Goal: Task Accomplishment & Management: Manage account settings

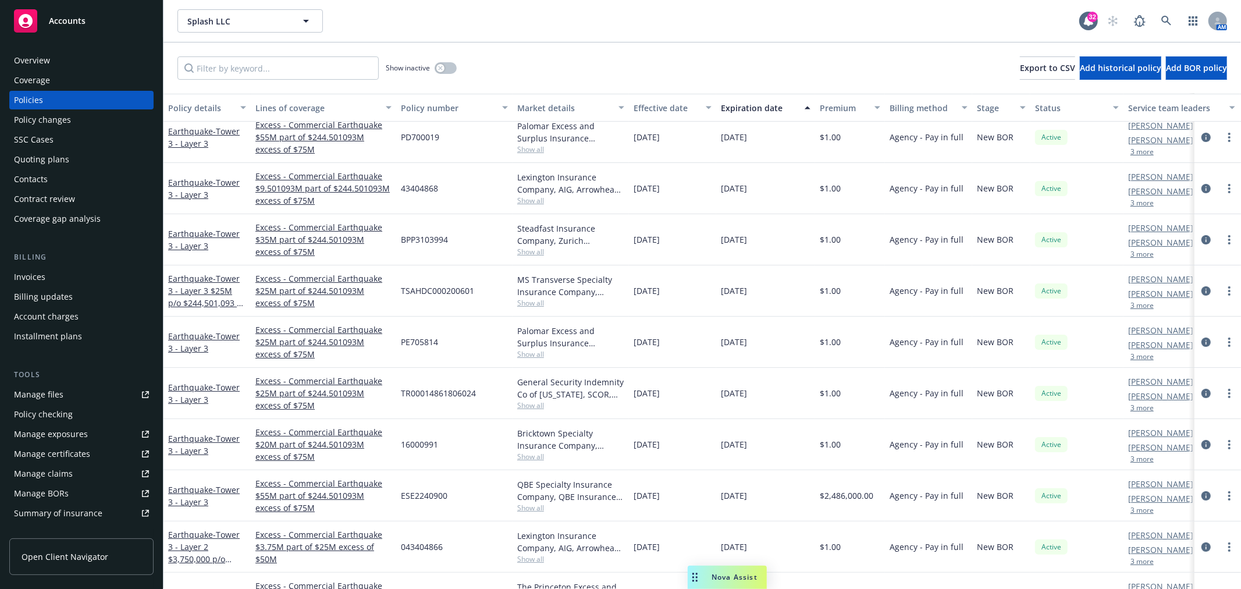
scroll to position [65, 0]
click at [731, 577] on span "Nova Assist" at bounding box center [735, 577] width 46 height 10
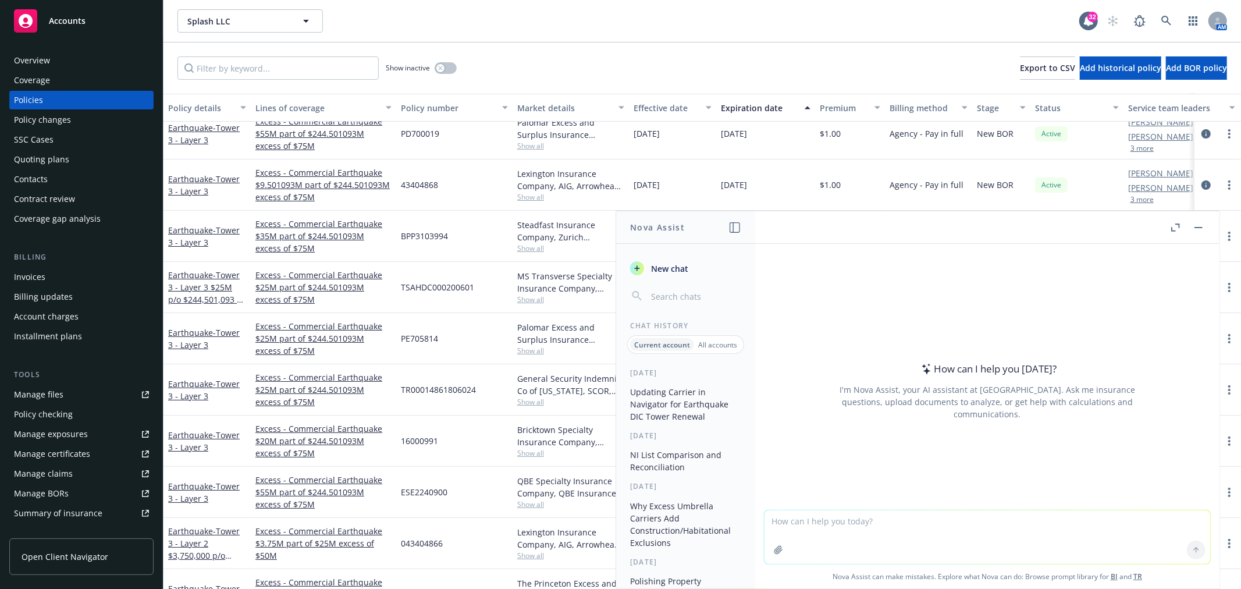
click at [662, 268] on span "New chat" at bounding box center [669, 268] width 40 height 12
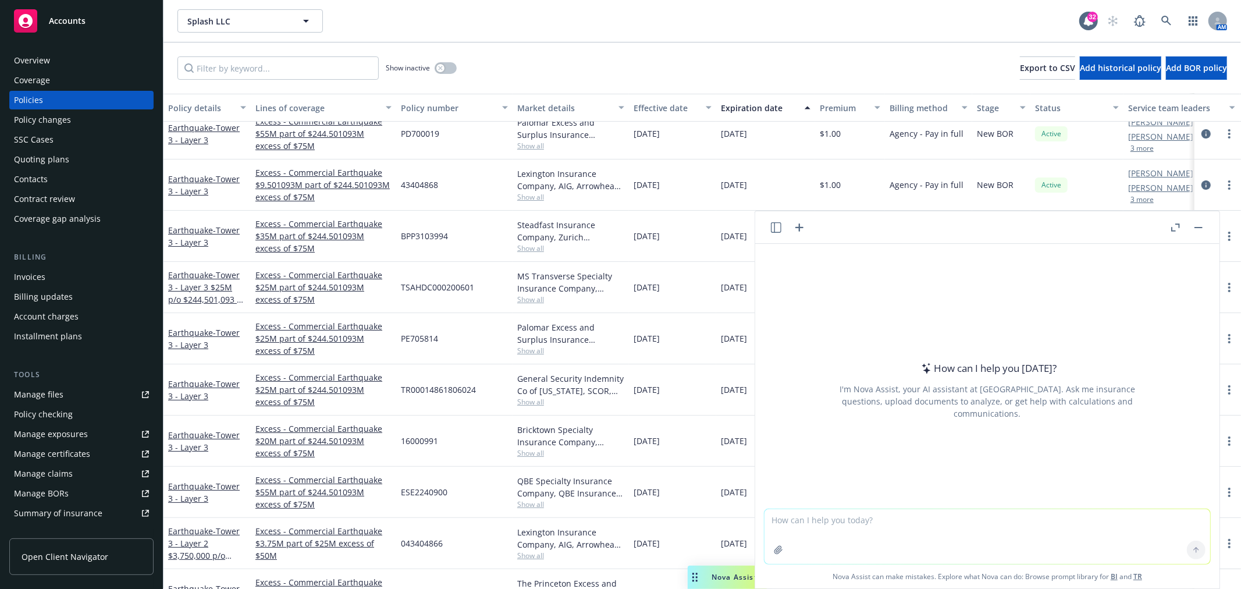
click at [806, 527] on textarea at bounding box center [987, 536] width 446 height 55
click at [1020, 527] on textarea "i am asking for directions on how to procced:" at bounding box center [987, 536] width 446 height 55
paste textarea "Question on how I should renew a DIC tower with some of the quote a share carri…"
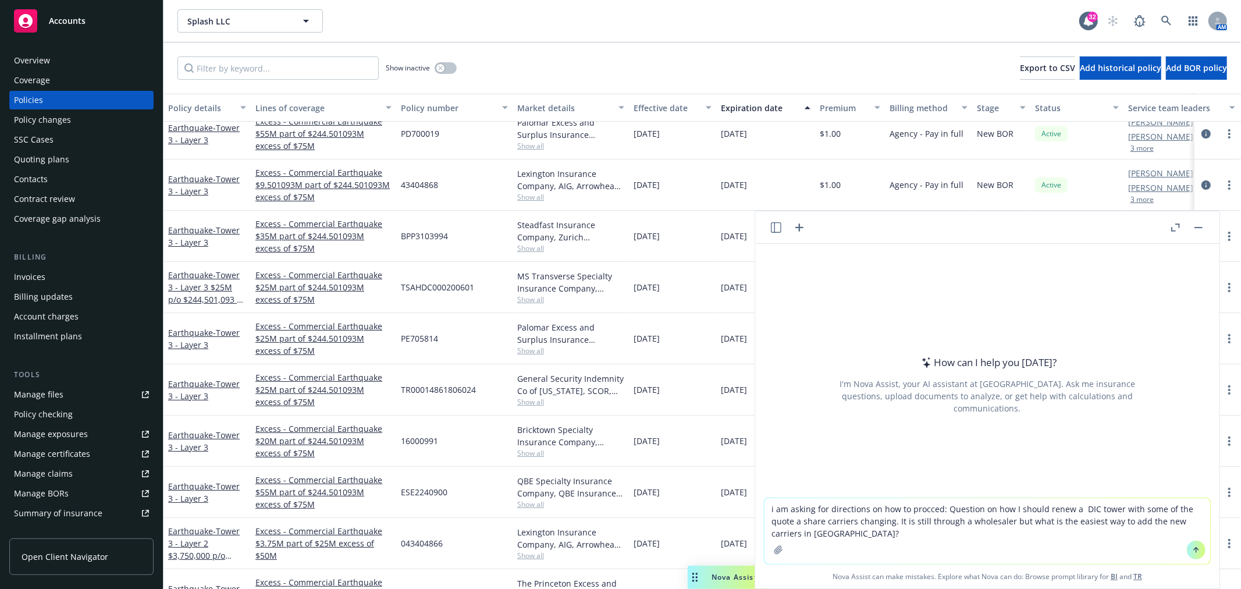
click at [768, 506] on textarea "i am asking for directions on how to procced: Question on how I should renew a …" at bounding box center [987, 531] width 446 height 66
type textarea "is this clear if i am asking for directions on how to procced: Question on how …"
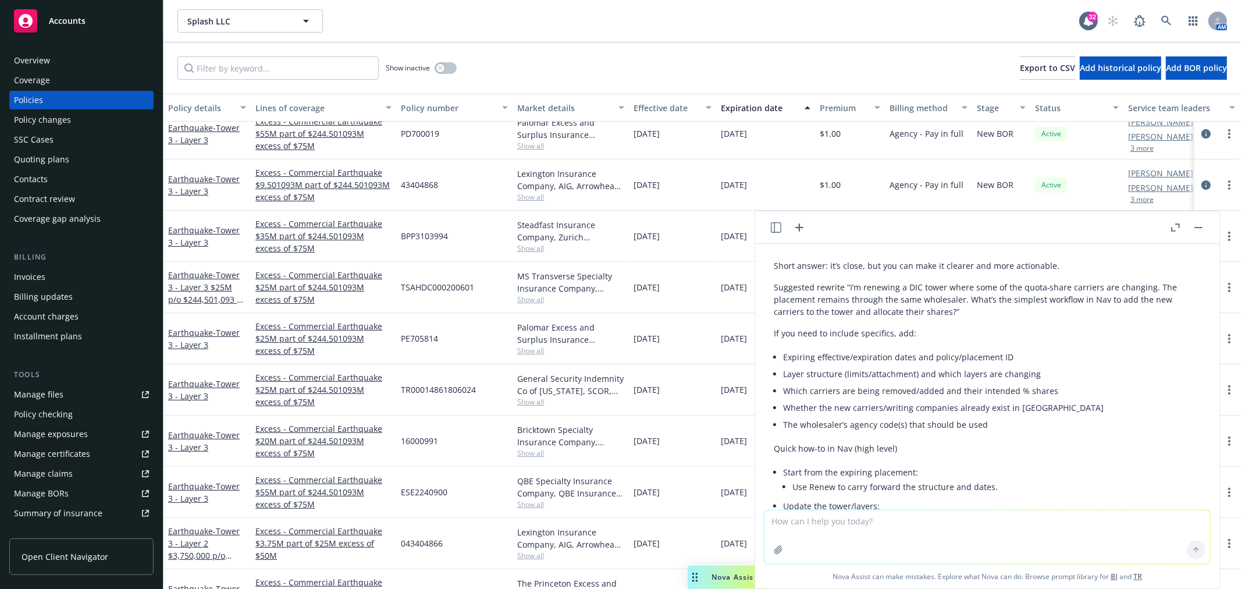
scroll to position [6, 0]
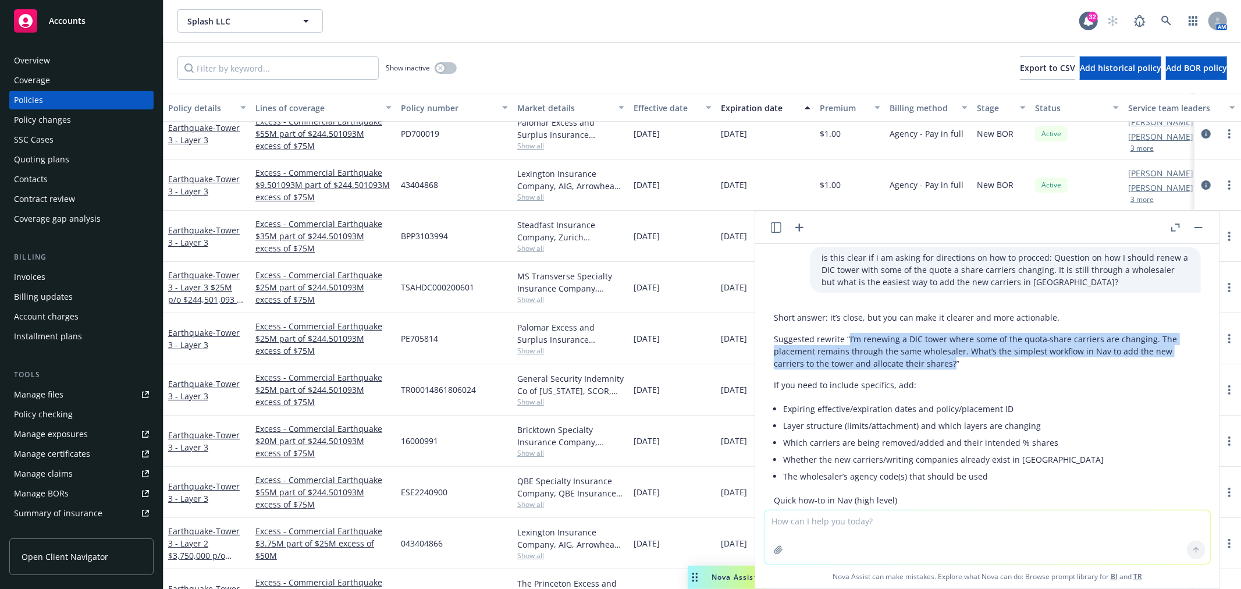
drag, startPoint x: 951, startPoint y: 361, endPoint x: 847, endPoint y: 336, distance: 107.1
click at [847, 336] on p "Suggested rewrite “I’m renewing a DIC tower where some of the quota‑share carri…" at bounding box center [987, 351] width 427 height 37
copy p "I’m renewing a DIC tower where some of the quota‑share carriers are changing. T…"
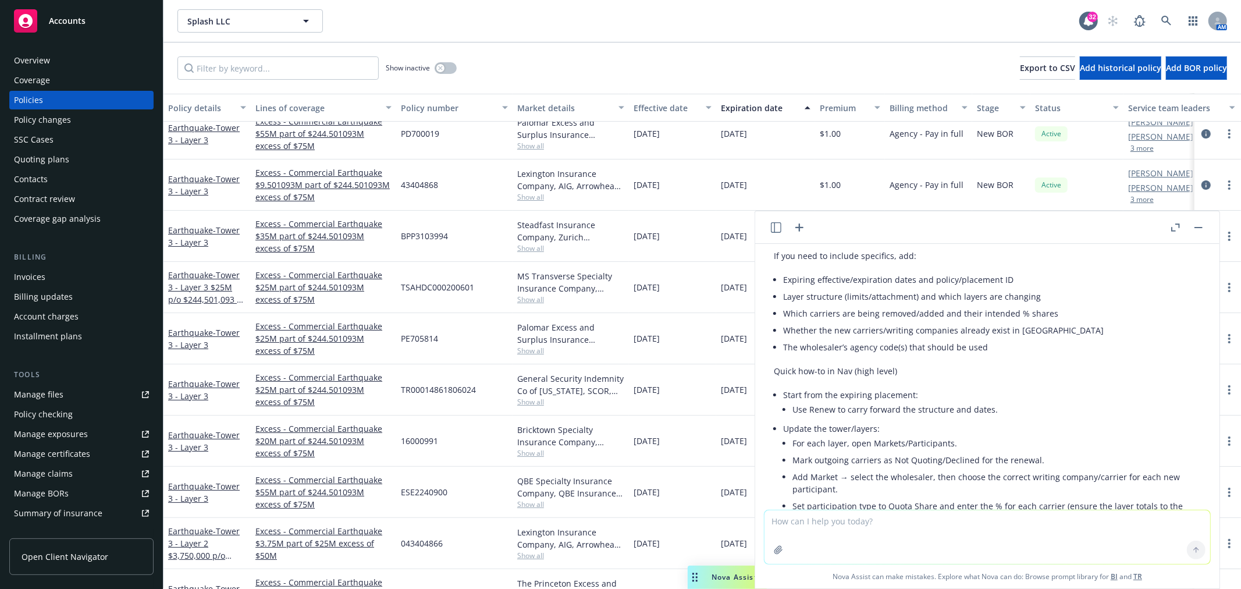
scroll to position [200, 0]
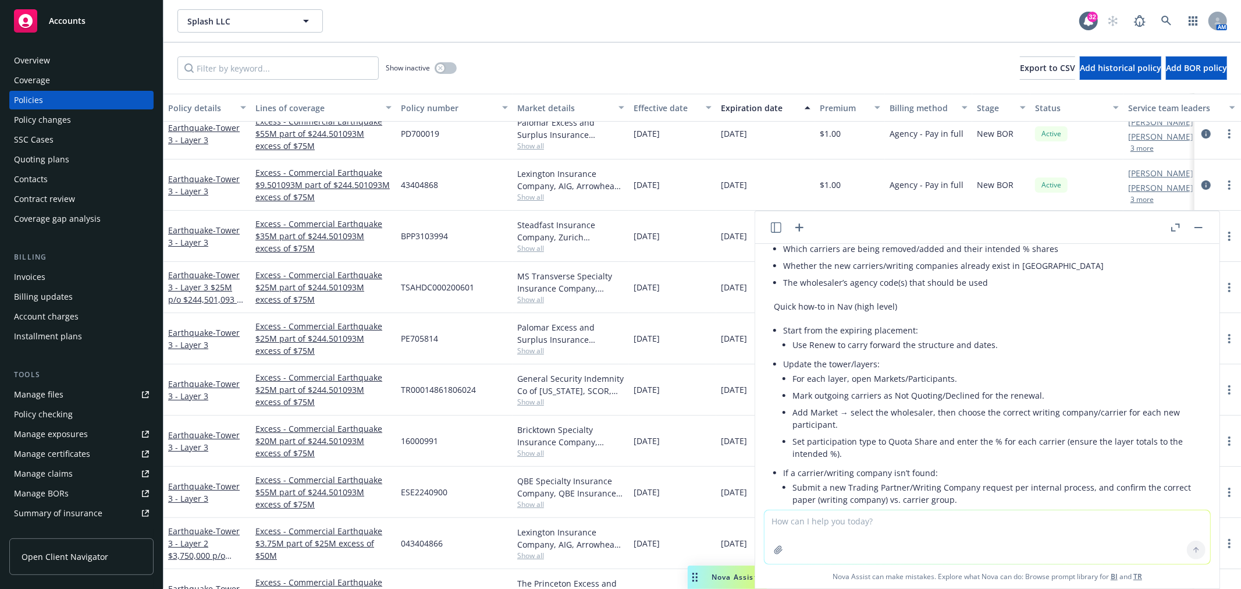
click at [813, 524] on textarea at bounding box center [987, 537] width 446 height 54
type textarea "where would i find" renew" option?"
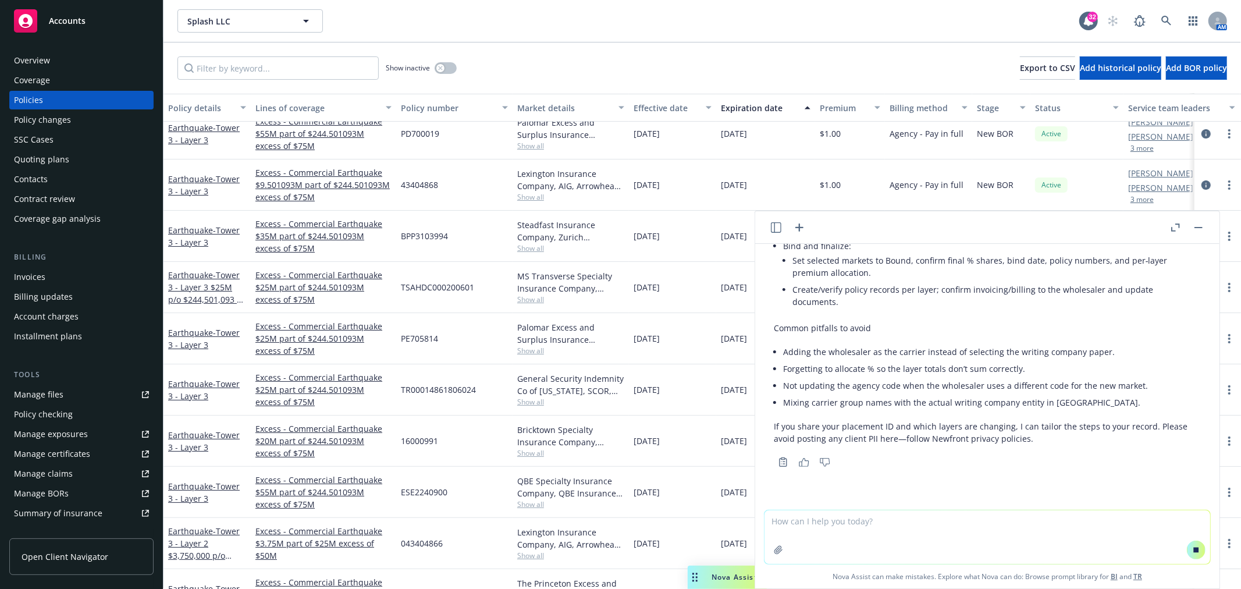
scroll to position [571, 0]
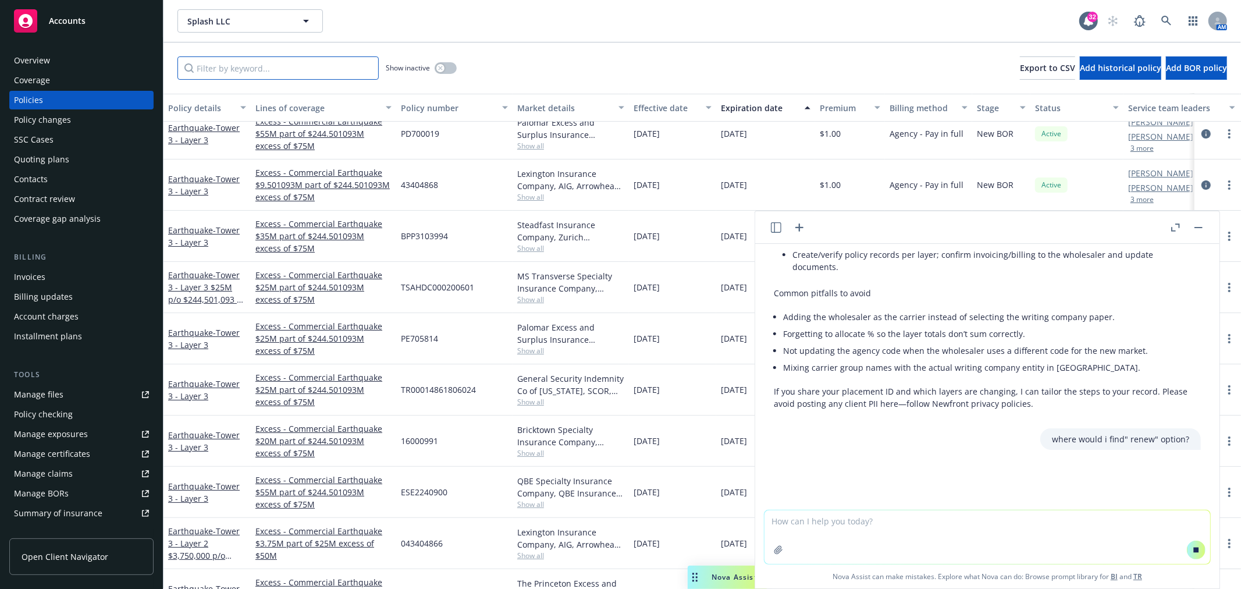
click at [224, 72] on input "Filter by keyword..." at bounding box center [277, 67] width 201 height 23
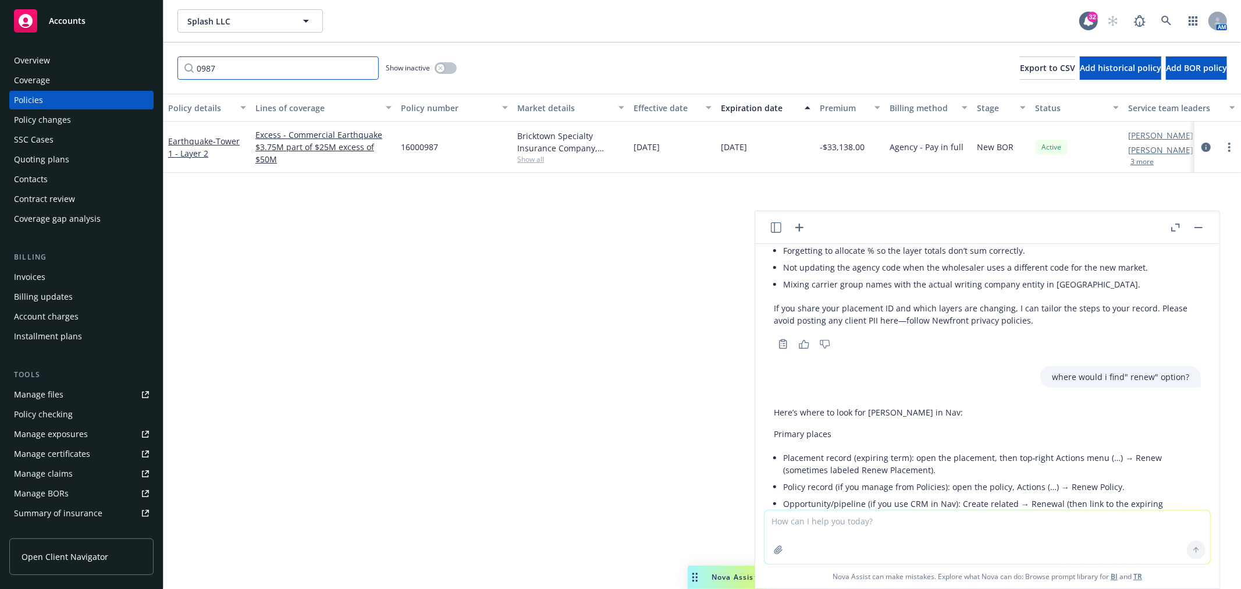
scroll to position [676, 0]
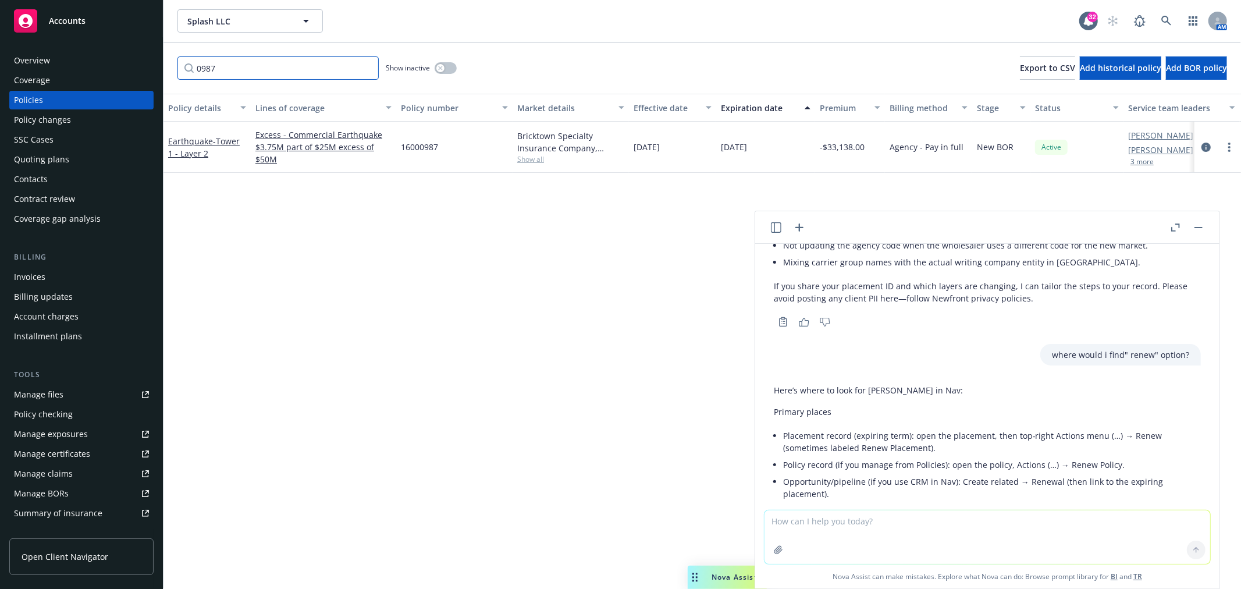
type input "0987"
click at [27, 95] on div "Policies" at bounding box center [28, 100] width 29 height 19
click at [23, 101] on div "Policies" at bounding box center [28, 100] width 29 height 19
drag, startPoint x: 225, startPoint y: 65, endPoint x: 125, endPoint y: 62, distance: 100.1
click at [125, 62] on div "Accounts Overview Coverage Policies Policy changes SSC Cases Quoting plans Cont…" at bounding box center [620, 294] width 1241 height 589
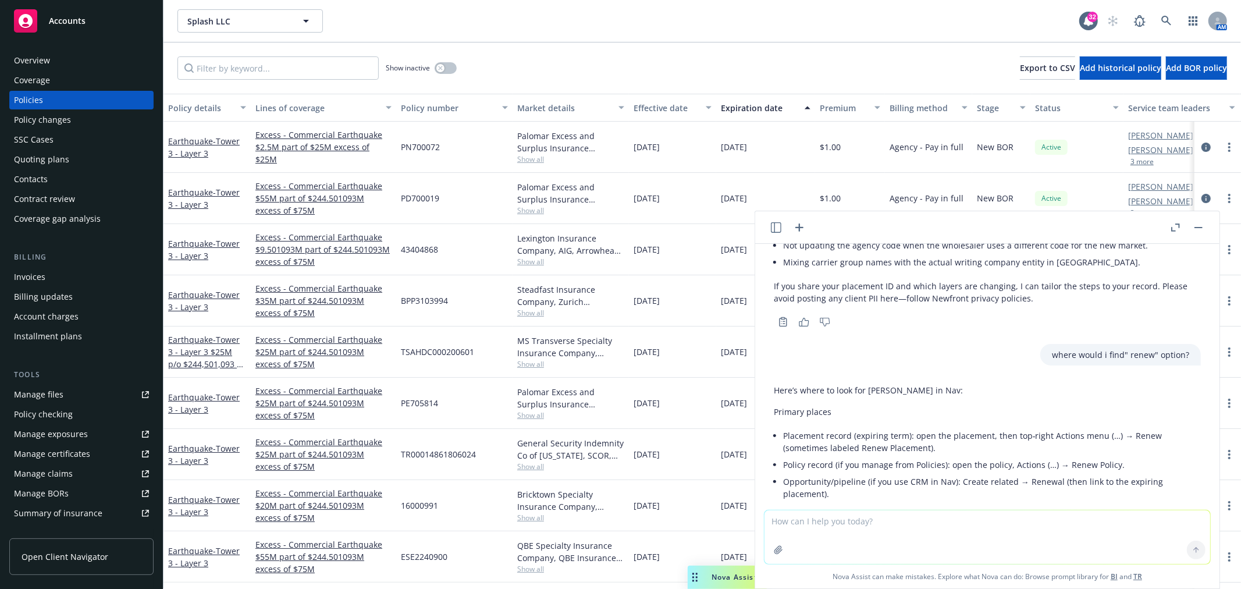
click at [30, 96] on div "Policies" at bounding box center [28, 100] width 29 height 19
click at [1222, 147] on link "more" at bounding box center [1229, 147] width 14 height 14
click at [841, 527] on textarea at bounding box center [987, 537] width 446 height 54
click at [1222, 147] on link "more" at bounding box center [1229, 147] width 14 height 14
click at [966, 517] on textarea "i dont have these options, is set next policy" at bounding box center [987, 536] width 446 height 55
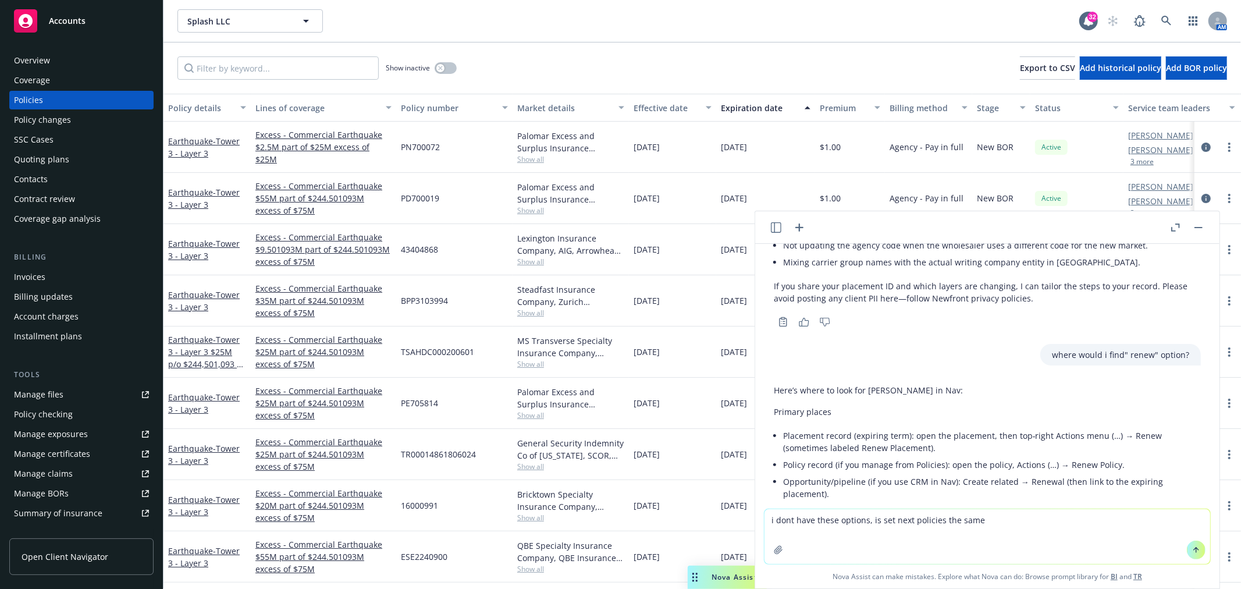
type textarea "i dont have these options, is set next policies the same ?"
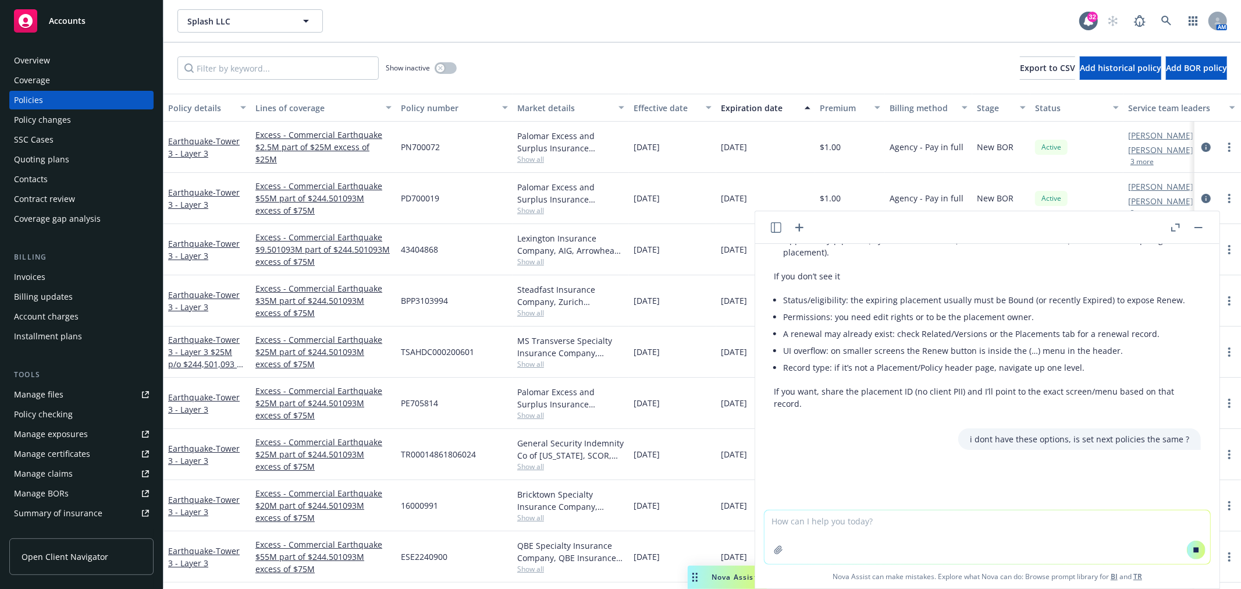
click at [24, 105] on div "Policies" at bounding box center [28, 100] width 29 height 19
click at [38, 80] on div "Coverage" at bounding box center [32, 80] width 36 height 19
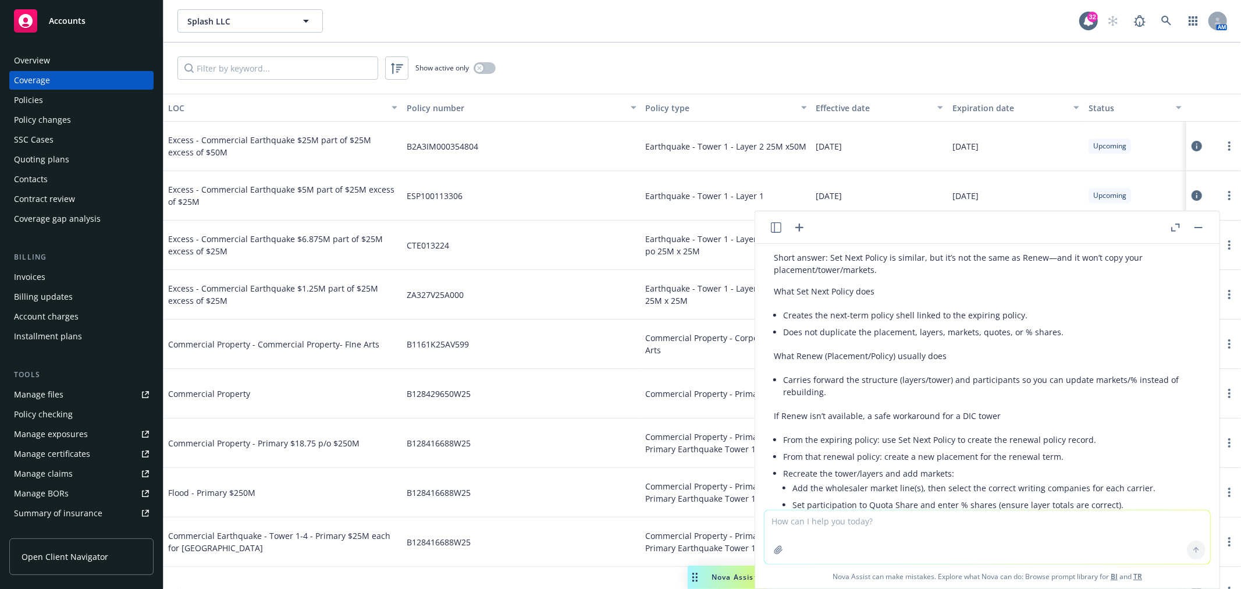
scroll to position [1145, 0]
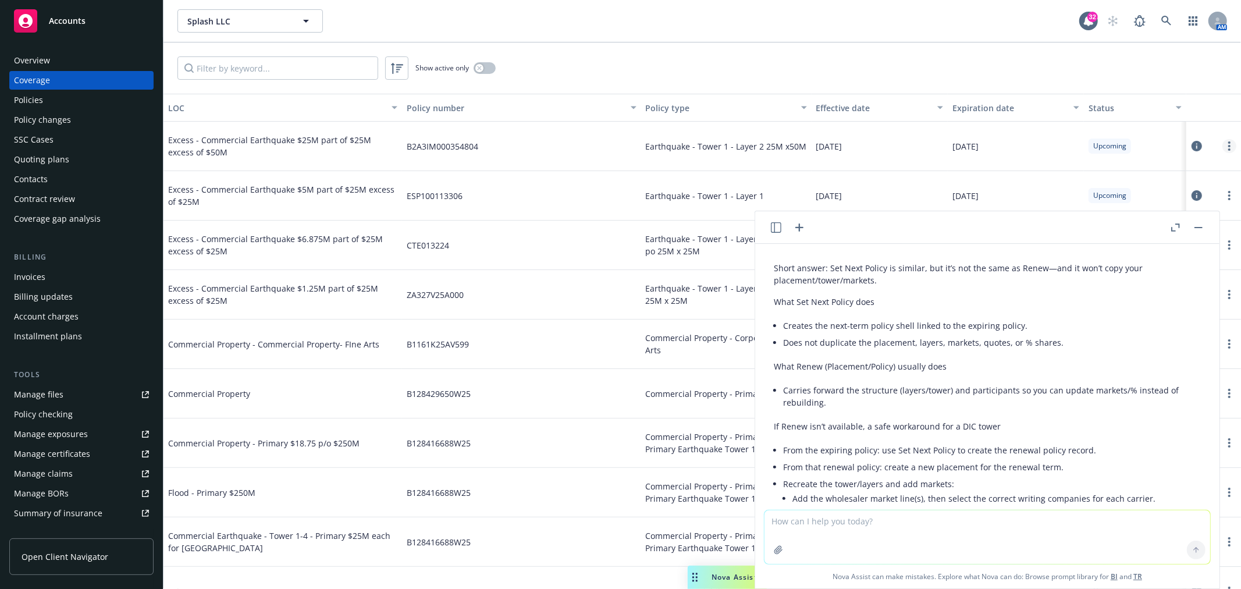
click at [1222, 147] on link "more" at bounding box center [1229, 146] width 14 height 14
click at [42, 101] on div "Policies" at bounding box center [28, 100] width 29 height 19
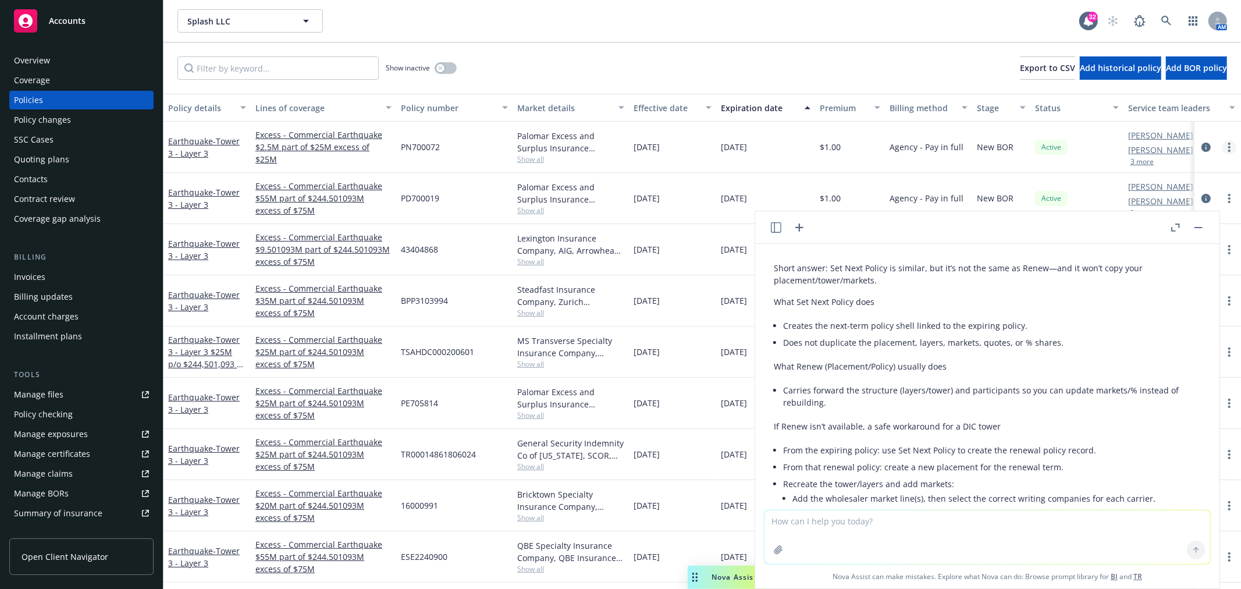
click at [1228, 147] on circle "more" at bounding box center [1229, 147] width 2 height 2
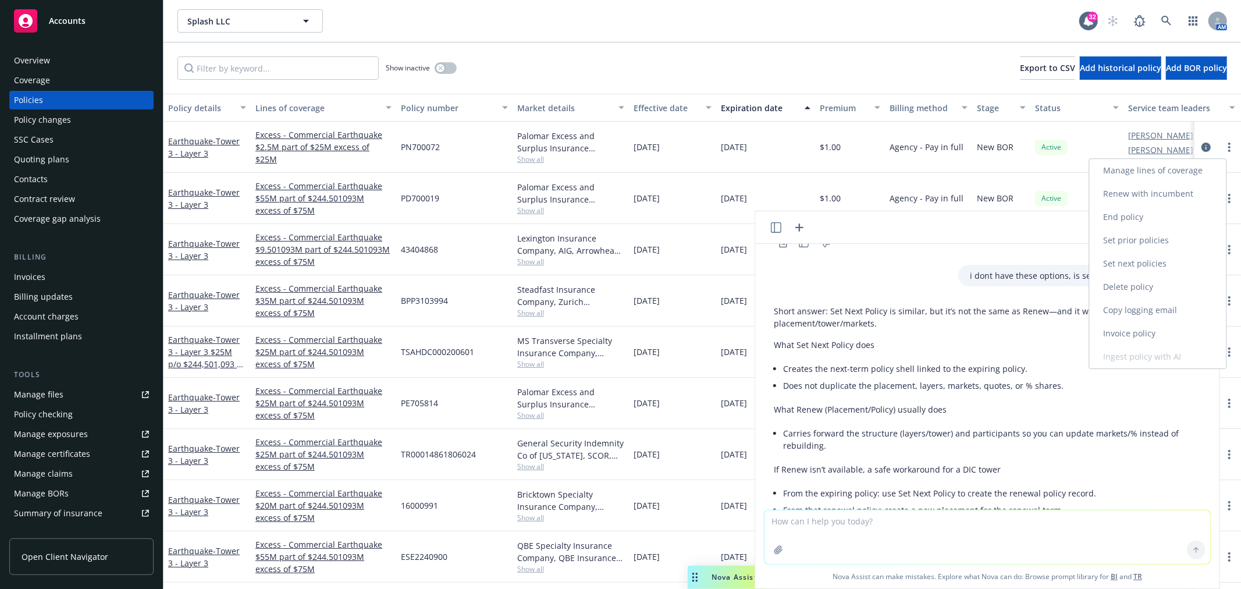
scroll to position [1080, 0]
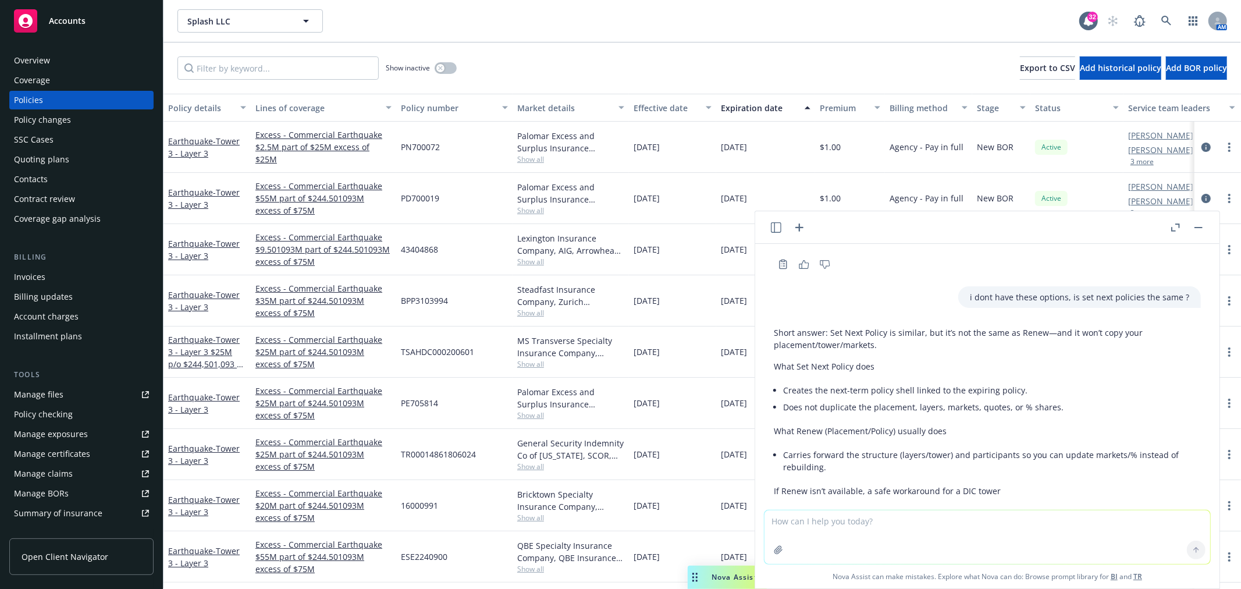
click at [969, 376] on div "Short answer: Set Next Policy is similar, but it’s not the same as Renew—and it…" at bounding box center [987, 554] width 427 height 464
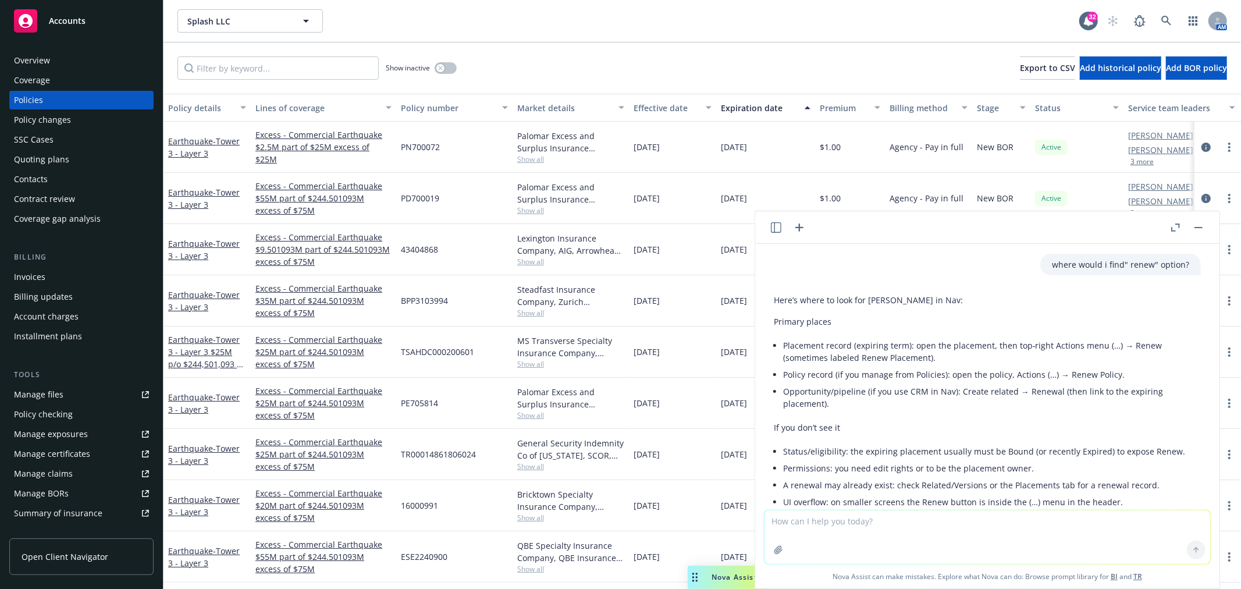
scroll to position [758, 0]
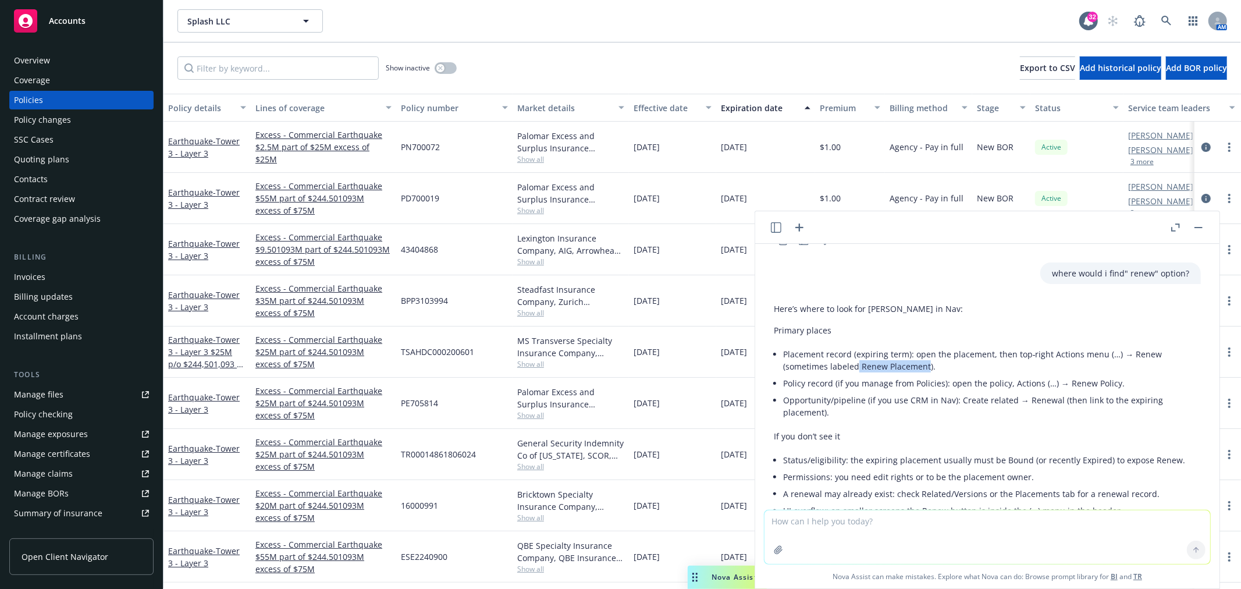
drag, startPoint x: 927, startPoint y: 365, endPoint x: 857, endPoint y: 369, distance: 70.5
click at [857, 369] on li "Placement record (expiring term): open the placement, then top‑right Actions me…" at bounding box center [992, 360] width 418 height 29
copy li "Renew Placement"
click at [984, 280] on div "where would i find" renew" option?" at bounding box center [987, 273] width 446 height 22
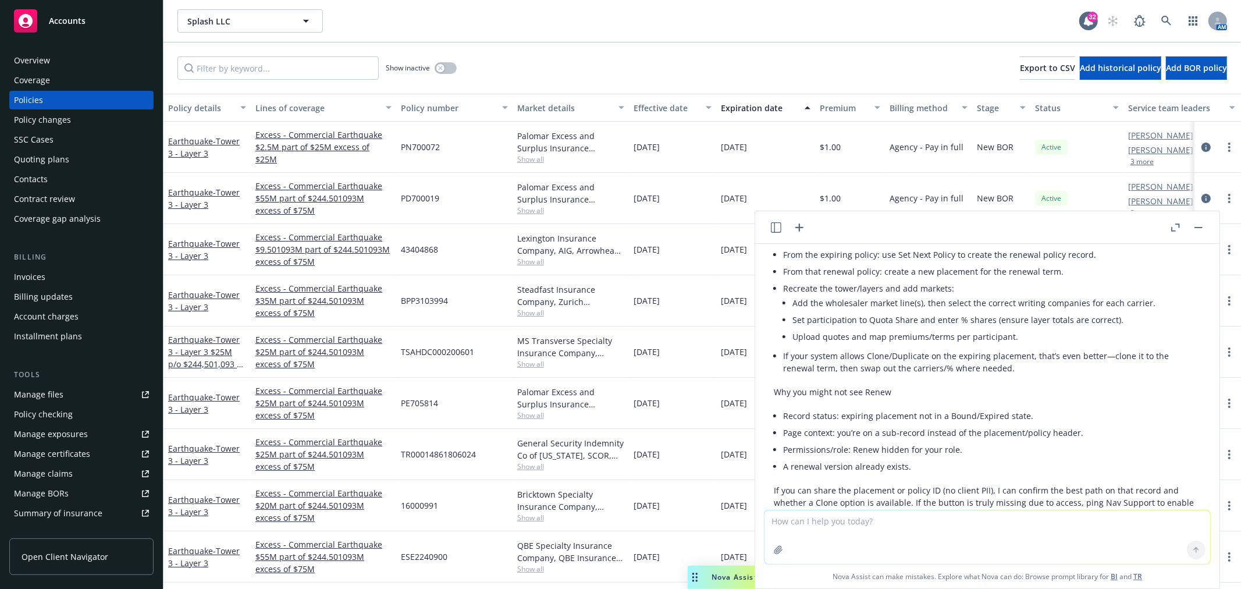
scroll to position [1404, 0]
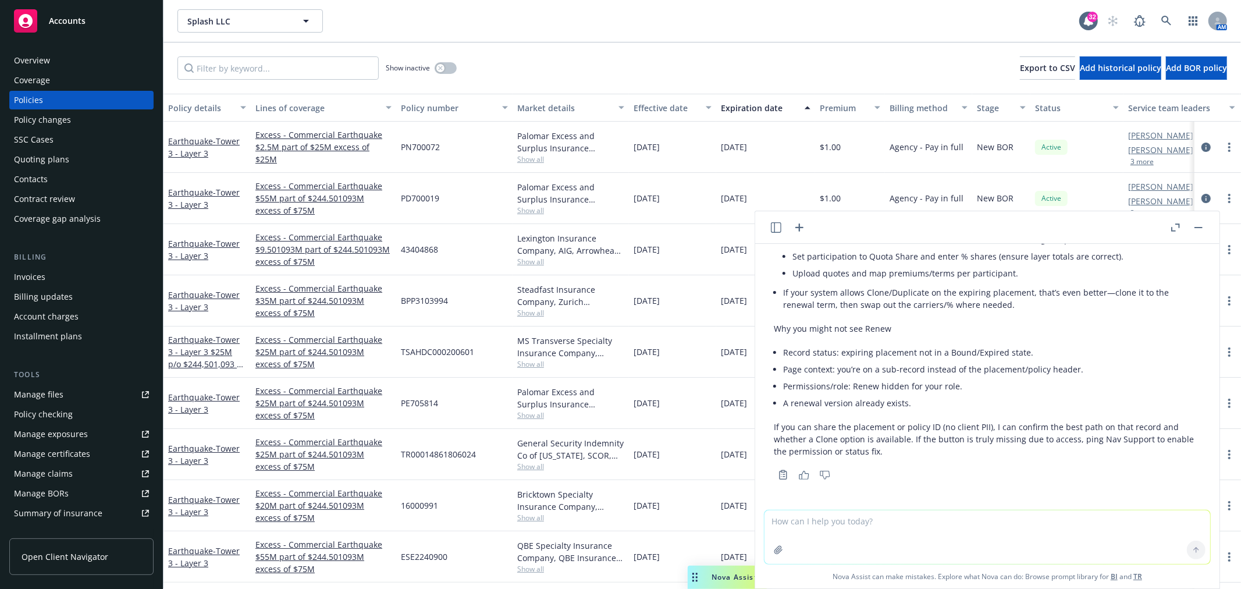
click at [481, 241] on div "43404868" at bounding box center [454, 249] width 116 height 51
click at [24, 101] on div "Policies" at bounding box center [28, 100] width 29 height 19
click at [1201, 227] on rect "button" at bounding box center [1198, 227] width 8 height 1
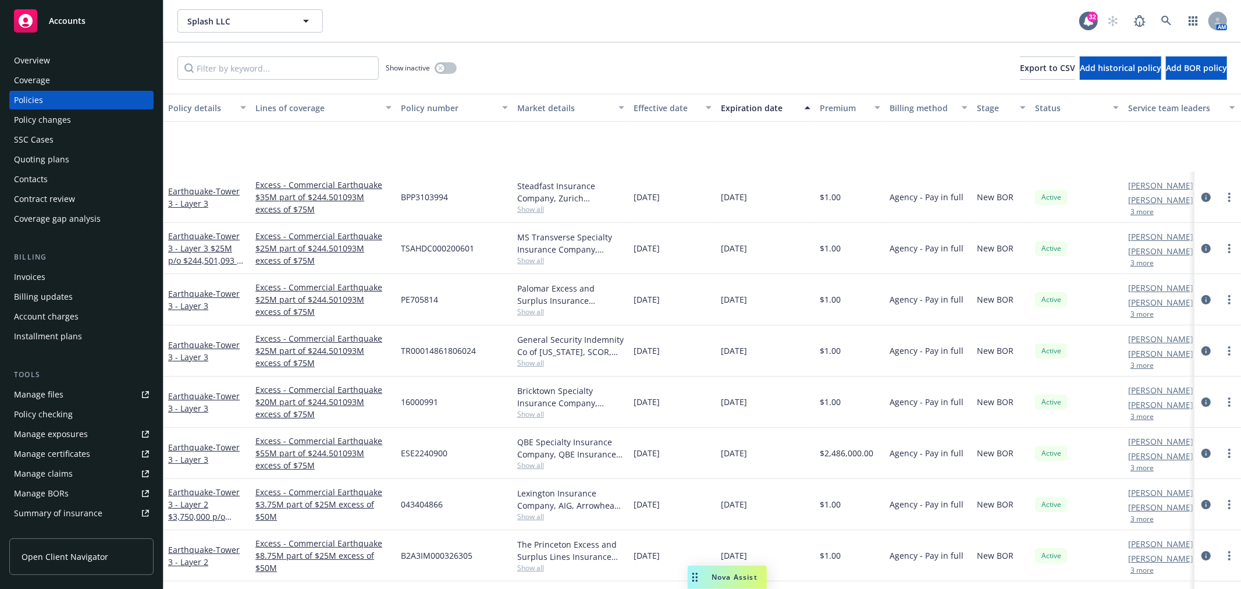
scroll to position [258, 0]
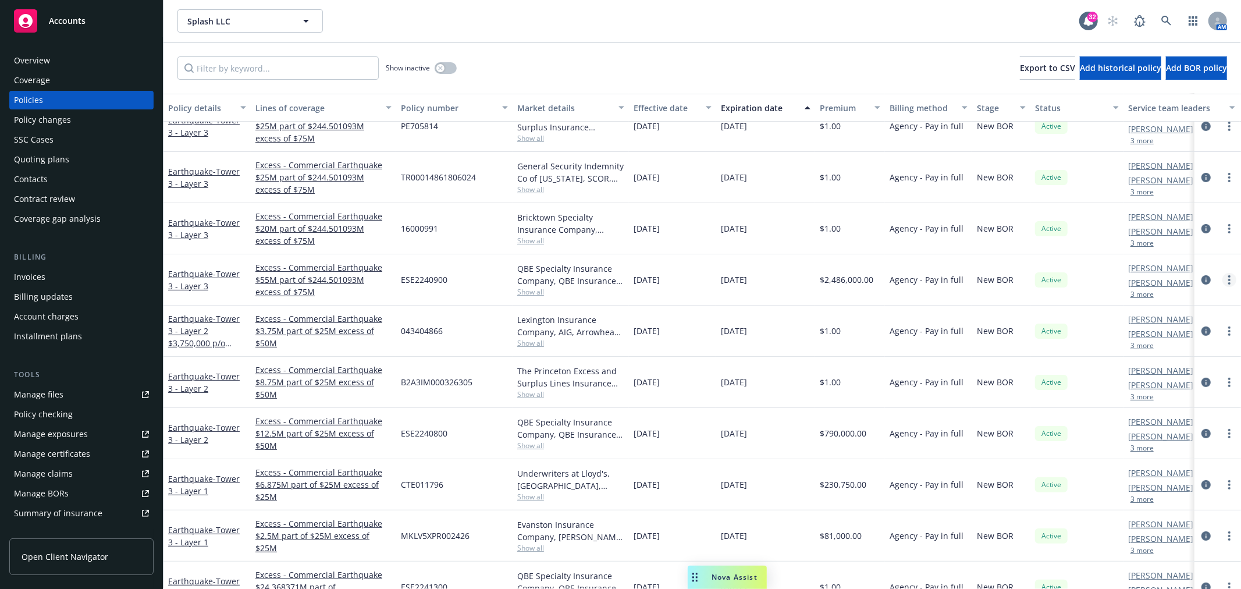
click at [1228, 275] on icon "more" at bounding box center [1229, 279] width 2 height 9
click at [300, 68] on input "Filter by keyword..." at bounding box center [277, 67] width 201 height 23
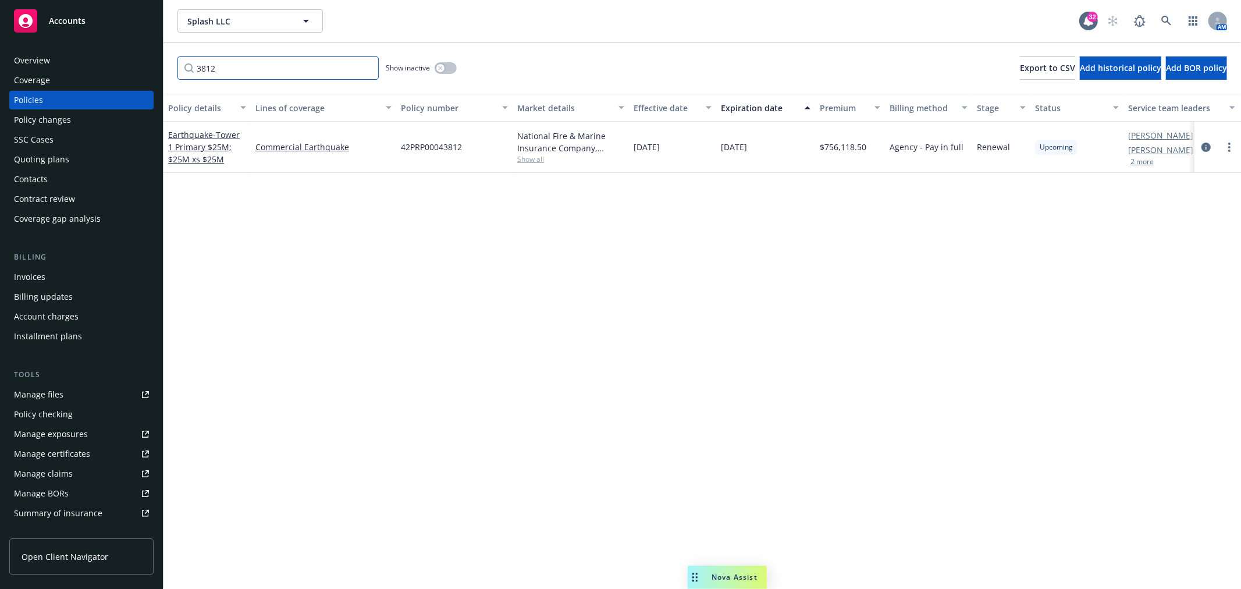
scroll to position [0, 0]
drag, startPoint x: 234, startPoint y: 78, endPoint x: 115, endPoint y: 86, distance: 119.5
click at [147, 77] on div "Accounts Overview Coverage Policies Policy changes SSC Cases Quoting plans Cont…" at bounding box center [620, 294] width 1241 height 589
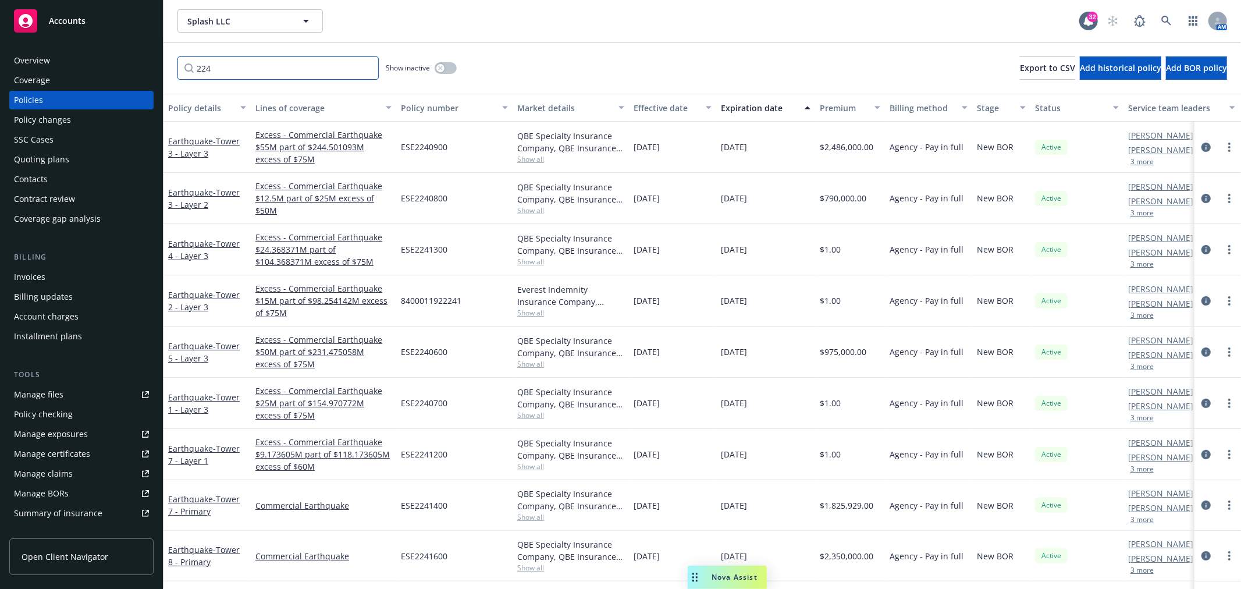
click at [196, 67] on input "224" at bounding box center [277, 67] width 201 height 23
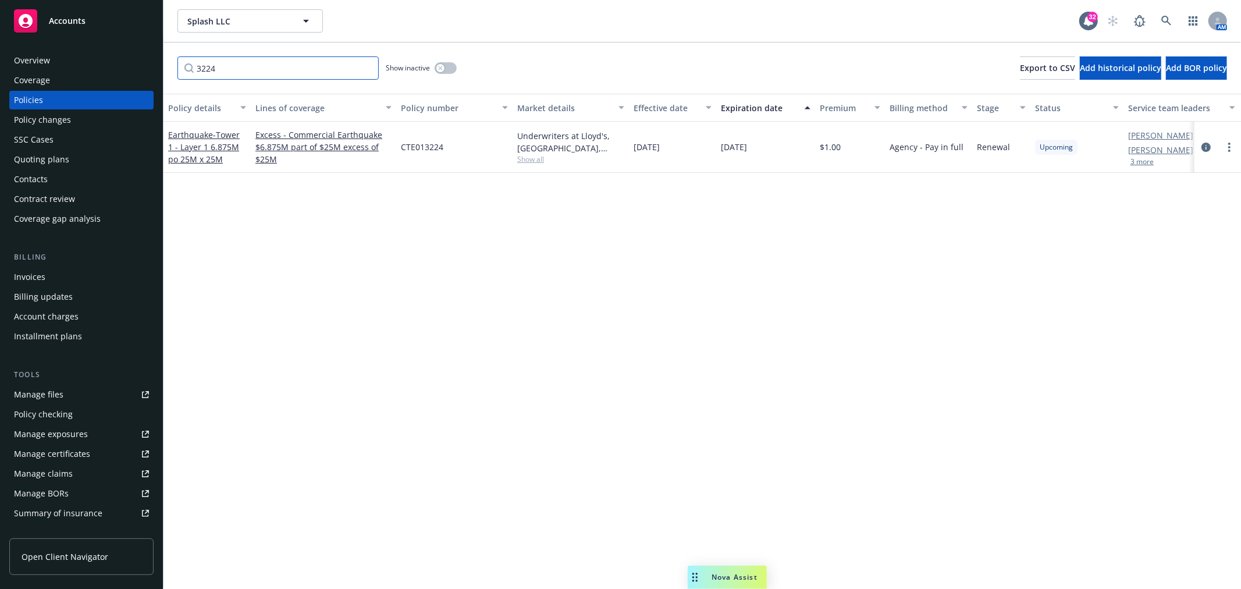
drag, startPoint x: 246, startPoint y: 66, endPoint x: 125, endPoint y: 78, distance: 121.6
click at [125, 78] on div "Accounts Overview Coverage Policies Policy changes SSC Cases Quoting plans Cont…" at bounding box center [620, 294] width 1241 height 589
drag, startPoint x: 233, startPoint y: 74, endPoint x: 100, endPoint y: 73, distance: 133.2
click at [100, 73] on div "Accounts Overview Coverage Policies Policy changes SSC Cases Quoting plans Cont…" at bounding box center [620, 294] width 1241 height 589
drag, startPoint x: 237, startPoint y: 69, endPoint x: 85, endPoint y: 88, distance: 153.6
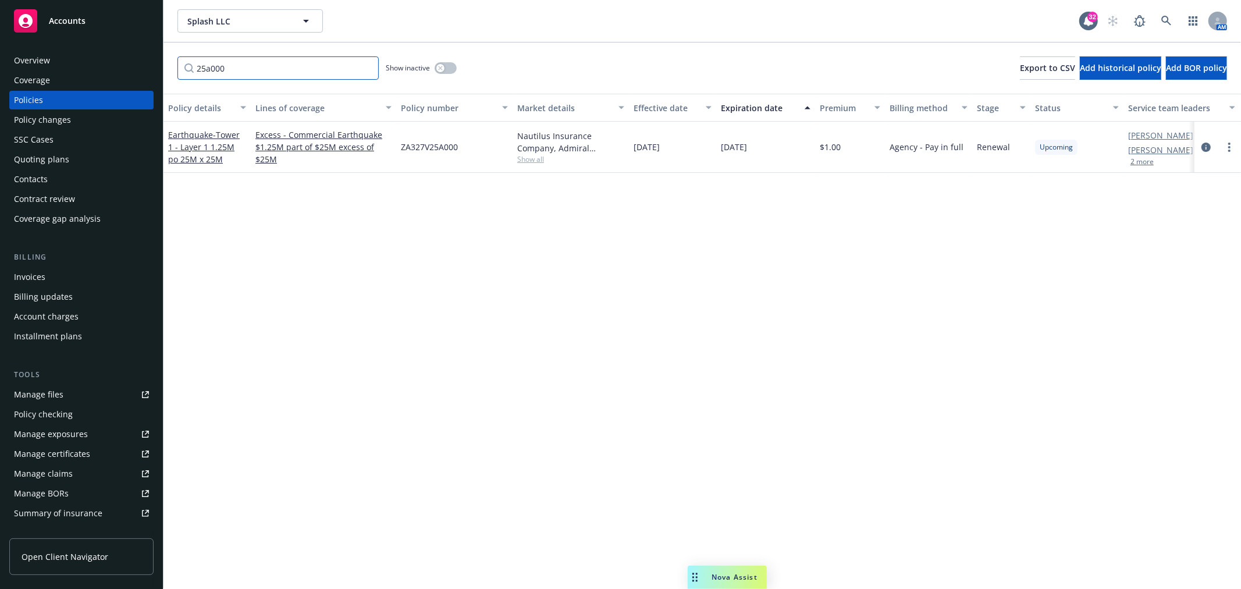
click at [82, 90] on div "Accounts Overview Coverage Policies Policy changes SSC Cases Quoting plans Cont…" at bounding box center [620, 294] width 1241 height 589
click at [232, 69] on input "4804" at bounding box center [277, 67] width 201 height 23
drag, startPoint x: 231, startPoint y: 69, endPoint x: 123, endPoint y: 68, distance: 108.2
click at [179, 69] on input "4804" at bounding box center [277, 67] width 201 height 23
click at [266, 67] on input "4804" at bounding box center [277, 67] width 201 height 23
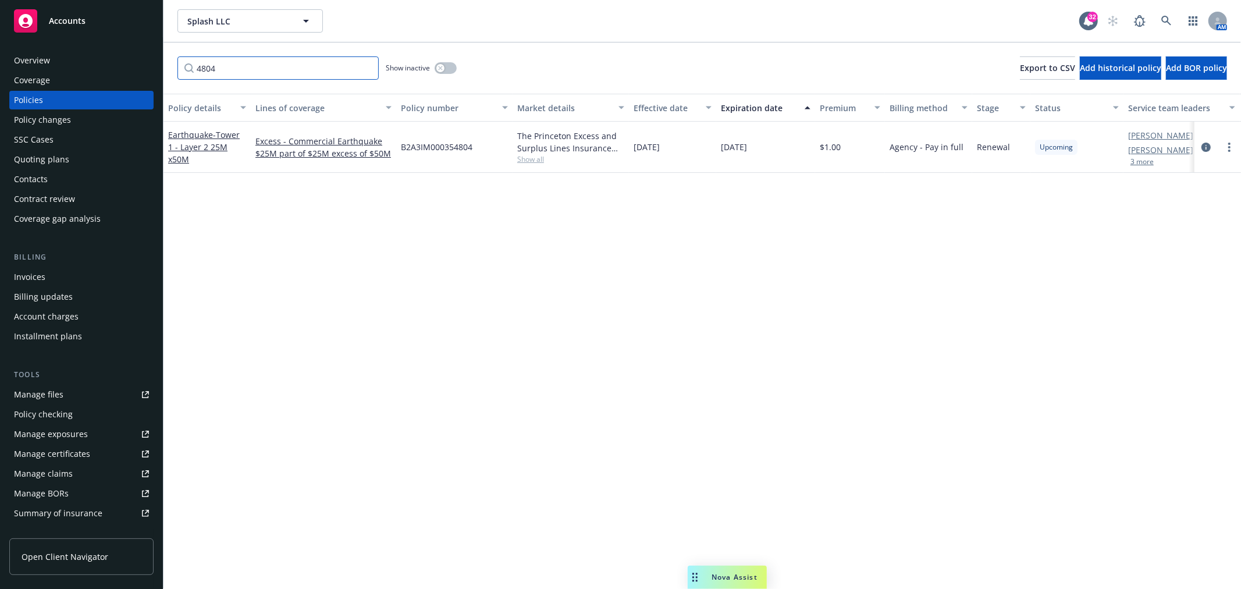
drag, startPoint x: 266, startPoint y: 67, endPoint x: 168, endPoint y: 65, distance: 98.9
click at [168, 65] on div "4804 Show inactive Export to CSV Add historical policy Add BOR policy" at bounding box center [702, 67] width 1078 height 51
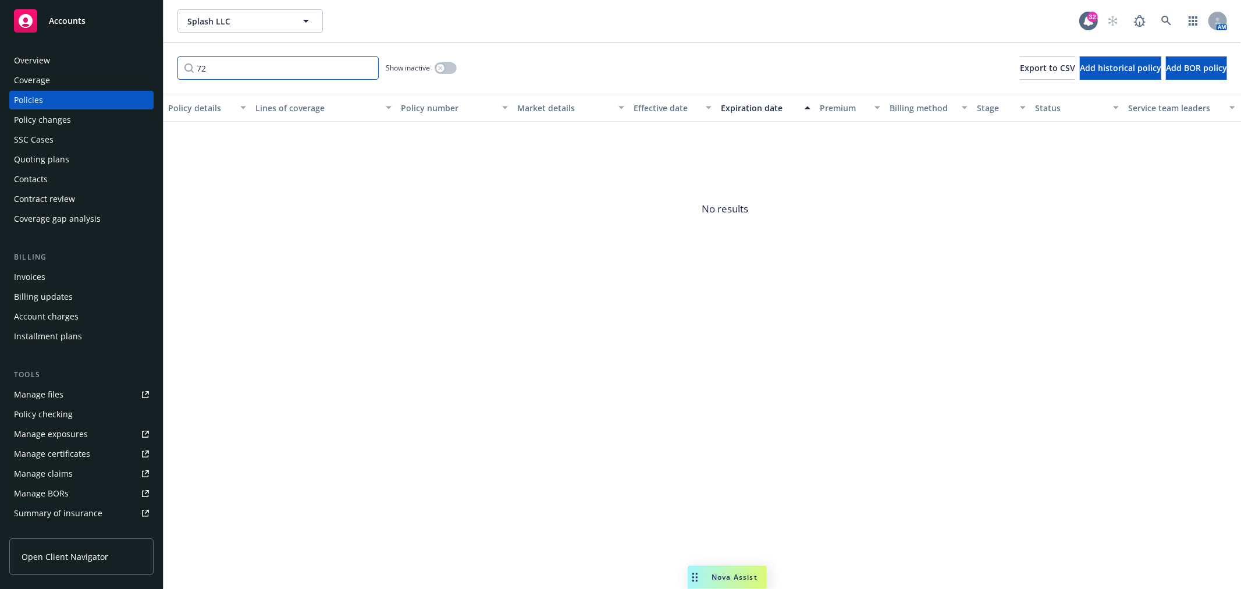
type input "7"
type input "3"
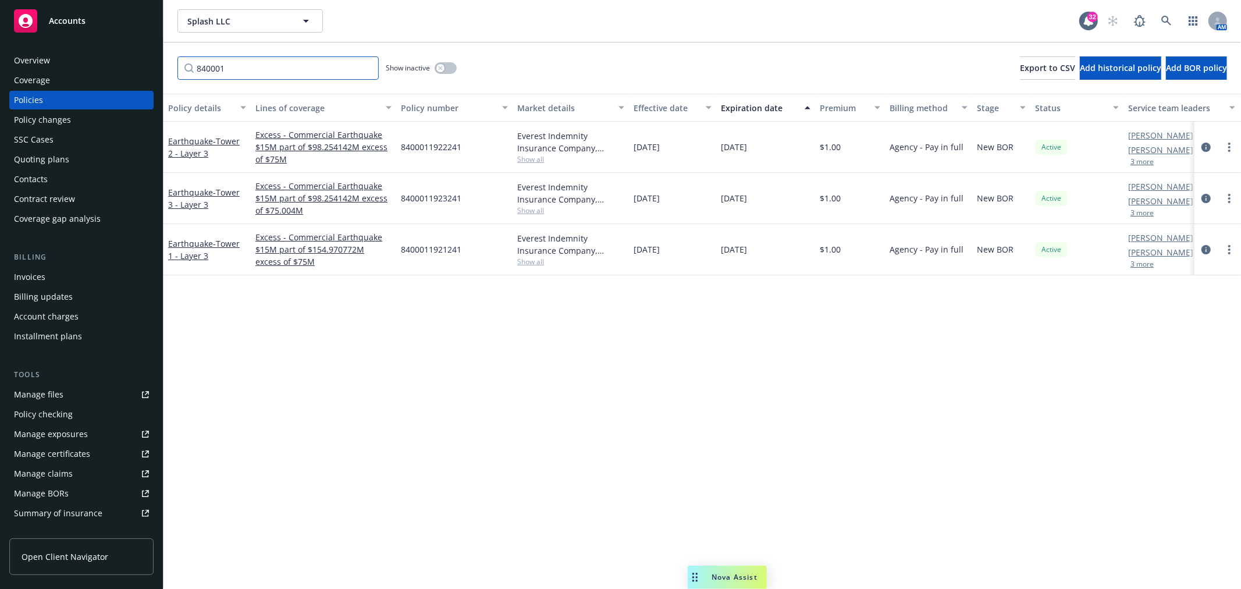
drag, startPoint x: 289, startPoint y: 73, endPoint x: 111, endPoint y: 78, distance: 178.1
click at [112, 77] on div "Accounts Overview Coverage Policies Policy changes SSC Cases Quoting plans Cont…" at bounding box center [620, 294] width 1241 height 589
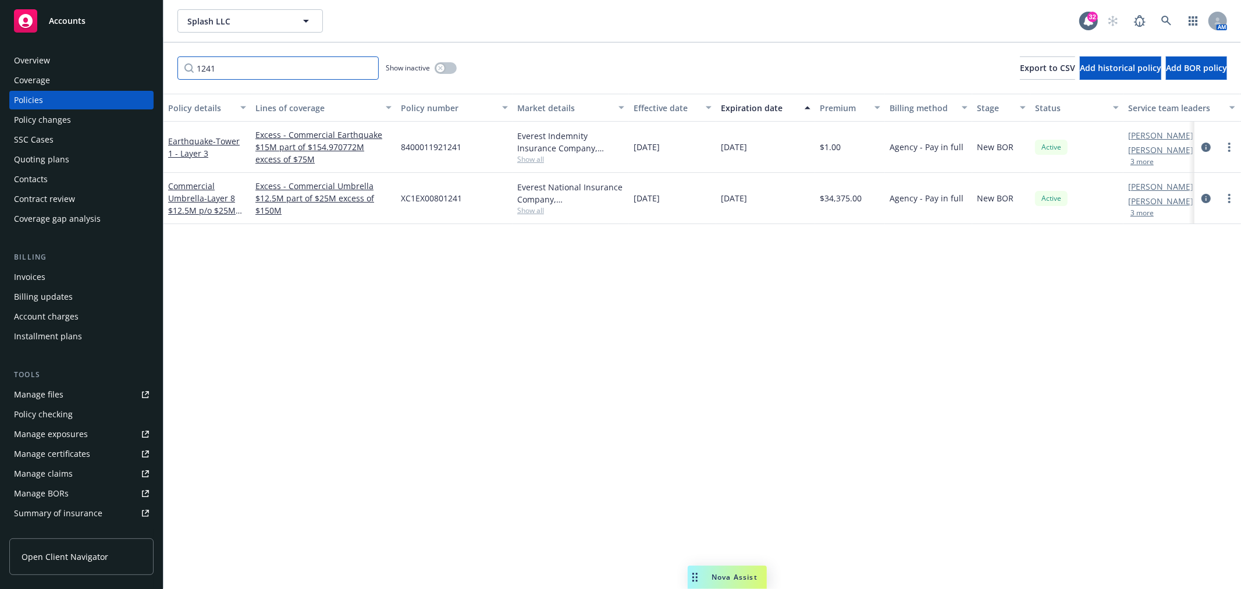
type input "1241"
click at [1235, 264] on div "Policy details Lines of coverage Policy number Market details Effective date Ex…" at bounding box center [702, 341] width 1078 height 495
drag, startPoint x: 264, startPoint y: 303, endPoint x: 300, endPoint y: 249, distance: 65.0
click at [264, 303] on div "Policy details Lines of coverage Policy number Market details Effective date Ex…" at bounding box center [702, 341] width 1078 height 495
click at [1230, 148] on icon "more" at bounding box center [1229, 147] width 2 height 9
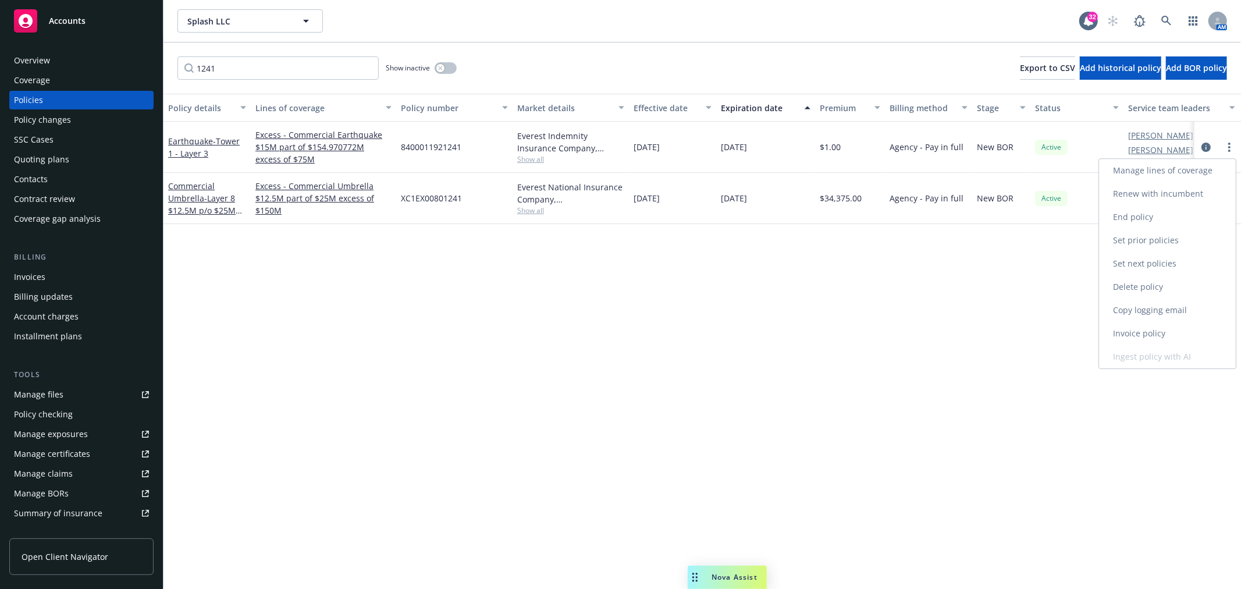
click at [1183, 192] on link "Renew with incumbent" at bounding box center [1167, 193] width 137 height 23
select select "12"
select select "CA"
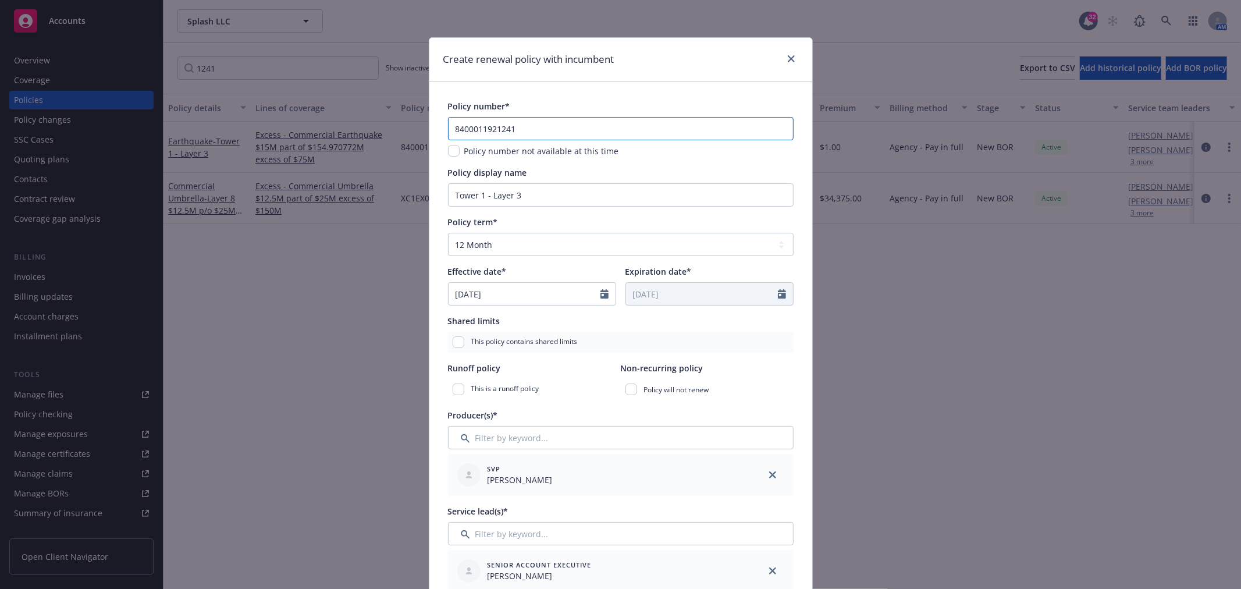
drag, startPoint x: 537, startPoint y: 128, endPoint x: 385, endPoint y: 132, distance: 151.9
click at [385, 132] on div "Create renewal policy with incumbent Policy number* 8400011921241 Policy number…" at bounding box center [620, 294] width 1241 height 589
paste input "273725"
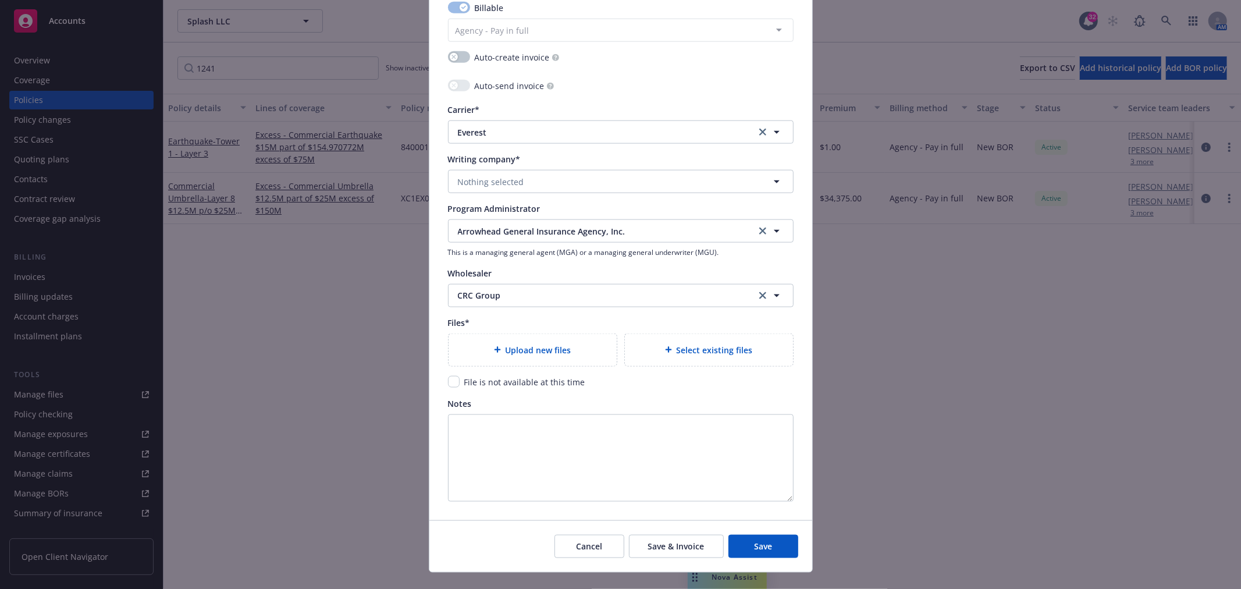
scroll to position [1162, 0]
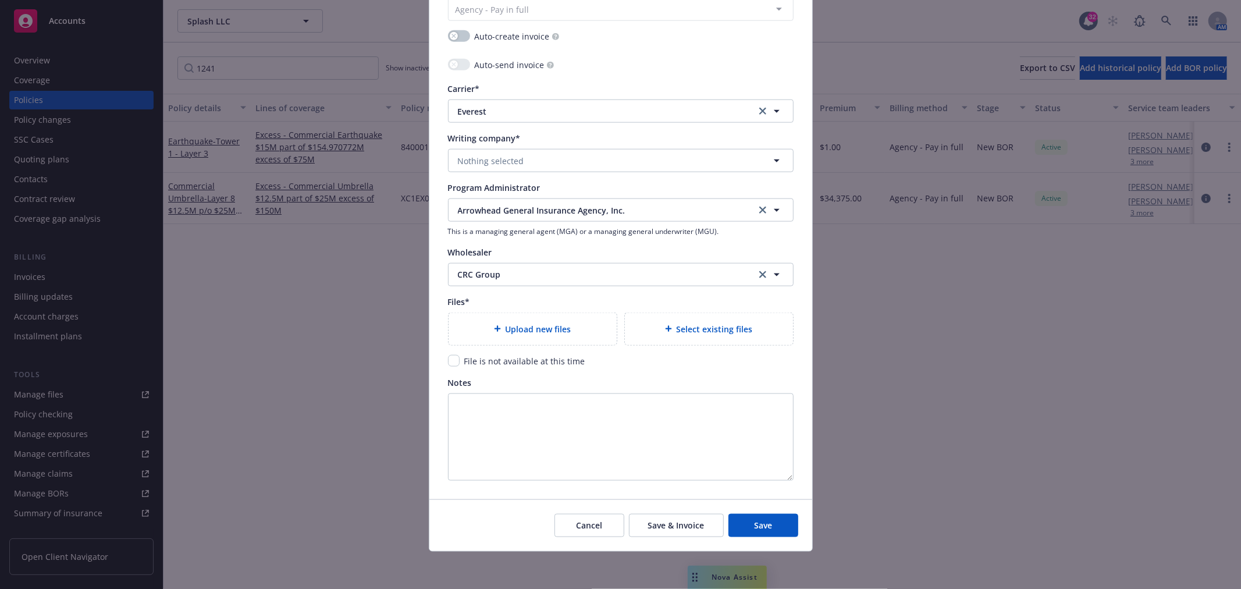
type input "8400012737251"
drag, startPoint x: 448, startPoint y: 361, endPoint x: 465, endPoint y: 369, distance: 19.0
click at [448, 362] on input "checkbox" at bounding box center [454, 361] width 12 height 12
checkbox input "true"
click at [775, 532] on button "Save" at bounding box center [763, 525] width 70 height 23
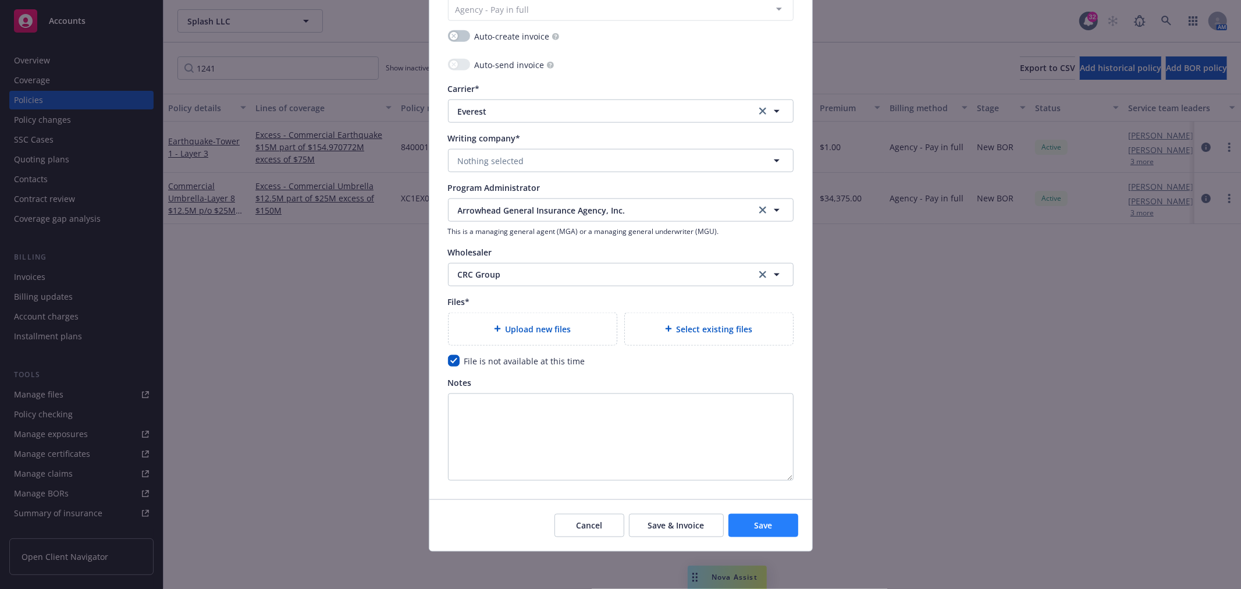
scroll to position [1181, 0]
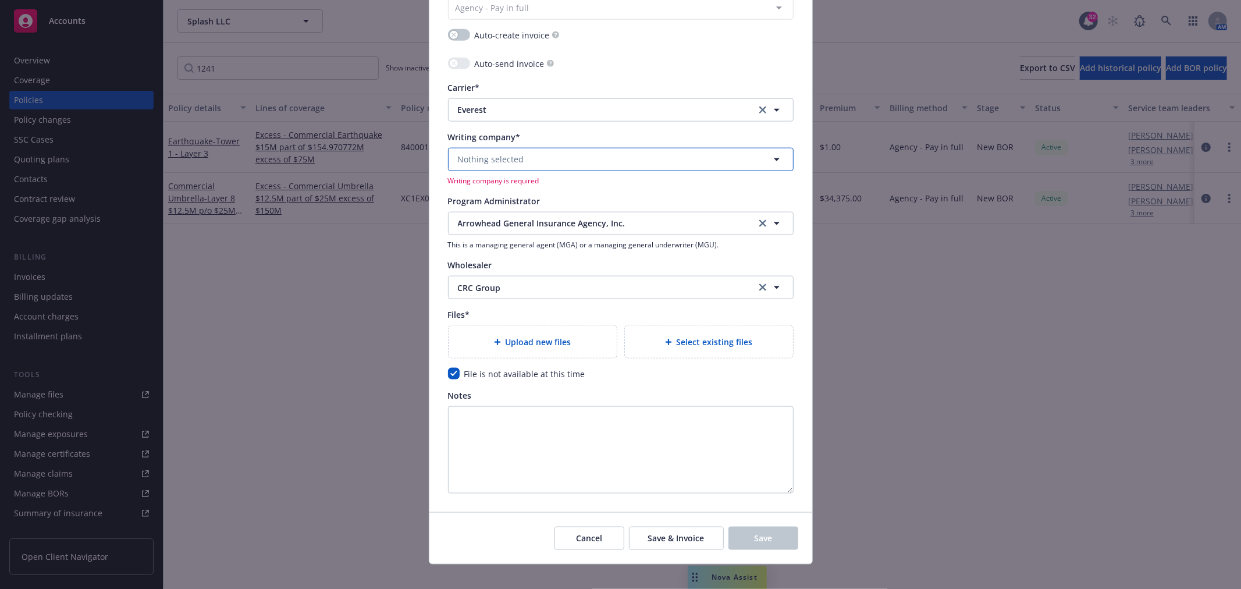
click at [559, 155] on button "Nothing selected" at bounding box center [621, 159] width 346 height 23
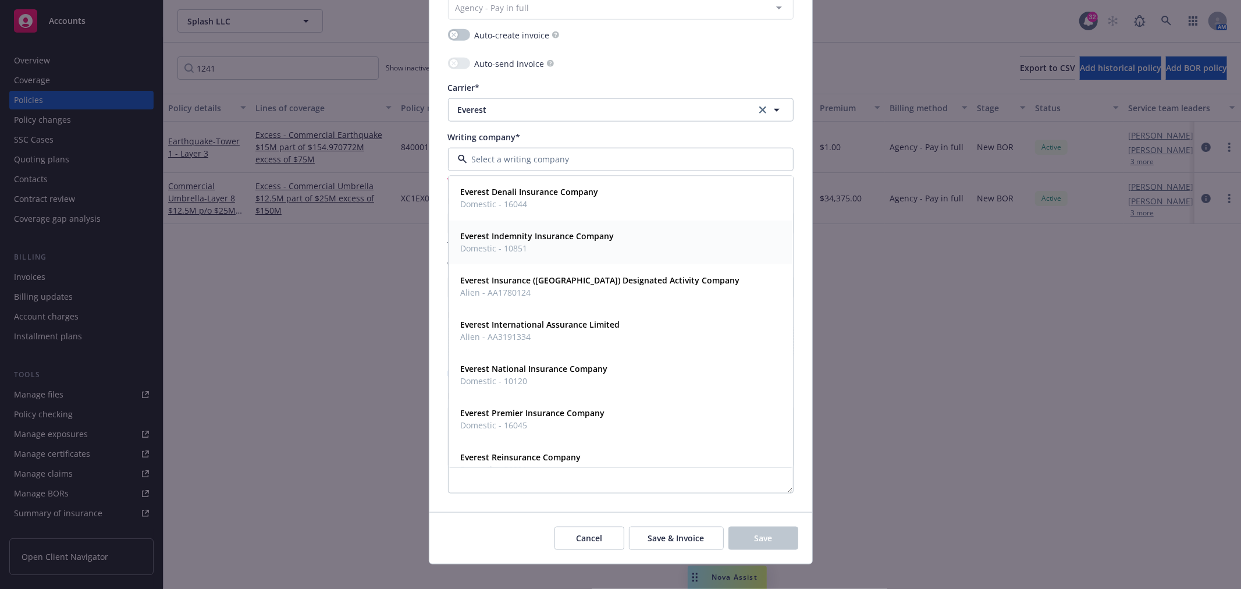
click at [547, 235] on strong "Everest Indemnity Insurance Company" at bounding box center [538, 235] width 154 height 11
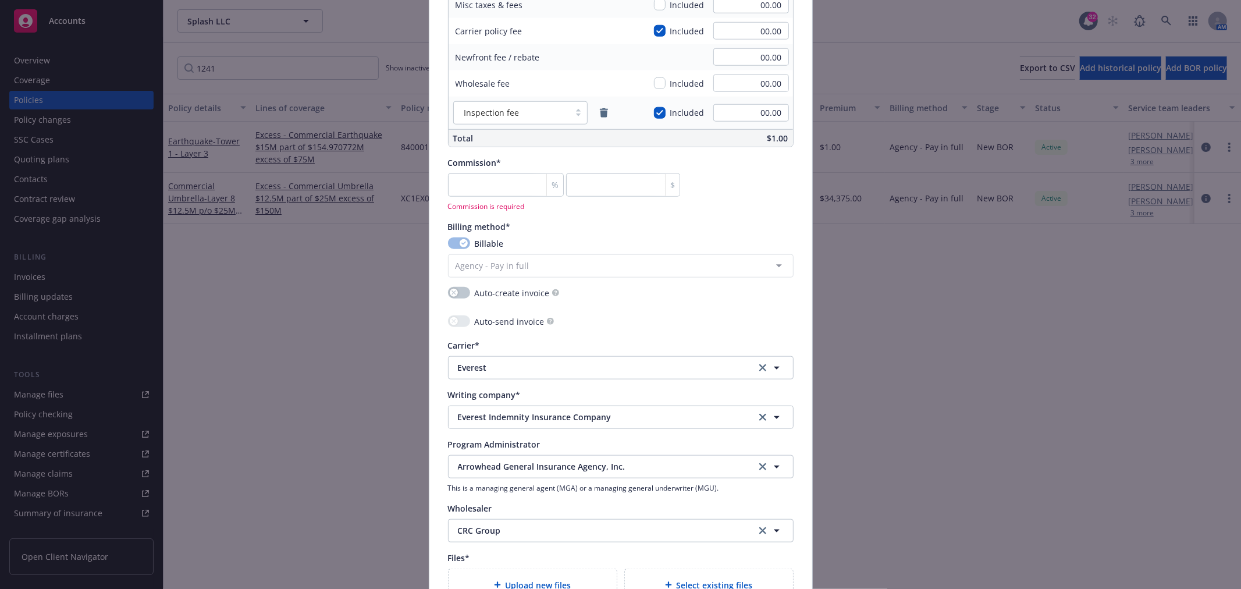
scroll to position [922, 0]
click at [489, 189] on input "number" at bounding box center [506, 186] width 116 height 23
type input "0"
click at [596, 223] on div "Billing method* Billable Agency - Pay in full Agency - Financed Agency - Instal…" at bounding box center [621, 250] width 346 height 57
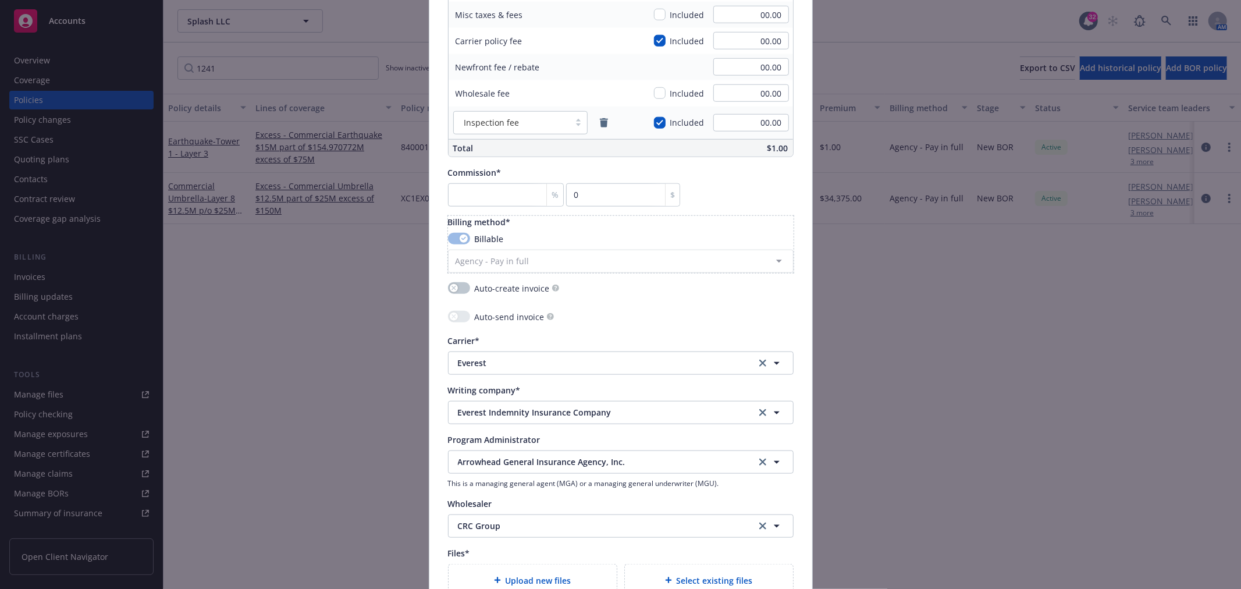
scroll to position [908, 0]
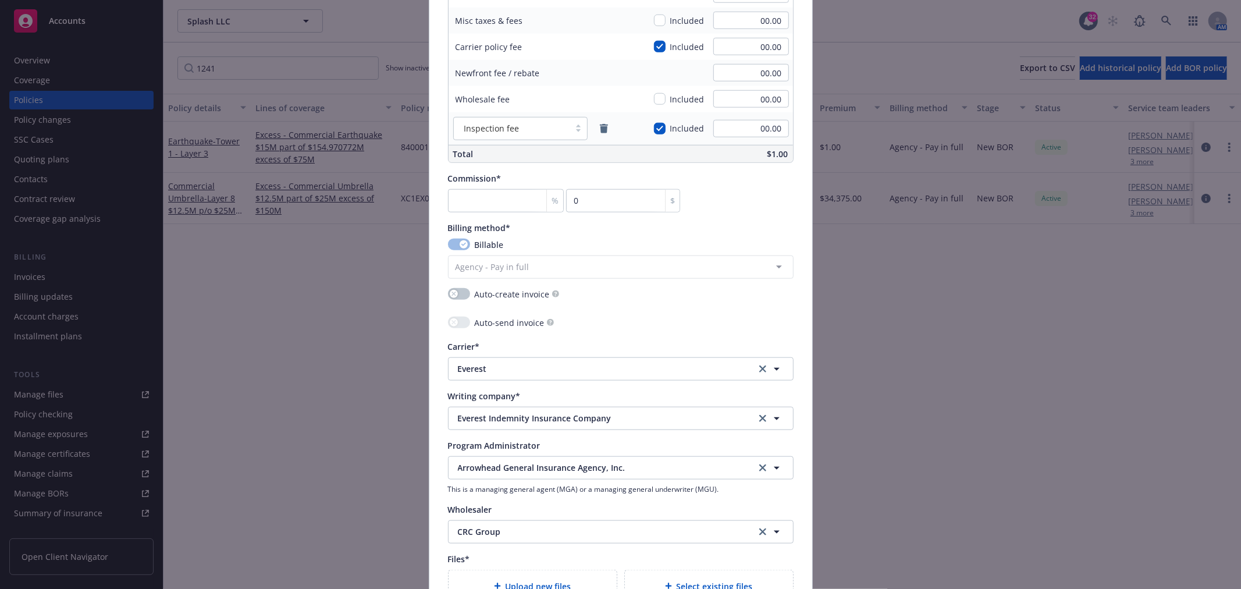
click at [730, 198] on div "Commission* % 0 $" at bounding box center [621, 192] width 346 height 40
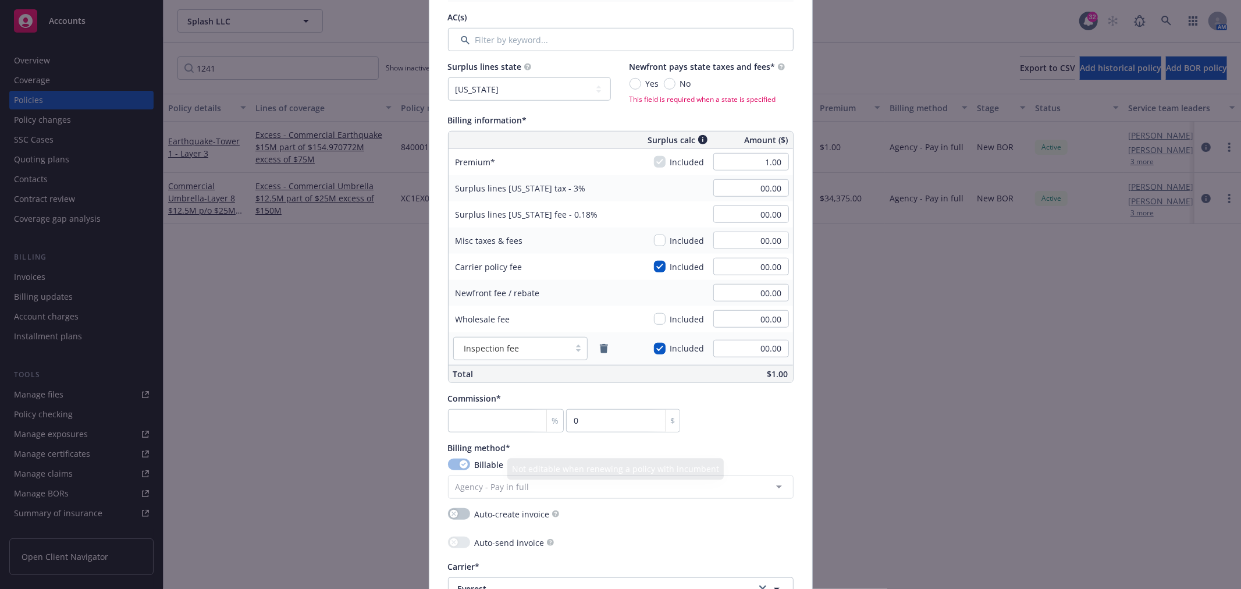
scroll to position [649, 0]
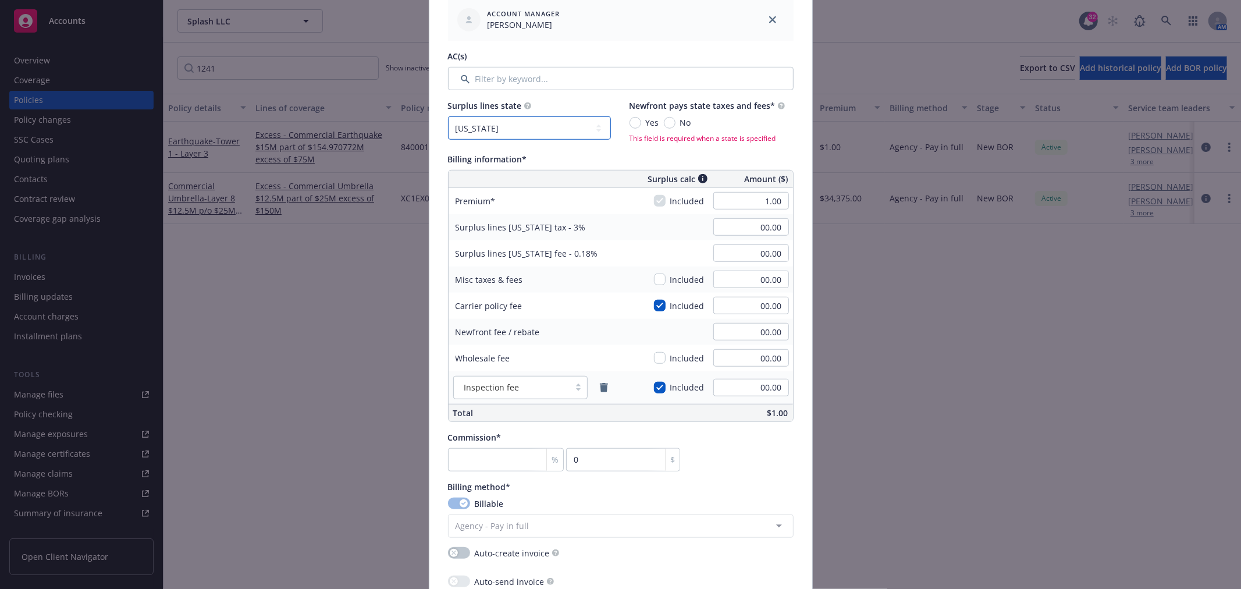
click at [586, 127] on select "No surplus lines state [US_STATE] [US_STATE] [US_STATE] [US_STATE] [US_STATE] […" at bounding box center [529, 127] width 163 height 23
click at [448, 116] on select "No surplus lines state [US_STATE] [US_STATE] [US_STATE] [US_STATE] [US_STATE] […" at bounding box center [529, 127] width 163 height 23
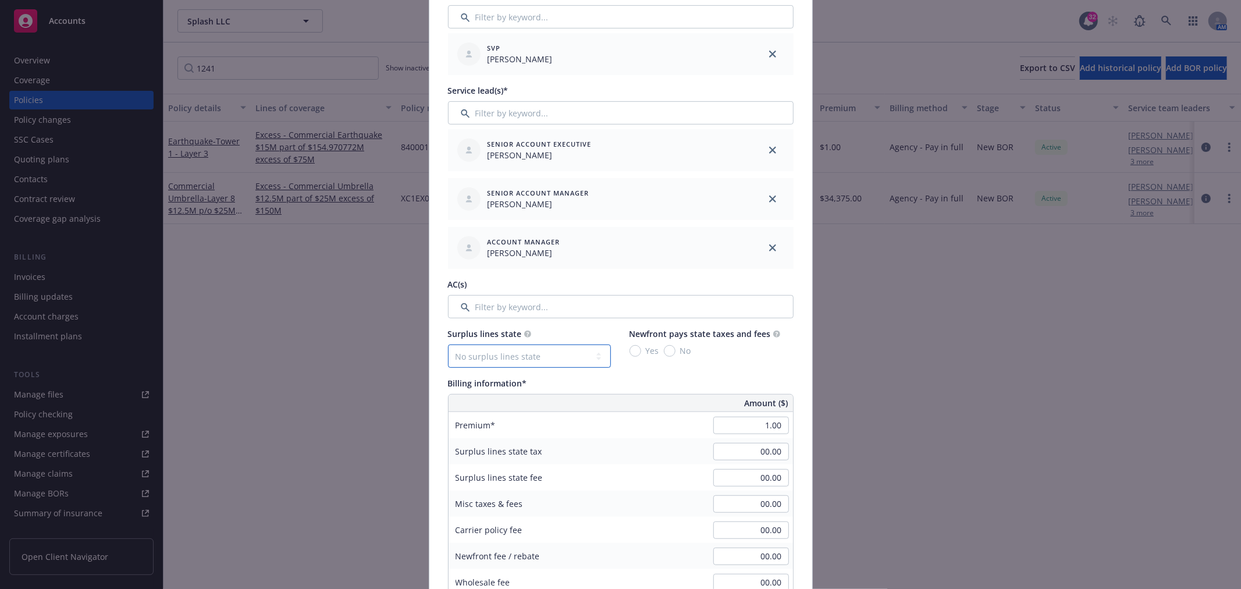
scroll to position [451, 0]
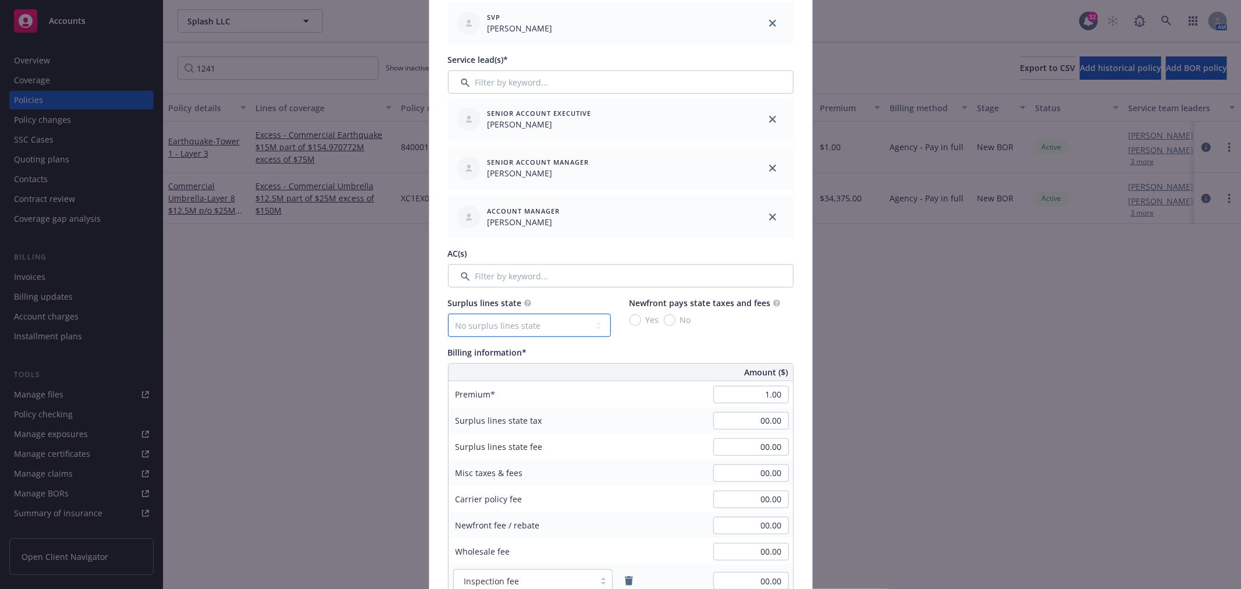
click at [550, 332] on select "No surplus lines state [US_STATE] [US_STATE] [US_STATE] [US_STATE] [US_STATE] […" at bounding box center [529, 325] width 163 height 23
select select "CA"
click at [448, 314] on select "No surplus lines state [US_STATE] [US_STATE] [US_STATE] [US_STATE] [US_STATE] […" at bounding box center [529, 325] width 163 height 23
type input "0.03"
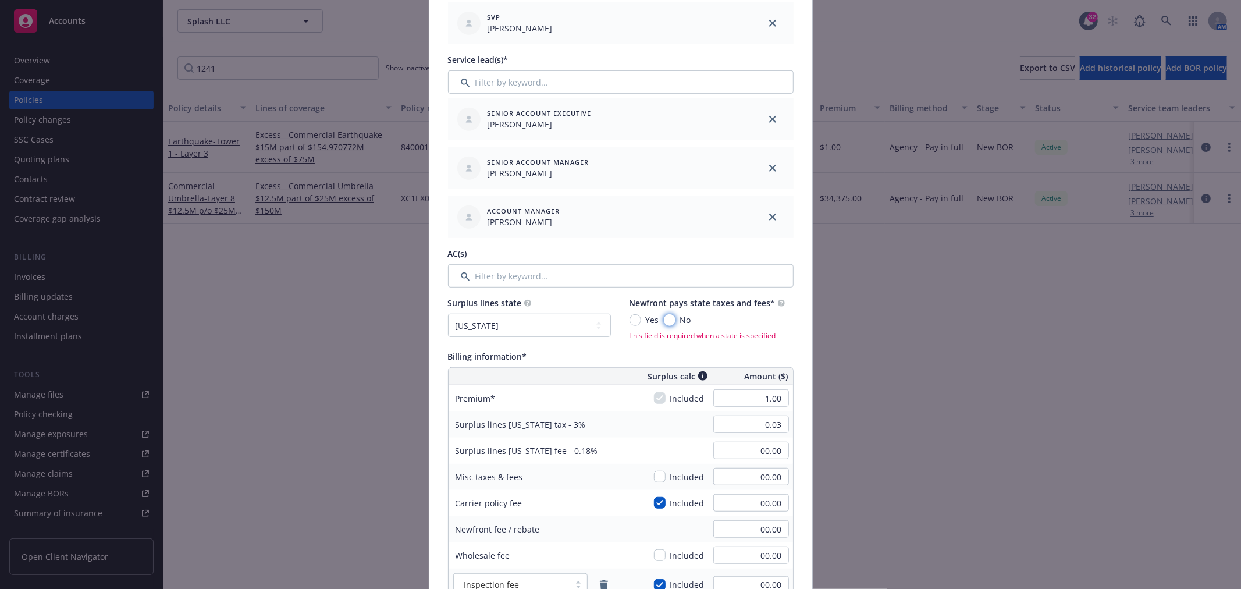
drag, startPoint x: 667, startPoint y: 318, endPoint x: 673, endPoint y: 322, distance: 7.1
click at [667, 319] on input "No" at bounding box center [670, 320] width 12 height 12
radio input "true"
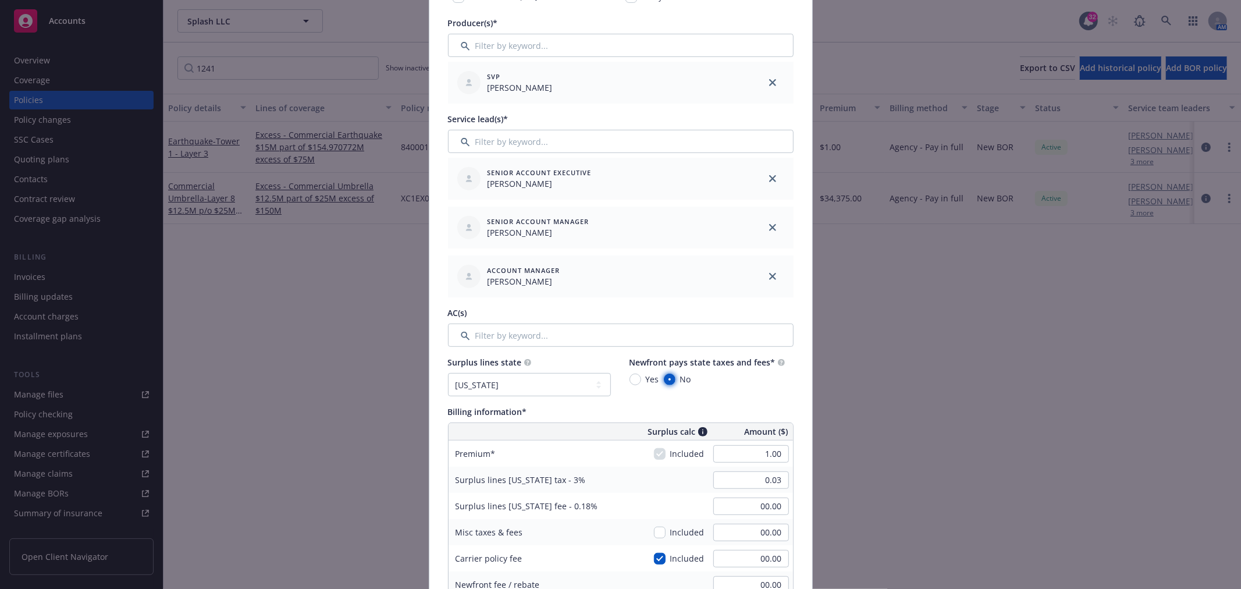
scroll to position [387, 0]
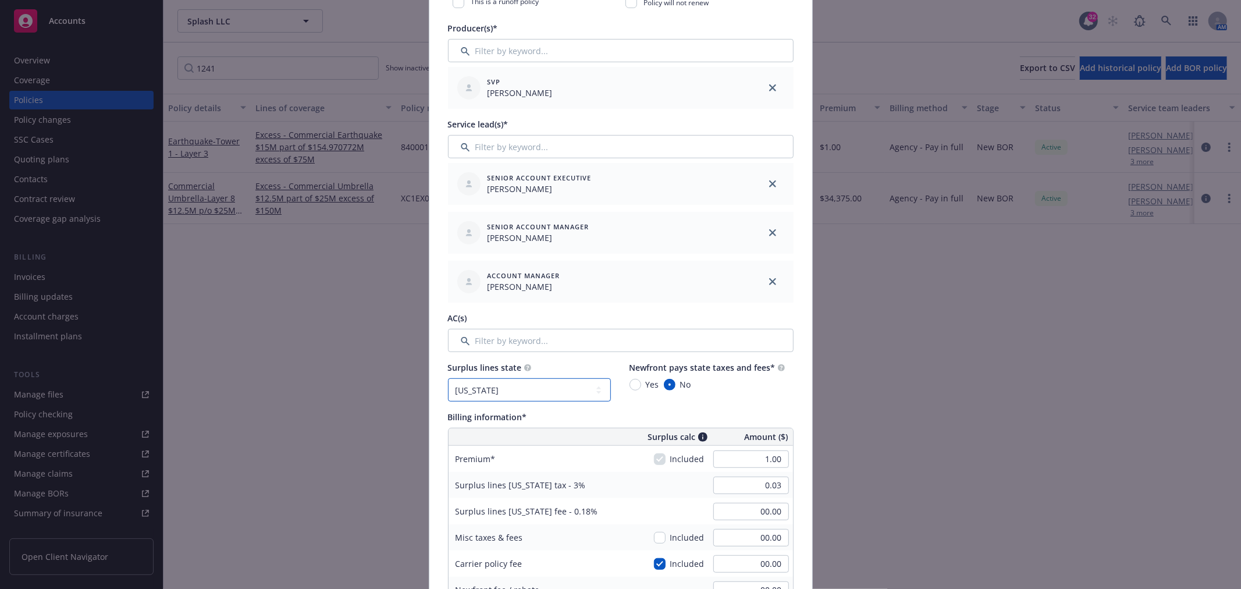
click at [566, 388] on select "No surplus lines state [US_STATE] [US_STATE] [US_STATE] [US_STATE] [US_STATE] […" at bounding box center [529, 389] width 163 height 23
select select "NONE"
click at [448, 378] on select "No surplus lines state [US_STATE] [US_STATE] [US_STATE] [US_STATE] [US_STATE] […" at bounding box center [529, 389] width 163 height 23
type input "00.00"
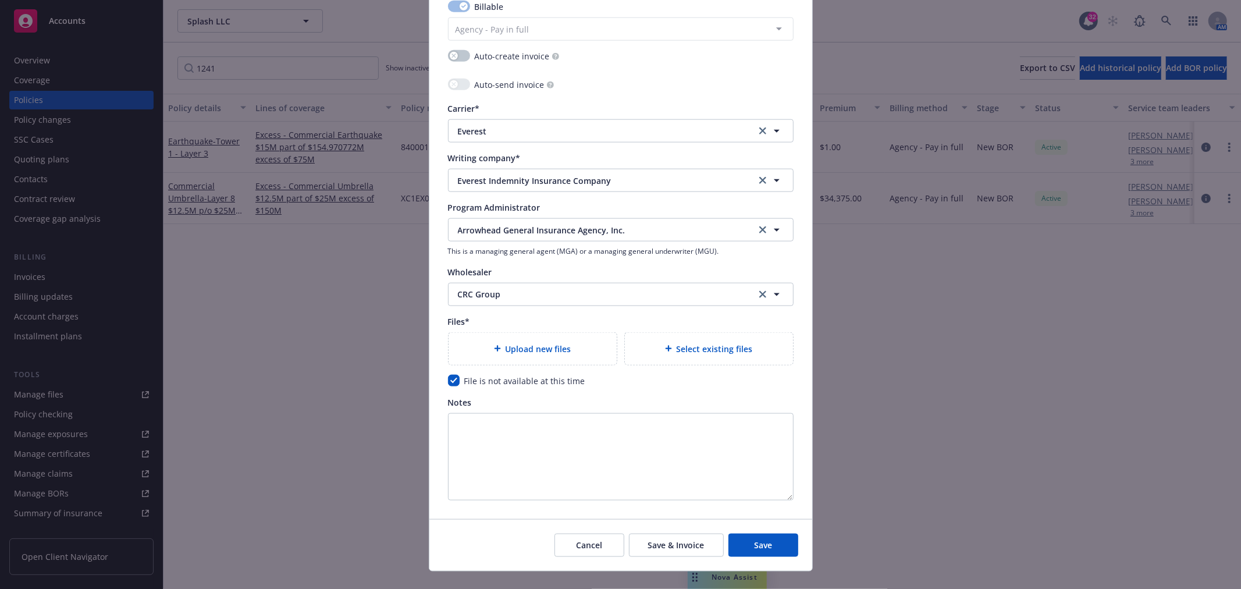
scroll to position [1162, 0]
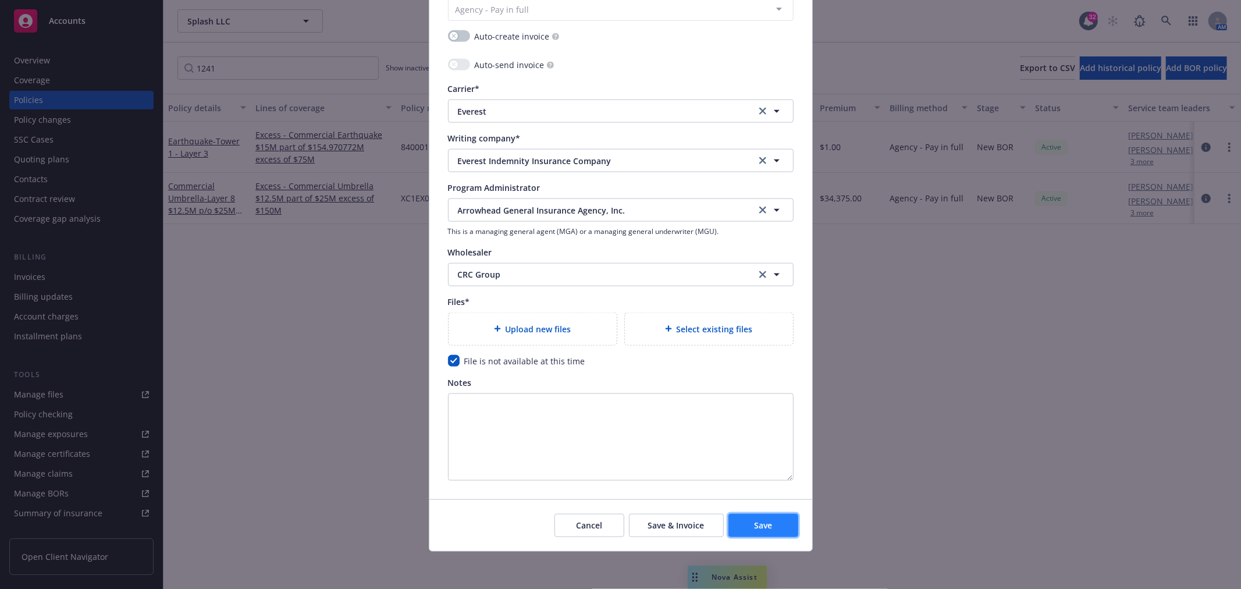
click at [758, 522] on span "Save" at bounding box center [763, 525] width 18 height 11
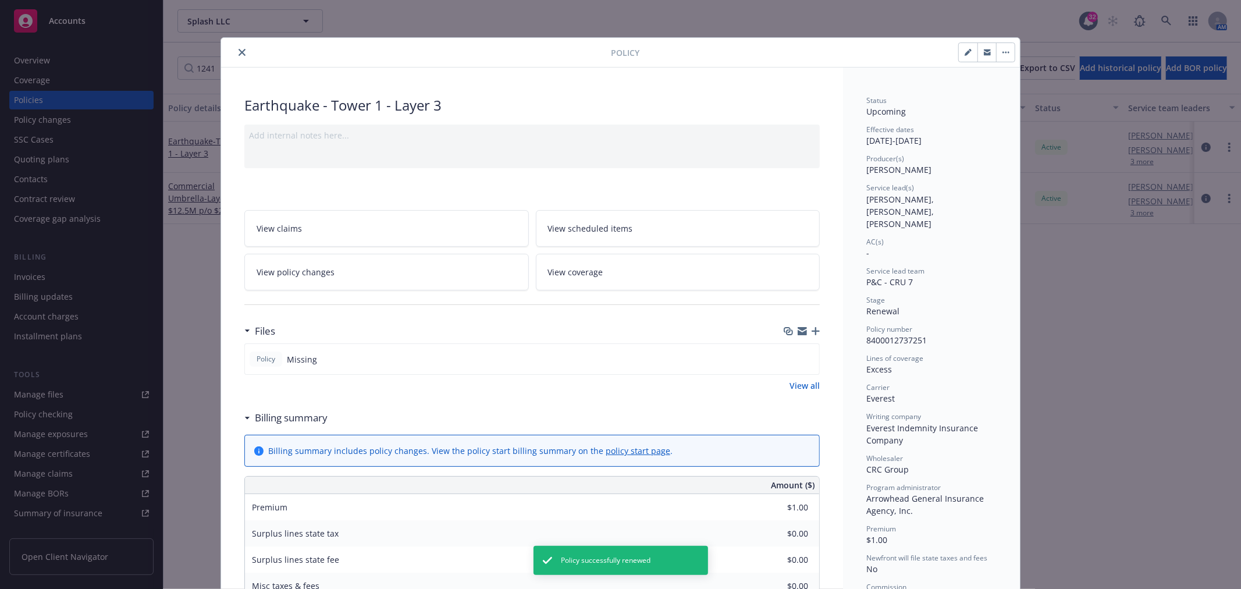
click at [312, 271] on span "View policy changes" at bounding box center [296, 272] width 78 height 12
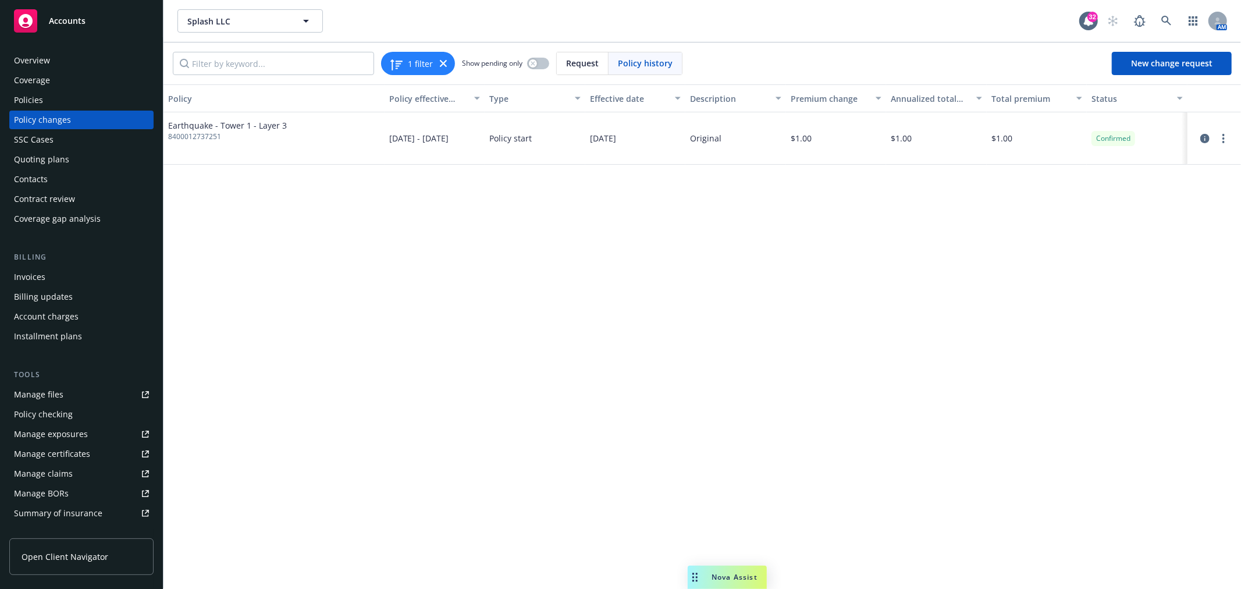
click at [198, 129] on span "Earthquake - Tower 1 - Layer 3" at bounding box center [227, 125] width 119 height 12
click at [200, 125] on span "Earthquake - Tower 1 - Layer 3" at bounding box center [227, 125] width 119 height 12
click at [1219, 138] on link "more" at bounding box center [1224, 138] width 14 height 14
click at [1102, 210] on link "Edit policy change" at bounding box center [1130, 208] width 200 height 23
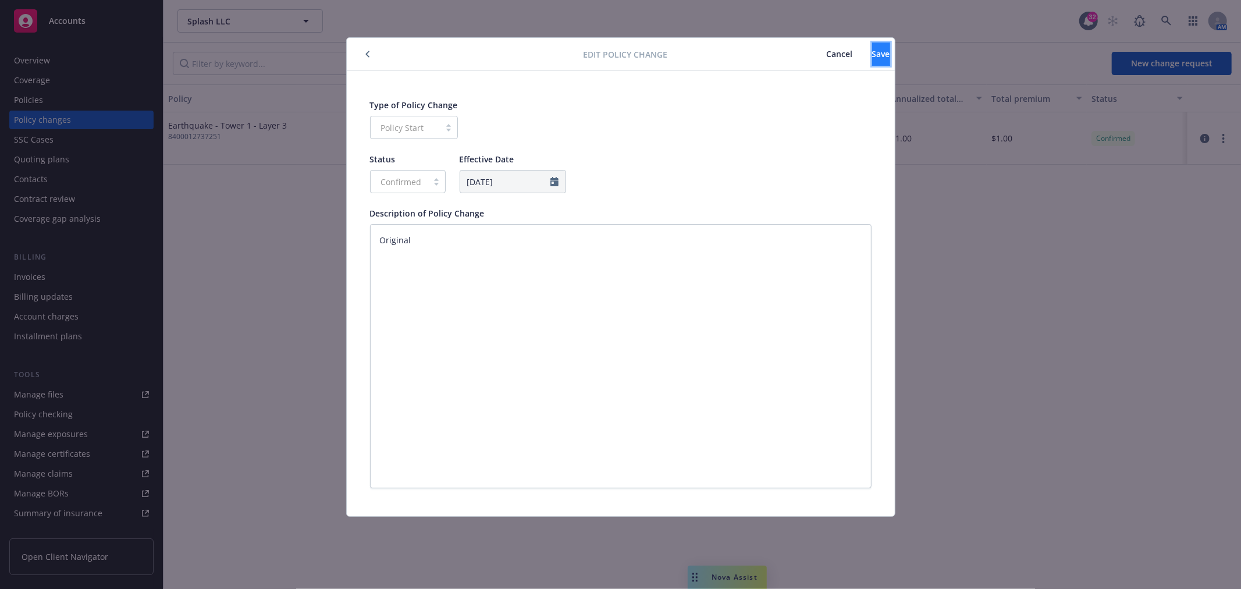
click at [872, 55] on span "Save" at bounding box center [881, 53] width 18 height 11
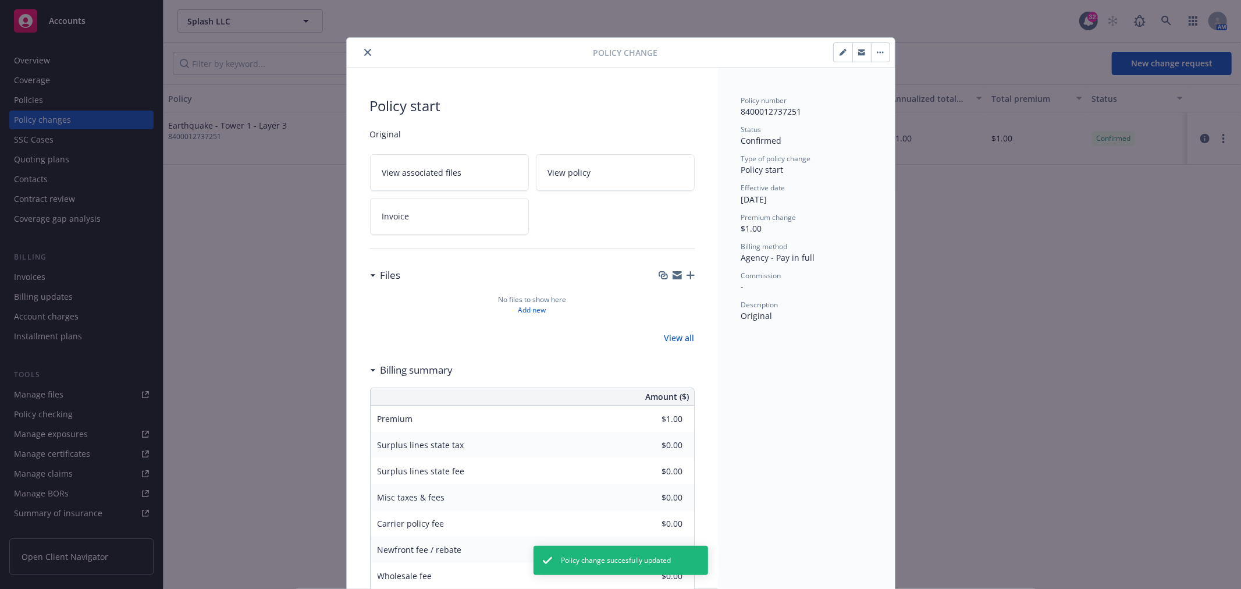
click at [840, 48] on button "button" at bounding box center [843, 52] width 19 height 19
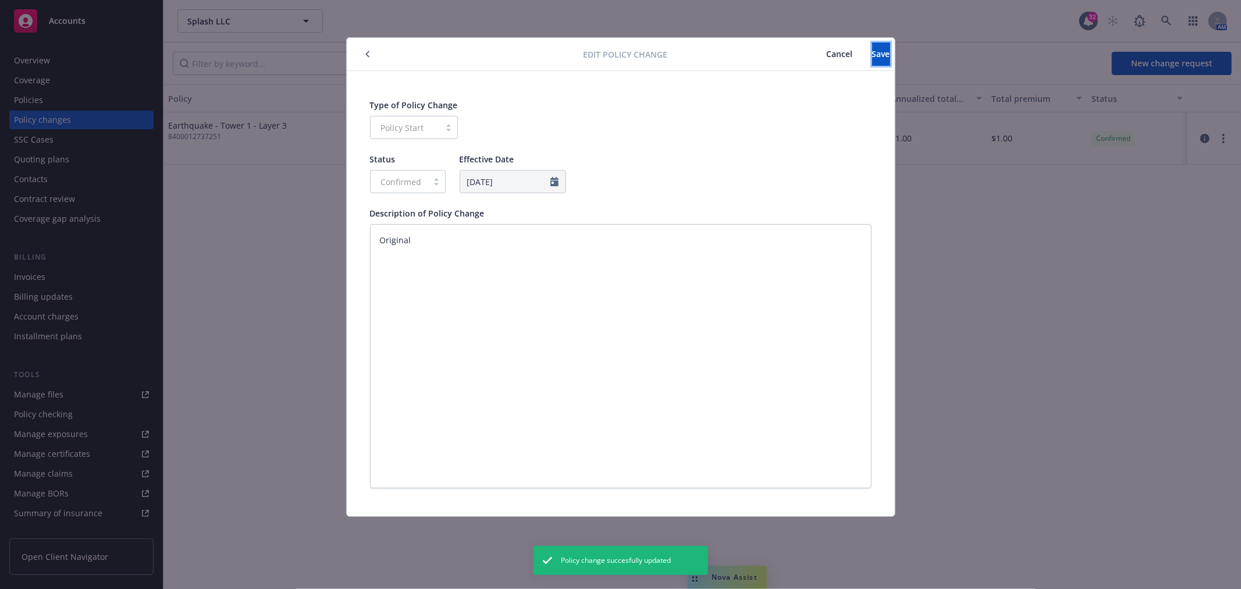
drag, startPoint x: 865, startPoint y: 56, endPoint x: 904, endPoint y: 54, distance: 39.0
click at [872, 56] on span "Save" at bounding box center [881, 53] width 18 height 11
type textarea "x"
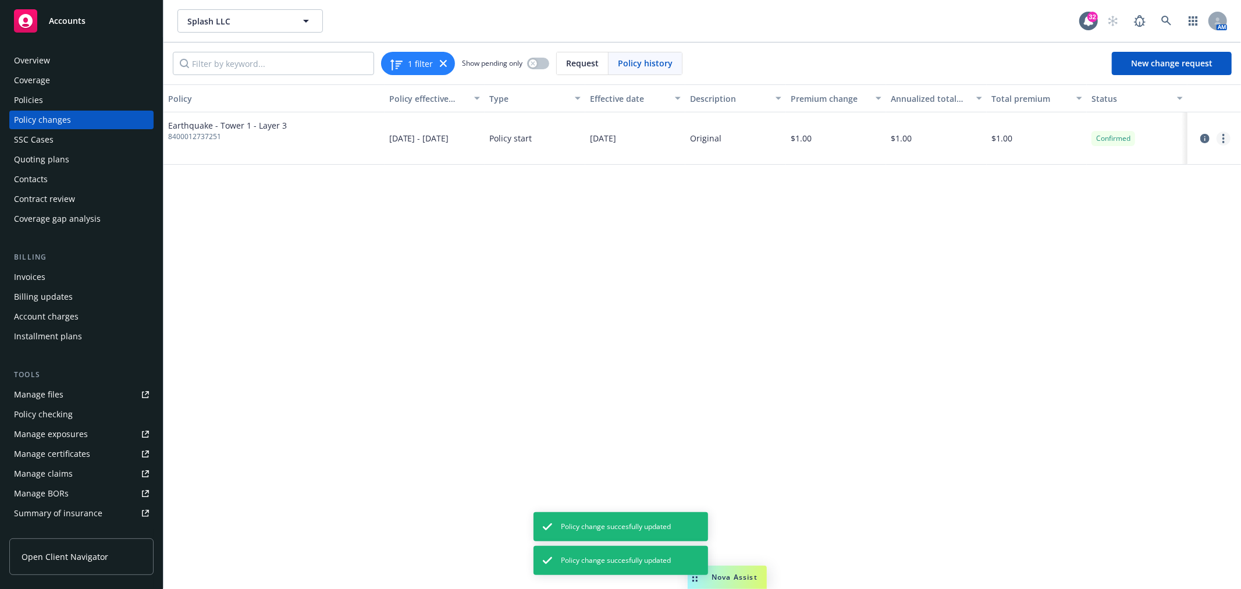
click at [1224, 137] on circle "more" at bounding box center [1223, 138] width 2 height 2
click at [1100, 234] on link "Edit billing info" at bounding box center [1130, 232] width 200 height 23
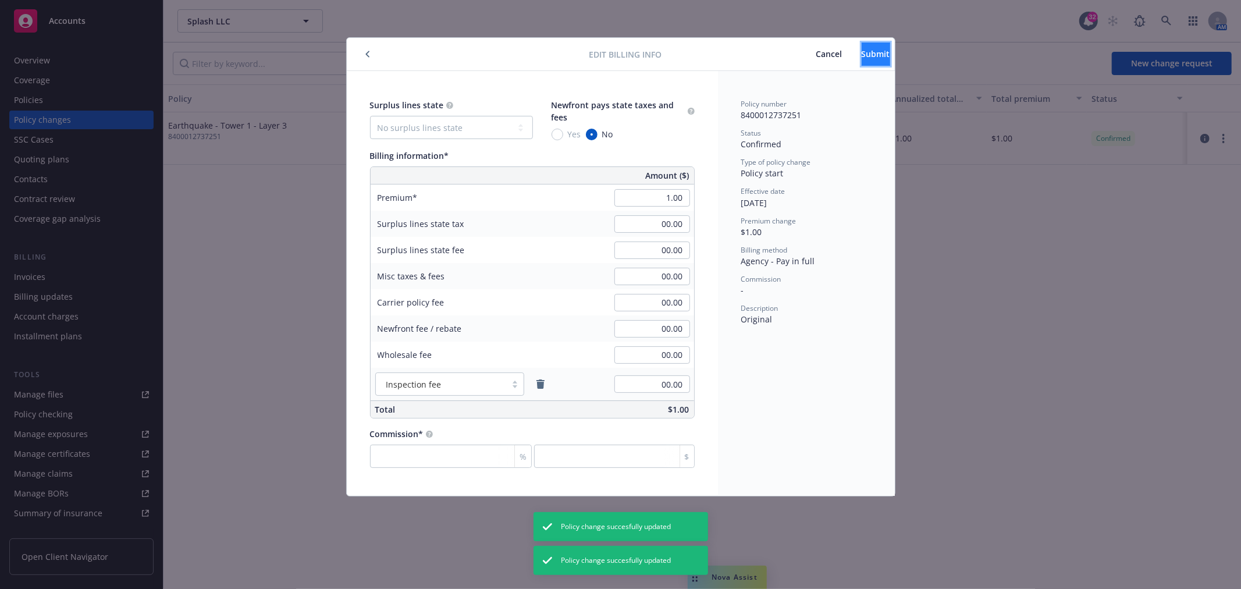
click at [867, 53] on span "Submit" at bounding box center [876, 53] width 29 height 11
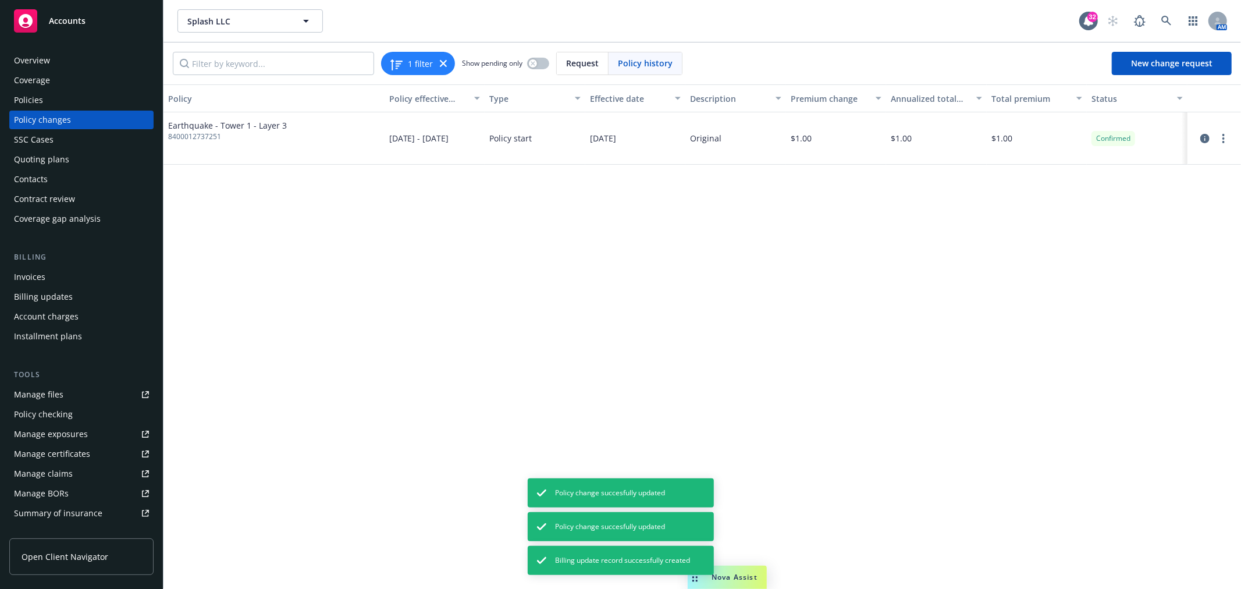
drag, startPoint x: 182, startPoint y: 183, endPoint x: 88, endPoint y: 113, distance: 117.2
click at [55, 100] on div "Policies" at bounding box center [81, 100] width 135 height 19
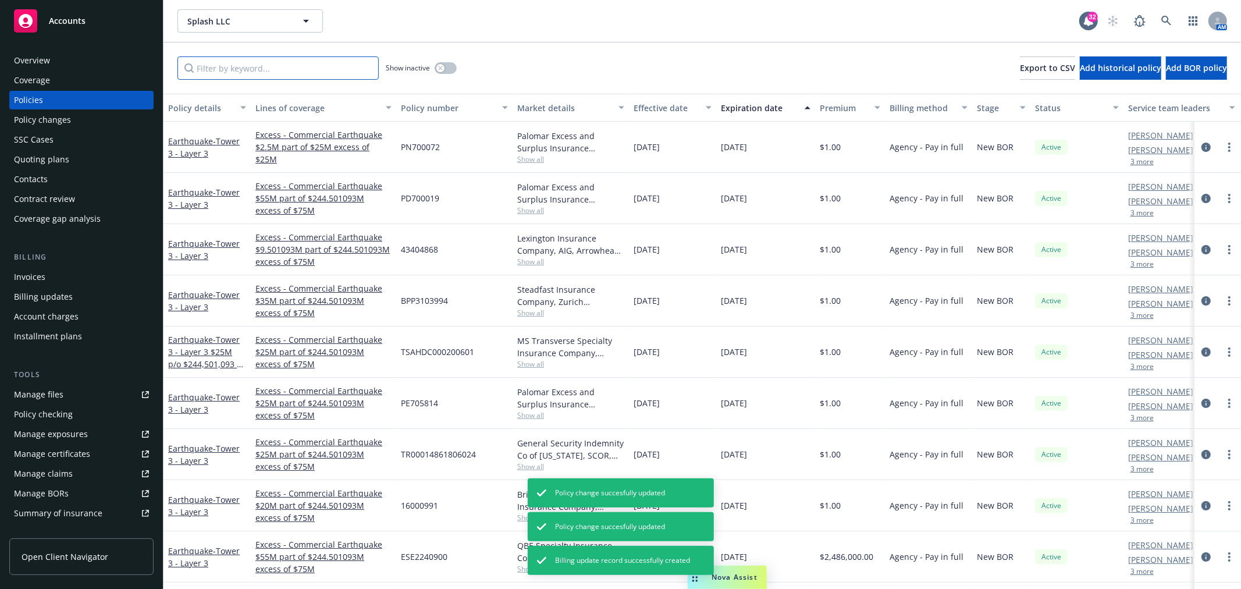
click at [272, 66] on input "Filter by keyword..." at bounding box center [277, 67] width 201 height 23
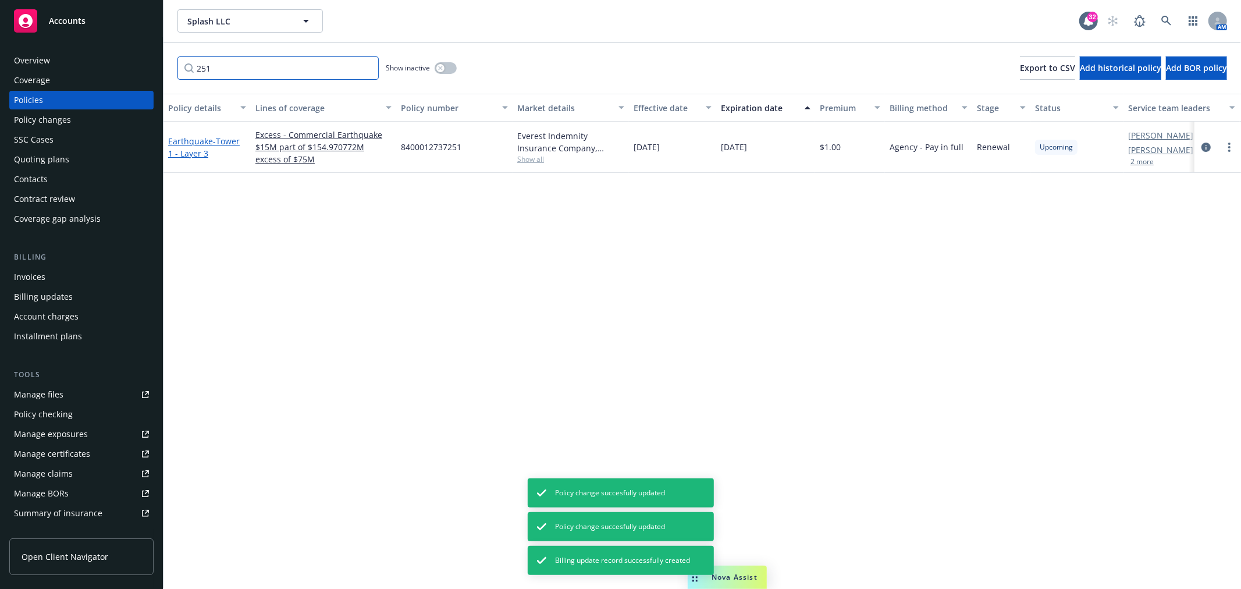
type input "251"
click at [183, 144] on link "Earthquake - Tower 1 - Layer 3" at bounding box center [204, 147] width 72 height 23
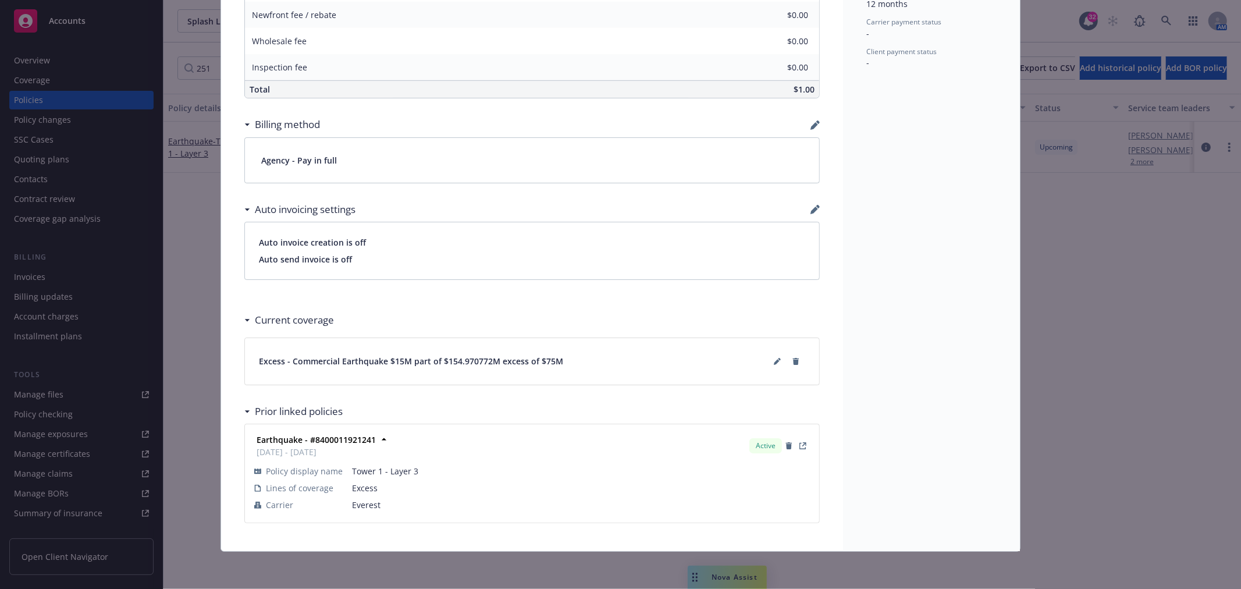
scroll to position [624, 0]
click at [436, 362] on span "Excess - Commercial Earthquake $15M part of $154.970772M excess of $75M" at bounding box center [411, 361] width 304 height 12
click at [403, 361] on span "Excess - Commercial Earthquake $15M part of $154.970772M excess of $75M" at bounding box center [411, 361] width 304 height 12
drag, startPoint x: 484, startPoint y: 361, endPoint x: 443, endPoint y: 359, distance: 41.3
click at [443, 359] on span "Excess - Commercial Earthquake $15M part of $154.970772M excess of $75M" at bounding box center [411, 361] width 304 height 12
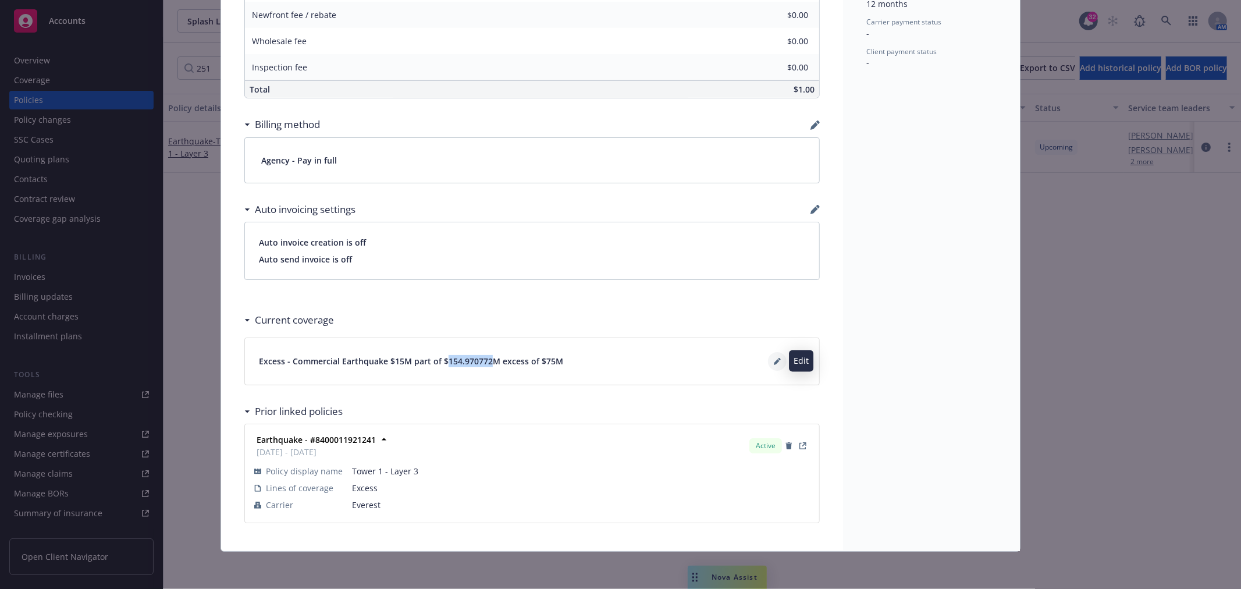
click at [774, 361] on icon at bounding box center [777, 362] width 6 height 6
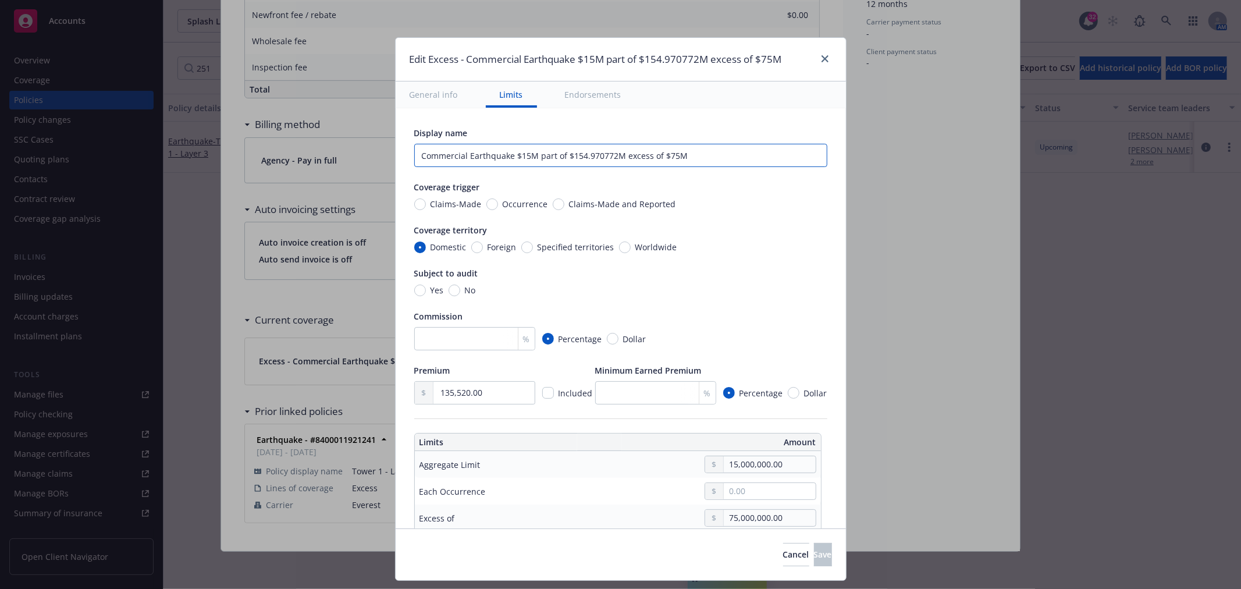
click at [603, 154] on input "Commercial Earthquake $15M part of $154.970772M excess of $75M" at bounding box center [620, 155] width 413 height 23
type input "Commercial Earthquake $15M part of $130,763,153M excess of $75M"
click at [783, 555] on button "Cancel" at bounding box center [796, 554] width 26 height 23
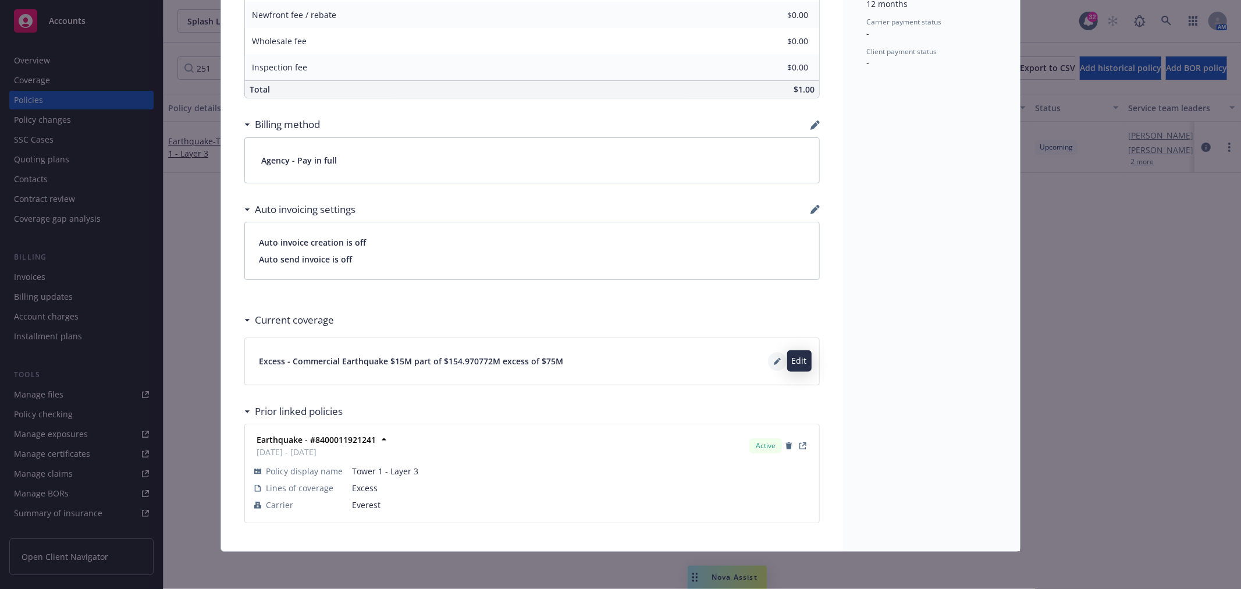
click at [774, 358] on icon at bounding box center [777, 361] width 7 height 7
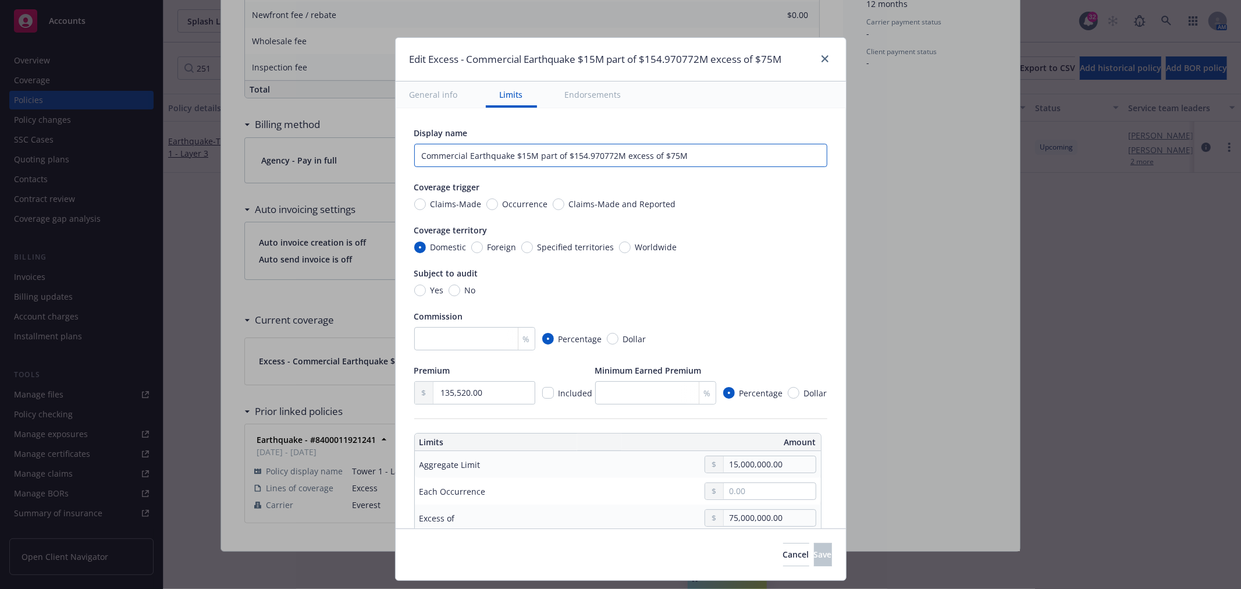
click at [520, 156] on input "Commercial Earthquake $15M part of $154.970772M excess of $75M" at bounding box center [620, 155] width 413 height 23
type input "Commercial Earthquake $25M part of $154.970772M excess of $75M"
click at [829, 289] on div "Display name Commercial Earthquake $25M part of $154.970772M excess of $75M Cov…" at bounding box center [621, 600] width 450 height 984
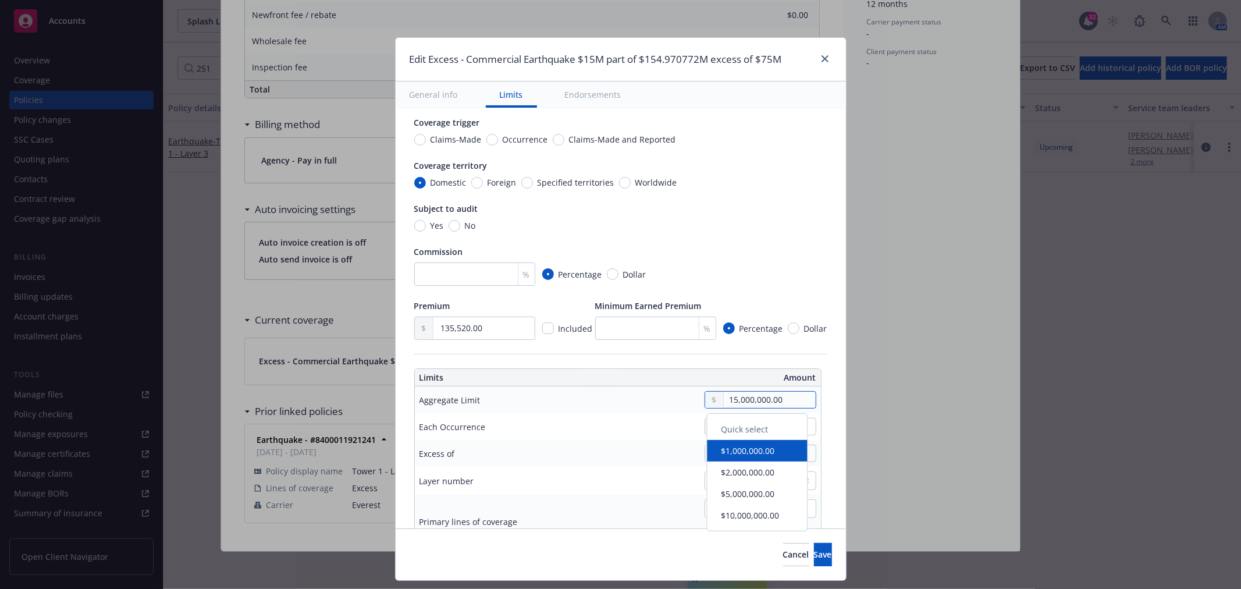
click at [788, 400] on input "15,000,000.00" at bounding box center [769, 400] width 91 height 16
click at [481, 329] on input "135,520.00" at bounding box center [483, 328] width 101 height 22
drag, startPoint x: 483, startPoint y: 325, endPoint x: 286, endPoint y: 332, distance: 198.0
click at [286, 332] on div "Edit Excess - Commercial Earthquake $15M part of $154.970772M excess of $75M Ge…" at bounding box center [620, 294] width 1241 height 589
drag, startPoint x: 788, startPoint y: 397, endPoint x: 643, endPoint y: 401, distance: 144.9
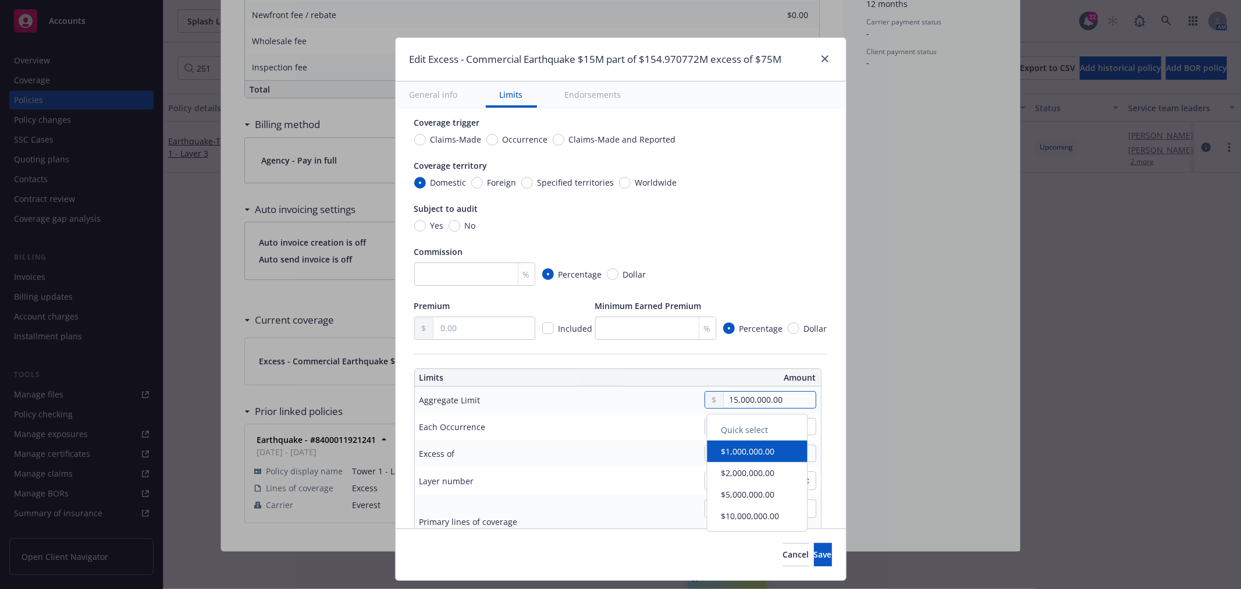
click at [643, 401] on div "15,000,000.00" at bounding box center [705, 399] width 222 height 17
click at [670, 506] on div "1 selected" at bounding box center [730, 508] width 171 height 19
click at [736, 399] on input "text" at bounding box center [769, 400] width 91 height 16
type input "2.00"
type input "Commercial Earthquake $2 part of $154.970772M excess of $75M"
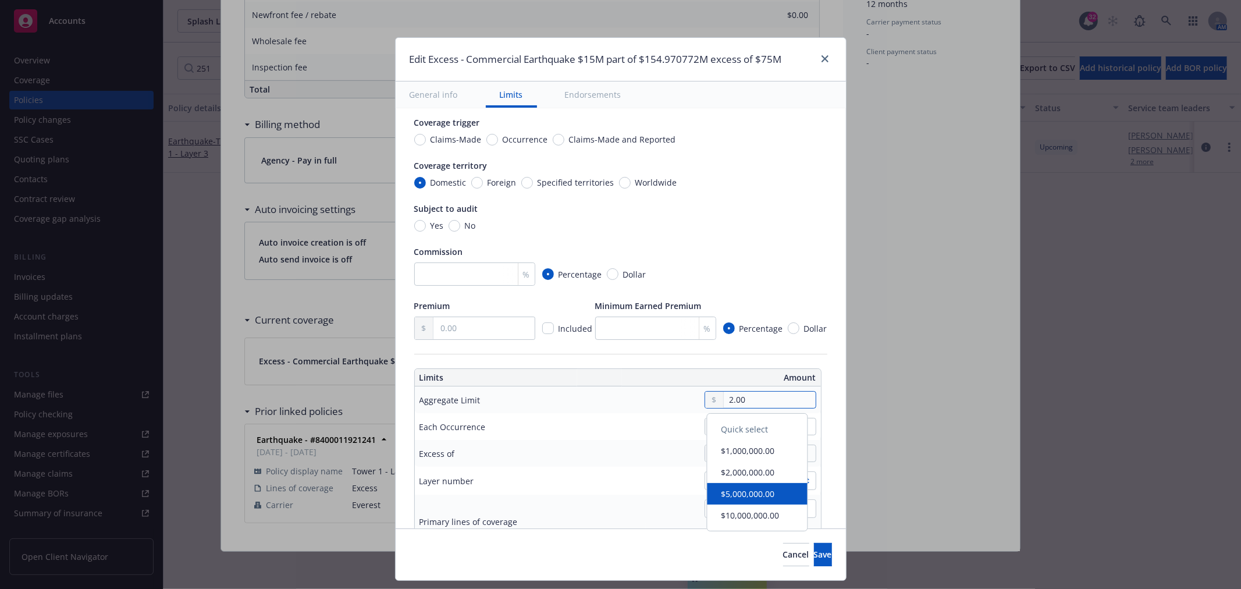
type input "25.00"
type input "Commercial Earthquake $25 part of $154.970772M excess of $75M"
type input "250.00"
type input "Commercial Earthquake $250 part of $154.970772M excess of $75M"
type input "2,500.00"
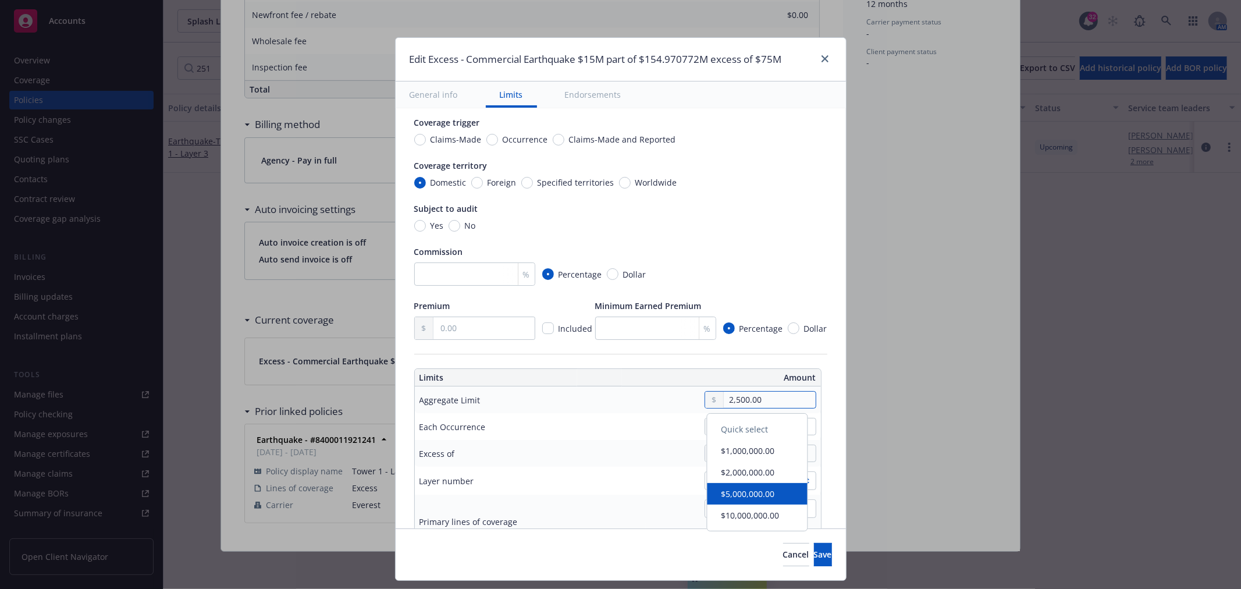
type input "Commercial Earthquake $2.5K part of $154.970772M excess of $75M"
type input "25,000.00"
type input "Commercial Earthquake $25K part of $154.970772M excess of $75M"
type input "250,000.00"
type input "Commercial Earthquake $250K part of $154.970772M excess of $75M"
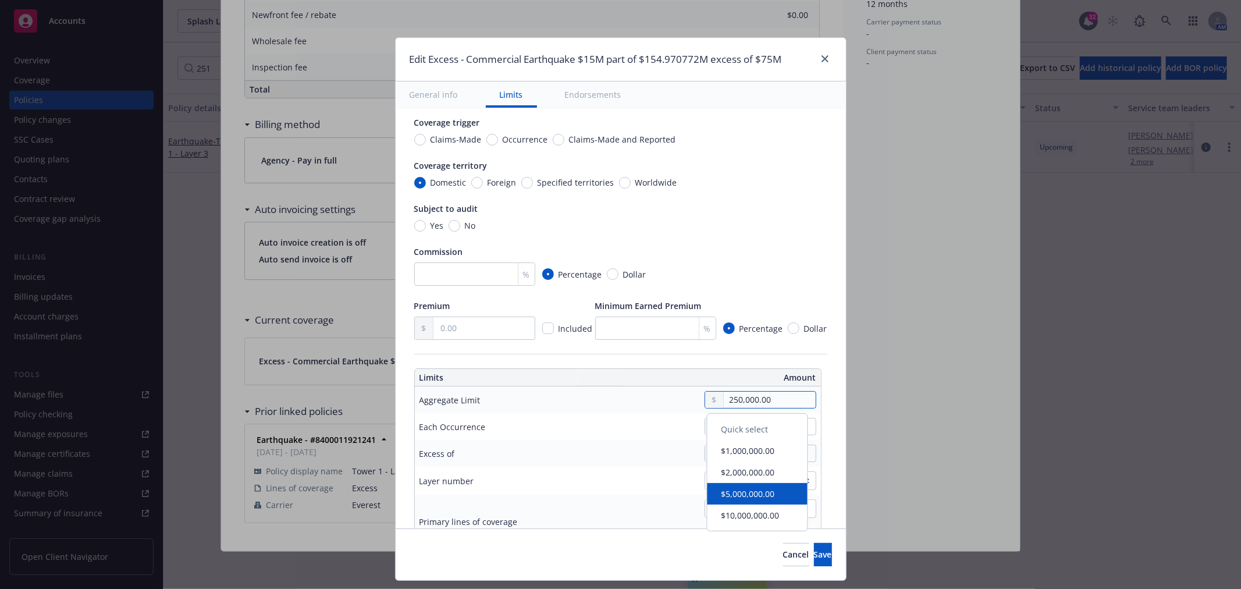
type input "2,500,000.00"
type input "Commercial Earthquake $2.5M part of $154.970772M excess of $75M"
type input "25,000,000.00"
type input "Commercial Earthquake $25M part of $154.970772M excess of $75M"
type input "25,000,000.00"
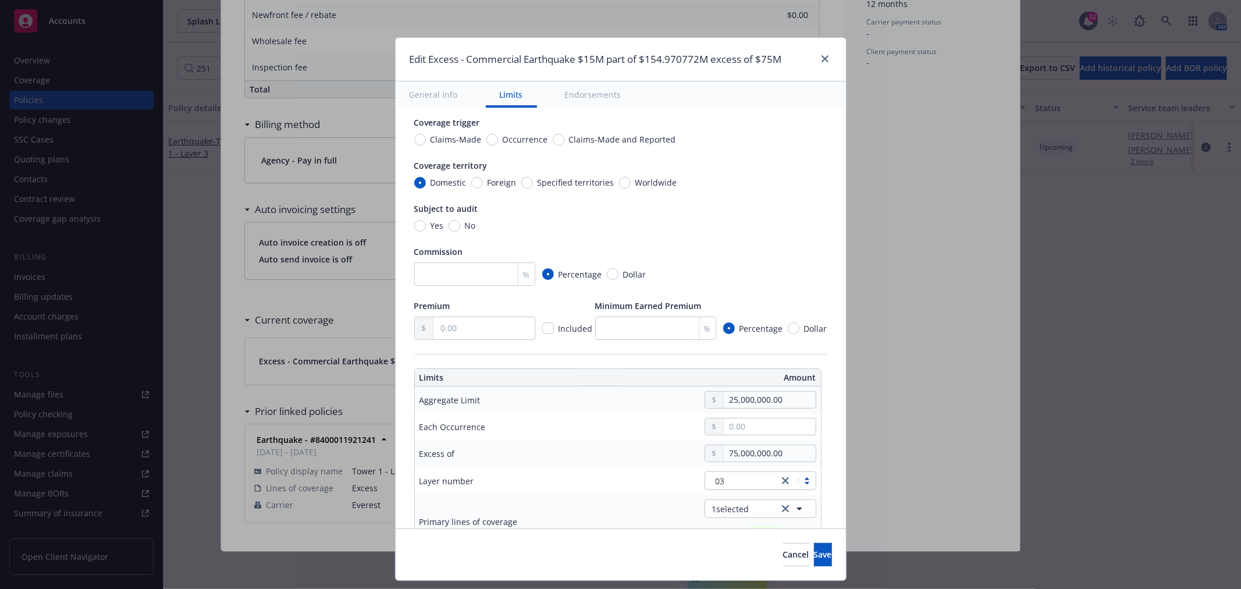
click at [664, 460] on div "75,000,000.00" at bounding box center [705, 452] width 222 height 17
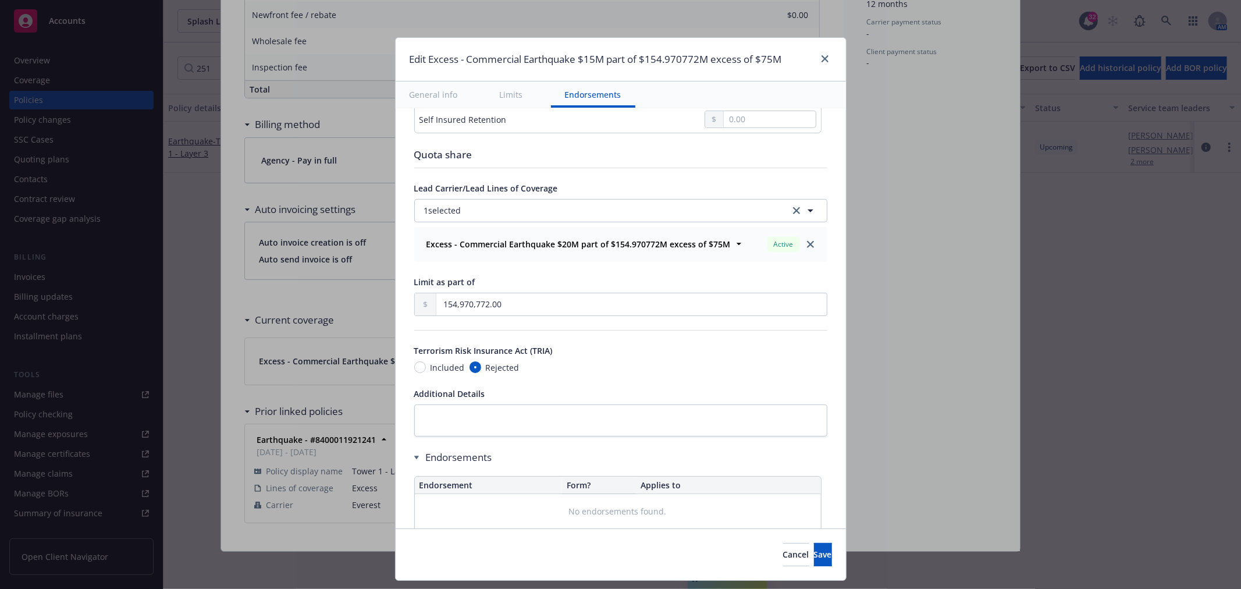
scroll to position [517, 0]
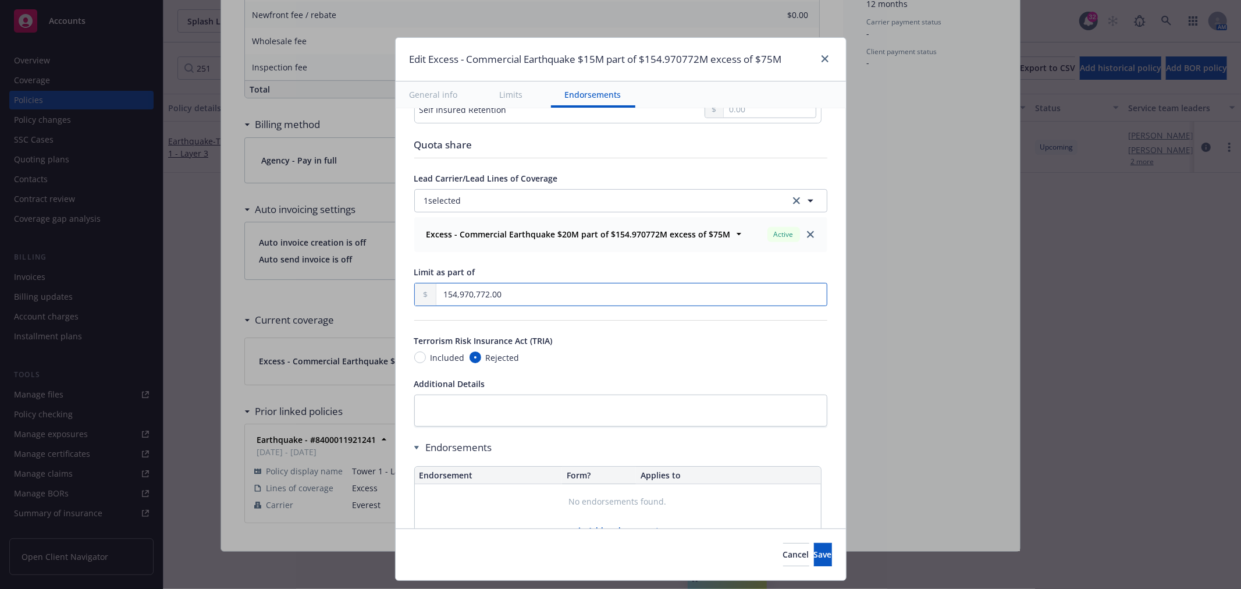
drag, startPoint x: 522, startPoint y: 296, endPoint x: 380, endPoint y: 300, distance: 142.6
click at [380, 300] on div "Edit Excess - Commercial Earthquake $15M part of $154.970772M excess of $75M Ge…" at bounding box center [620, 294] width 1241 height 589
paste input "30,763,153"
type input "Commercial Earthquake $25M part of $130.763153M excess of $75M"
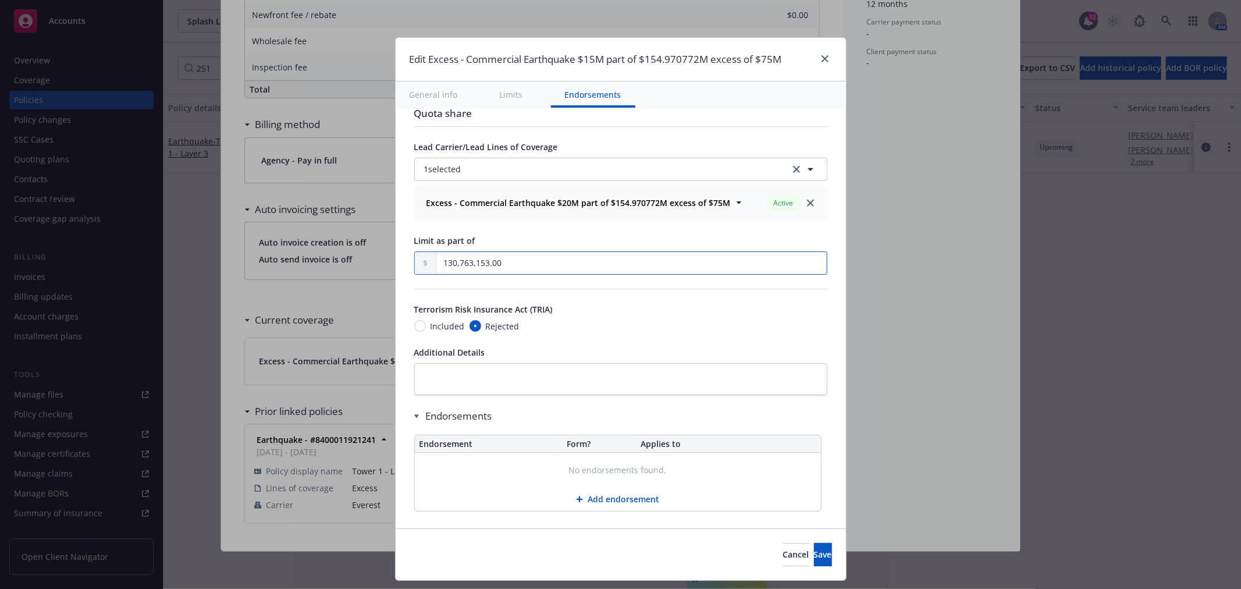
scroll to position [565, 0]
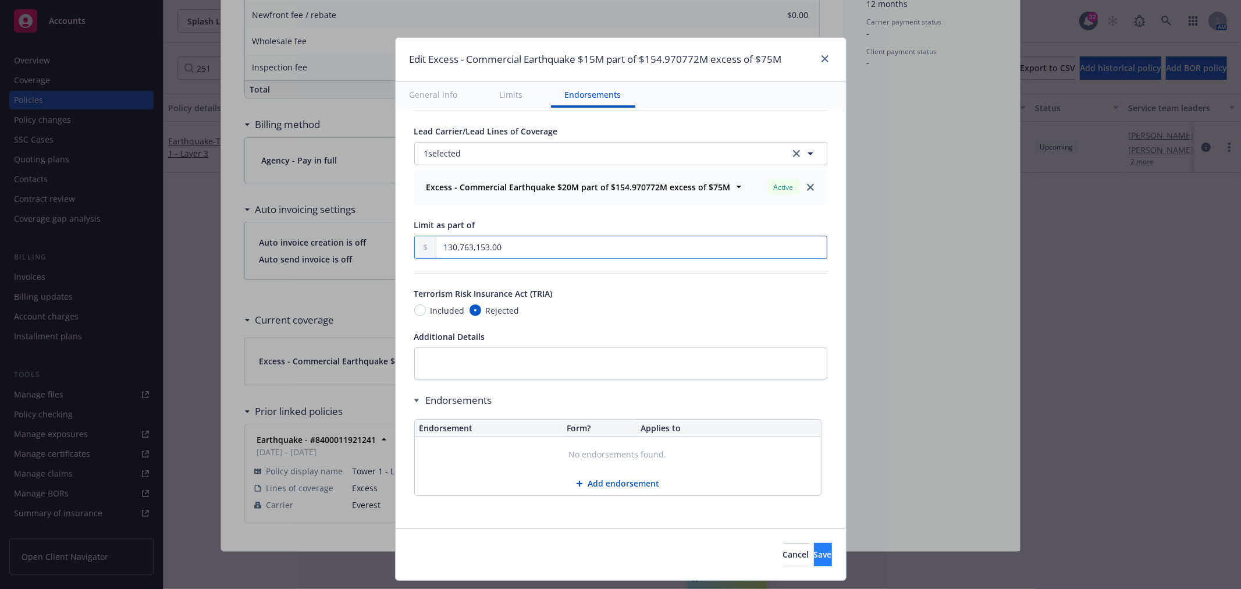
type input "130,763,153.00"
click at [814, 560] on button "Save" at bounding box center [823, 554] width 18 height 23
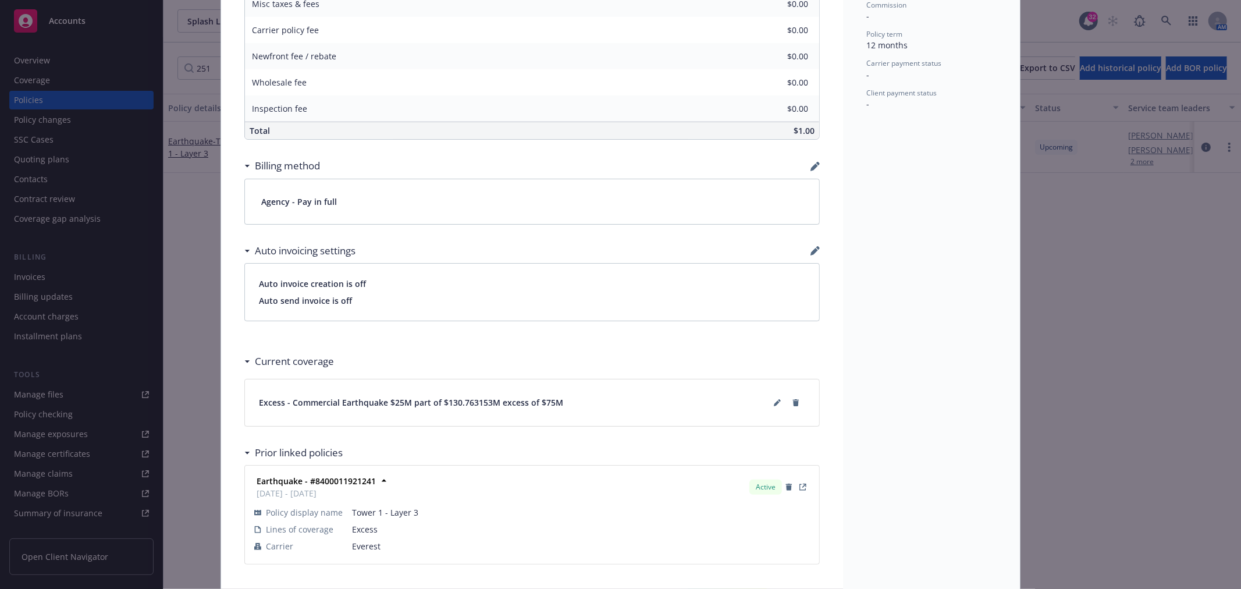
scroll to position [624, 0]
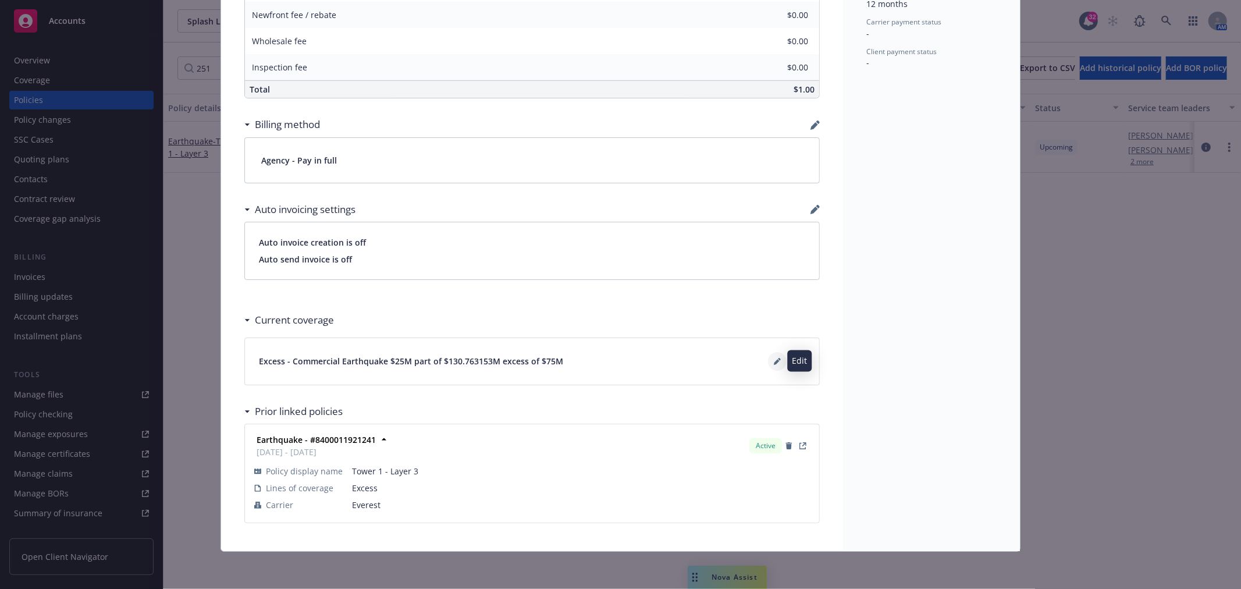
click at [776, 357] on button at bounding box center [777, 361] width 19 height 19
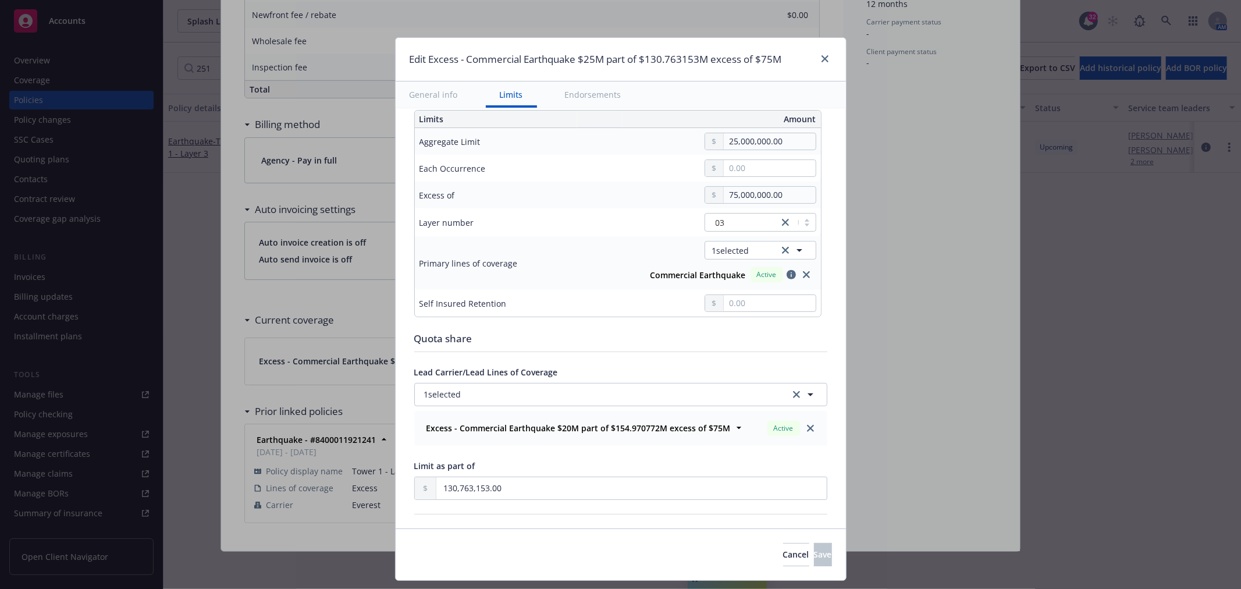
scroll to position [387, 0]
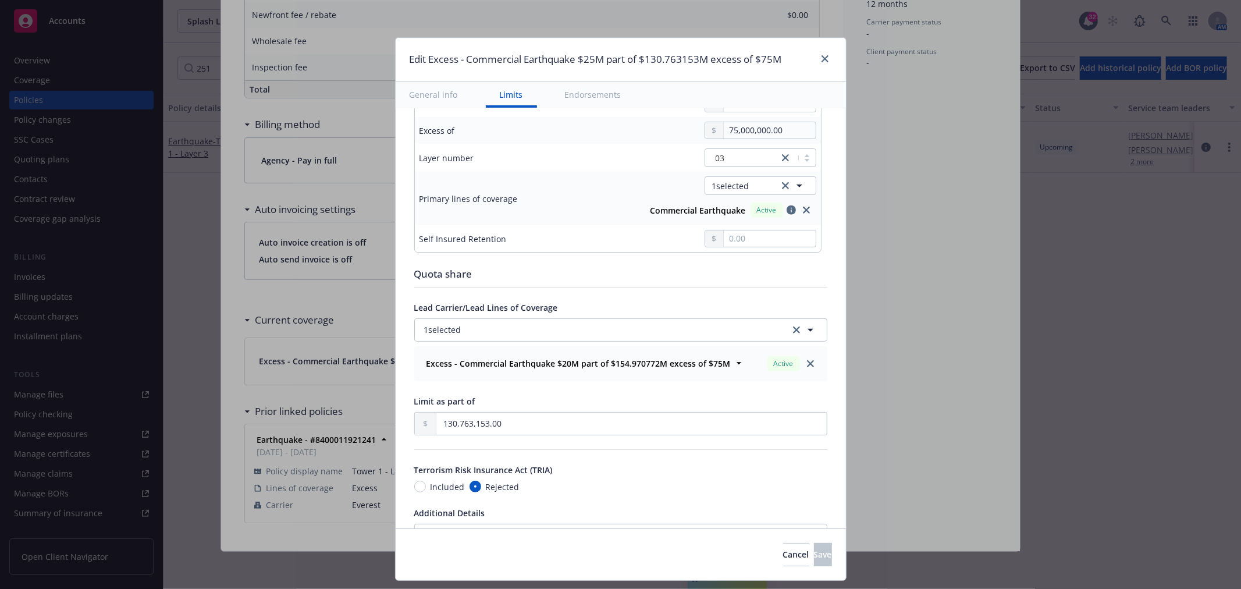
drag, startPoint x: 906, startPoint y: 446, endPoint x: 877, endPoint y: 314, distance: 135.4
click at [908, 445] on div "Edit Excess - Commercial Earthquake $25M part of $130.763153M excess of $75M Ge…" at bounding box center [620, 294] width 1241 height 589
click at [823, 58] on icon "close" at bounding box center [825, 58] width 7 height 7
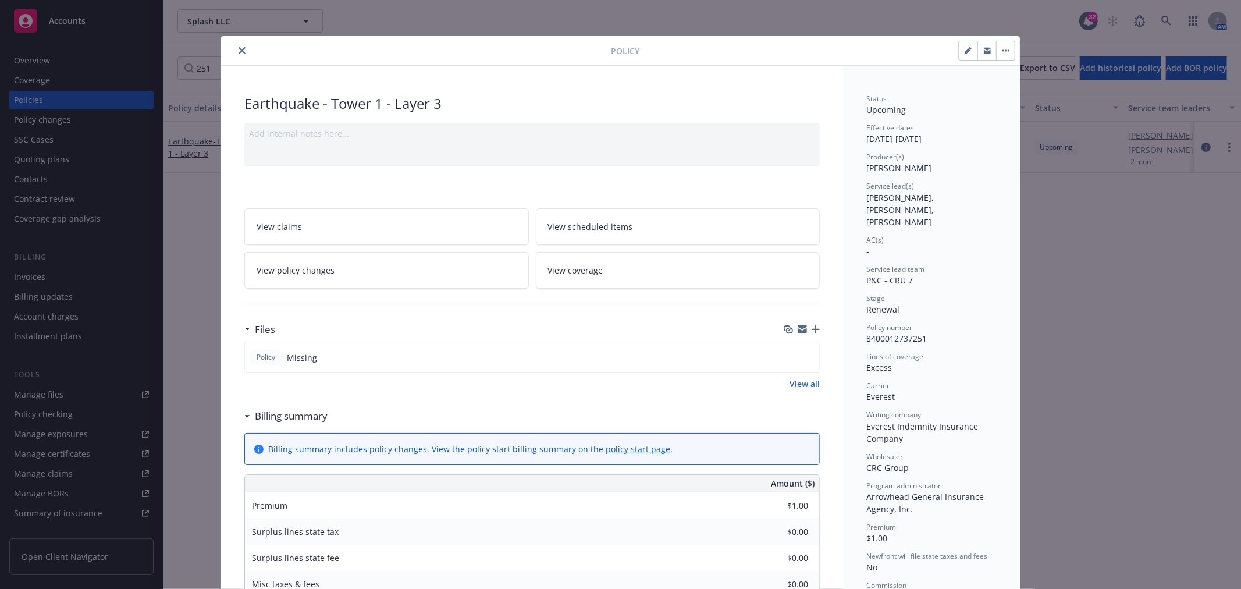
scroll to position [0, 0]
click at [239, 49] on icon "close" at bounding box center [242, 52] width 7 height 7
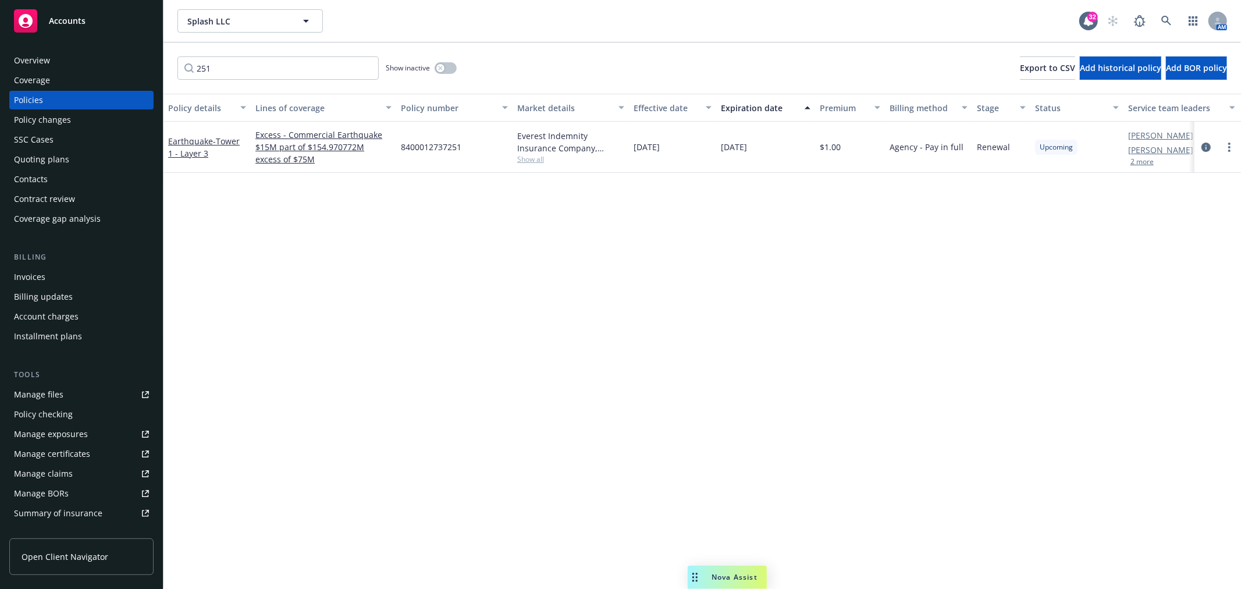
click at [35, 101] on div "Policies" at bounding box center [28, 100] width 29 height 19
drag, startPoint x: 235, startPoint y: 67, endPoint x: 109, endPoint y: 62, distance: 126.4
click at [138, 66] on div "Accounts Overview Coverage Policies Policy changes SSC Cases Quoting plans Cont…" at bounding box center [620, 294] width 1241 height 589
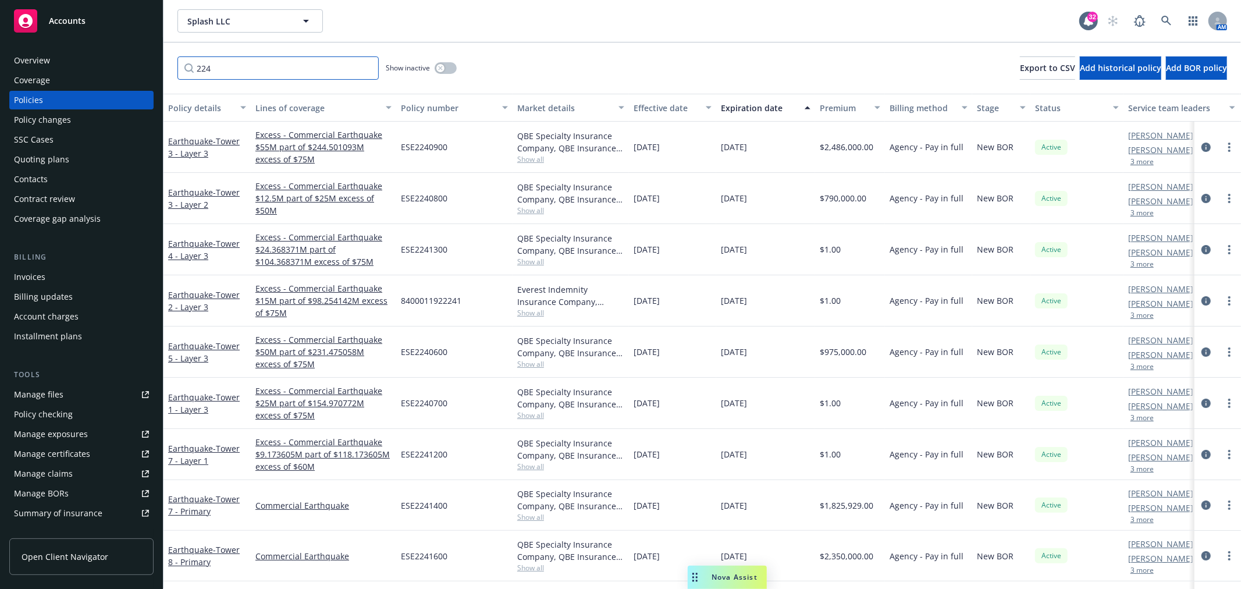
click at [196, 66] on input "224" at bounding box center [277, 67] width 201 height 23
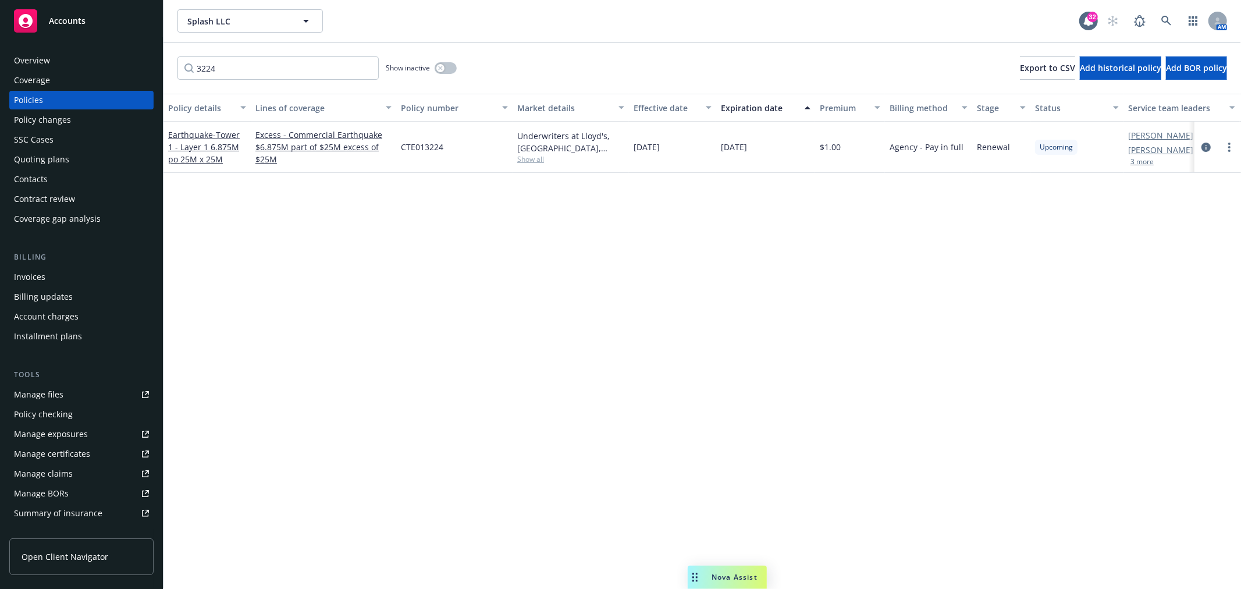
click at [292, 294] on div "Policy details Lines of coverage Policy number Market details Effective date Ex…" at bounding box center [702, 341] width 1078 height 495
drag, startPoint x: 229, startPoint y: 72, endPoint x: 111, endPoint y: 91, distance: 119.8
click at [111, 91] on div "Accounts Overview Coverage Policies Policy changes SSC Cases Quoting plans Cont…" at bounding box center [620, 294] width 1241 height 589
type input "0070"
click at [1232, 148] on link "more" at bounding box center [1229, 147] width 14 height 14
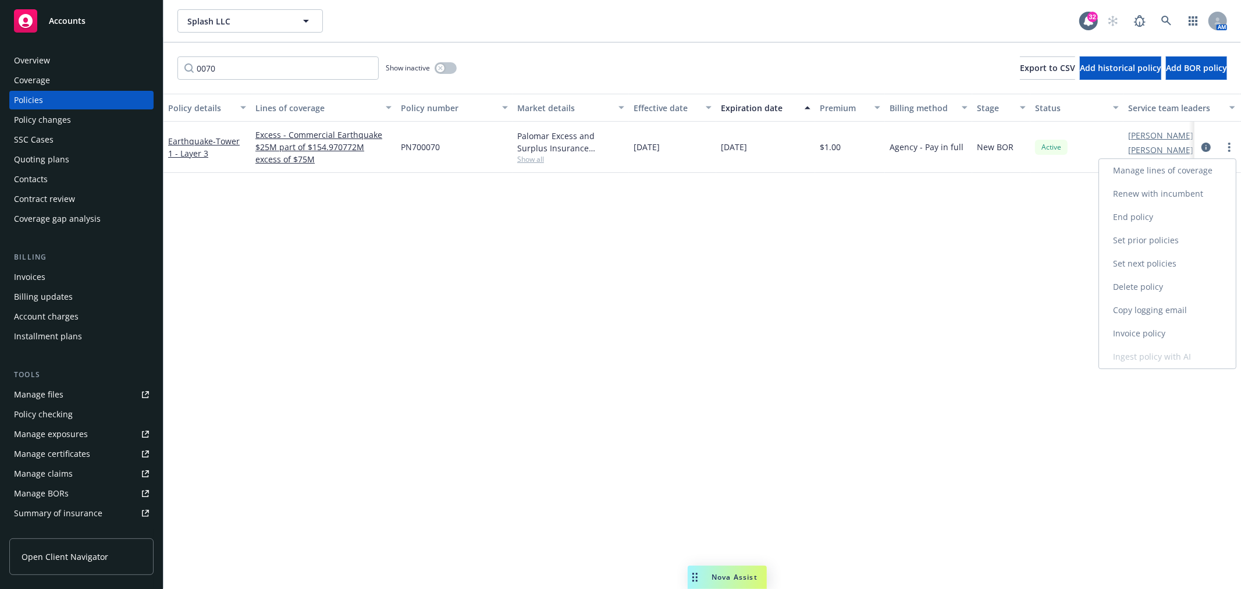
click at [1172, 195] on link "Renew with incumbent" at bounding box center [1167, 193] width 137 height 23
select select "12"
select select "CA"
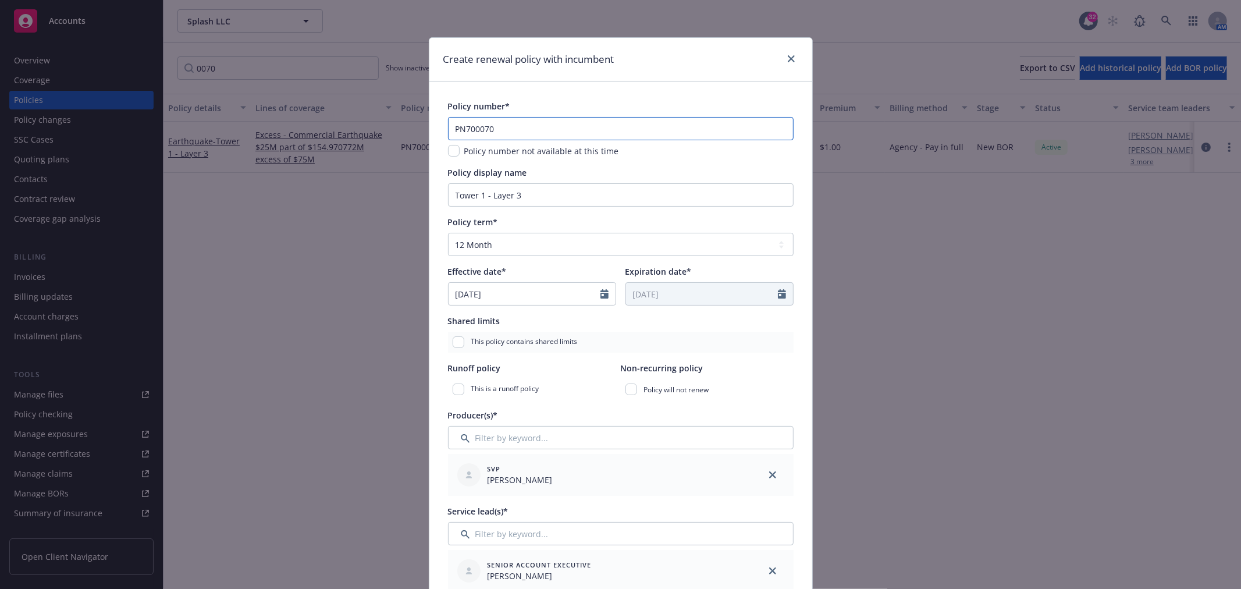
drag, startPoint x: 501, startPoint y: 129, endPoint x: 379, endPoint y: 133, distance: 121.6
click at [379, 133] on div "Create renewal policy with incumbent Policy number* PN700070 Policy number not …" at bounding box center [620, 294] width 1241 height 589
paste input "358"
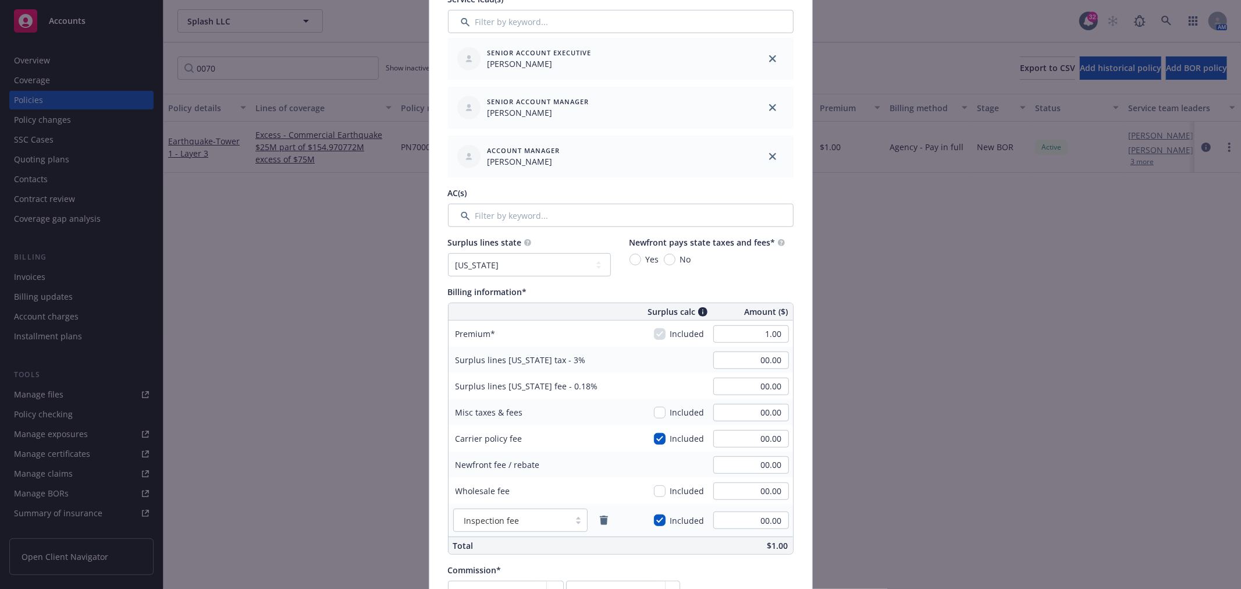
scroll to position [646, 0]
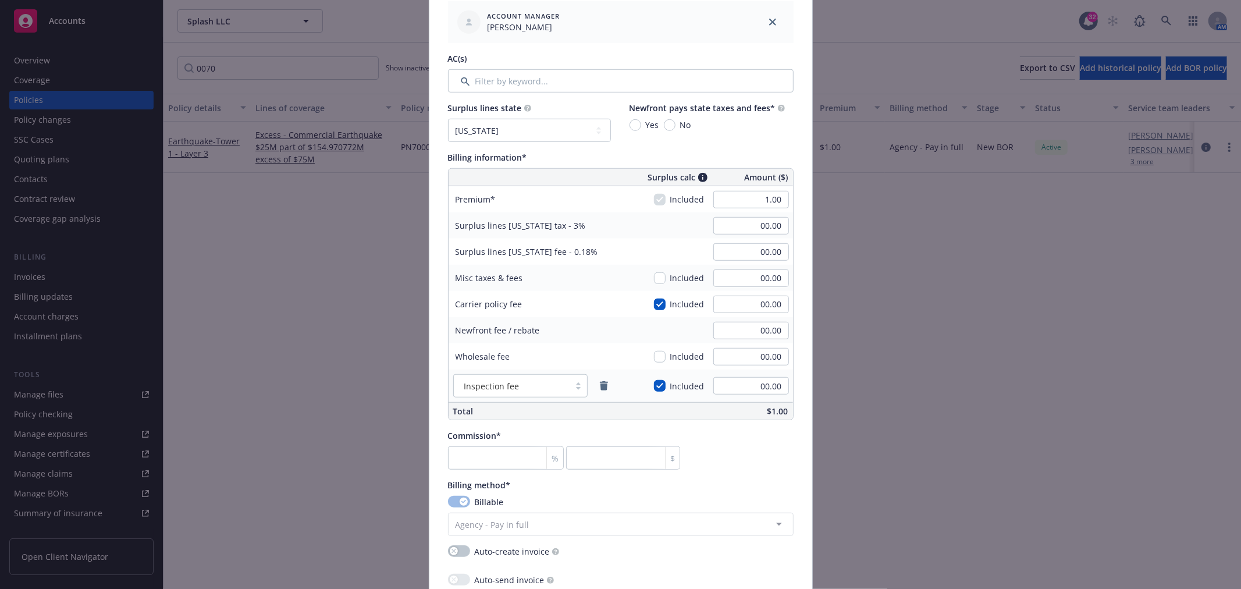
type input "PN700358"
click at [666, 123] on input "No" at bounding box center [670, 125] width 12 height 12
radio input "true"
click at [591, 130] on select "No surplus lines state [US_STATE] [US_STATE] [US_STATE] [US_STATE] [US_STATE] […" at bounding box center [529, 130] width 163 height 23
select select "NONE"
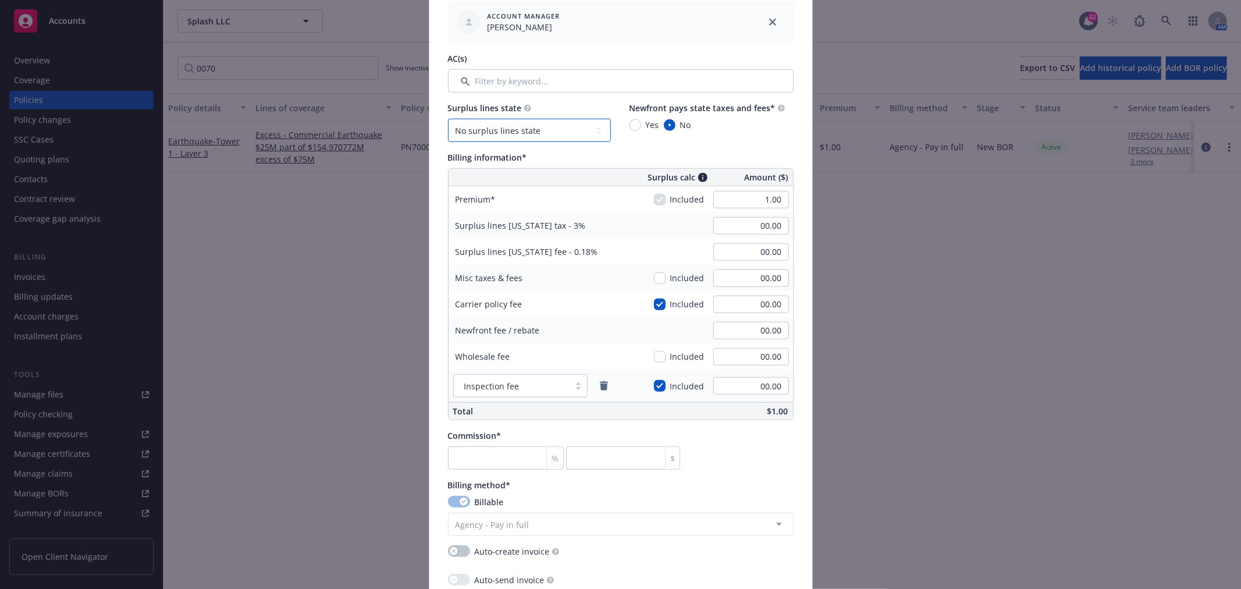
click at [448, 119] on select "No surplus lines state [US_STATE] [US_STATE] [US_STATE] [US_STATE] [US_STATE] […" at bounding box center [529, 130] width 163 height 23
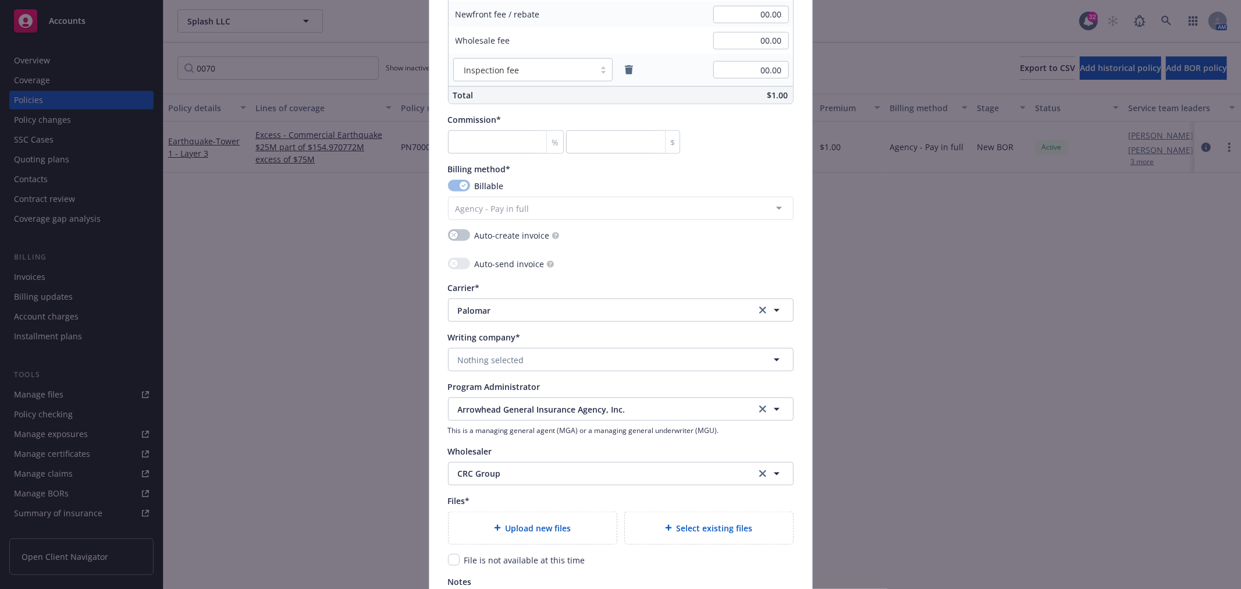
scroll to position [969, 0]
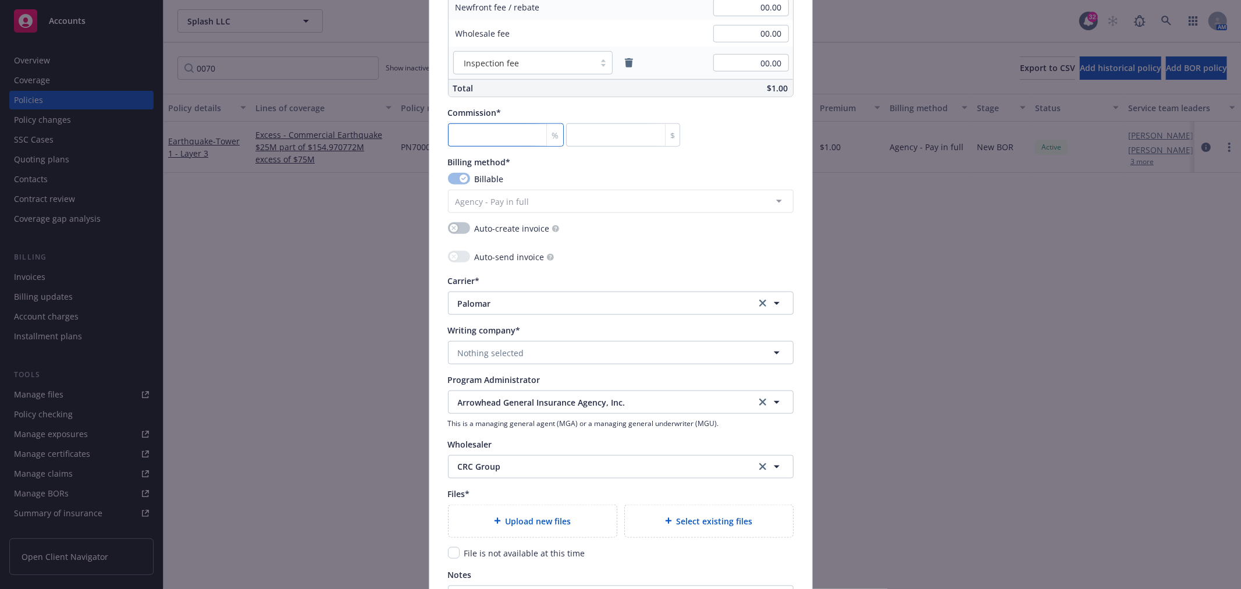
click at [486, 132] on input "number" at bounding box center [506, 134] width 116 height 23
type input "0"
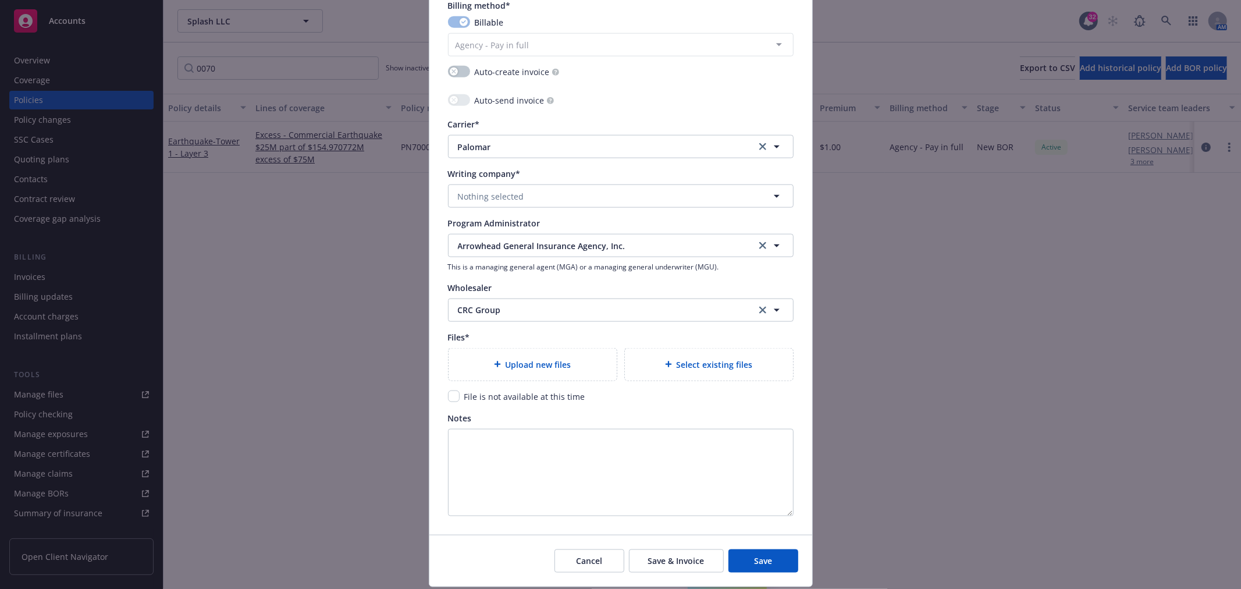
scroll to position [1162, 0]
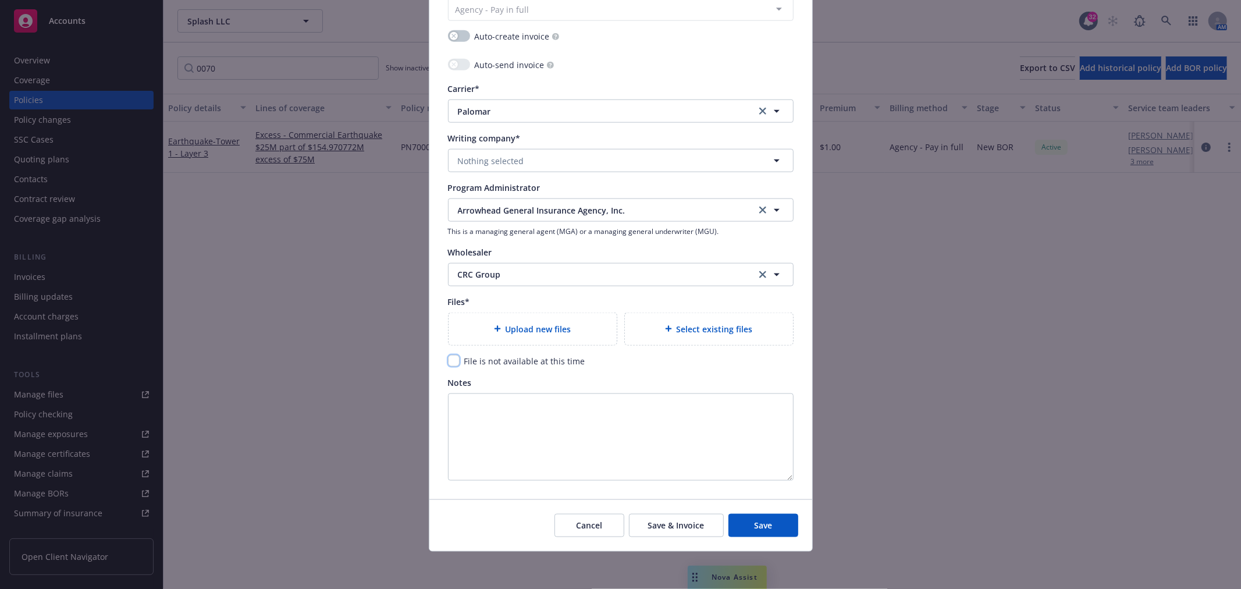
click at [448, 365] on input "checkbox" at bounding box center [454, 361] width 12 height 12
checkbox input "true"
click at [754, 528] on span "Save" at bounding box center [763, 525] width 18 height 11
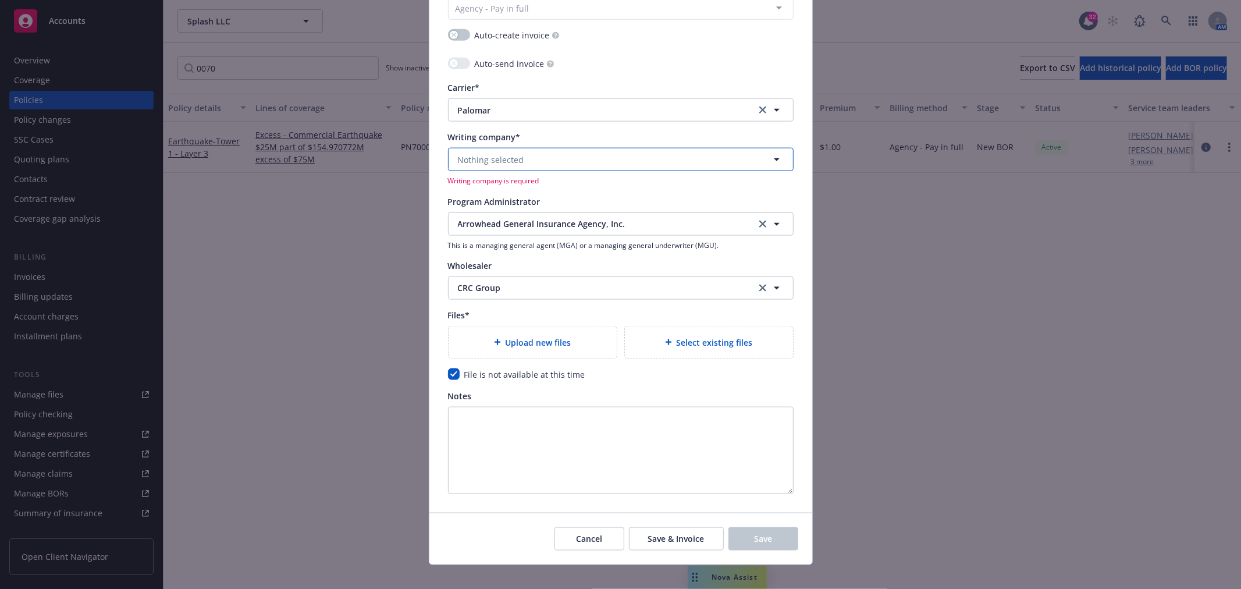
click at [532, 155] on button "Nothing selected" at bounding box center [621, 159] width 346 height 23
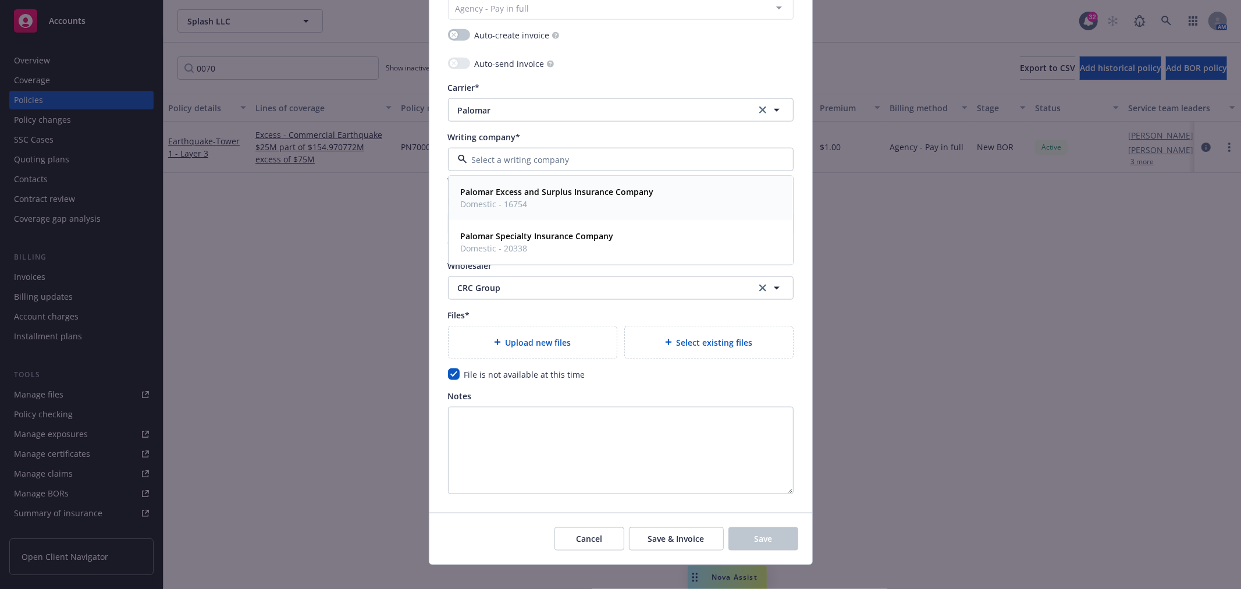
click at [549, 190] on strong "Palomar Excess and Surplus Insurance Company" at bounding box center [557, 192] width 193 height 11
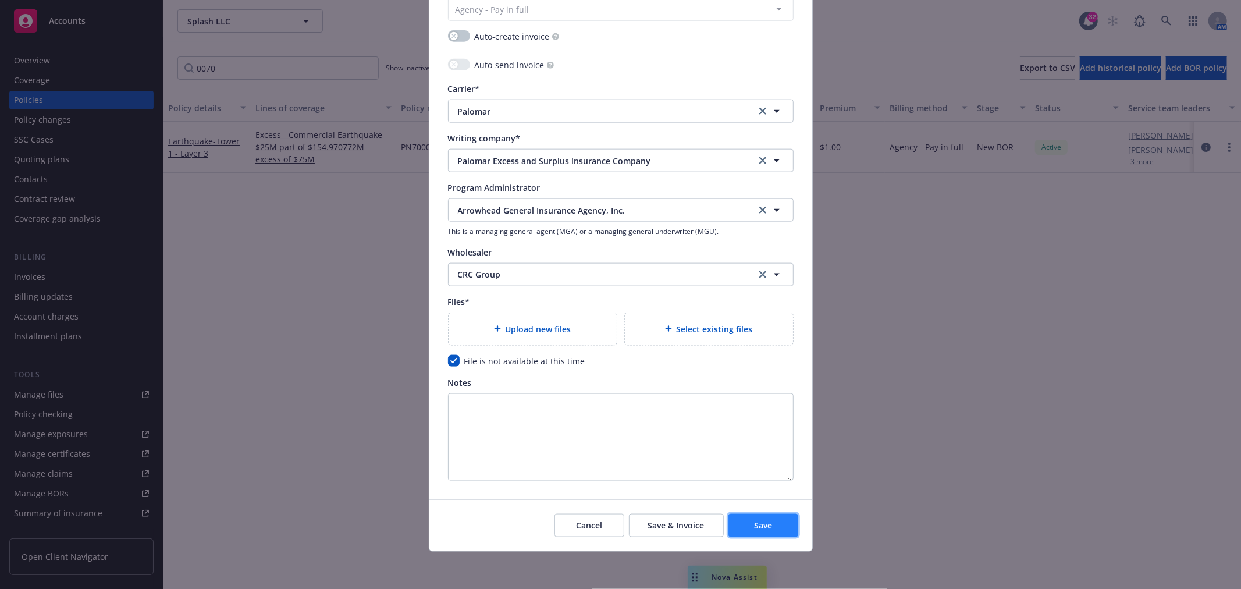
click at [759, 522] on span "Save" at bounding box center [763, 525] width 18 height 11
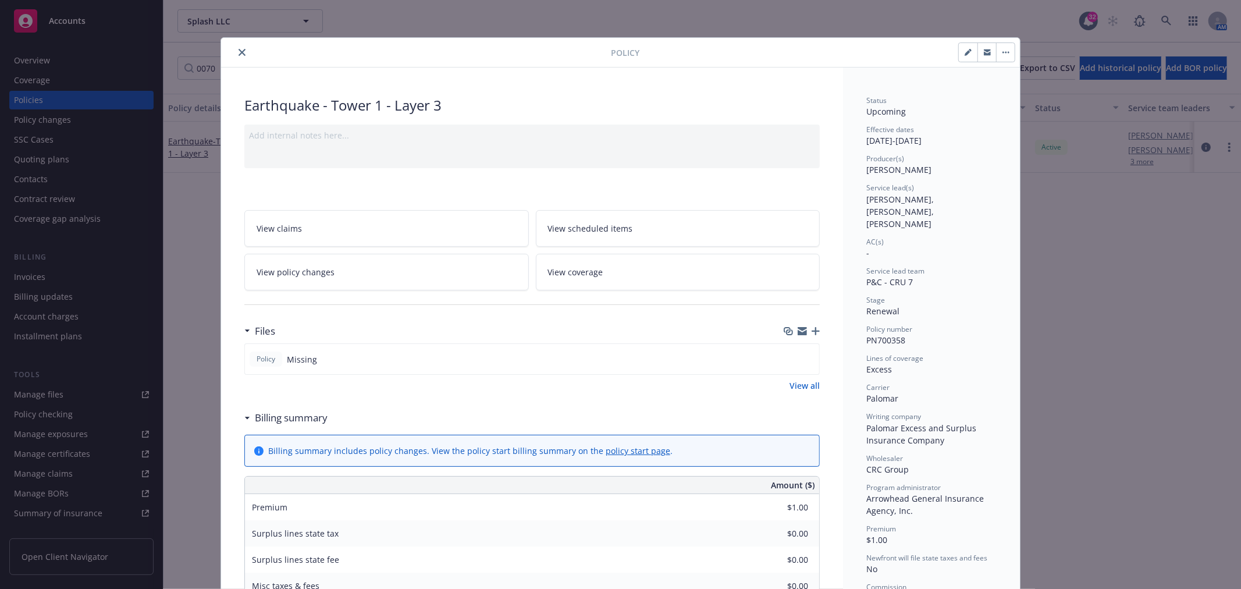
drag, startPoint x: 237, startPoint y: 52, endPoint x: 219, endPoint y: 57, distance: 19.2
click at [239, 52] on icon "close" at bounding box center [242, 52] width 7 height 7
click at [239, 50] on icon "close" at bounding box center [242, 52] width 7 height 7
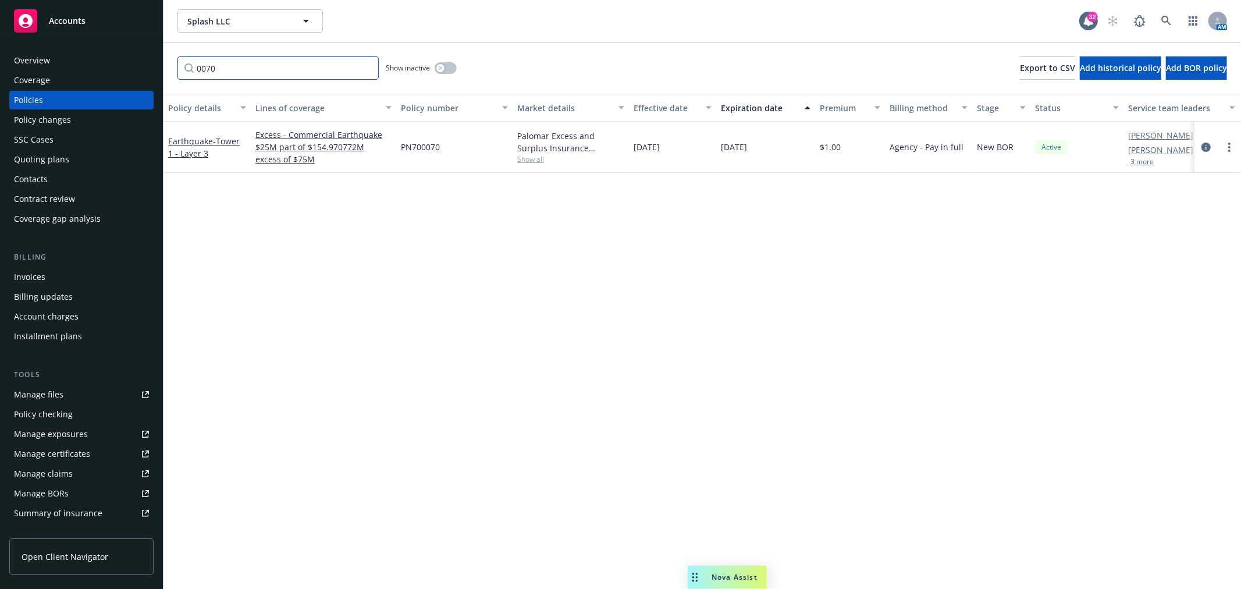
drag, startPoint x: 230, startPoint y: 68, endPoint x: 90, endPoint y: 76, distance: 139.9
click at [118, 74] on div "Accounts Overview Coverage Policies Policy changes SSC Cases Quoting plans Cont…" at bounding box center [620, 294] width 1241 height 589
drag, startPoint x: 230, startPoint y: 70, endPoint x: 147, endPoint y: 74, distance: 83.3
click at [151, 73] on div "Accounts Overview Coverage Policies Policy changes SSC Cases Quoting plans Cont…" at bounding box center [620, 294] width 1241 height 589
type input "0358"
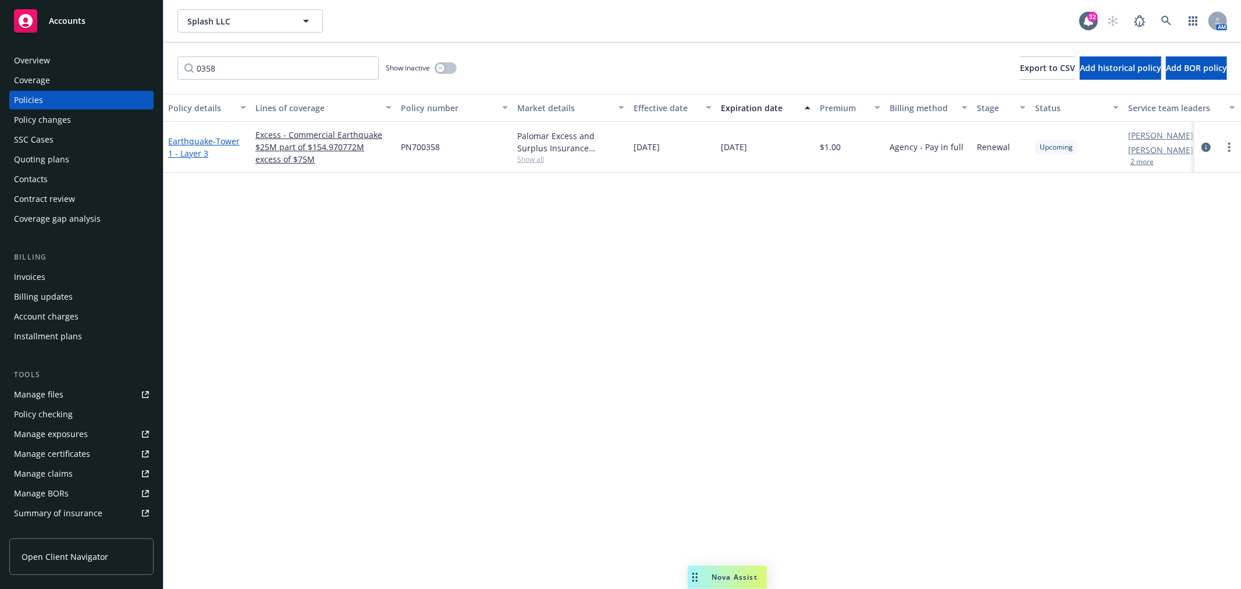
click at [201, 148] on span "- Tower 1 - Layer 3" at bounding box center [204, 147] width 72 height 23
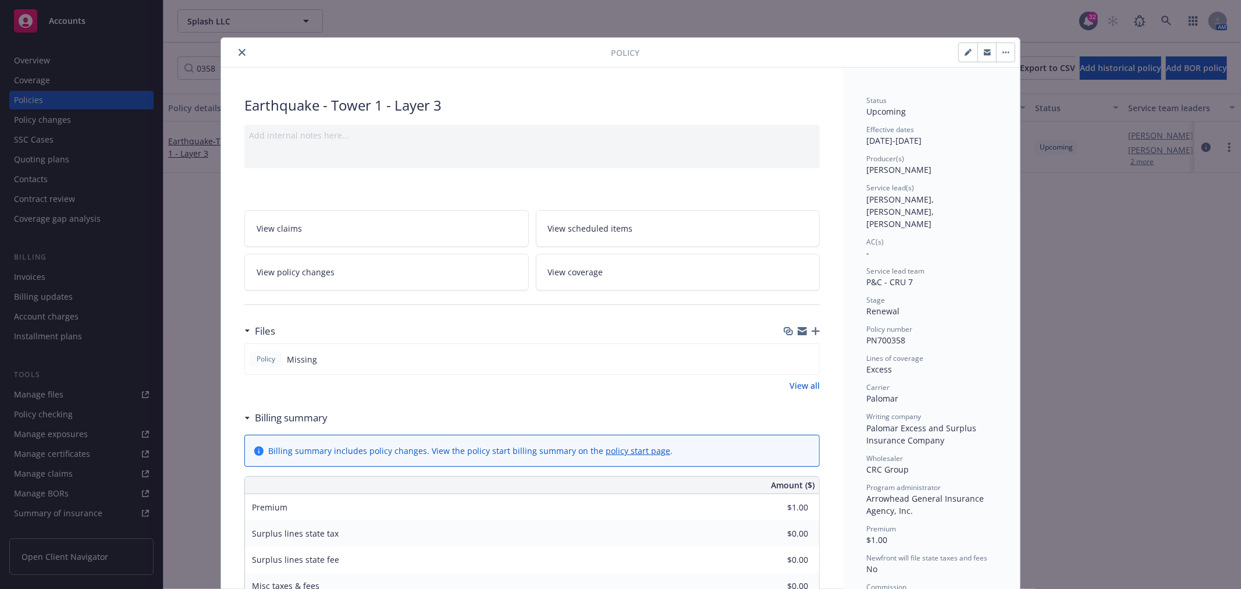
scroll to position [35, 0]
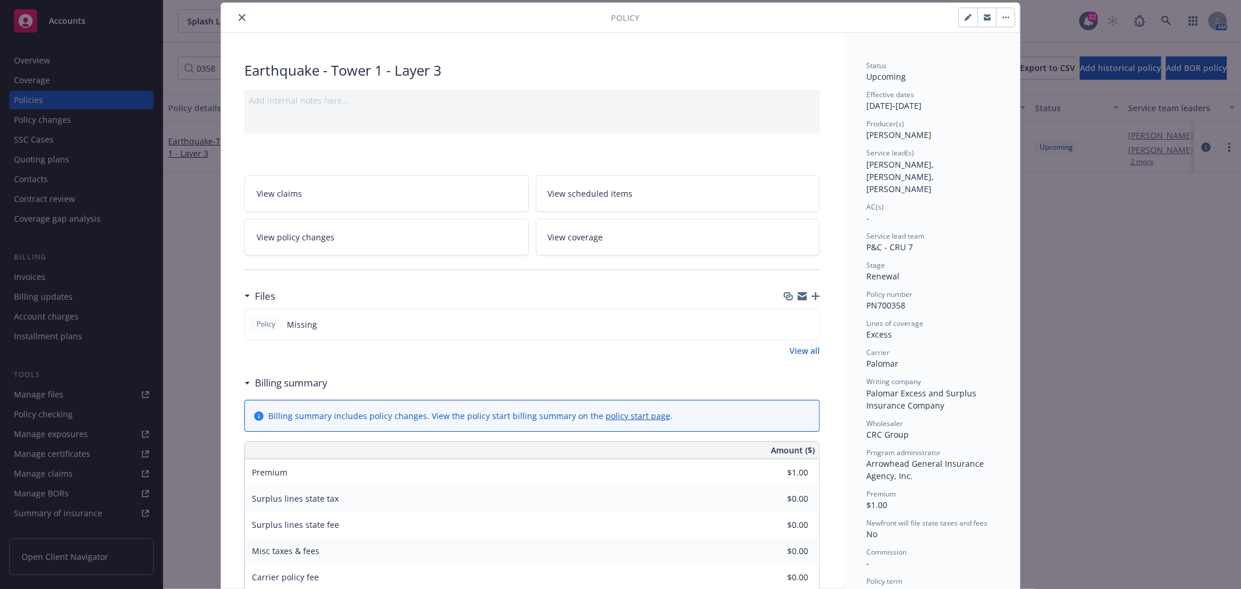
click at [966, 23] on button "button" at bounding box center [968, 17] width 19 height 19
select select "RENEWAL"
select select "12"
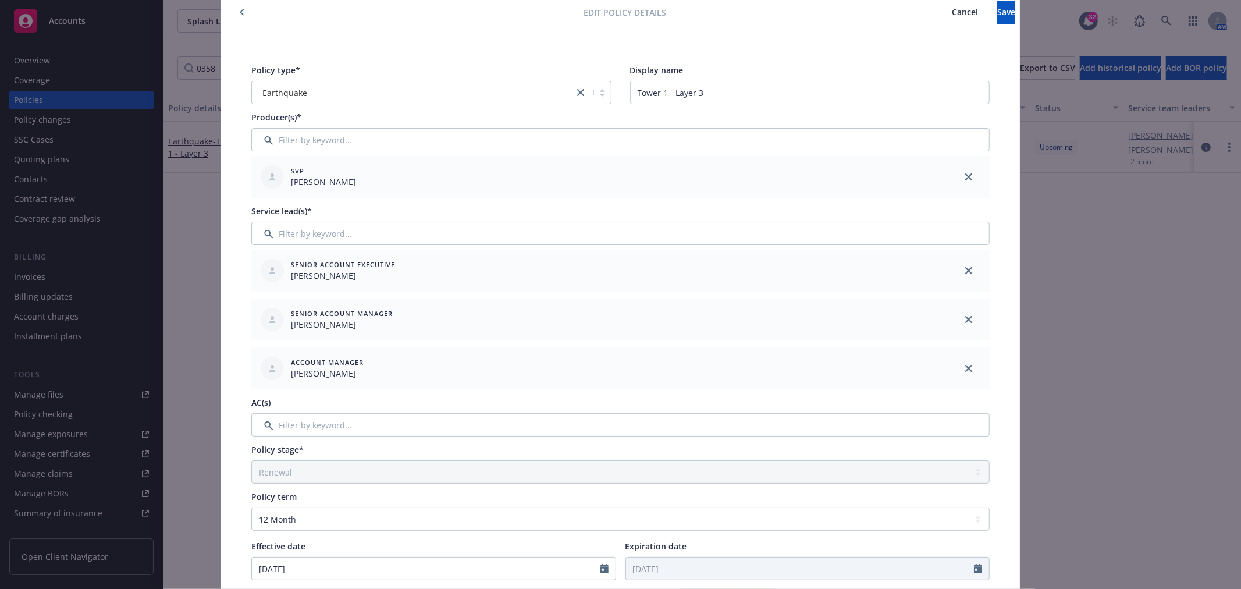
scroll to position [0, 0]
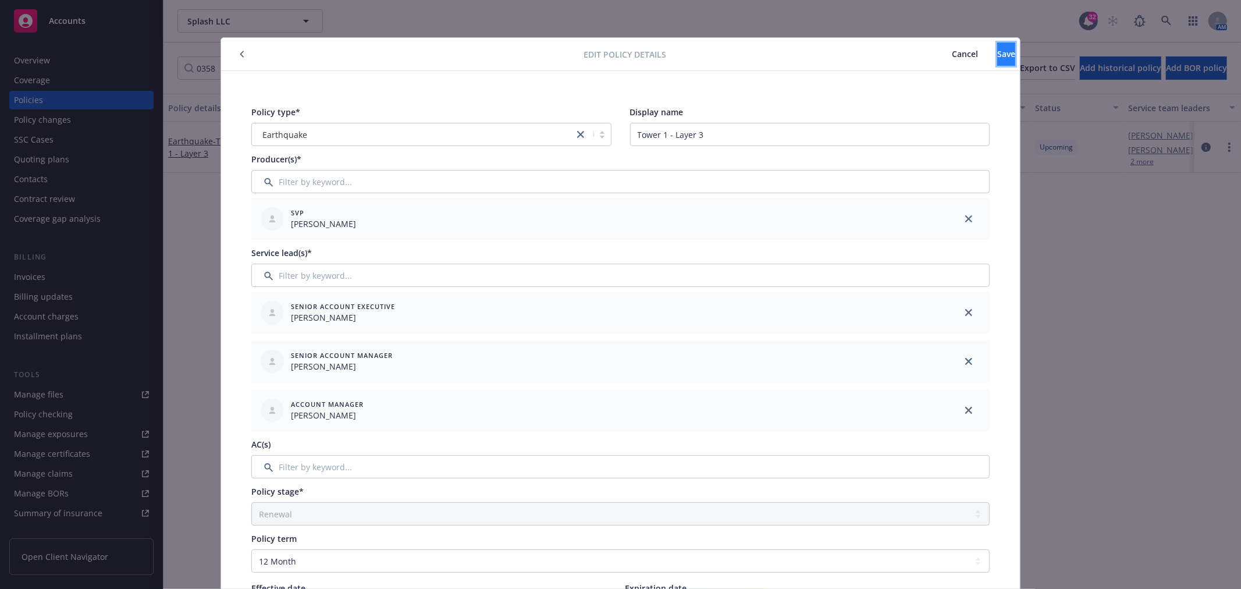
click at [997, 52] on span "Save" at bounding box center [1006, 53] width 18 height 11
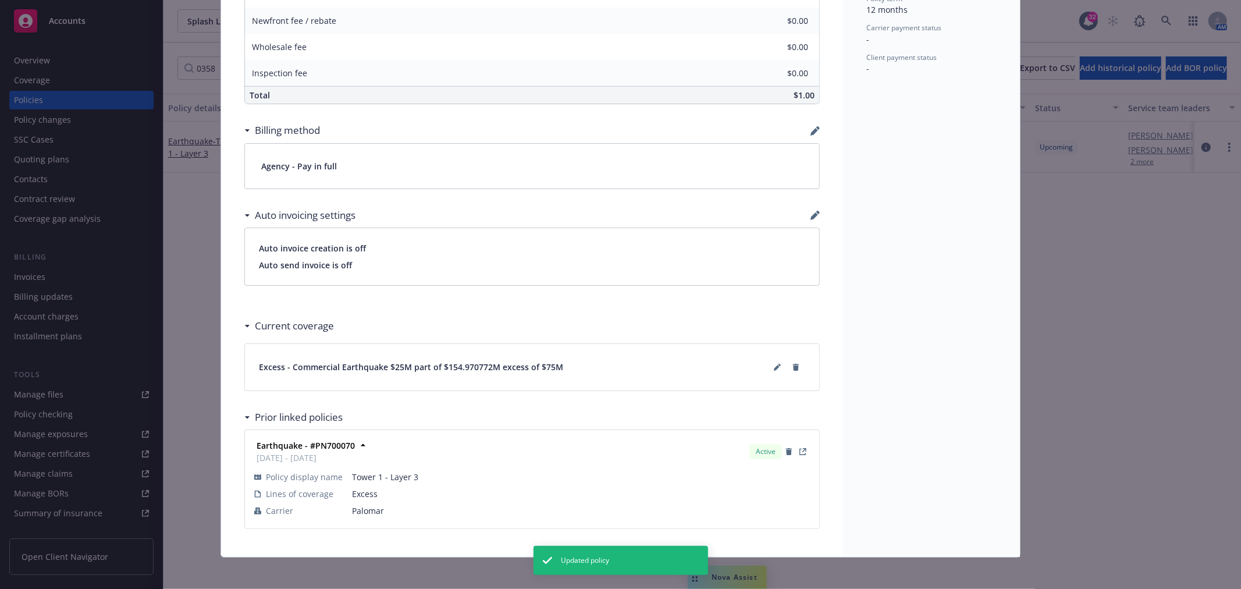
scroll to position [624, 0]
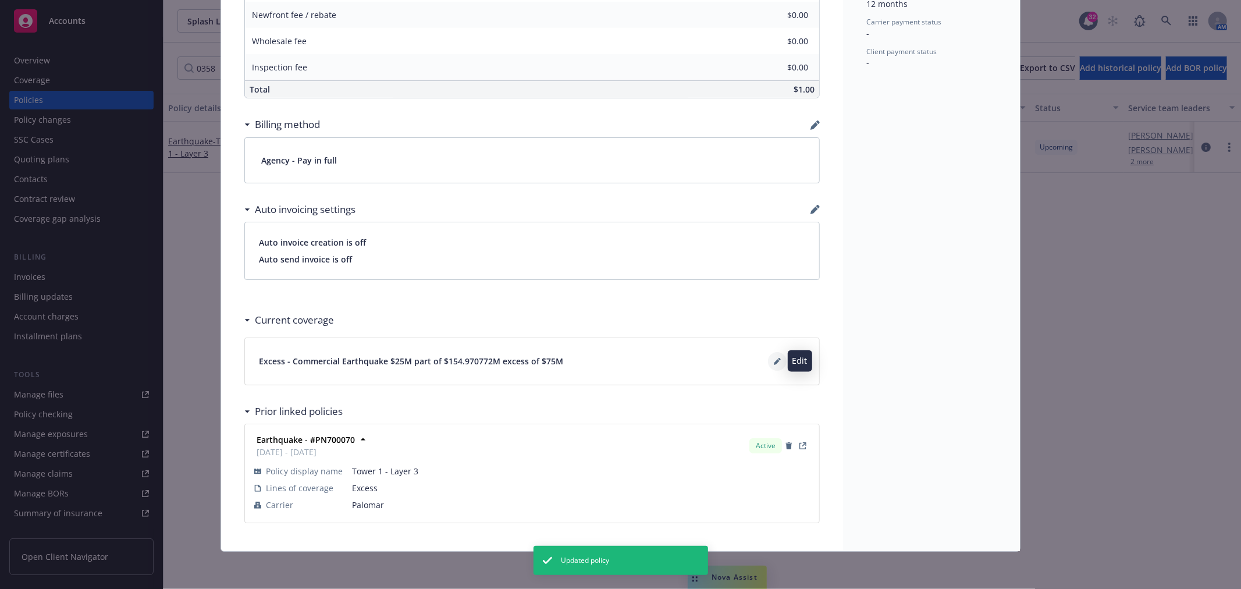
click at [778, 358] on icon at bounding box center [779, 359] width 3 height 3
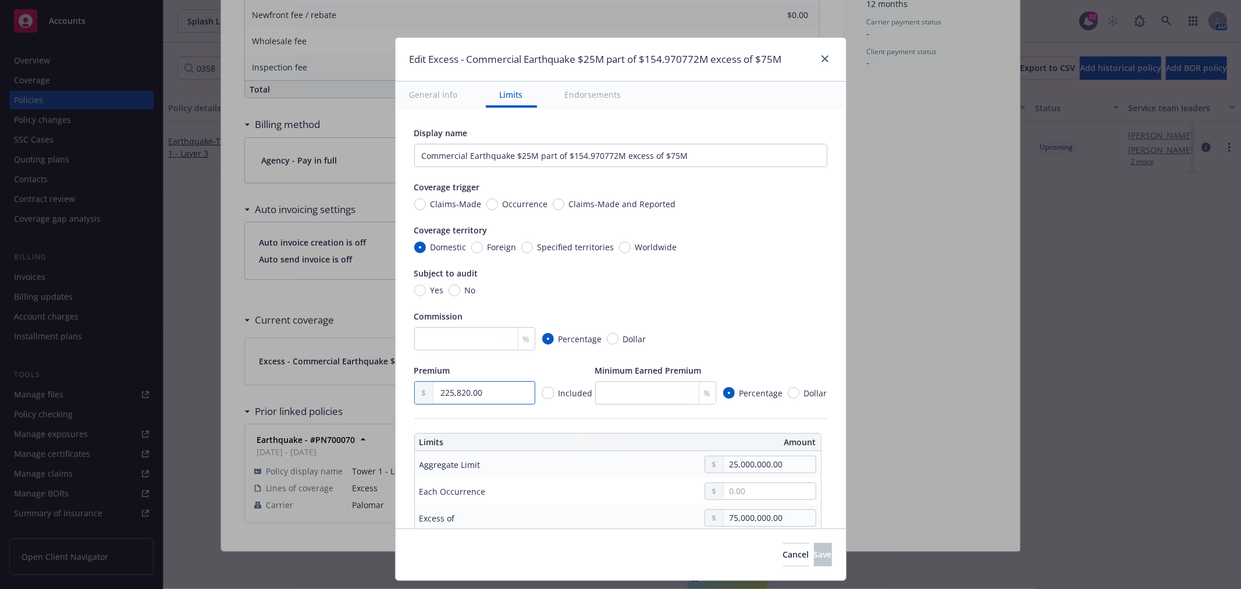
drag, startPoint x: 487, startPoint y: 393, endPoint x: 375, endPoint y: 404, distance: 112.8
click at [375, 404] on div "Edit Excess - Commercial Earthquake $25M part of $154.970772M excess of $75M Ge…" at bounding box center [620, 294] width 1241 height 589
click at [728, 466] on input "25,000,000.00" at bounding box center [769, 464] width 91 height 16
click at [728, 465] on input "25,000,000.00" at bounding box center [769, 464] width 91 height 16
type input "1.00"
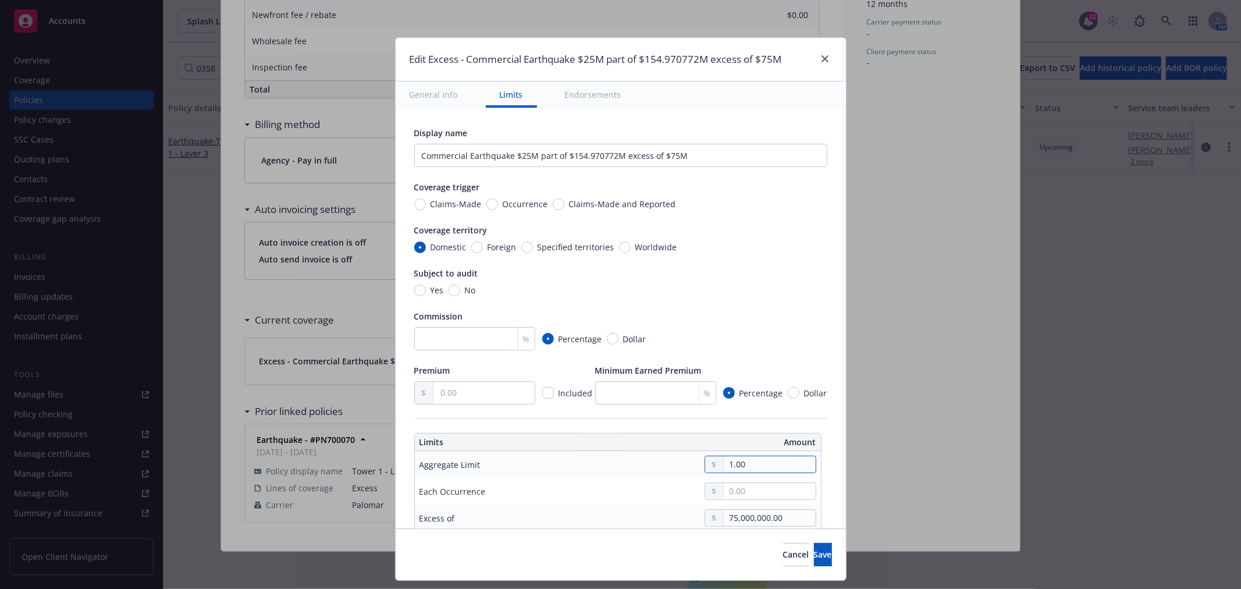
type input "Commercial Earthquake $1 part of $154.970772M excess of $75M"
type input "10.00"
type input "Commercial Earthquake $10 part of $154.970772M excess of $75M"
type input "100.00"
type input "Commercial Earthquake $100 part of $154.970772M excess of $75M"
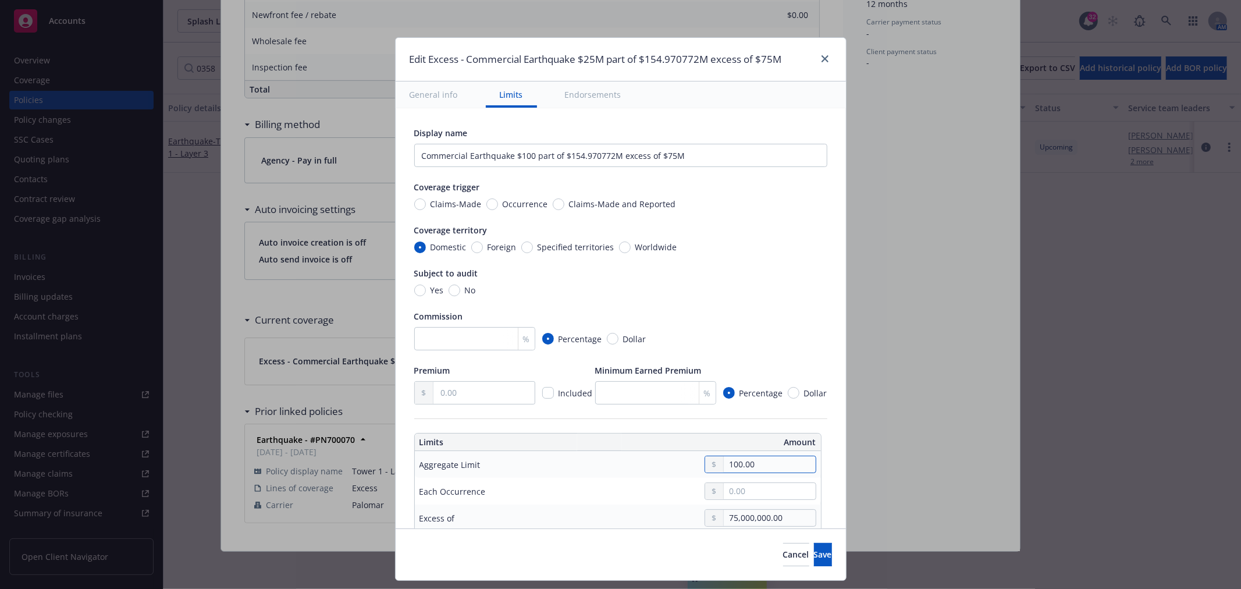
type input "1,000.00"
type input "Commercial Earthquake $10K part of $154.970772M excess of $75M"
type input "100,000.00"
type input "Commercial Earthquake $100K part of $154.970772M excess of $75M"
type input "1,000,000.00"
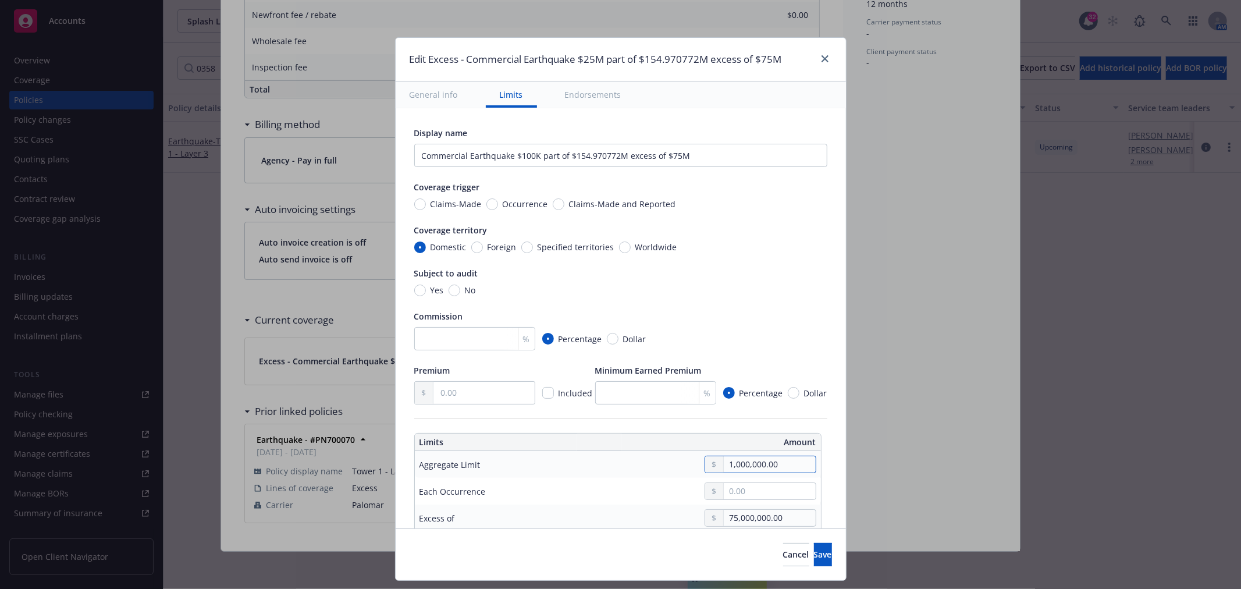
type input "Commercial Earthquake $1M part of $154.970772M excess of $75M"
type input "10,000,000.00"
type input "Commercial Earthquake $10M part of $154.970772M excess of $75M"
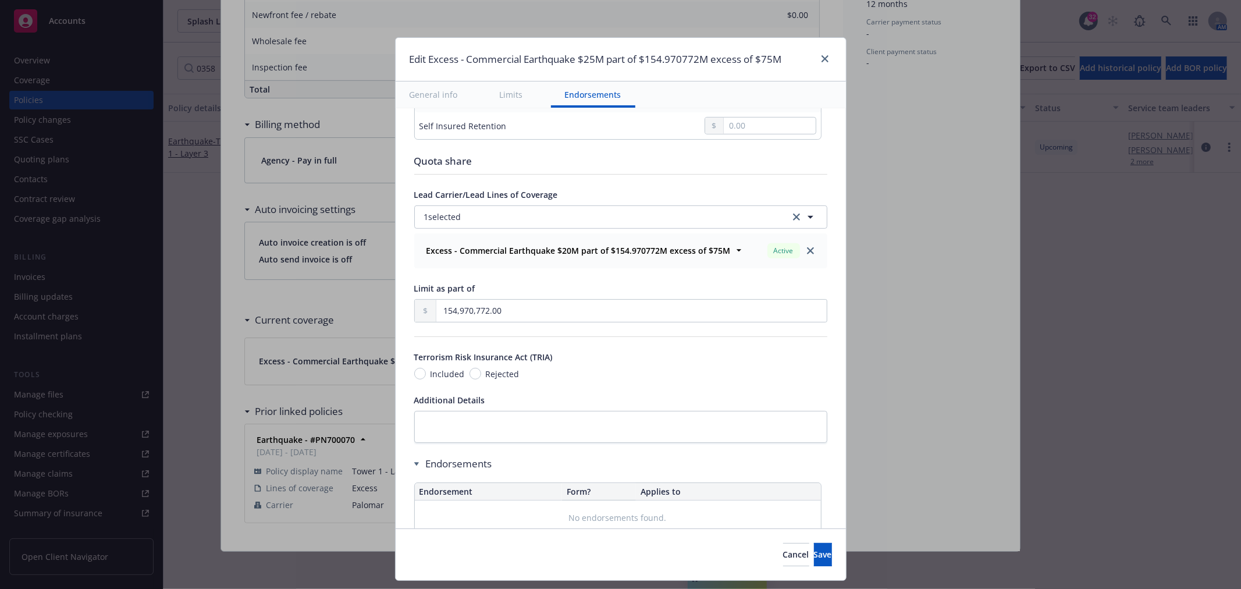
scroll to position [435, 0]
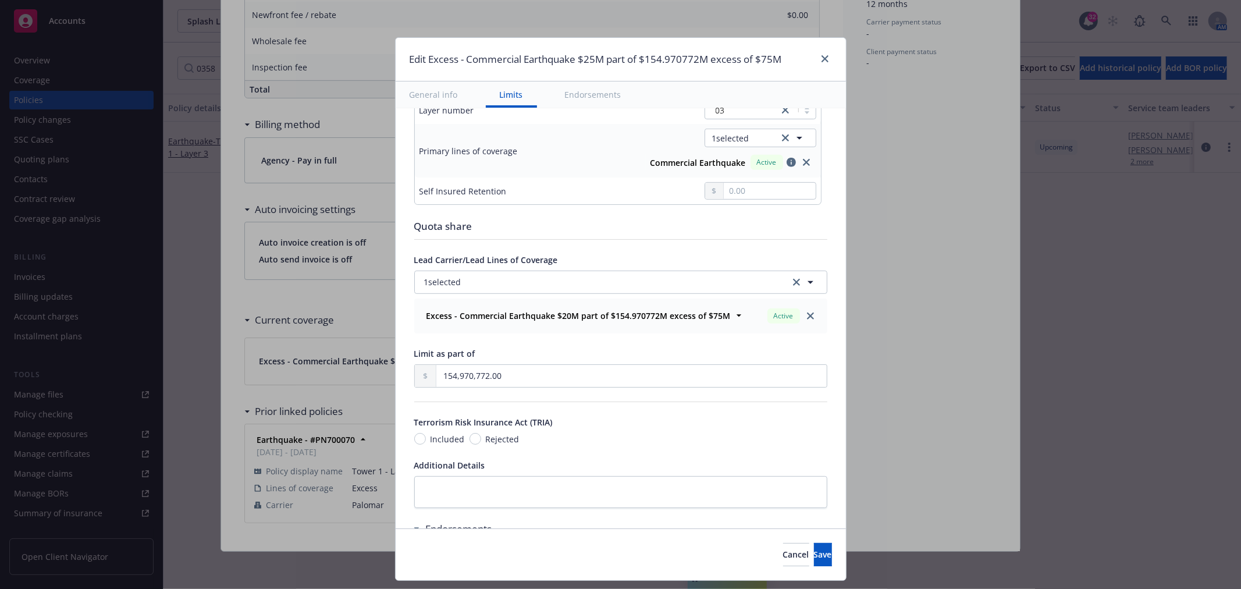
type input "10,000,000.00"
drag, startPoint x: 499, startPoint y: 373, endPoint x: 429, endPoint y: 368, distance: 69.4
click at [425, 369] on div "154,970,772.00" at bounding box center [620, 375] width 413 height 23
type input "1.00"
type input "Commercial Earthquake $10M part of $1 excess of $75M"
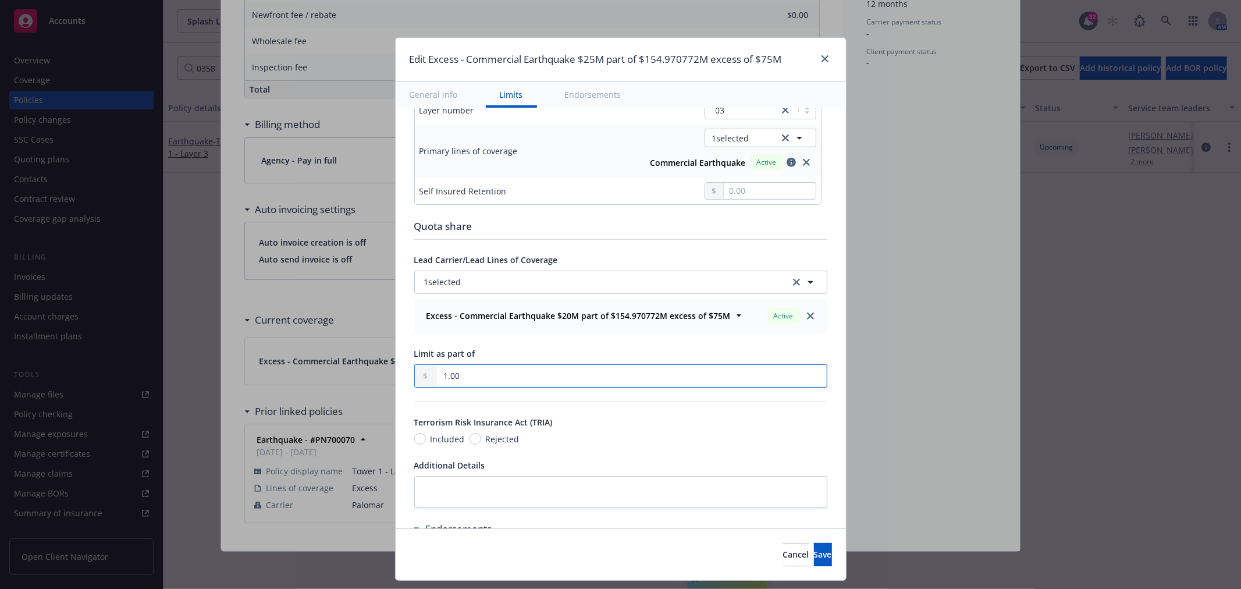
type input "13.00"
type input "Commercial Earthquake $10M part of $13 excess of $75M"
type input "130.00"
type input "Commercial Earthquake $10M part of $130 excess of $75M"
type input "1,307.00"
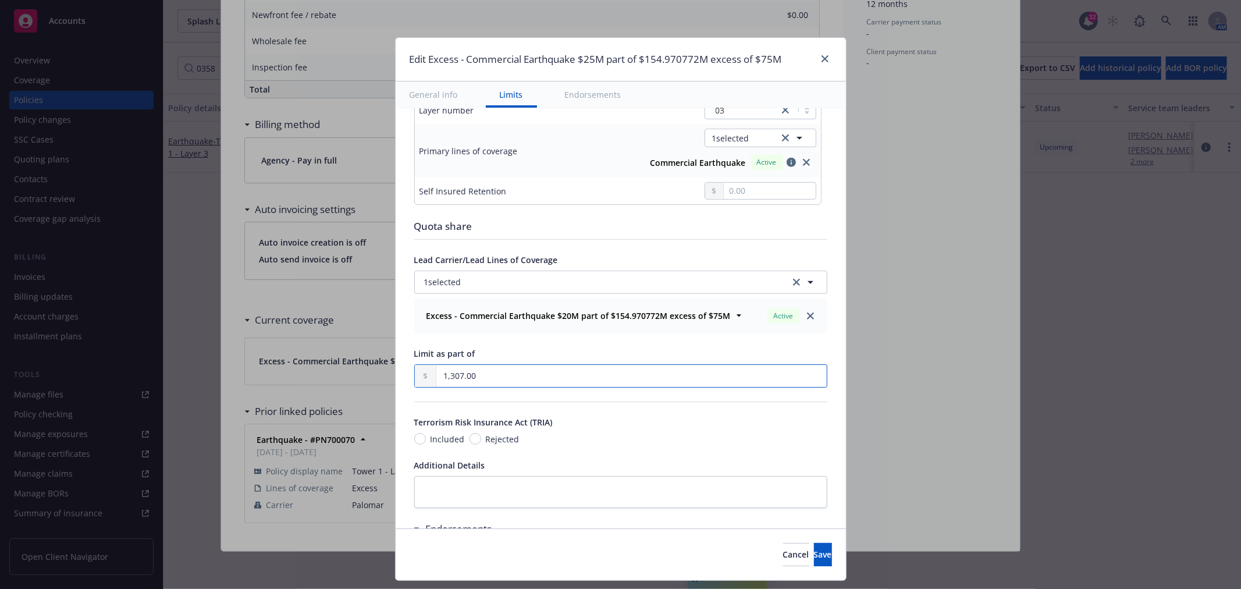
type input "Commercial Earthquake $10M part of $1.307K excess of $75M"
type input "13,076.00"
type input "Commercial Earthquake $10M part of $13.076K excess of $75M"
type input "130,763.00"
type input "Commercial Earthquake $10M part of $130.763K excess of $75M"
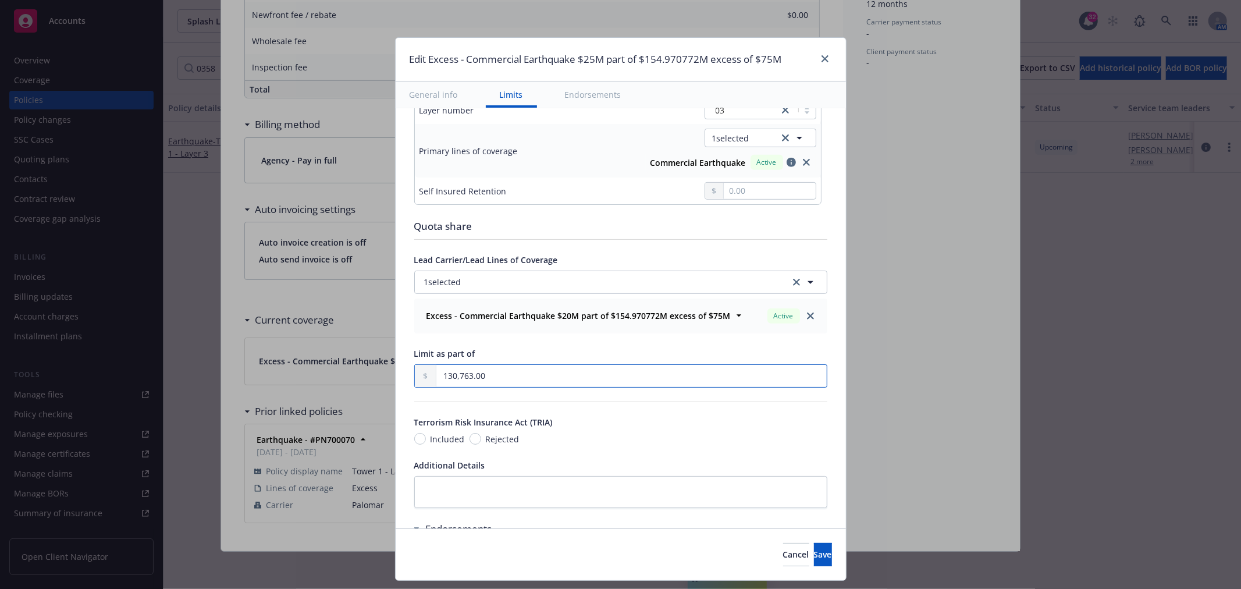
type input "1,307,631.00"
type input "Commercial Earthquake $10M part of $1.307631M excess of $75M"
type input "13,076,315.00"
type input "Commercial Earthquake $10M part of $13.076315M excess of $75M"
type input "130,763,153.00"
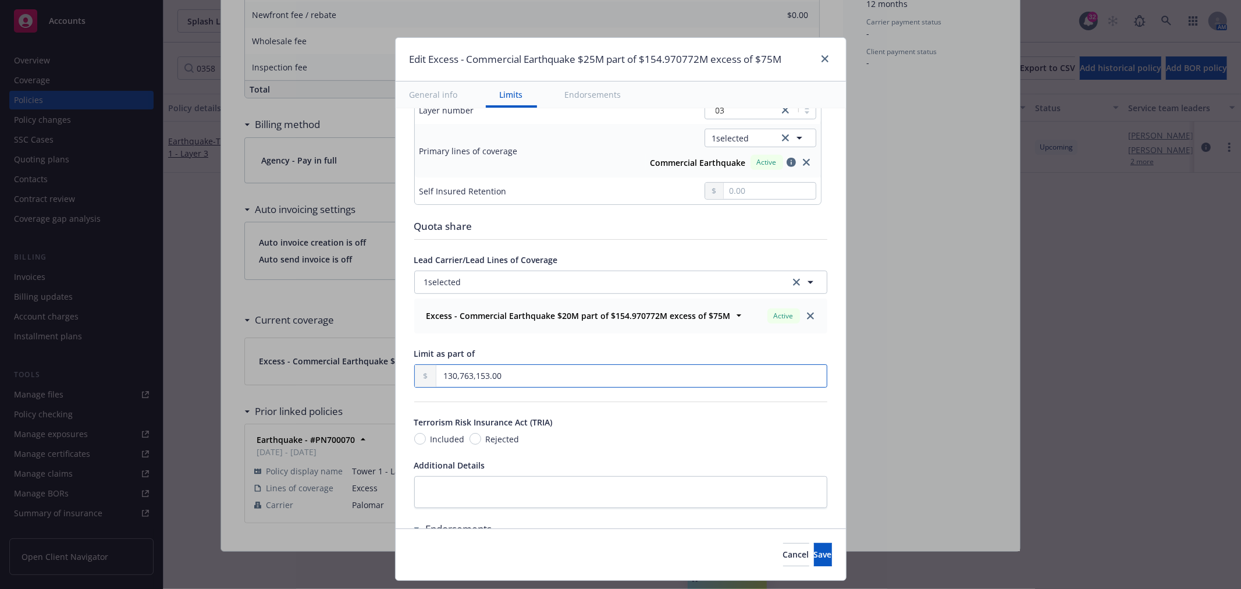
type input "Commercial Earthquake $10M part of $130.763153M excess of $75M"
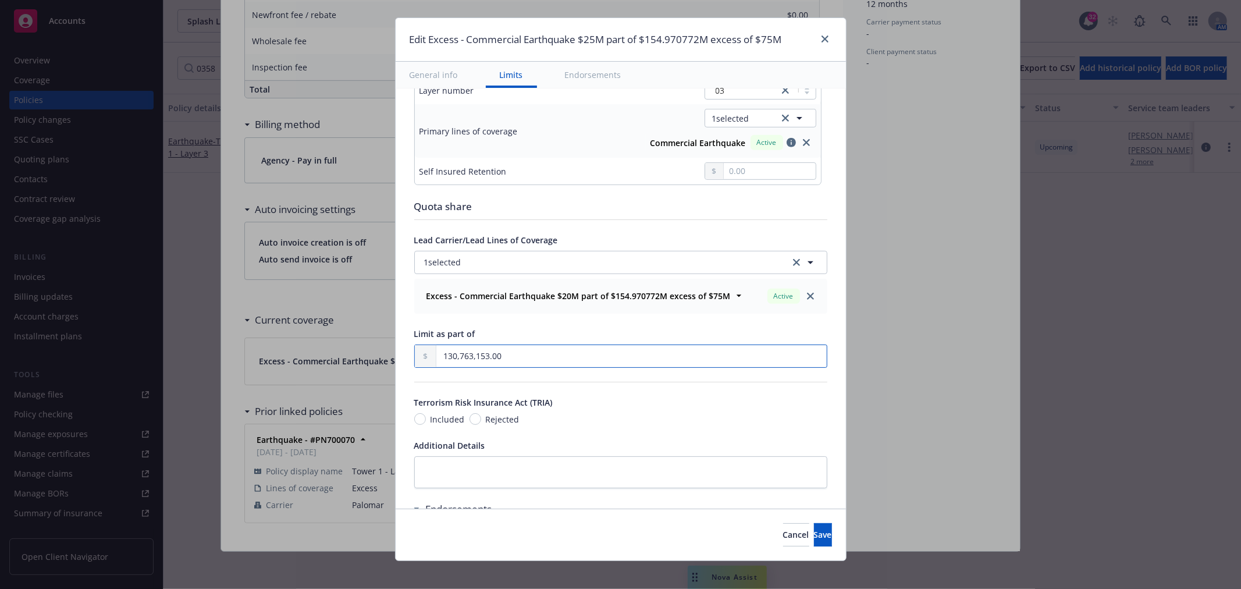
scroll to position [29, 0]
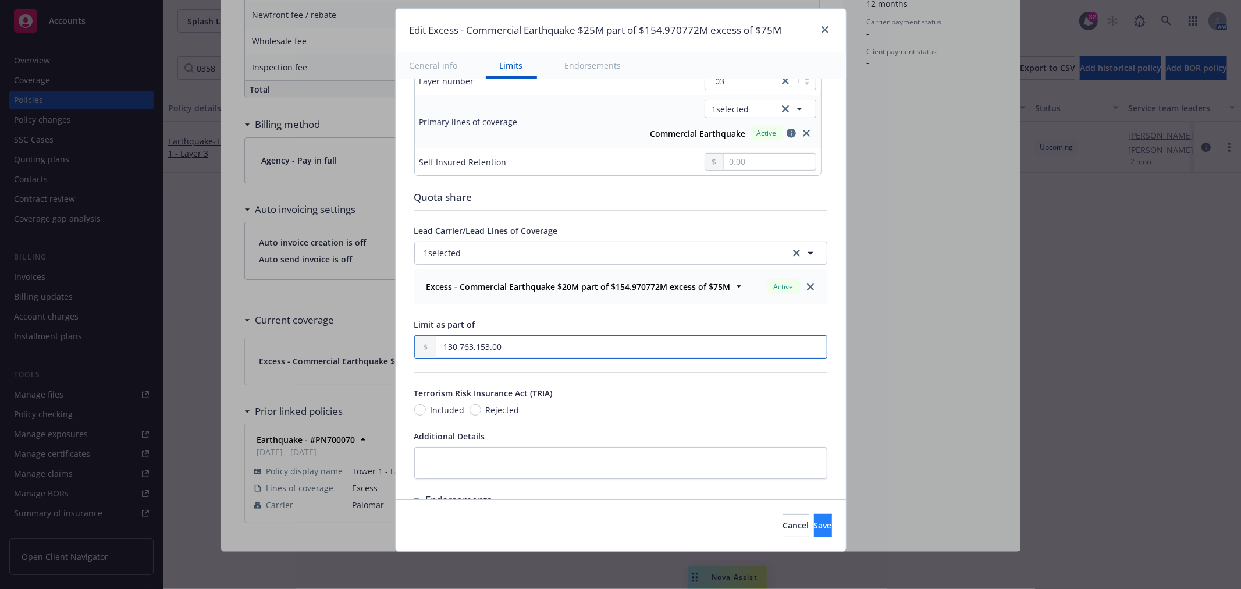
type input "130,763,153.00"
click at [814, 528] on span "Save" at bounding box center [823, 525] width 18 height 11
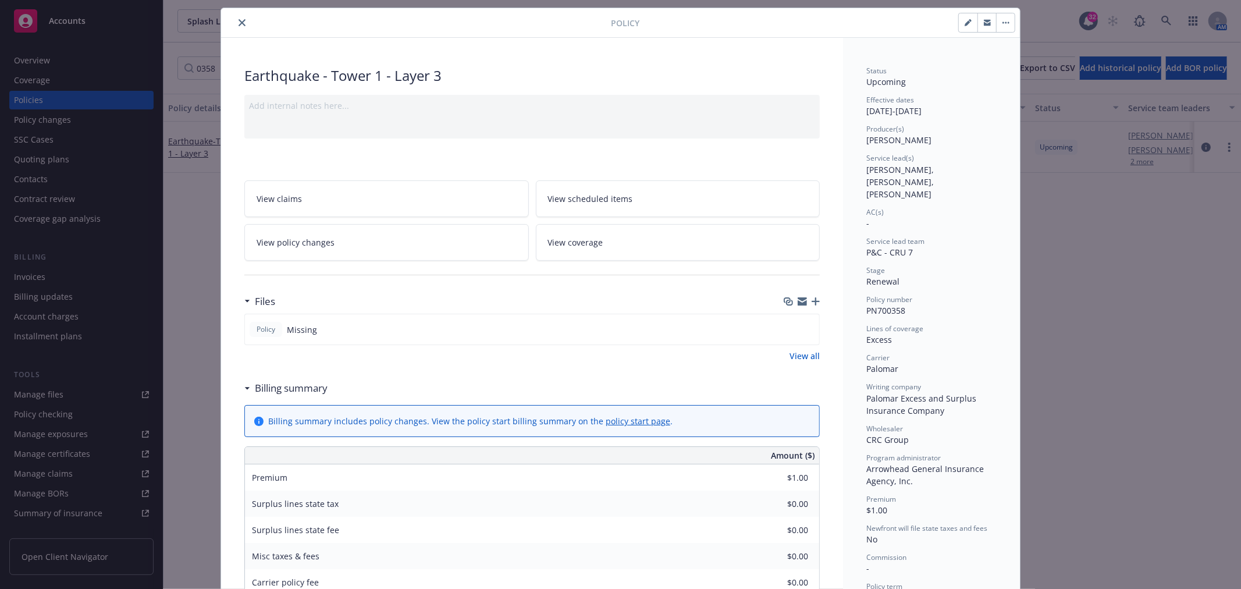
scroll to position [0, 0]
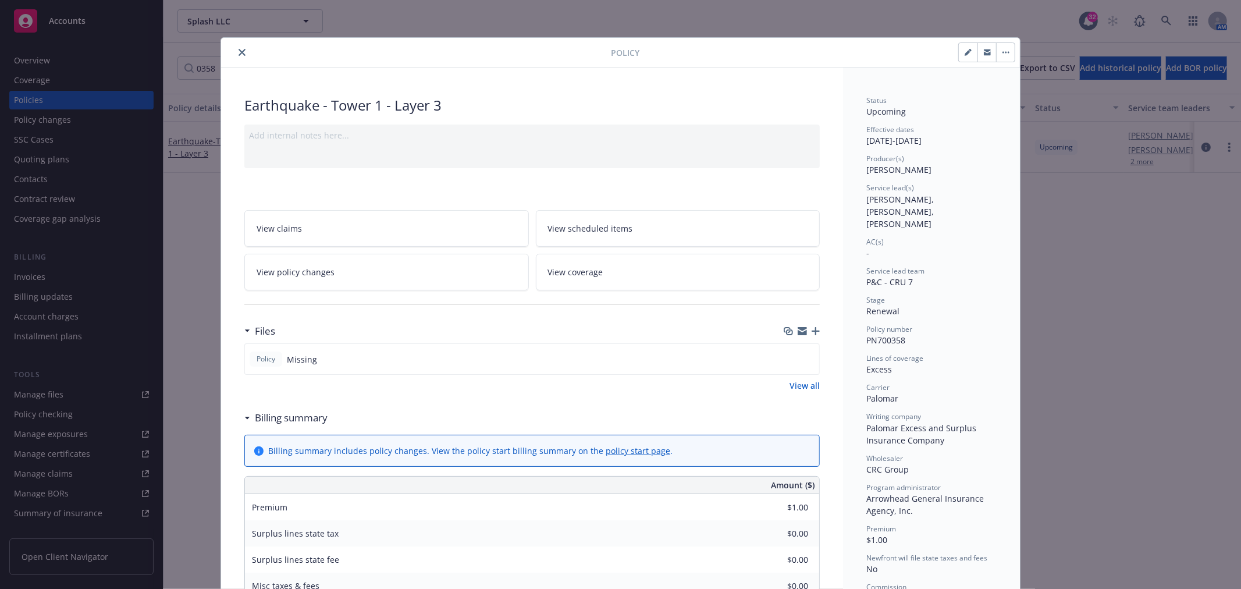
click at [239, 52] on icon "close" at bounding box center [242, 52] width 7 height 7
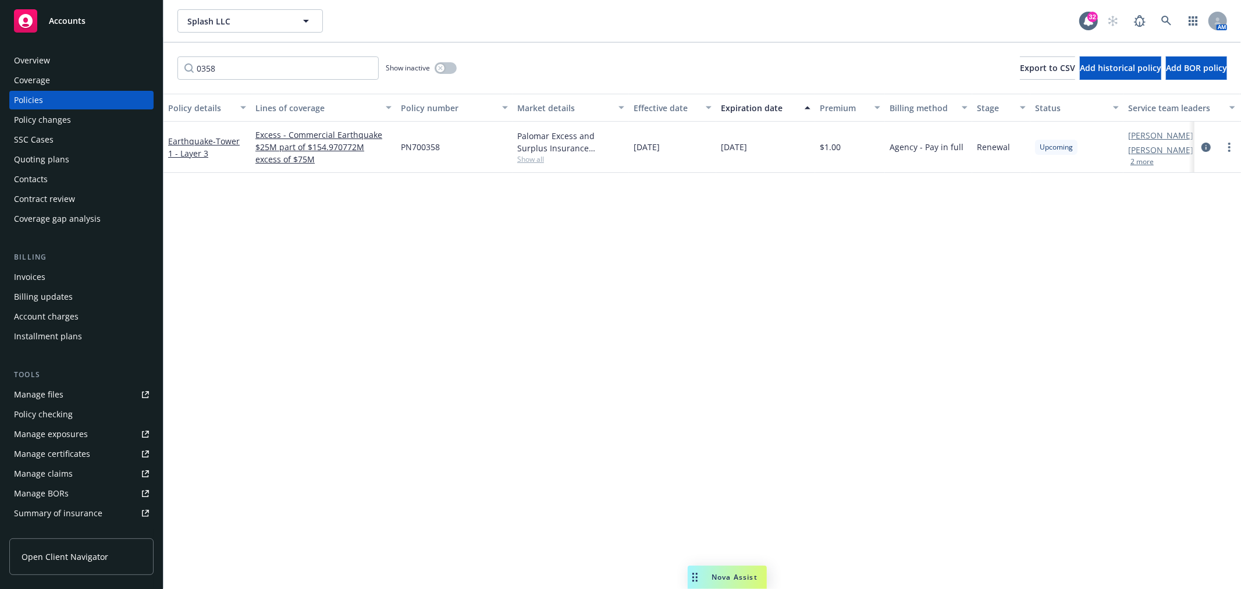
click at [303, 209] on div "Policy details Lines of coverage Policy number Market details Effective date Ex…" at bounding box center [702, 341] width 1078 height 495
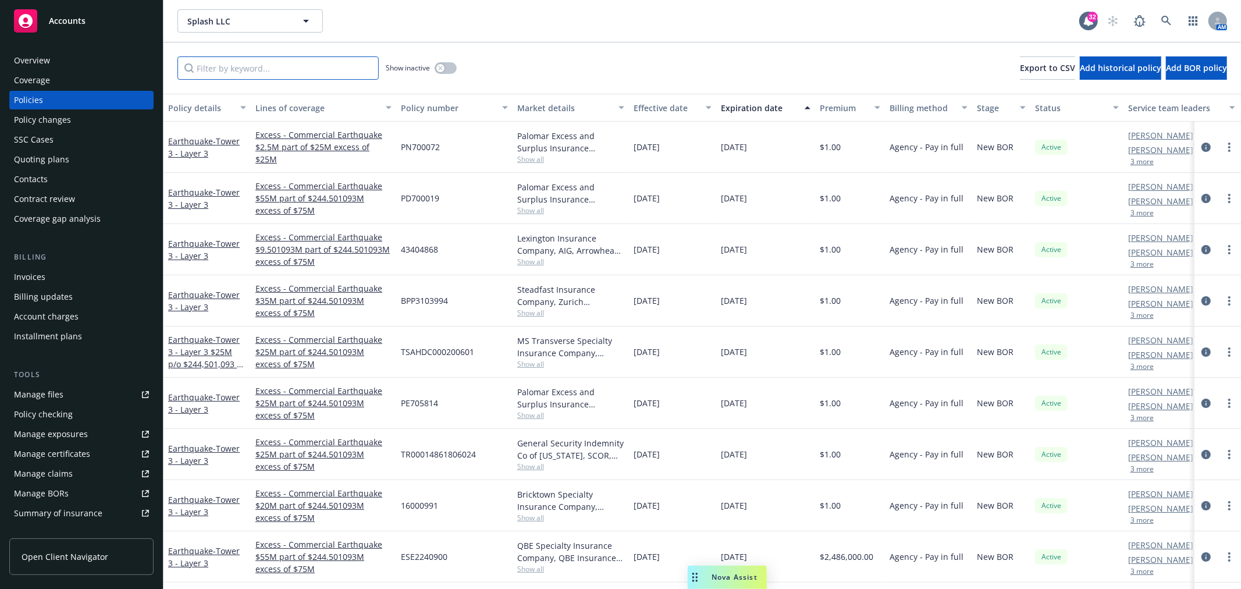
click at [260, 70] on input "Filter by keyword..." at bounding box center [277, 67] width 201 height 23
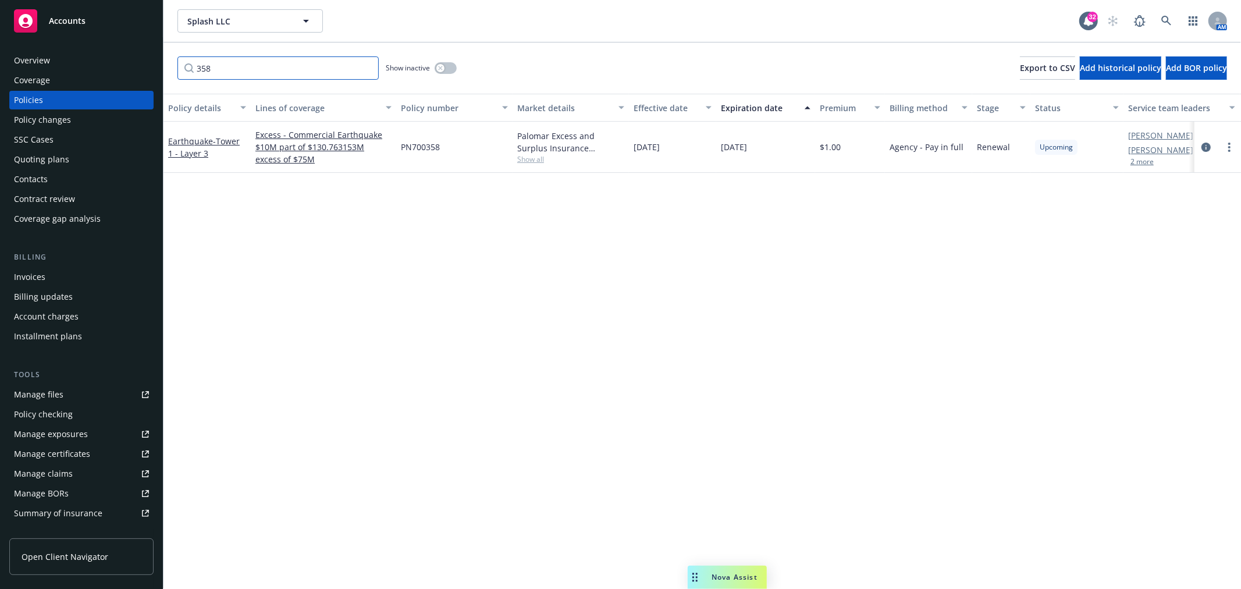
drag, startPoint x: 280, startPoint y: 70, endPoint x: 3, endPoint y: 94, distance: 278.0
click at [69, 86] on div "Accounts Overview Coverage Policies Policy changes SSC Cases Quoting plans Cont…" at bounding box center [620, 294] width 1241 height 589
type input "0988"
click at [1228, 149] on link "more" at bounding box center [1229, 147] width 14 height 14
click at [1183, 194] on link "Renew with incumbent" at bounding box center [1167, 193] width 137 height 23
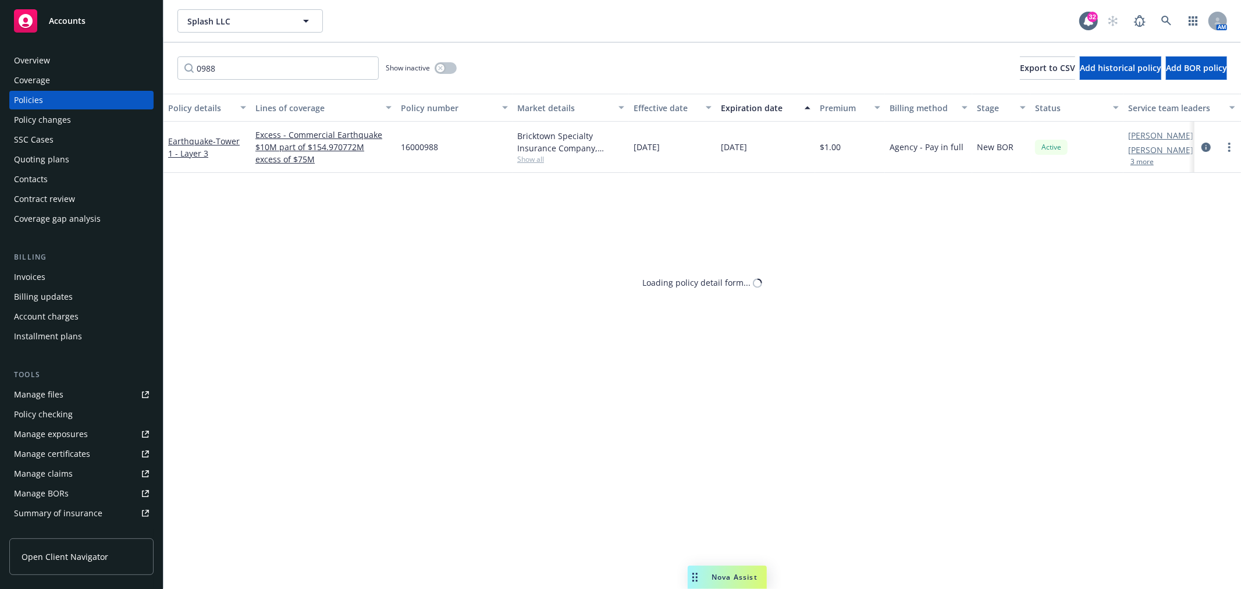
select select "12"
select select "CA"
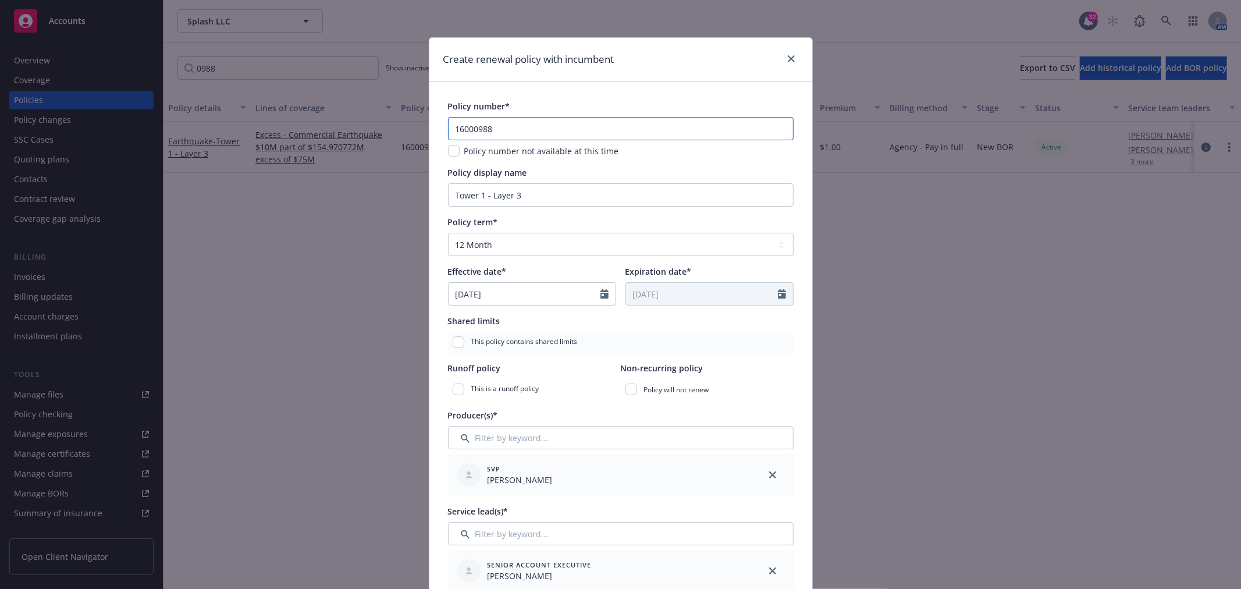
drag, startPoint x: 497, startPoint y: 134, endPoint x: 425, endPoint y: 129, distance: 72.3
paste input "1691"
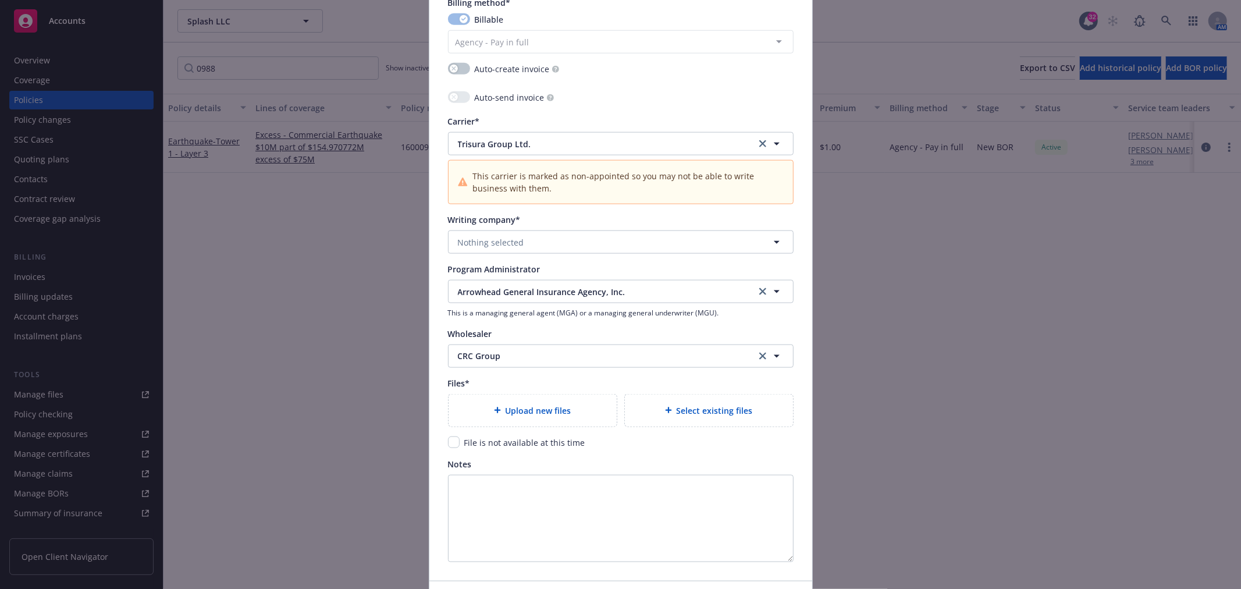
scroll to position [1211, 0]
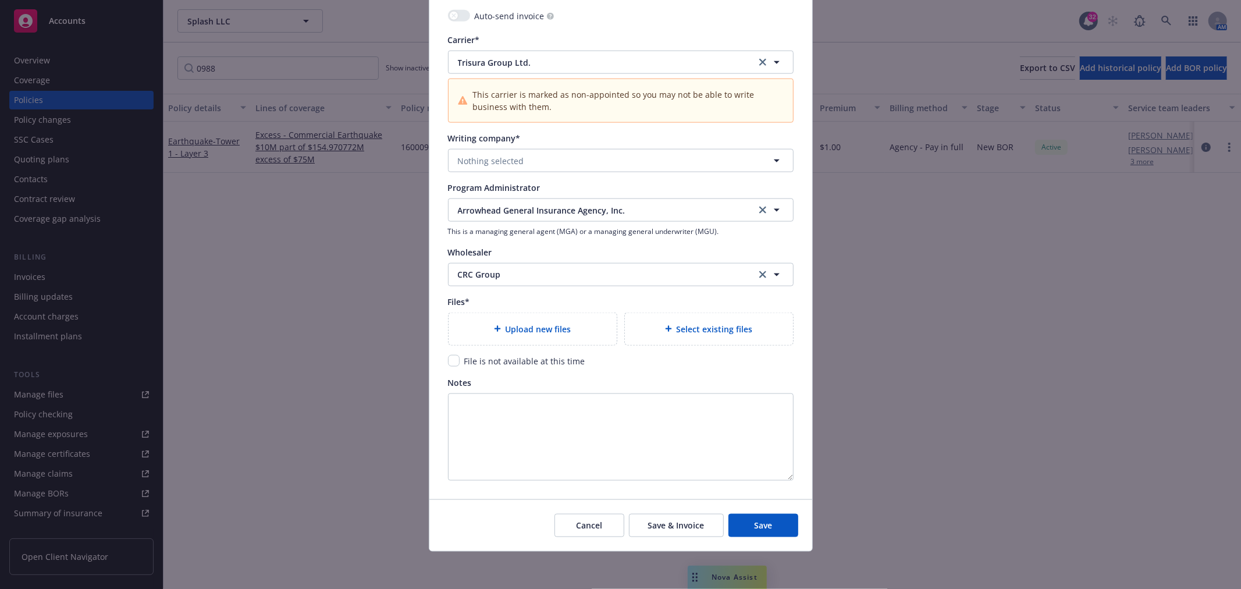
type input "16001691"
click at [449, 357] on input "checkbox" at bounding box center [454, 361] width 12 height 12
checkbox input "true"
click at [754, 528] on span "Save" at bounding box center [763, 525] width 18 height 11
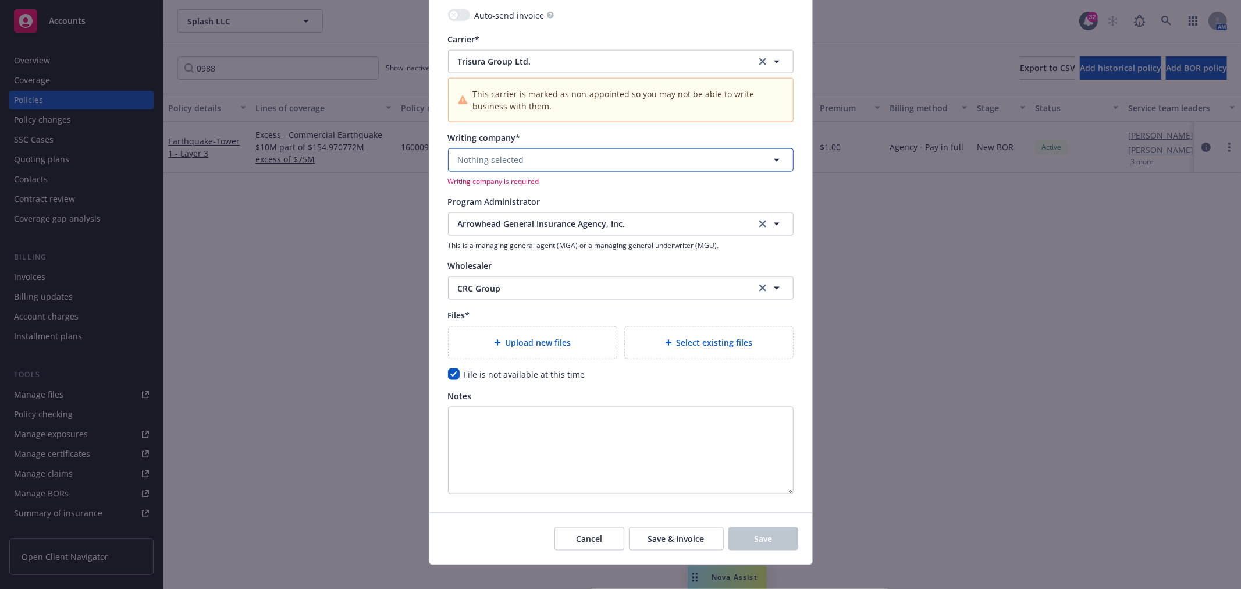
click at [569, 162] on button "Nothing selected" at bounding box center [621, 159] width 346 height 23
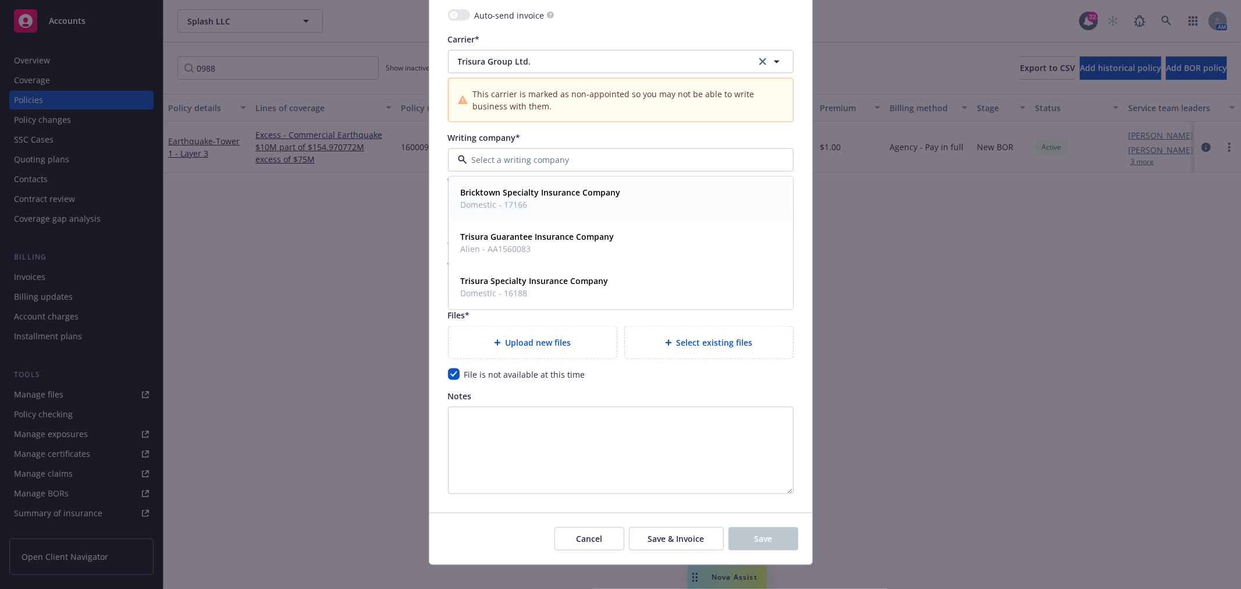
click at [551, 192] on strong "Bricktown Specialty Insurance Company" at bounding box center [541, 192] width 160 height 11
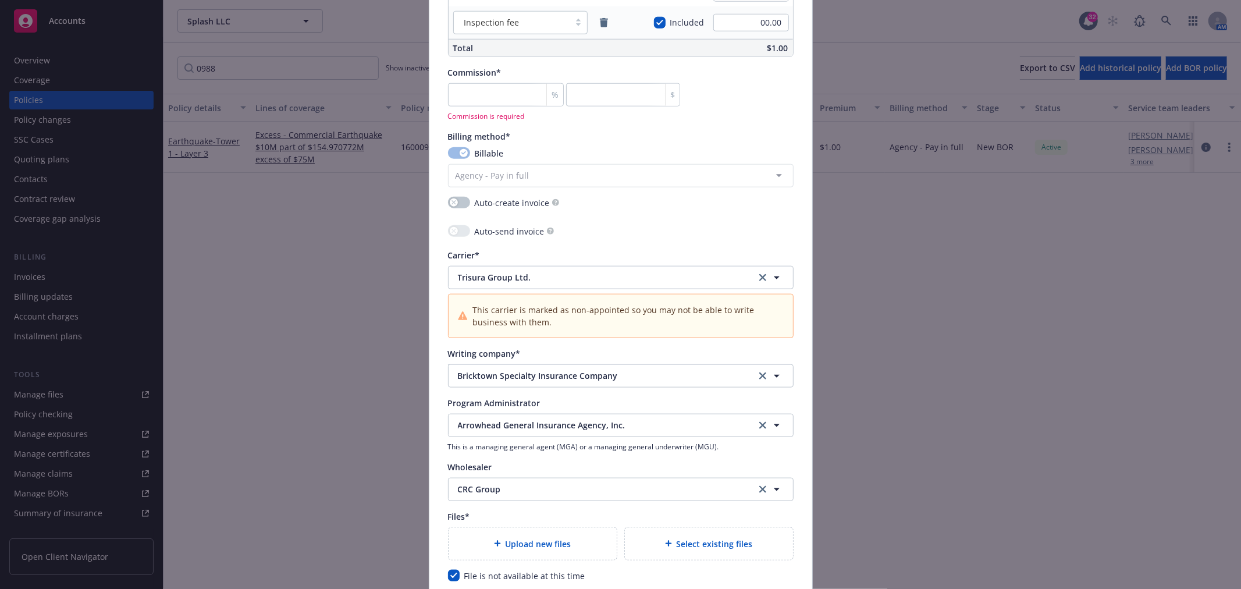
scroll to position [970, 0]
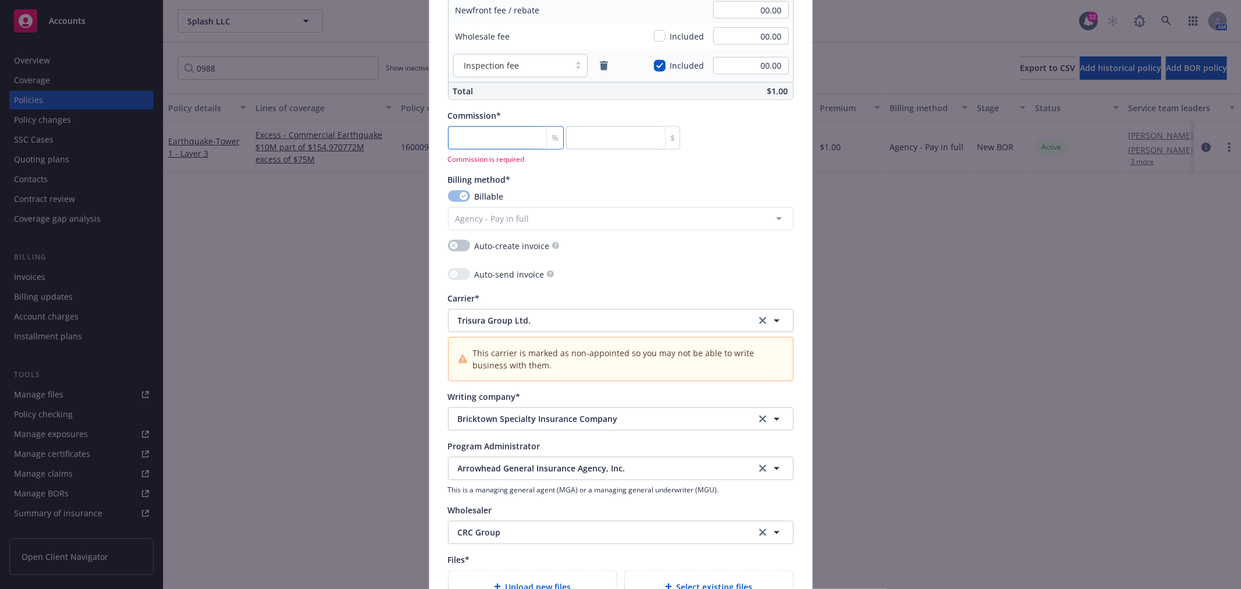
click at [463, 137] on input "number" at bounding box center [506, 137] width 116 height 23
type input "0"
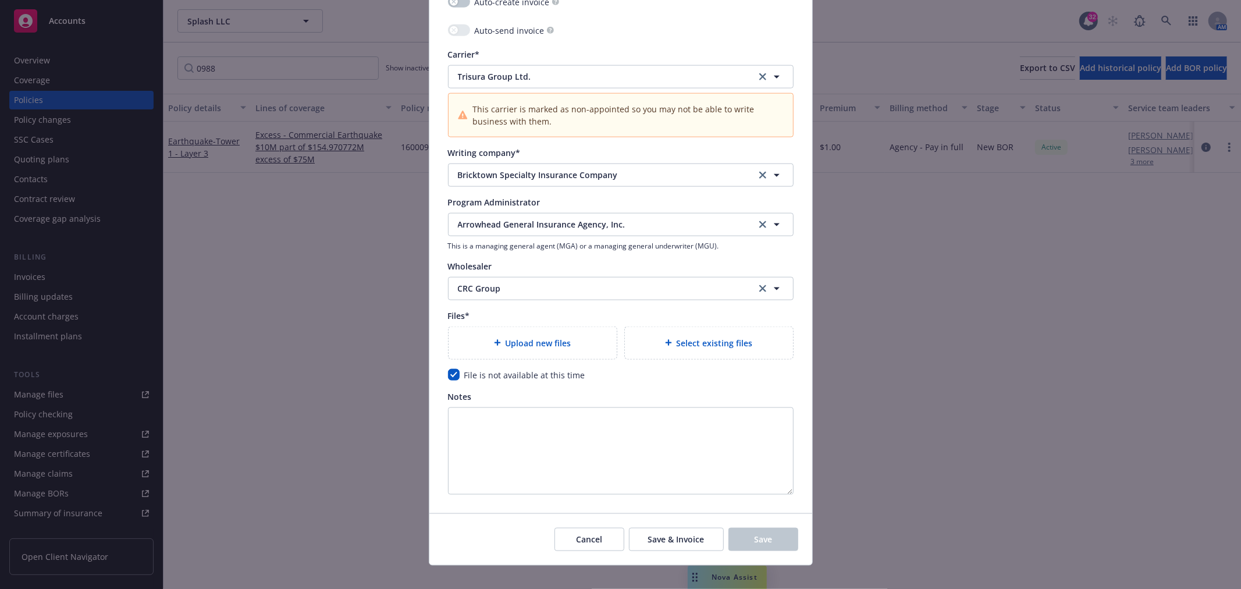
click at [483, 513] on div "Cancel Save & Invoice Save" at bounding box center [620, 539] width 383 height 52
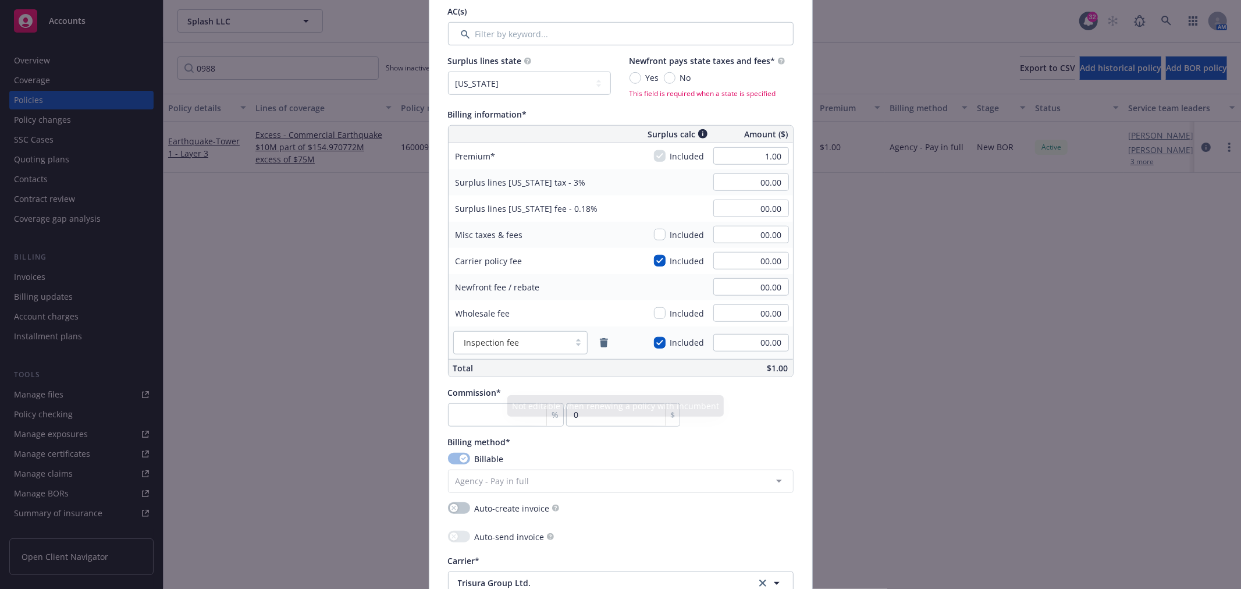
scroll to position [632, 0]
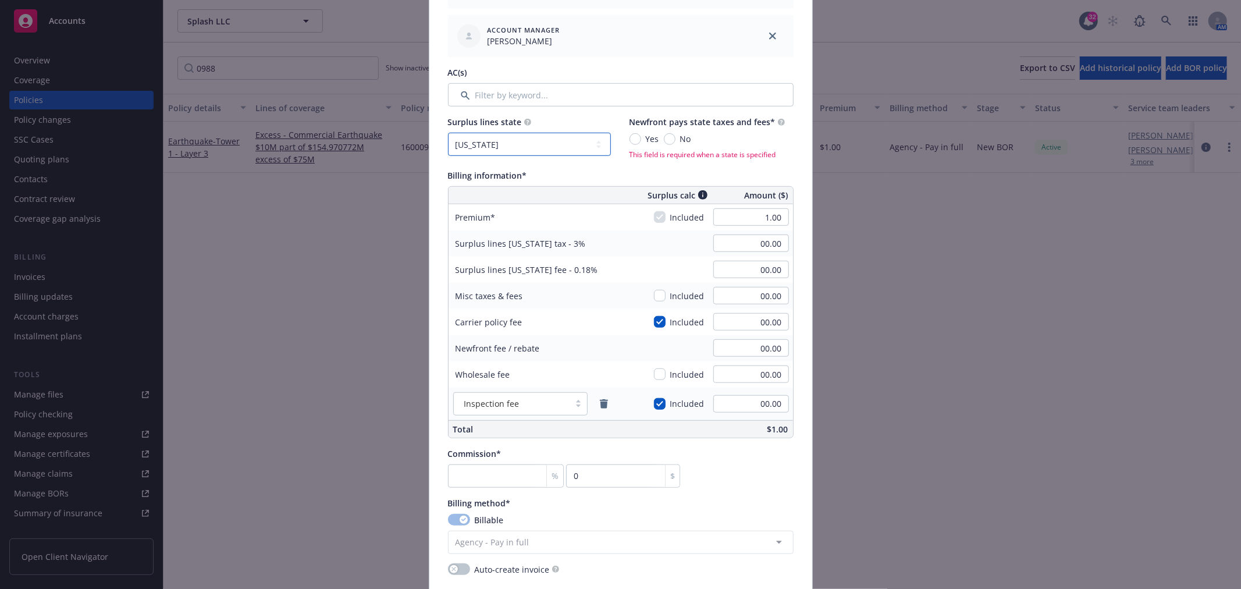
click at [579, 136] on select "No surplus lines state [US_STATE] [US_STATE] [US_STATE] [US_STATE] [US_STATE] […" at bounding box center [529, 144] width 163 height 23
select select "NONE"
click at [448, 133] on select "No surplus lines state [US_STATE] [US_STATE] [US_STATE] [US_STATE] [US_STATE] […" at bounding box center [529, 144] width 163 height 23
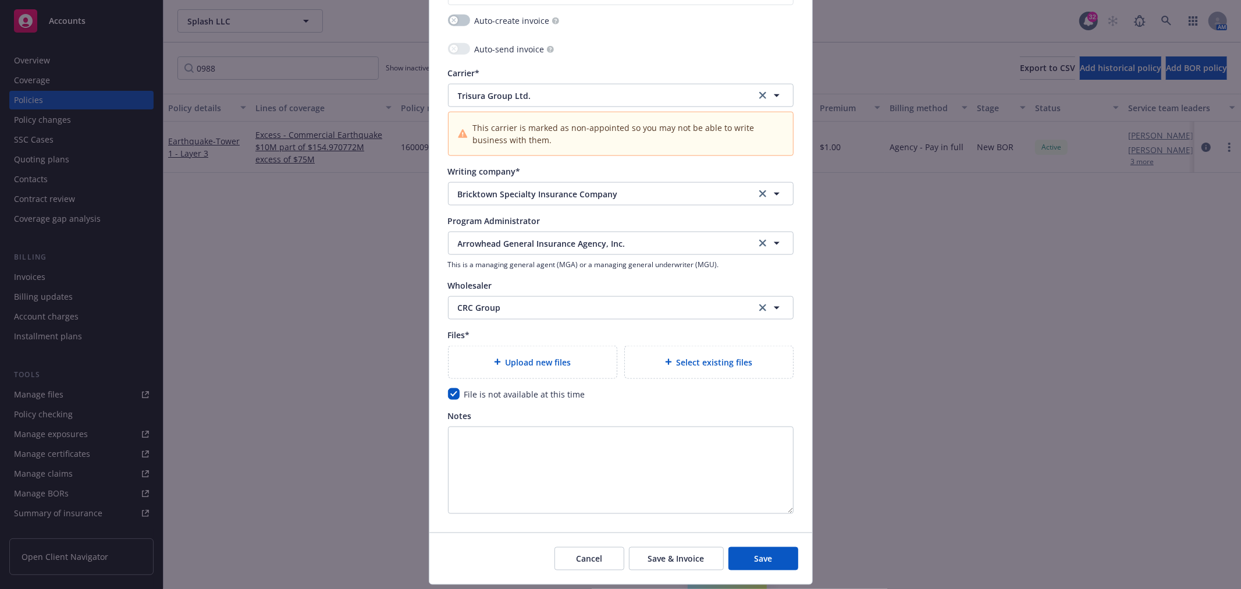
scroll to position [1211, 0]
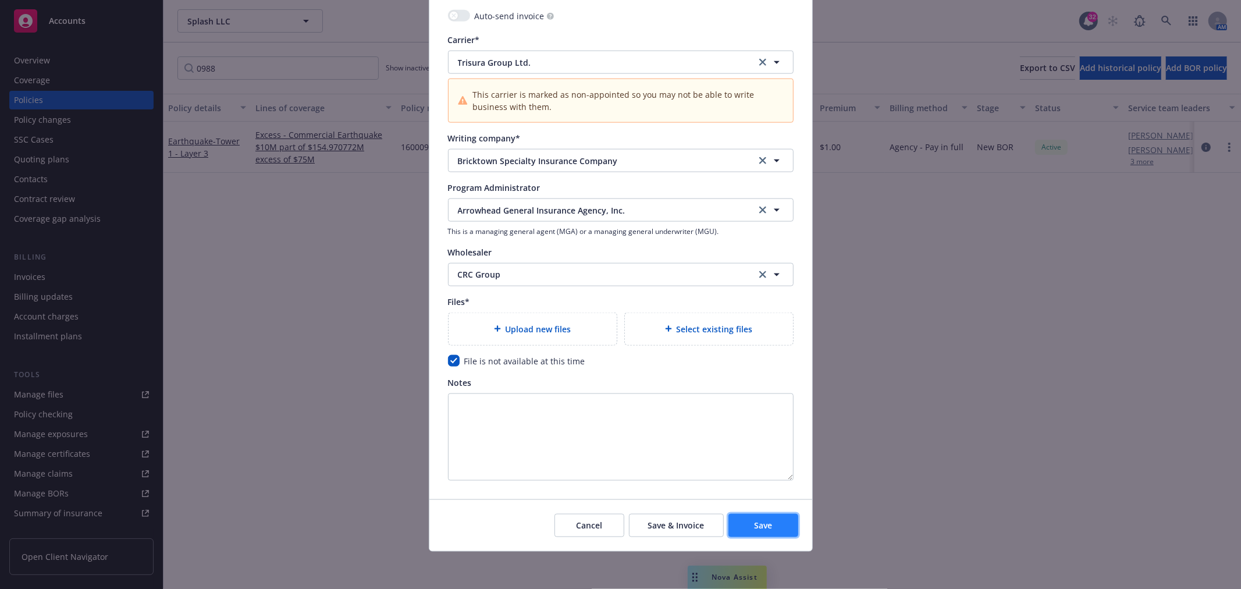
click at [760, 528] on span "Save" at bounding box center [763, 525] width 18 height 11
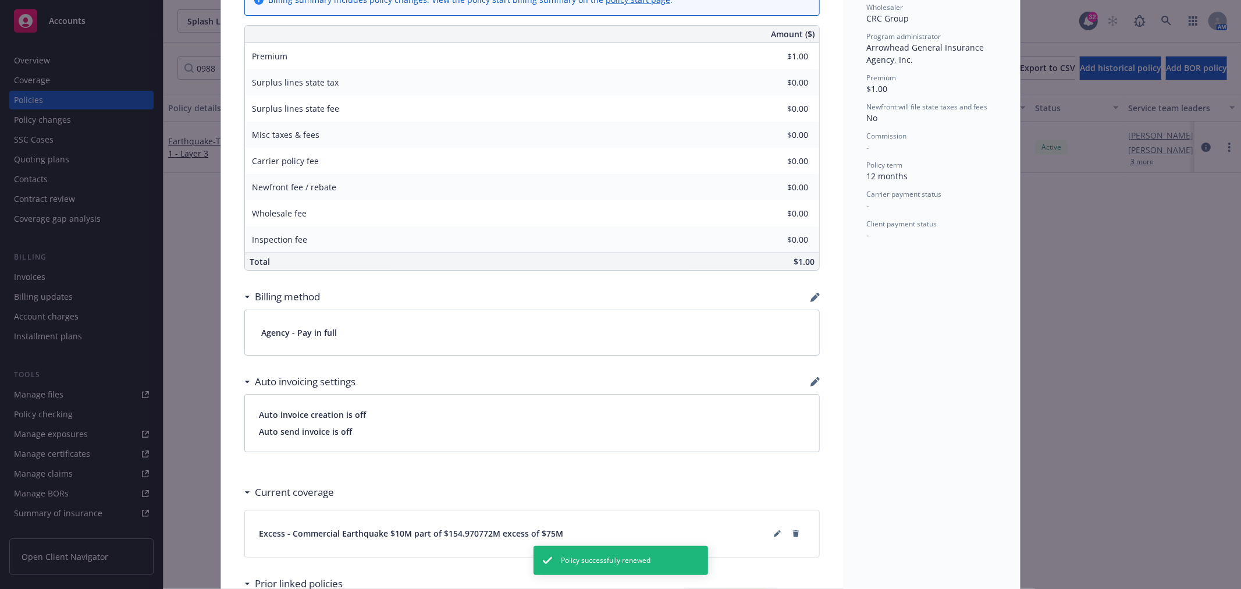
scroll to position [624, 0]
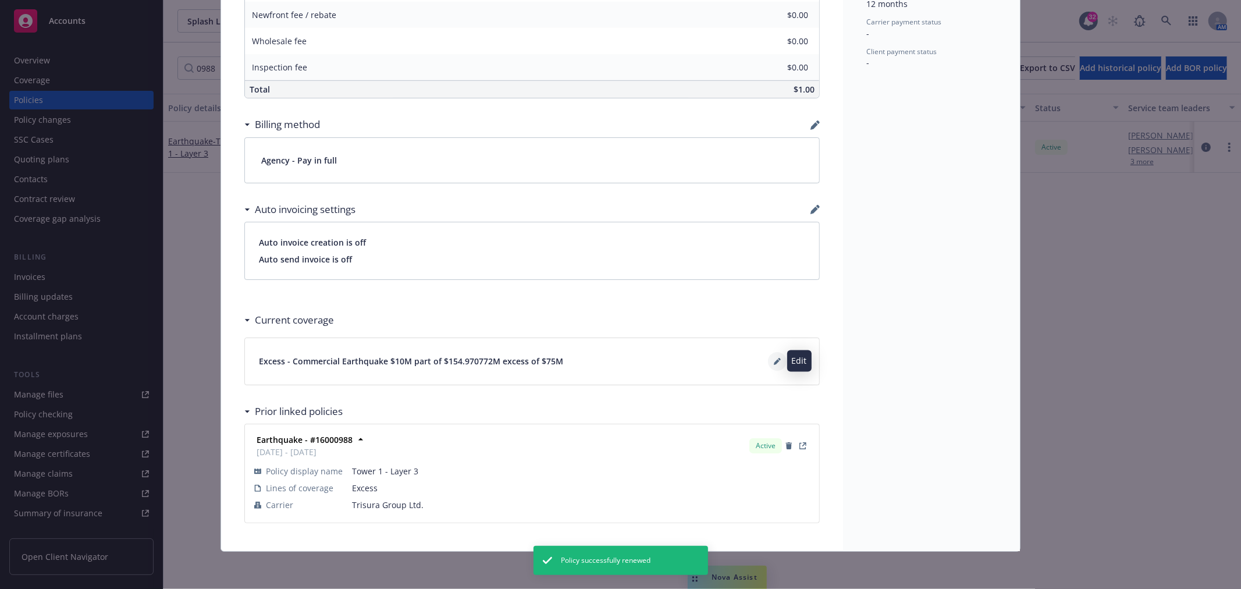
click at [774, 361] on icon at bounding box center [777, 362] width 6 height 6
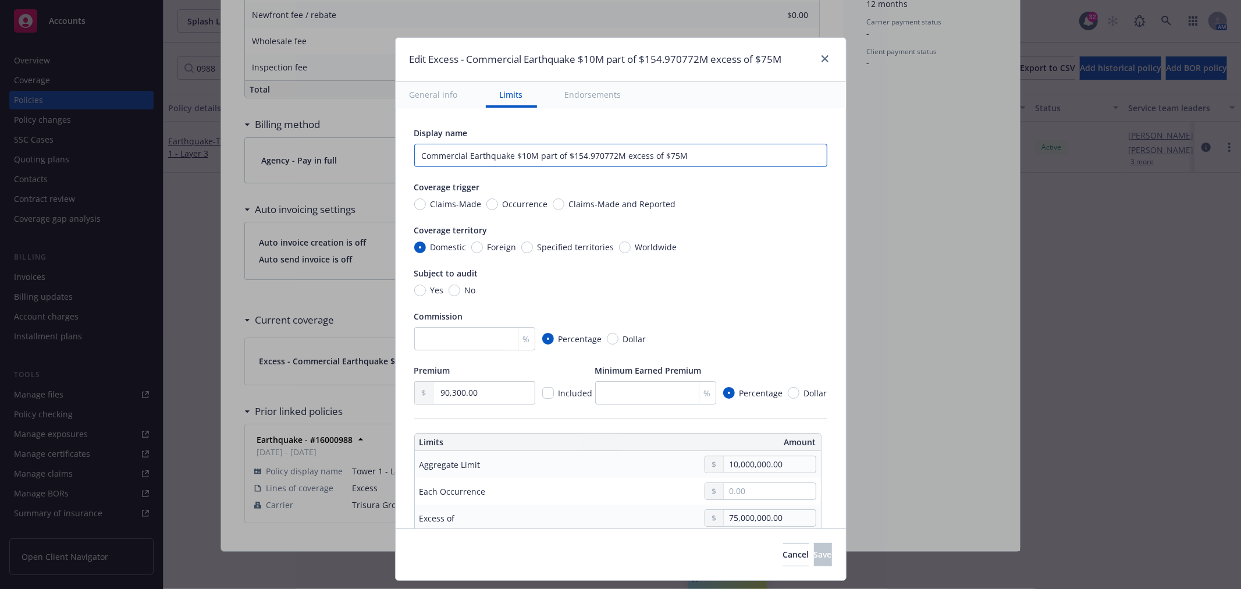
click at [605, 154] on input "Commercial Earthquake $10M part of $154.970772M excess of $75M" at bounding box center [620, 155] width 413 height 23
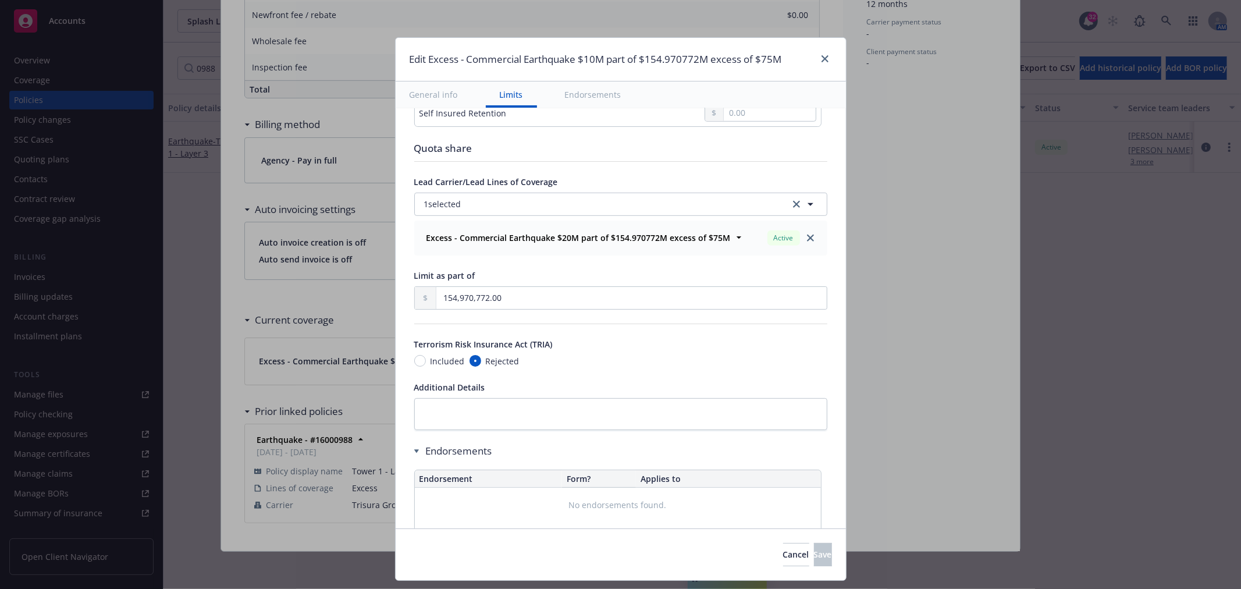
scroll to position [517, 0]
drag, startPoint x: 508, startPoint y: 294, endPoint x: 369, endPoint y: 293, distance: 139.1
click at [369, 293] on div "Edit Excess - Commercial Earthquake $10M part of $154.970772M excess of $75M Ge…" at bounding box center [620, 294] width 1241 height 589
type input "1.00"
type input "Commercial Earthquake $10M part of $1 excess of $75M"
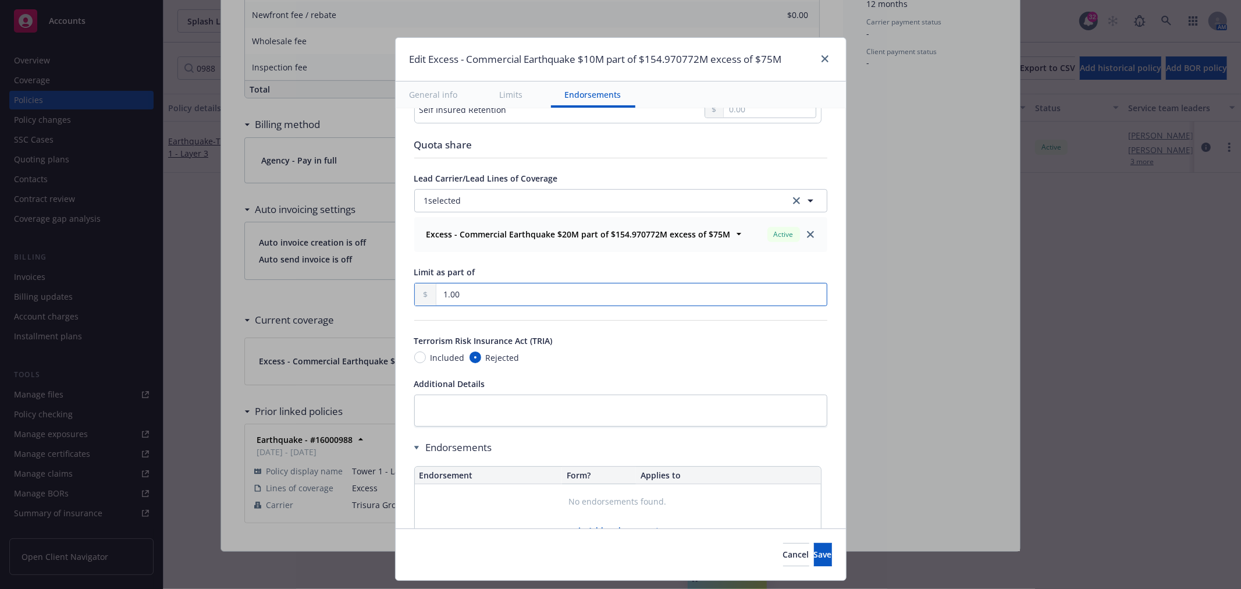
type input "13.00"
type input "Commercial Earthquake $10M part of $13 excess of $75M"
type input "130.00"
type input "Commercial Earthquake $10M part of $130 excess of $75M"
type input "1,307.00"
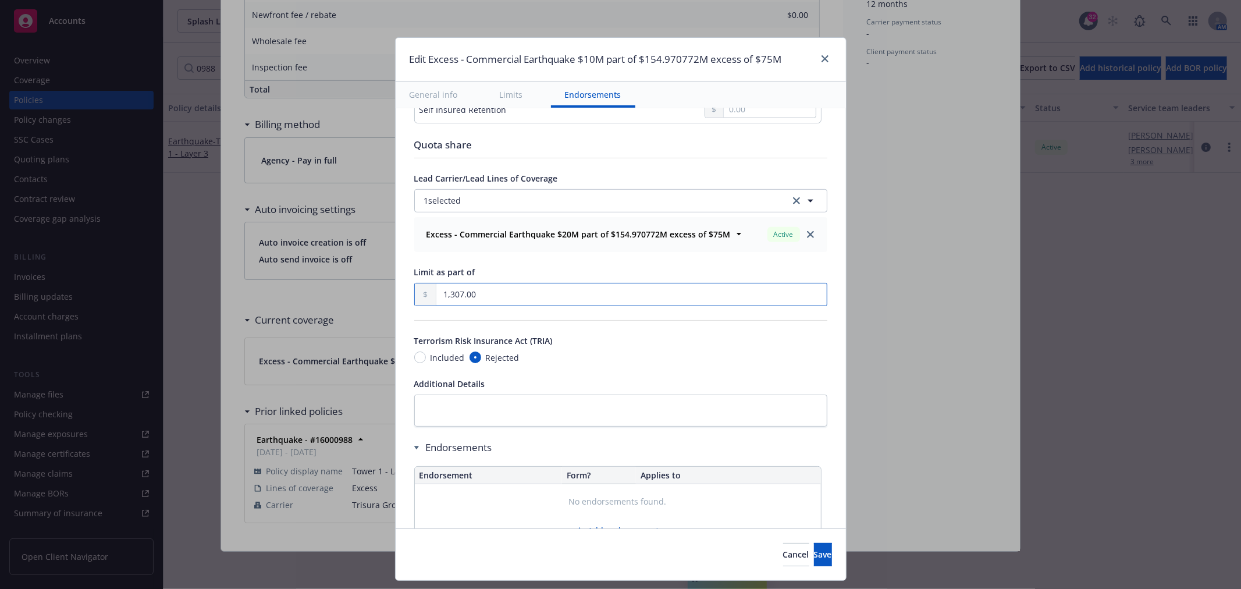
type input "Commercial Earthquake $10M part of $1.307K excess of $75M"
type input "13,076.00"
type input "Commercial Earthquake $10M part of $13.076K excess of $75M"
type input "130,763.00"
type input "Commercial Earthquake $10M part of $130.763K excess of $75M"
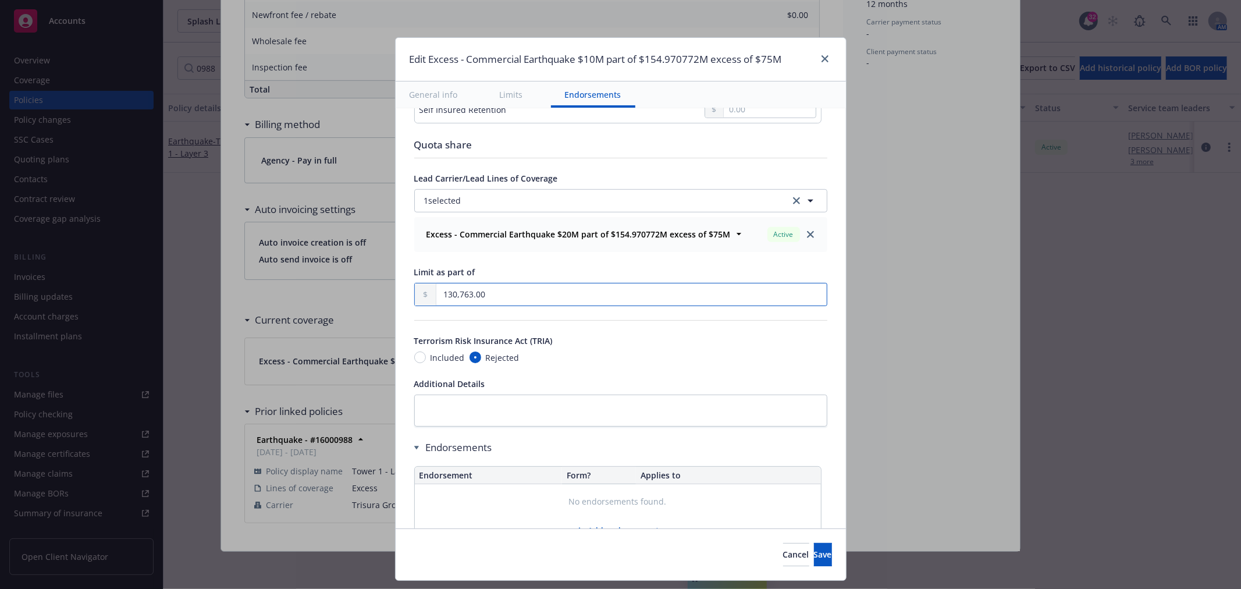
type input "1,307,631.00"
type input "Commercial Earthquake $10M part of $1.307631M excess of $75M"
type input "13,076,315.00"
type input "Commercial Earthquake $10M part of $13.076315M excess of $75M"
type input "130,763,153.00"
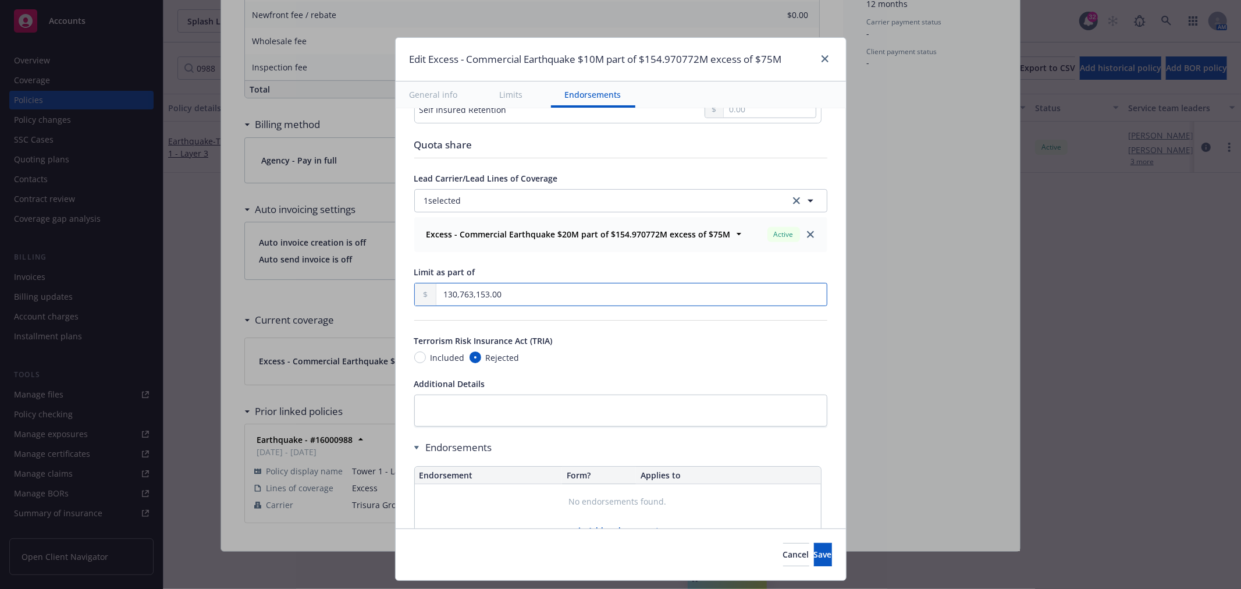
type input "Commercial Earthquake $10M part of $130.763153M excess of $75M"
type input "130,763,153.00"
click at [814, 553] on span "Save" at bounding box center [823, 554] width 18 height 11
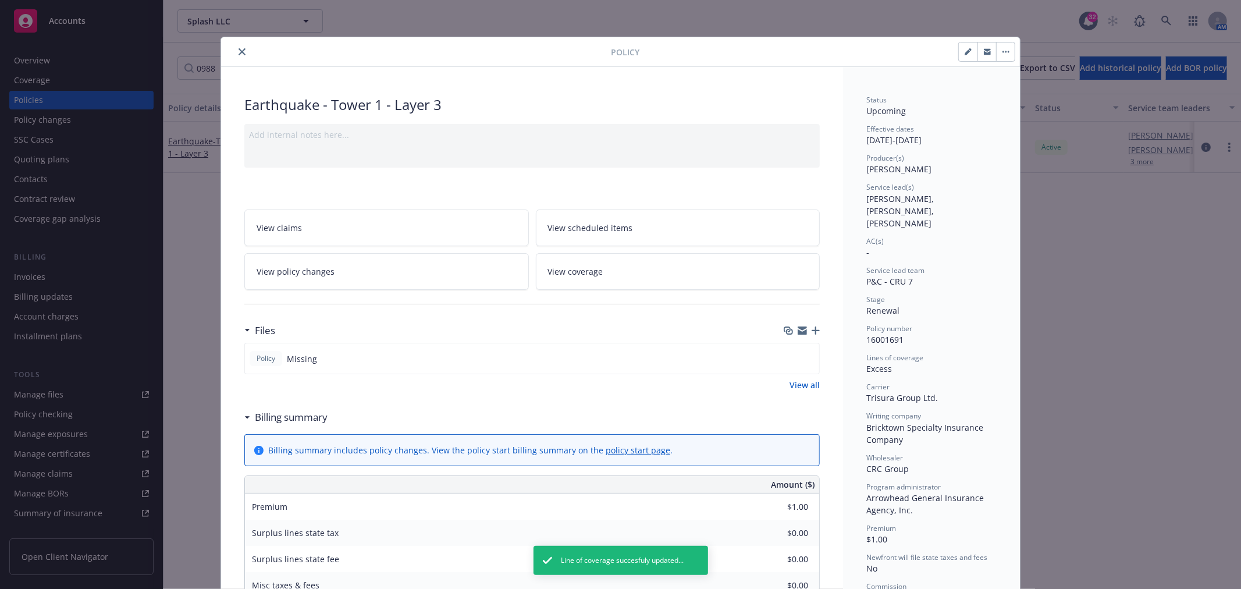
scroll to position [0, 0]
click at [240, 50] on icon "close" at bounding box center [242, 52] width 7 height 7
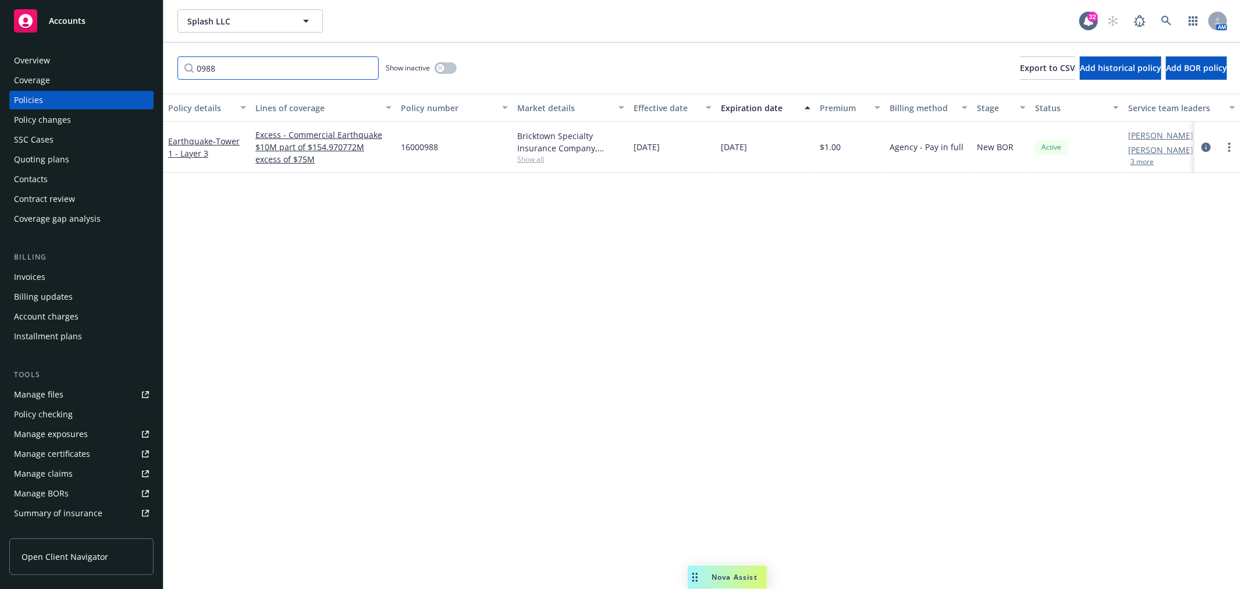
drag, startPoint x: 253, startPoint y: 66, endPoint x: 87, endPoint y: 61, distance: 165.9
click at [101, 61] on div "Accounts Overview Coverage Policies Policy changes SSC Cases Quoting plans Cont…" at bounding box center [620, 294] width 1241 height 589
type input "0017"
click at [1233, 147] on link "more" at bounding box center [1229, 147] width 14 height 14
click at [1169, 190] on link "Renew with incumbent" at bounding box center [1167, 193] width 137 height 23
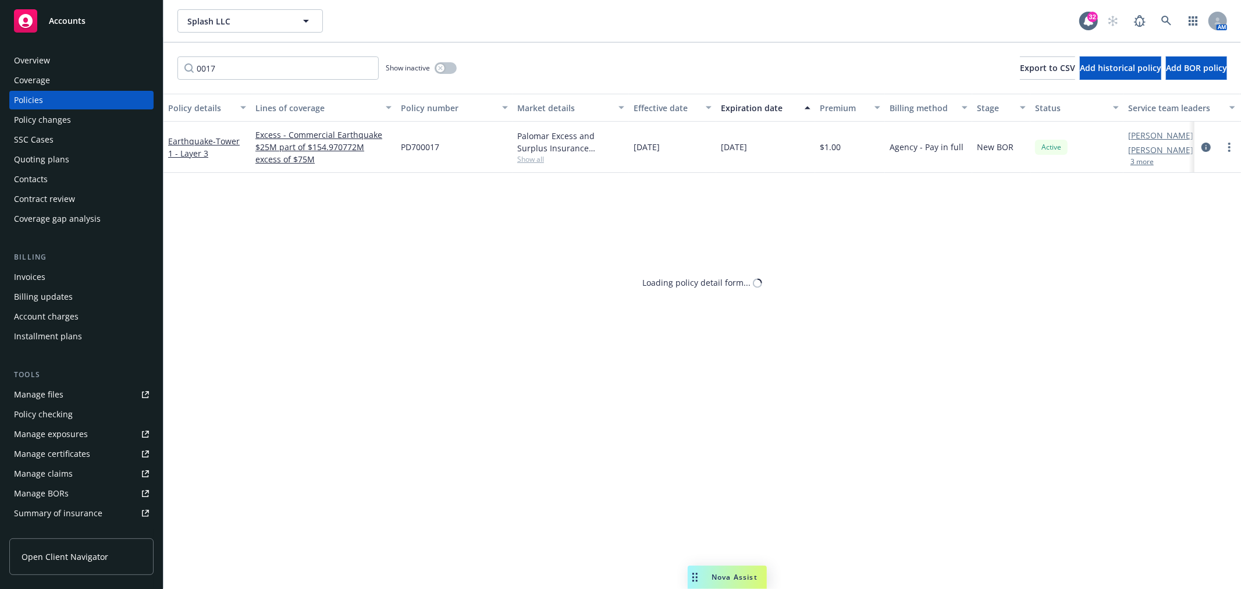
select select "12"
select select "CA"
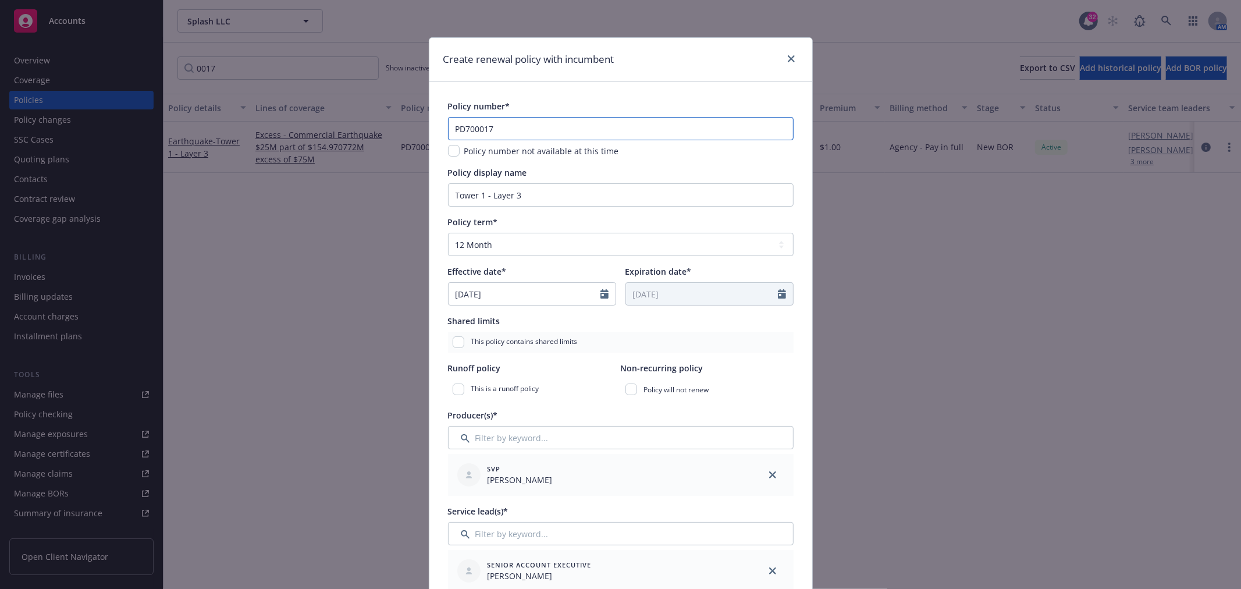
drag, startPoint x: 520, startPoint y: 123, endPoint x: 415, endPoint y: 129, distance: 105.5
click at [415, 129] on div "Create renewal policy with incumbent Policy number* PD700017 Policy number not …" at bounding box center [620, 294] width 1241 height 589
paste input "223"
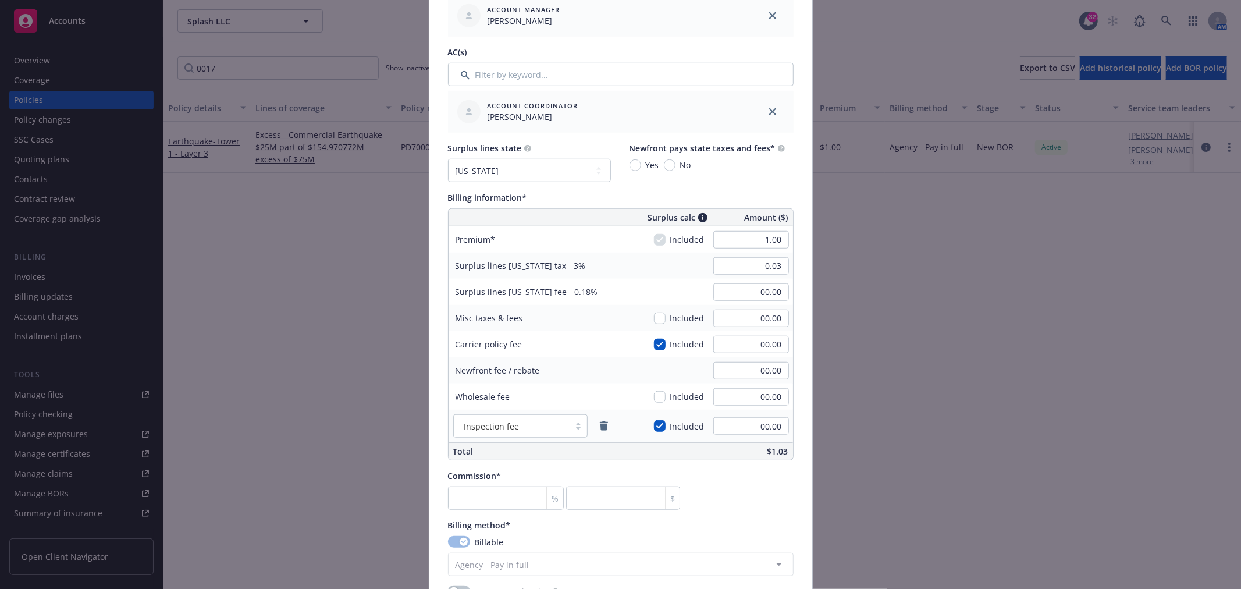
scroll to position [646, 0]
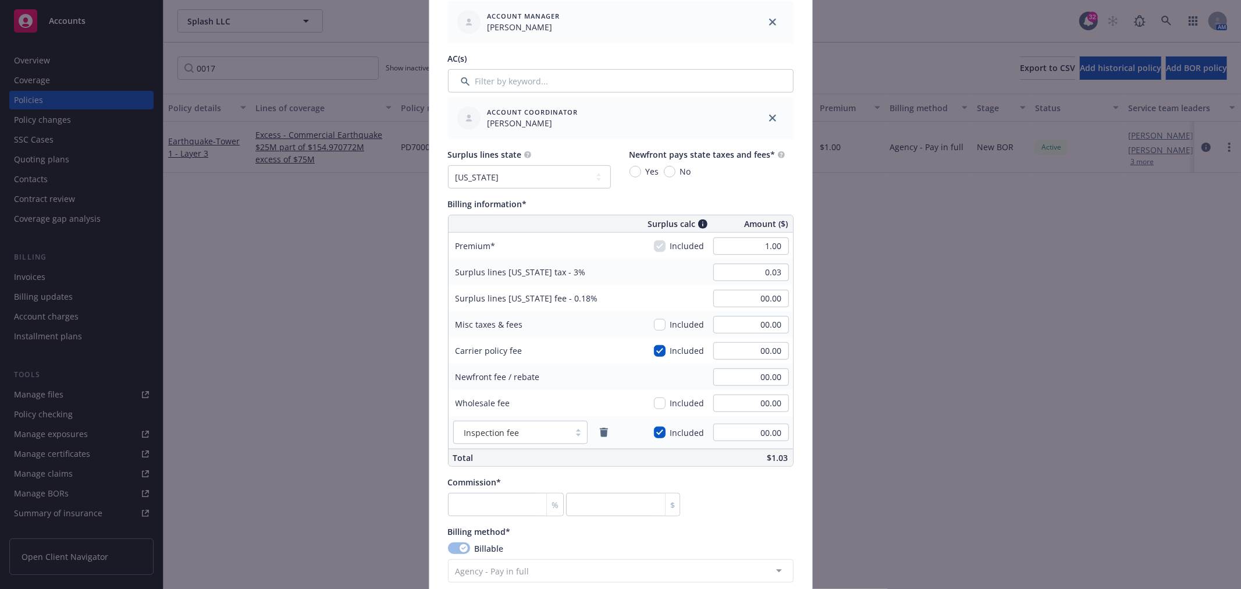
type input "PD700223"
click at [580, 179] on select "No surplus lines state [US_STATE] [US_STATE] [US_STATE] [US_STATE] [US_STATE] […" at bounding box center [529, 176] width 163 height 23
select select "NONE"
click at [448, 165] on select "No surplus lines state [US_STATE] [US_STATE] [US_STATE] [US_STATE] [US_STATE] […" at bounding box center [529, 176] width 163 height 23
type input "00.00"
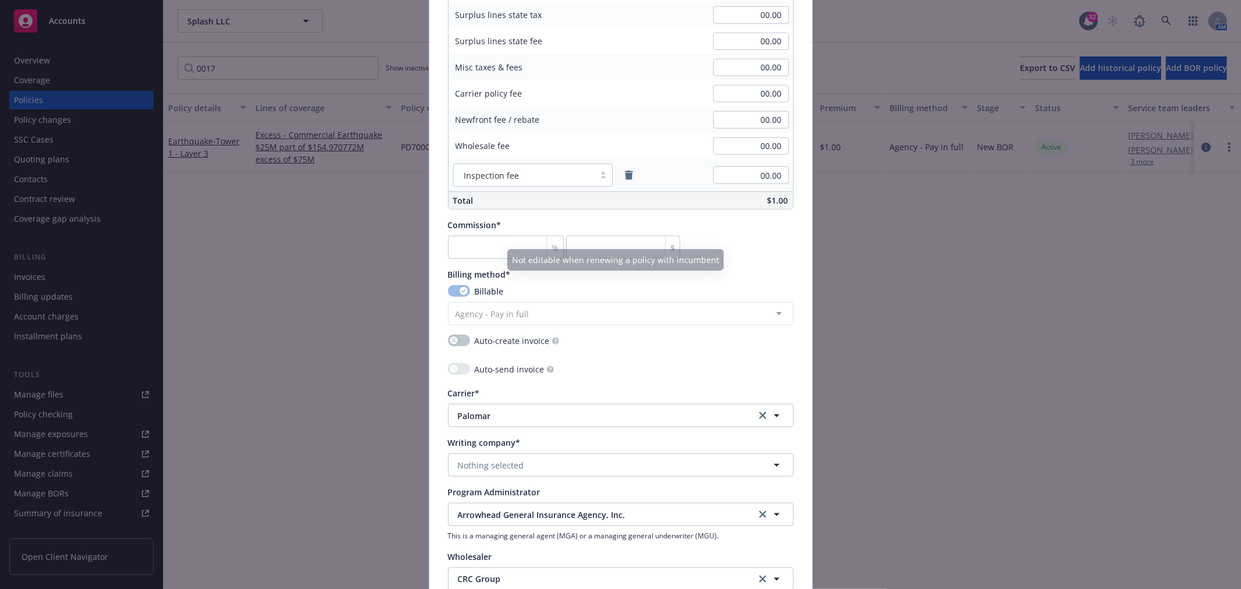
scroll to position [905, 0]
click at [493, 246] on input "number" at bounding box center [506, 245] width 116 height 23
type input "0"
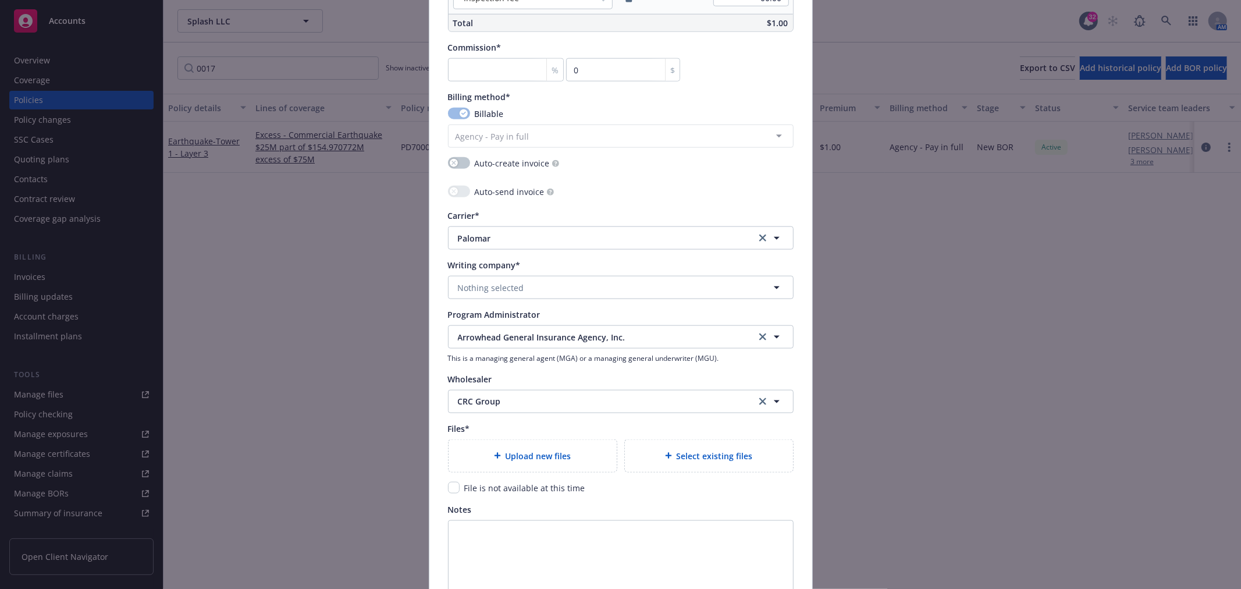
scroll to position [1098, 0]
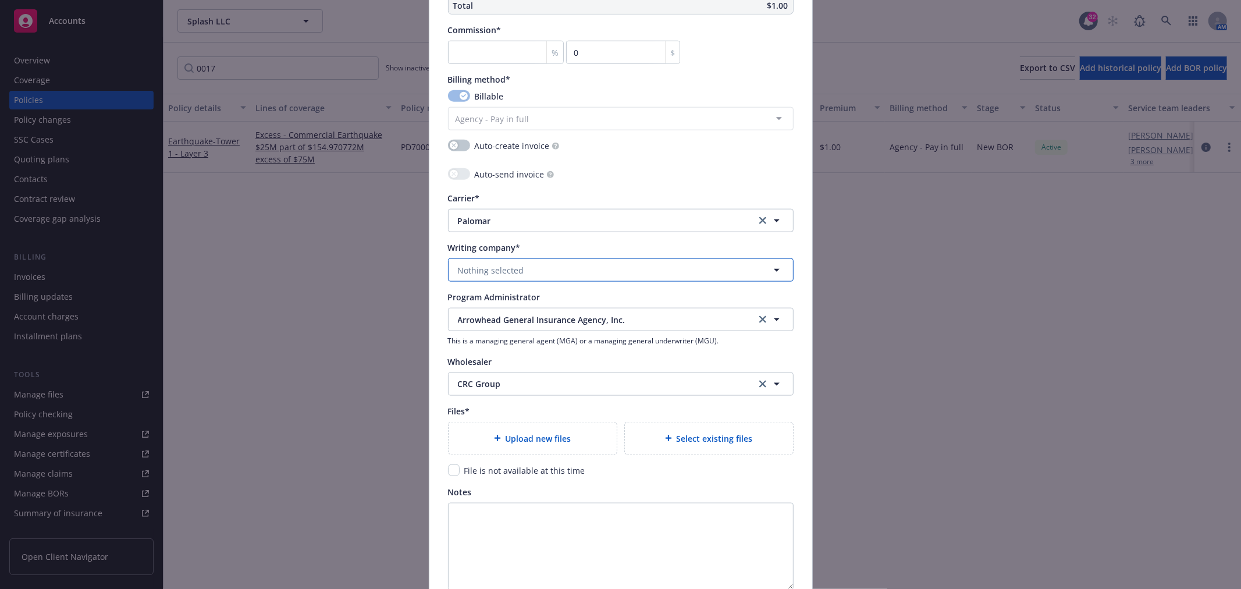
click at [578, 265] on button "Nothing selected" at bounding box center [621, 269] width 346 height 23
click at [571, 304] on strong "Palomar Excess and Surplus Insurance Company" at bounding box center [557, 302] width 193 height 11
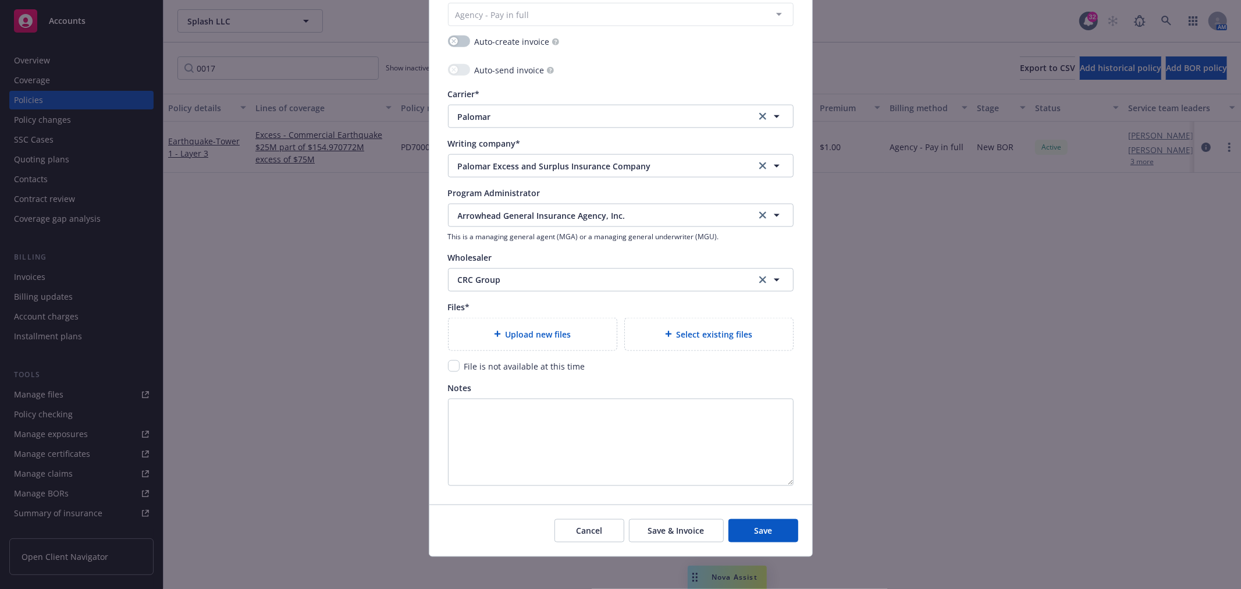
scroll to position [1208, 0]
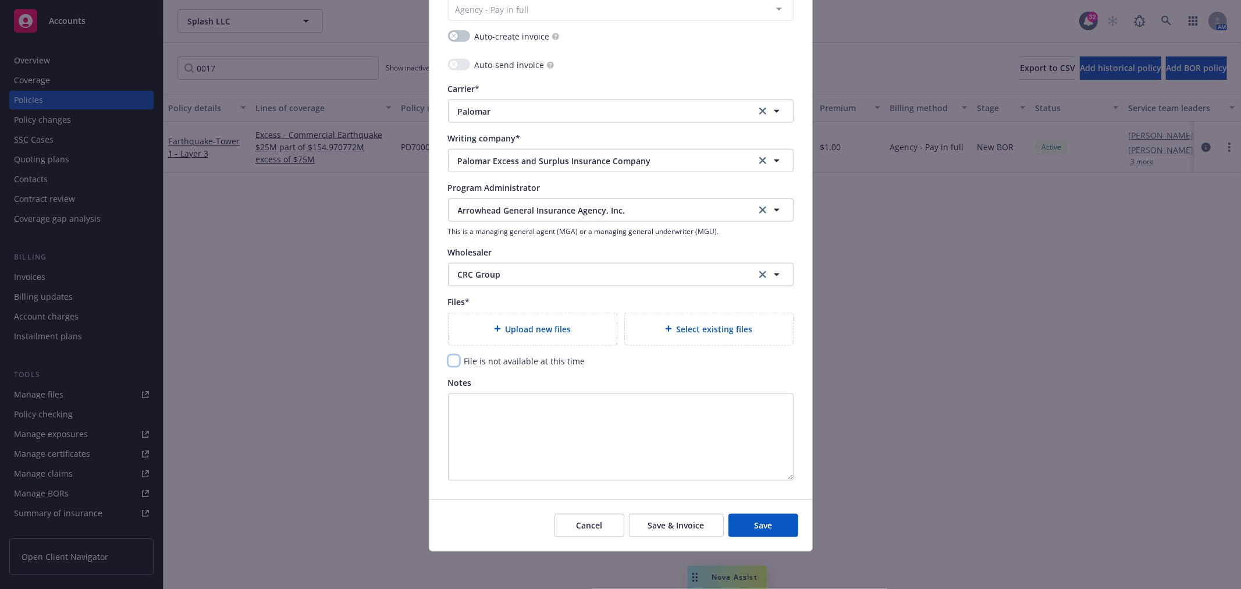
click at [450, 363] on input "checkbox" at bounding box center [454, 361] width 12 height 12
checkbox input "true"
click at [771, 528] on button "Save" at bounding box center [763, 525] width 70 height 23
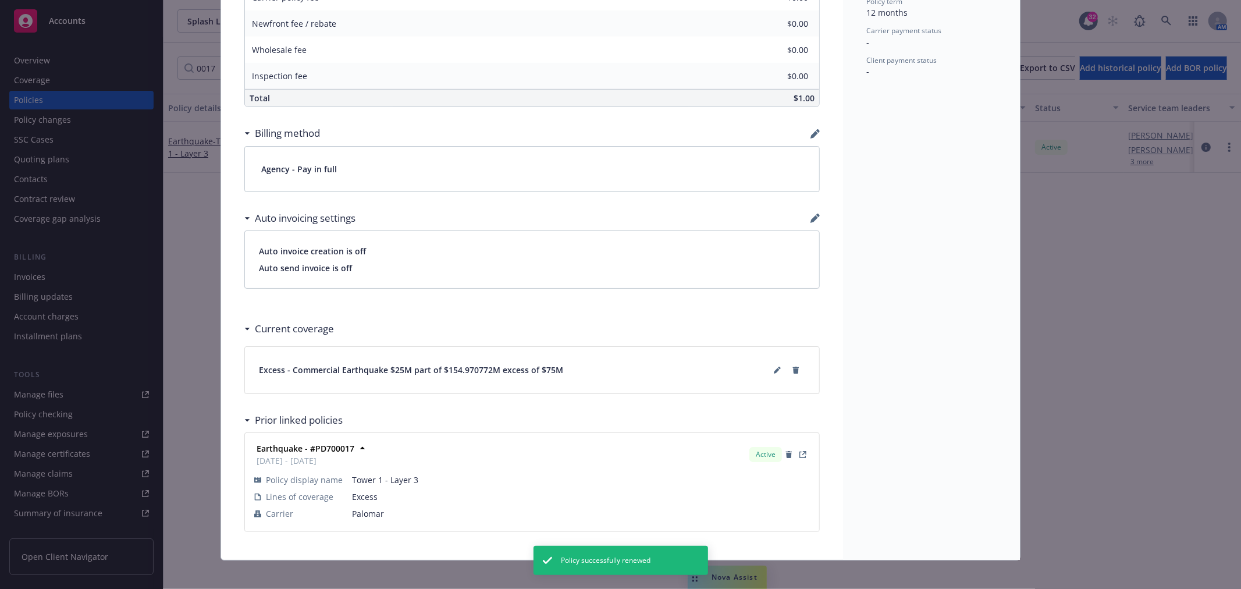
scroll to position [624, 0]
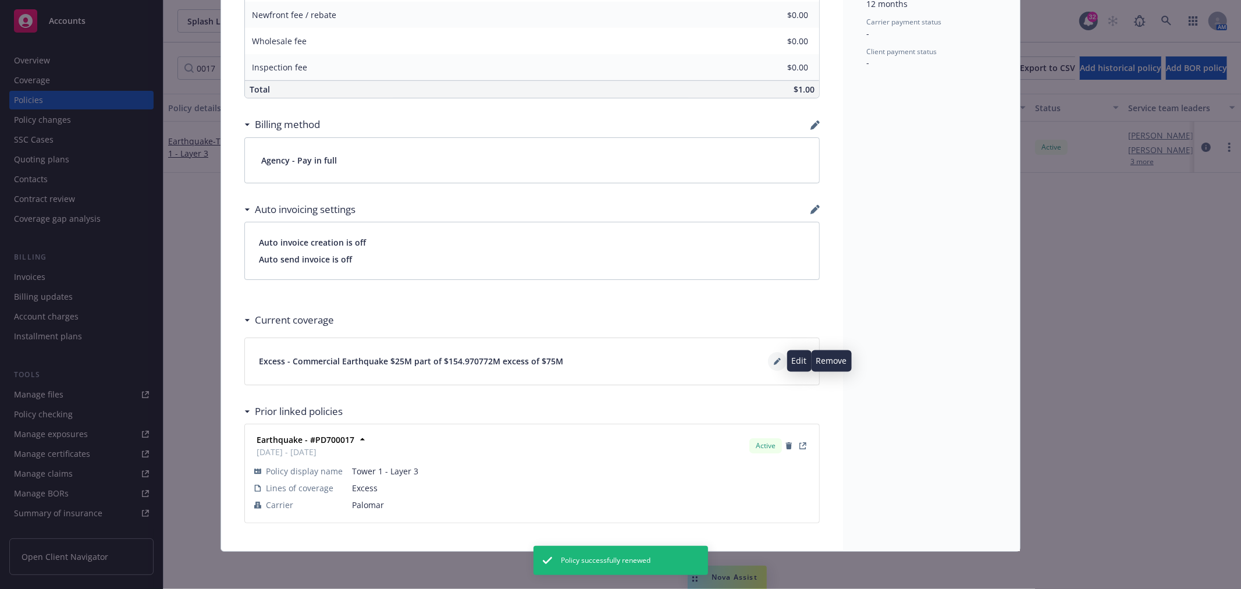
click at [774, 361] on icon at bounding box center [777, 361] width 7 height 7
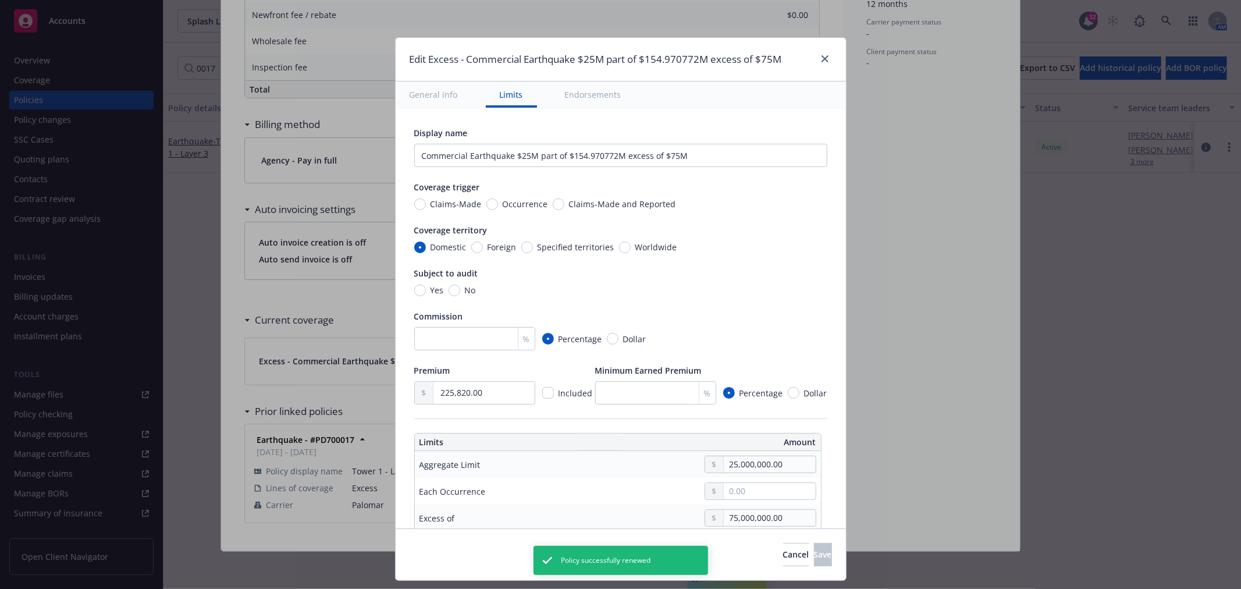
scroll to position [65, 0]
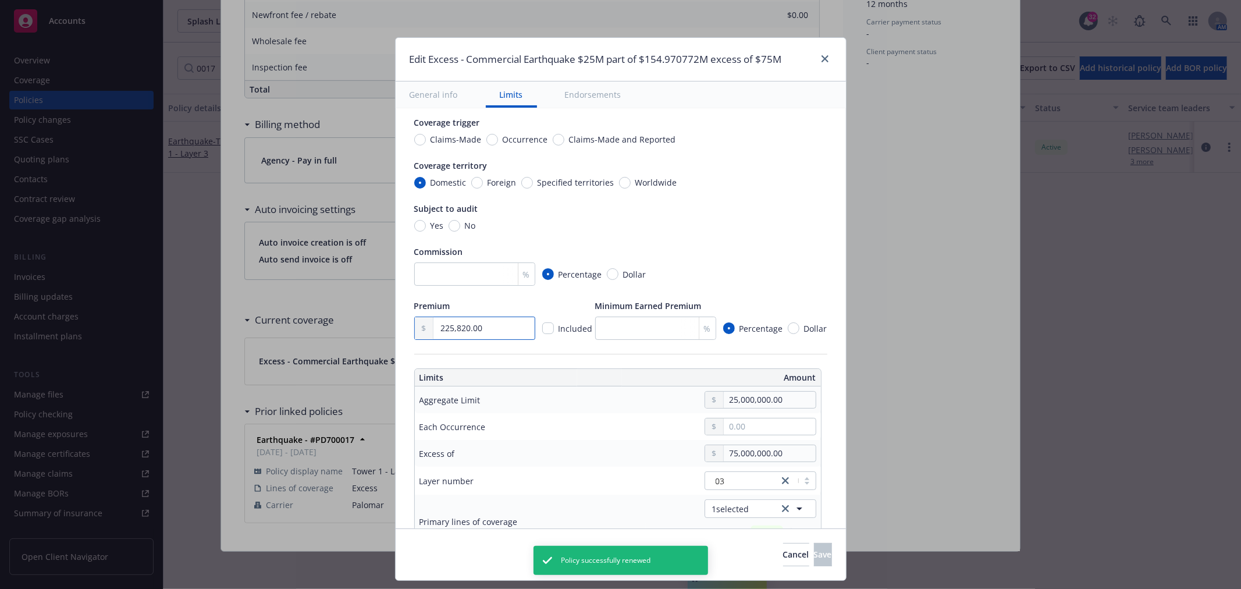
drag, startPoint x: 495, startPoint y: 328, endPoint x: 332, endPoint y: 340, distance: 163.4
click at [322, 343] on div "Edit Excess - Commercial Earthquake $25M part of $154.970772M excess of $75M Ge…" at bounding box center [620, 294] width 1241 height 589
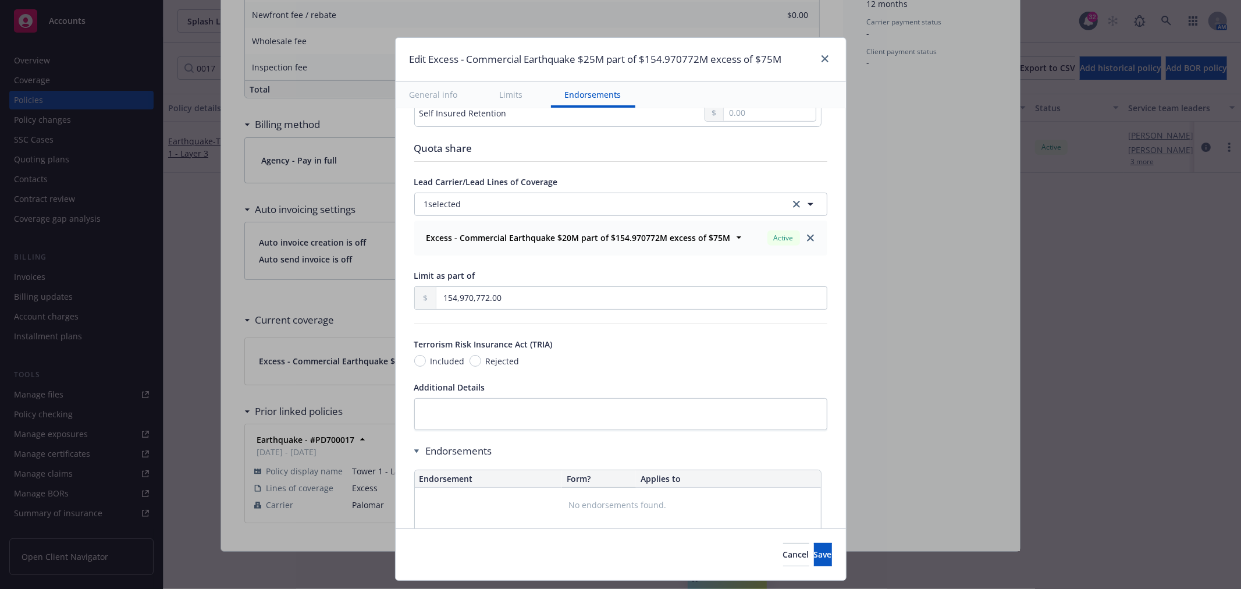
scroll to position [517, 0]
drag, startPoint x: 492, startPoint y: 294, endPoint x: 292, endPoint y: 315, distance: 200.7
click at [324, 310] on div "Edit Excess - Commercial Earthquake $25M part of $154.970772M excess of $75M Ge…" at bounding box center [620, 294] width 1241 height 589
type input "1.00"
type input "Commercial Earthquake $25M part of $1 excess of $75M"
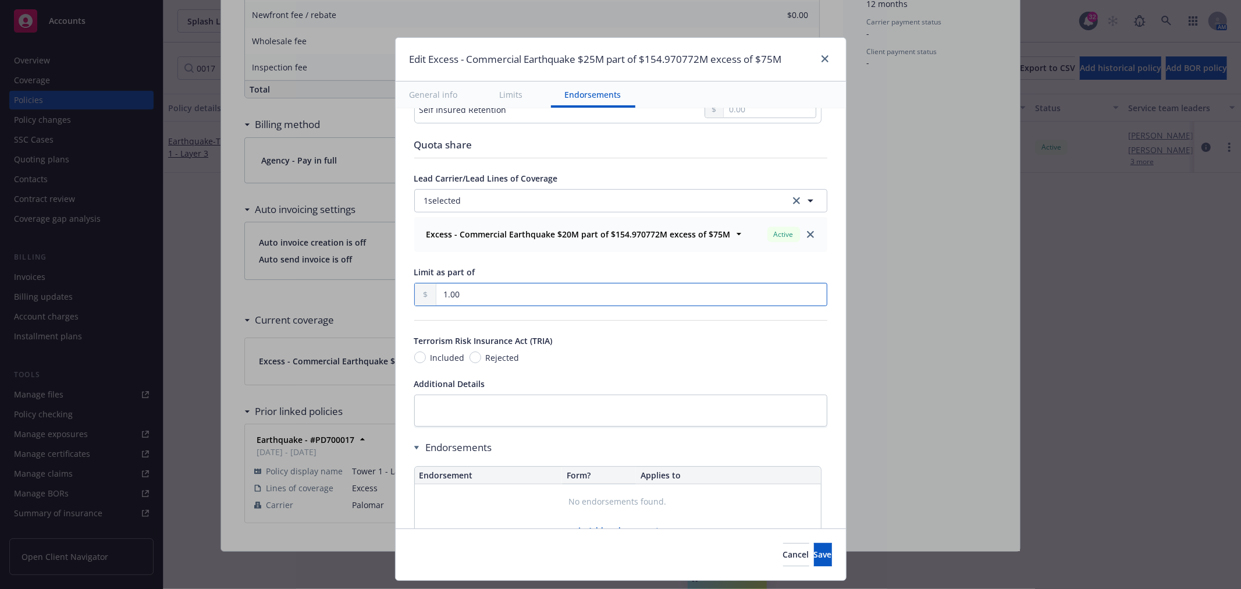
type input "13.00"
type input "Commercial Earthquake $25M part of $13 excess of $75M"
type input "130.00"
type input "Commercial Earthquake $25M part of $130 excess of $75M"
type input "1,307.00"
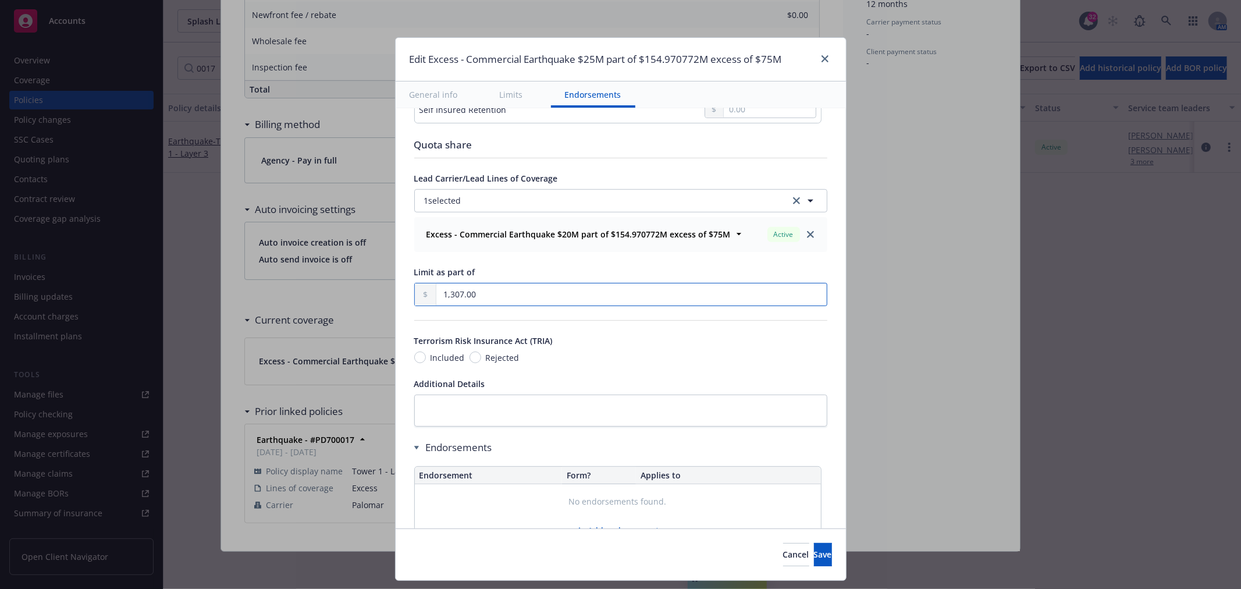
type input "Commercial Earthquake $25M part of $1.307K excess of $75M"
type input "13,076.00"
type input "Commercial Earthquake $25M part of $13.076K excess of $75M"
type input "130,763.00"
type input "Commercial Earthquake $25M part of $130.763K excess of $75M"
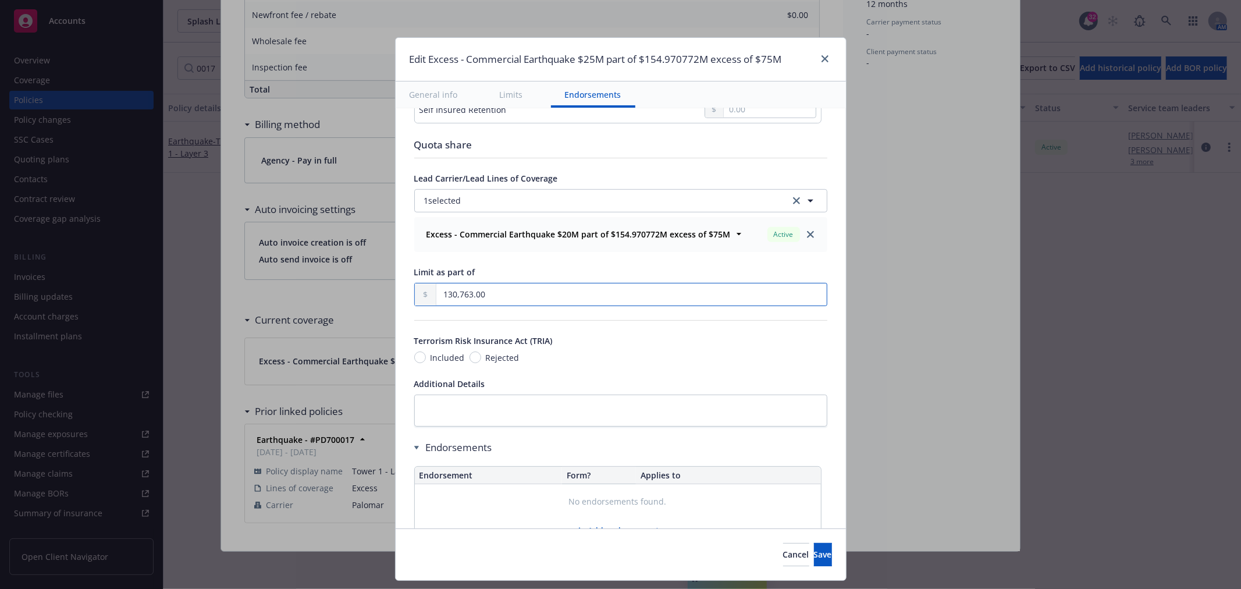
type input "1,307,631.00"
type input "Commercial Earthquake $25M part of $1.307631M excess of $75M"
type input "13,076,315.00"
type input "Commercial Earthquake $25M part of $13.076315M excess of $75M"
type input "130,763,153.00"
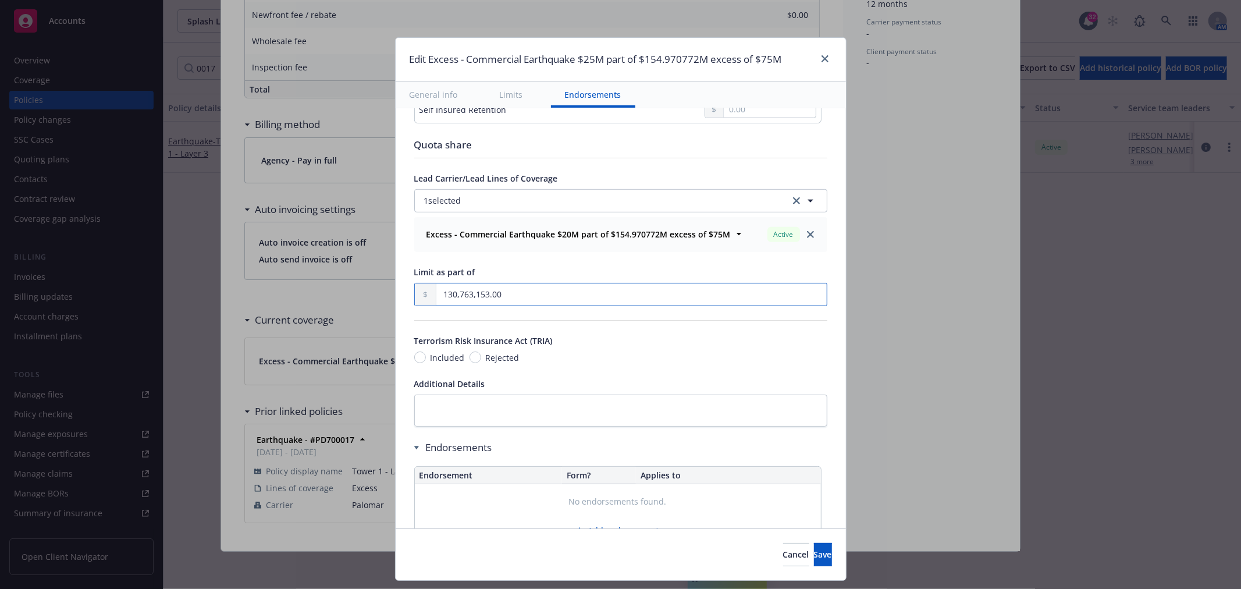
type input "Commercial Earthquake $25M part of $130.763153M excess of $75M"
type input "130,763,153.00"
click at [706, 337] on div "Terrorism Risk Insurance Act (TRIA)" at bounding box center [620, 341] width 413 height 12
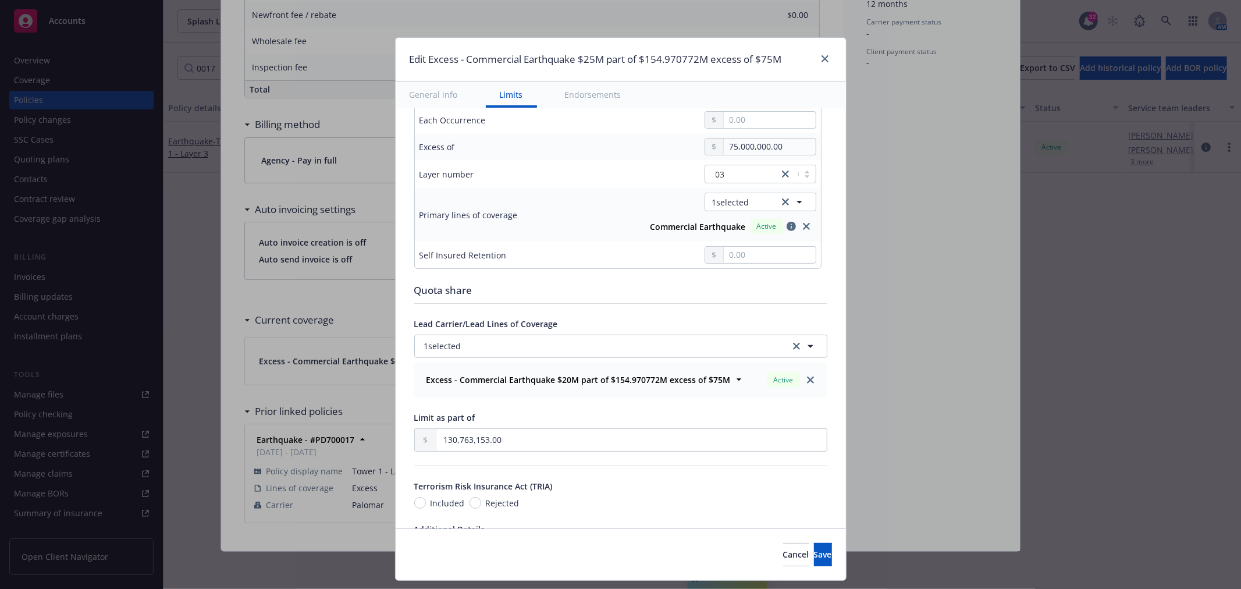
scroll to position [323, 0]
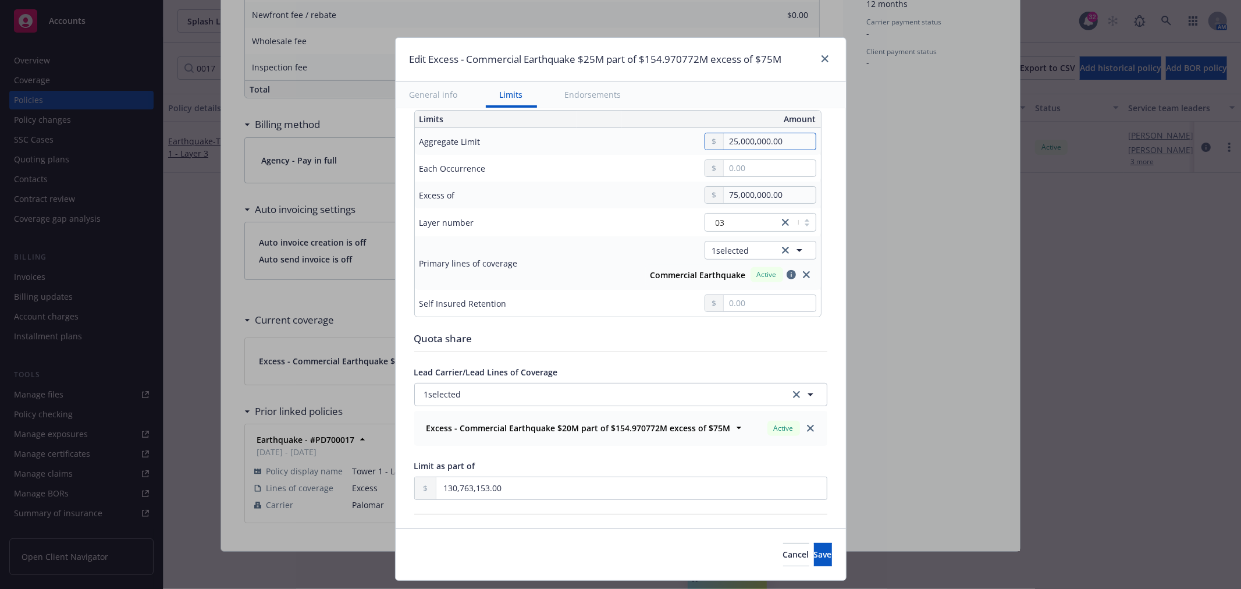
click at [728, 142] on input "25,000,000.00" at bounding box center [769, 141] width 91 height 16
type input "Commercial Earthquake $5M part of $130.763153M excess of $75M"
type input "5,000,000.00"
click at [761, 227] on button "$5,000,000.00" at bounding box center [757, 236] width 100 height 22
click at [814, 553] on span "Save" at bounding box center [823, 554] width 18 height 11
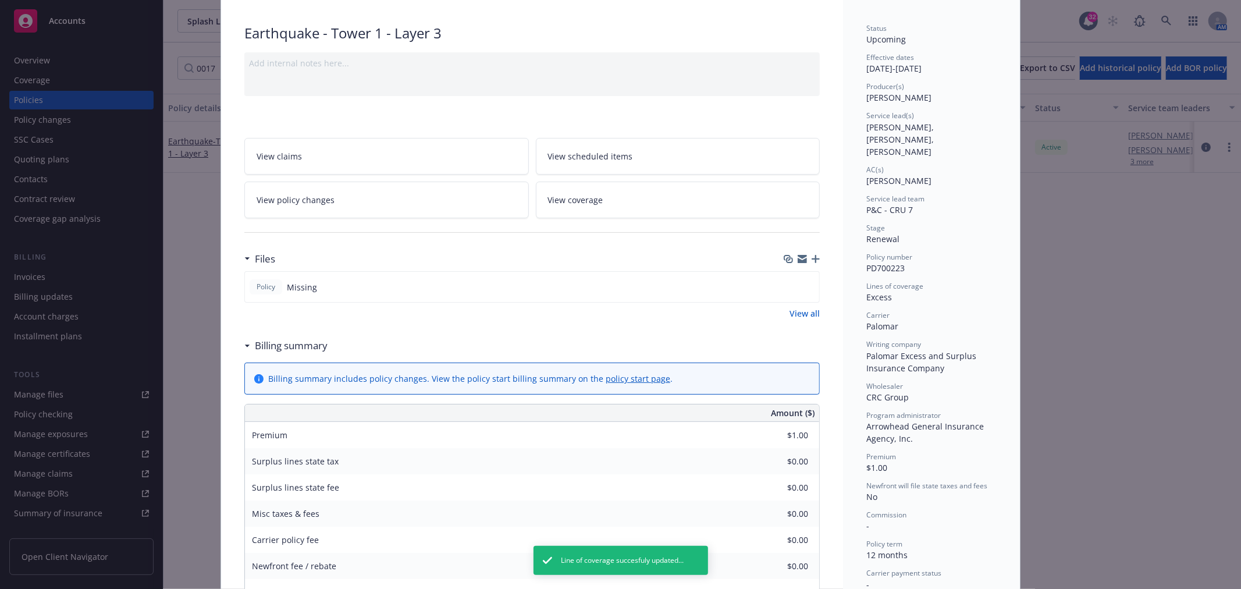
scroll to position [0, 0]
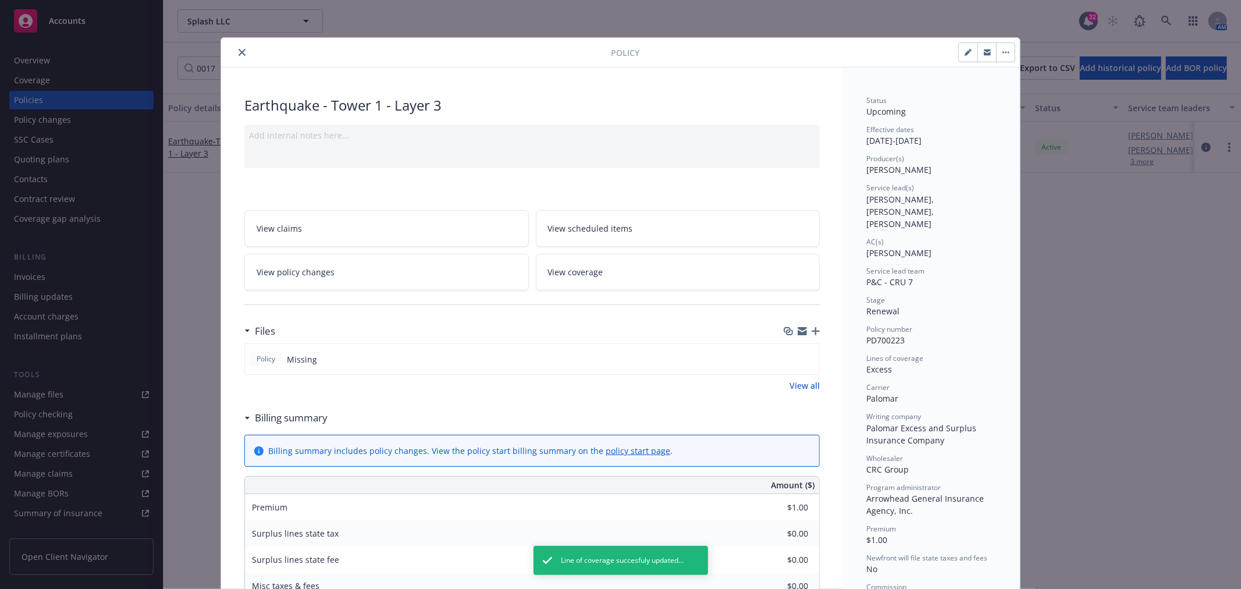
click at [240, 49] on icon "close" at bounding box center [242, 52] width 7 height 7
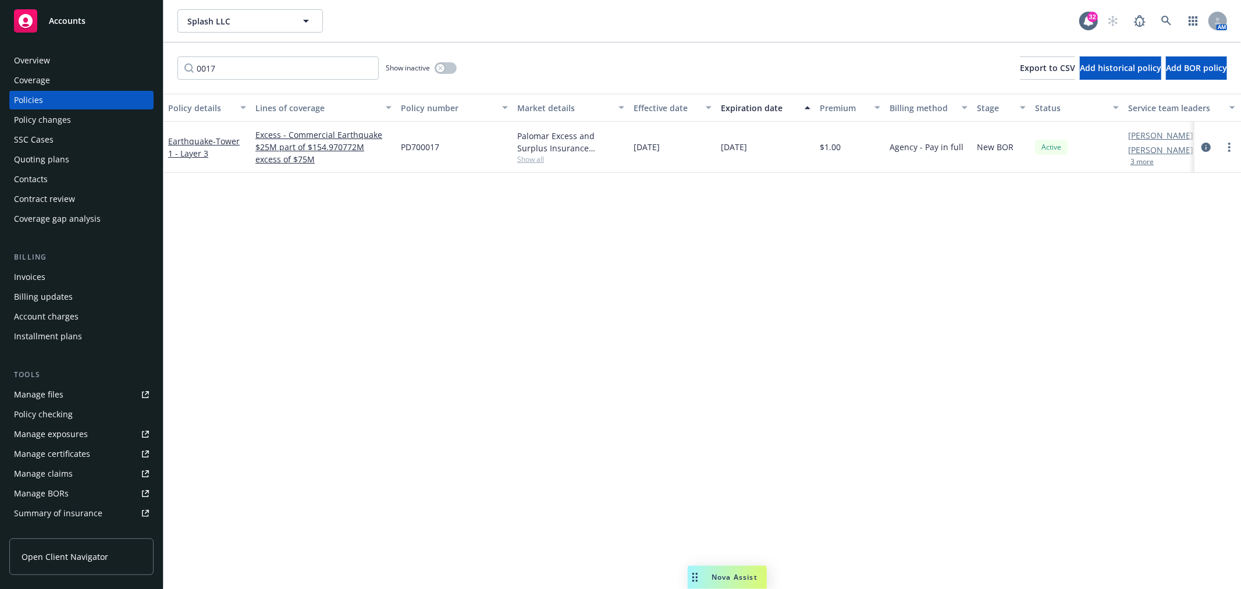
drag, startPoint x: 491, startPoint y: 276, endPoint x: 339, endPoint y: 262, distance: 152.4
click at [339, 262] on div "Policy details Lines of coverage Policy number Market details Effective date Ex…" at bounding box center [702, 341] width 1078 height 495
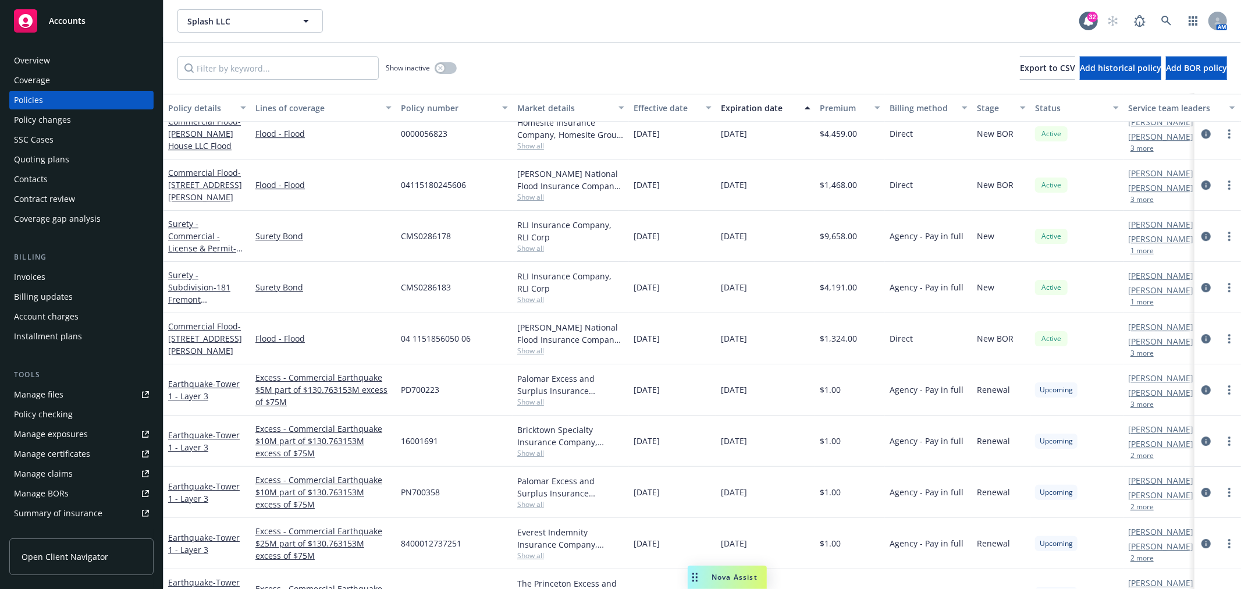
scroll to position [6672, 0]
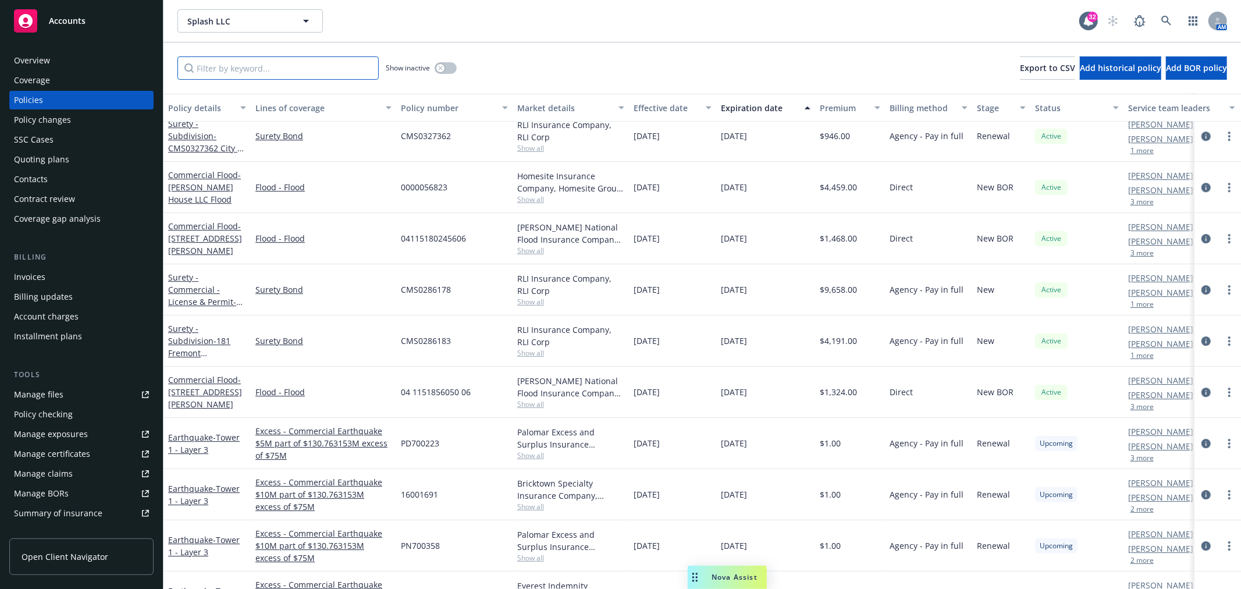
click at [243, 73] on input "Filter by keyword..." at bounding box center [277, 67] width 201 height 23
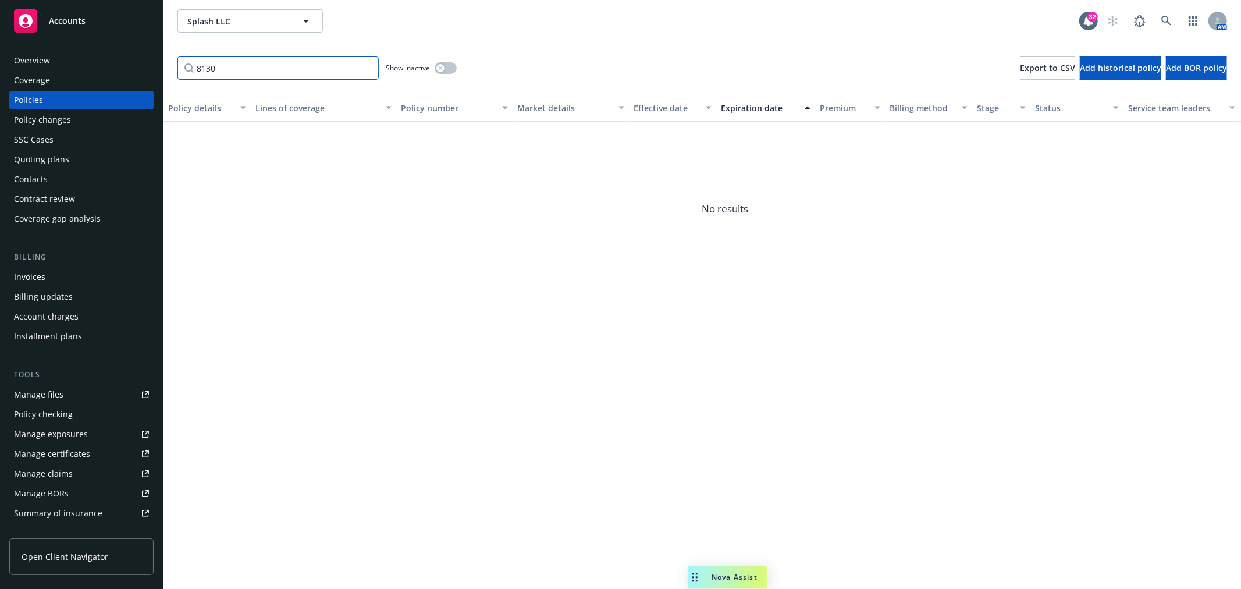
click at [266, 66] on input "8130" at bounding box center [277, 67] width 201 height 23
drag, startPoint x: 266, startPoint y: 66, endPoint x: 78, endPoint y: 71, distance: 188.6
click at [102, 76] on div "Accounts Overview Coverage Policies Policy changes SSC Cases Quoting plans Cont…" at bounding box center [620, 294] width 1241 height 589
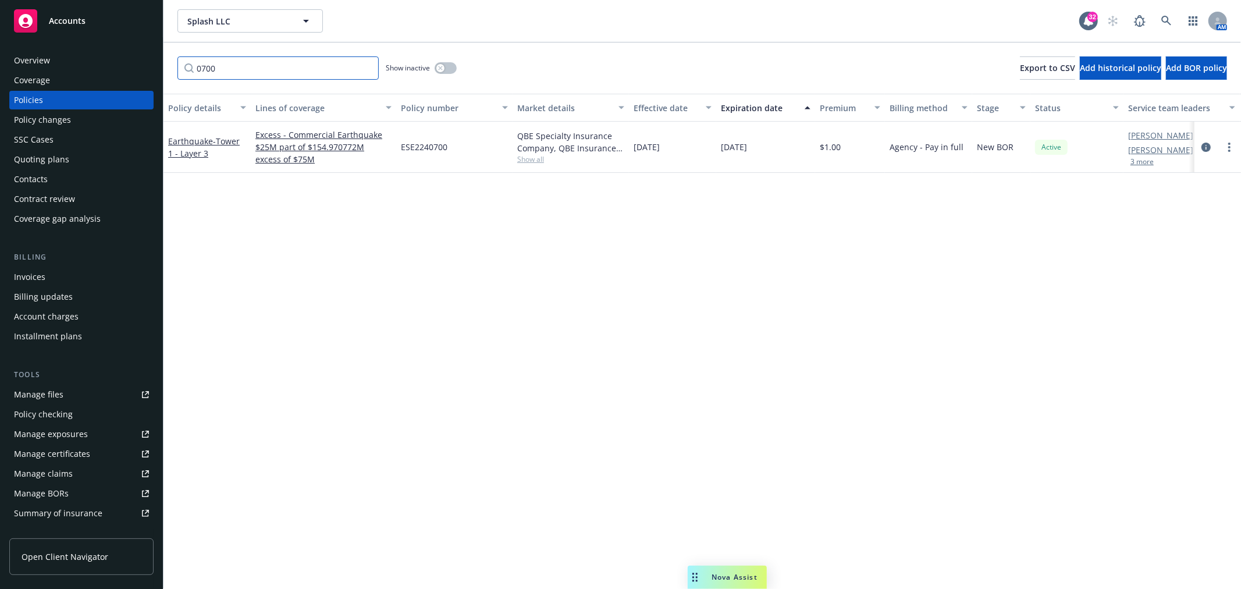
scroll to position [0, 0]
type input "0700"
click at [1231, 148] on link "more" at bounding box center [1229, 147] width 14 height 14
click at [1173, 199] on link "Renew with incumbent" at bounding box center [1167, 193] width 137 height 23
select select "12"
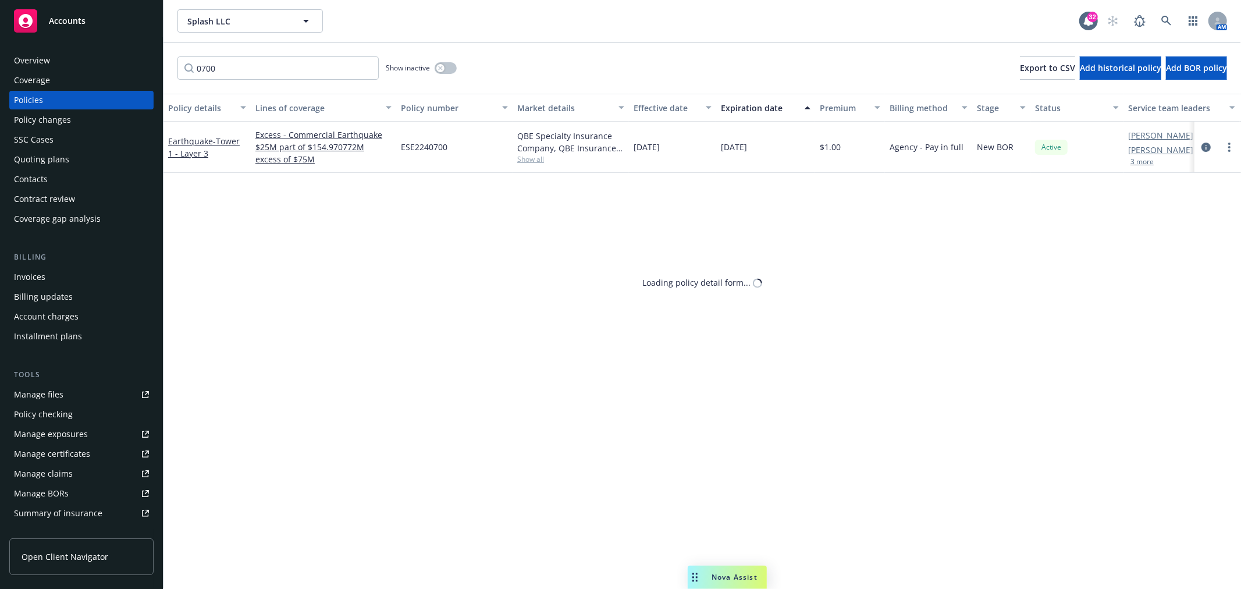
select select "CA"
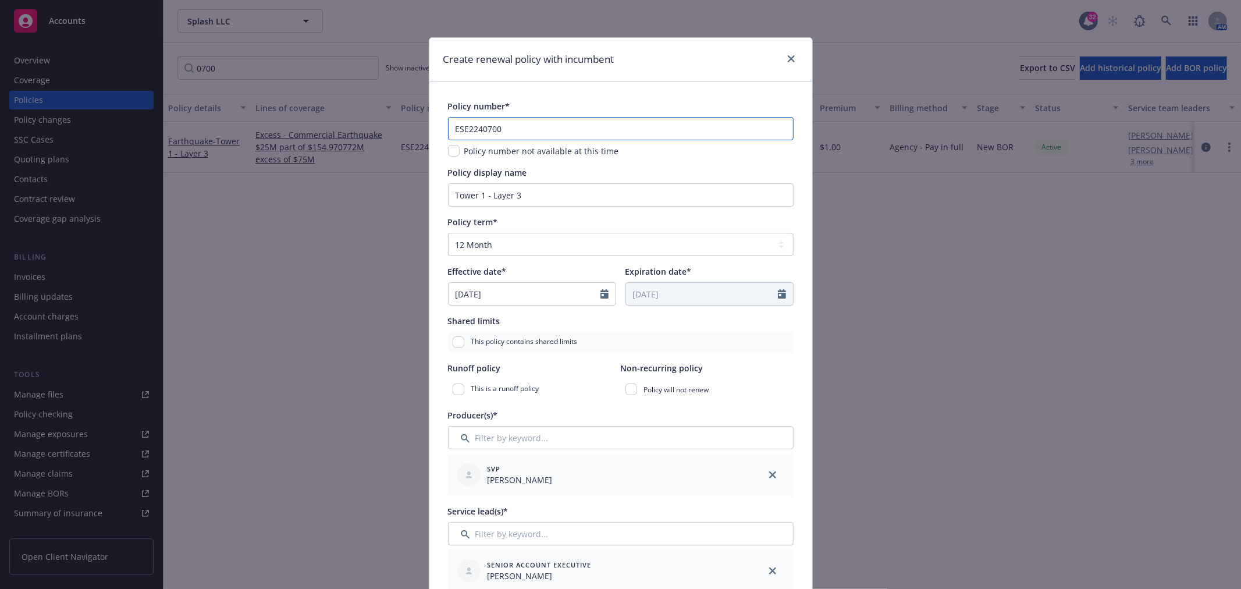
drag, startPoint x: 483, startPoint y: 123, endPoint x: 382, endPoint y: 125, distance: 101.2
click at [382, 125] on div "Create renewal policy with incumbent Policy number* ESE2240700 Policy number no…" at bounding box center [620, 294] width 1241 height 589
paste input "3307-"
click at [490, 129] on input "ESE23307-00" at bounding box center [621, 128] width 346 height 23
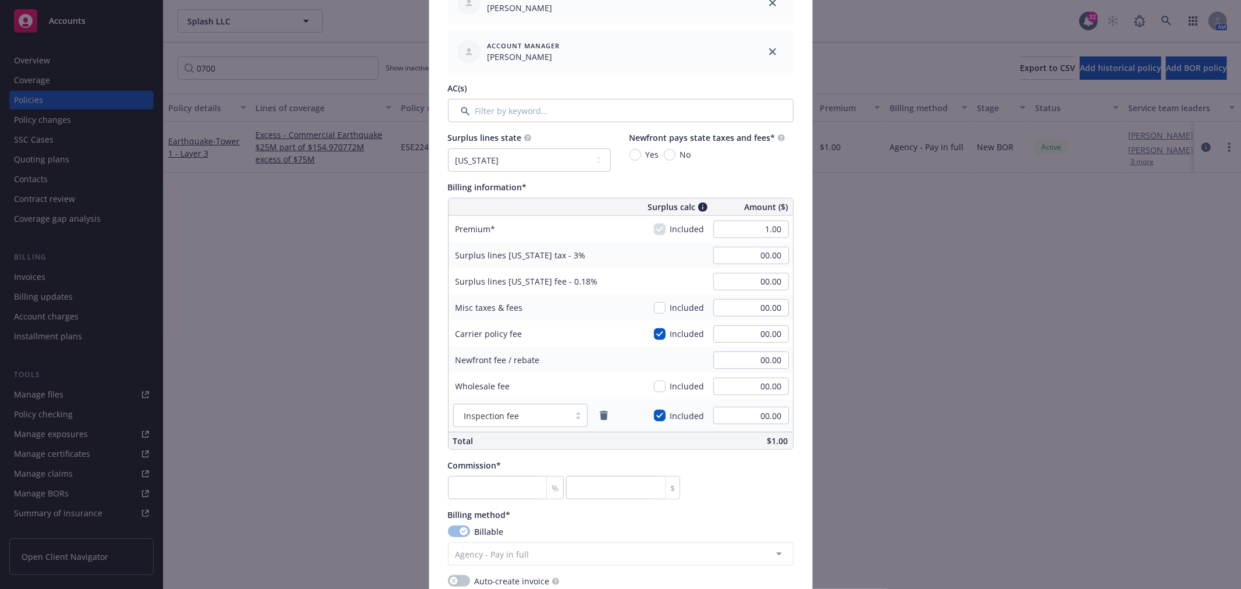
scroll to position [646, 0]
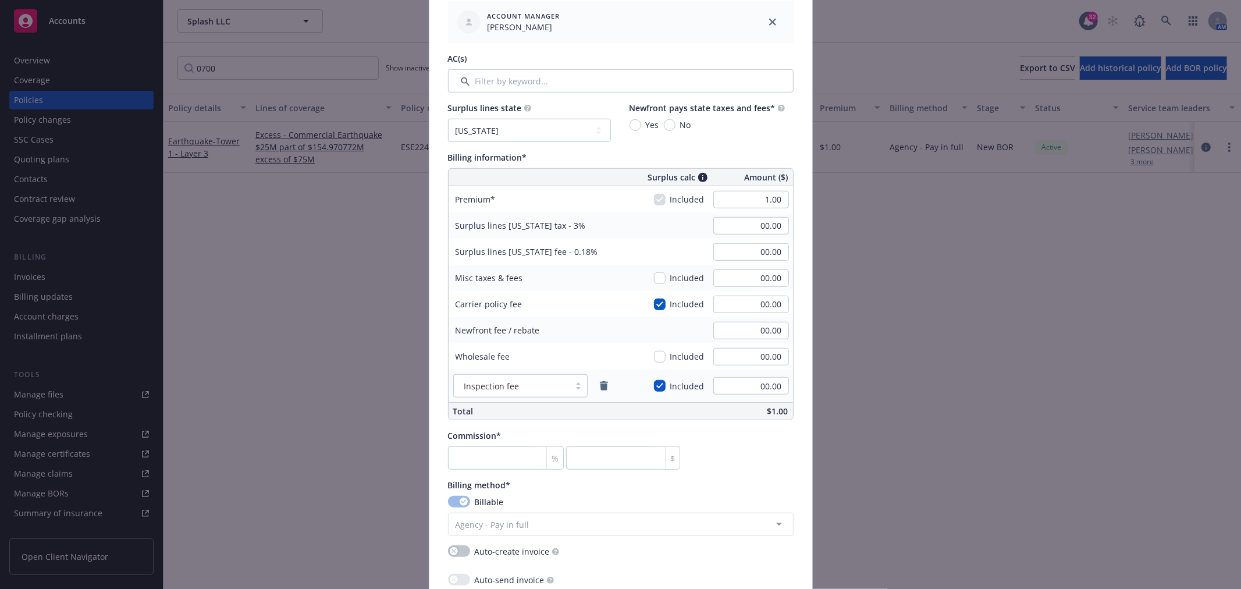
type input "ESE2330700"
click at [550, 130] on select "No surplus lines state [US_STATE] [US_STATE] [US_STATE] [US_STATE] [US_STATE] […" at bounding box center [529, 130] width 163 height 23
select select "NONE"
click at [448, 119] on select "No surplus lines state [US_STATE] [US_STATE] [US_STATE] [US_STATE] [US_STATE] […" at bounding box center [529, 130] width 163 height 23
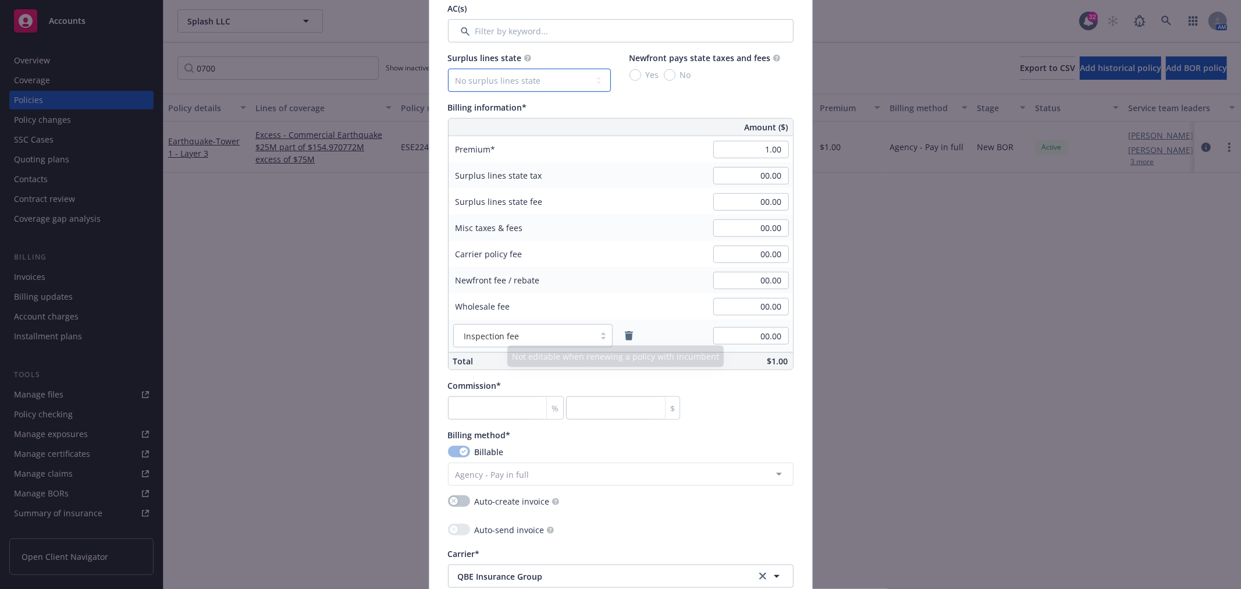
scroll to position [776, 0]
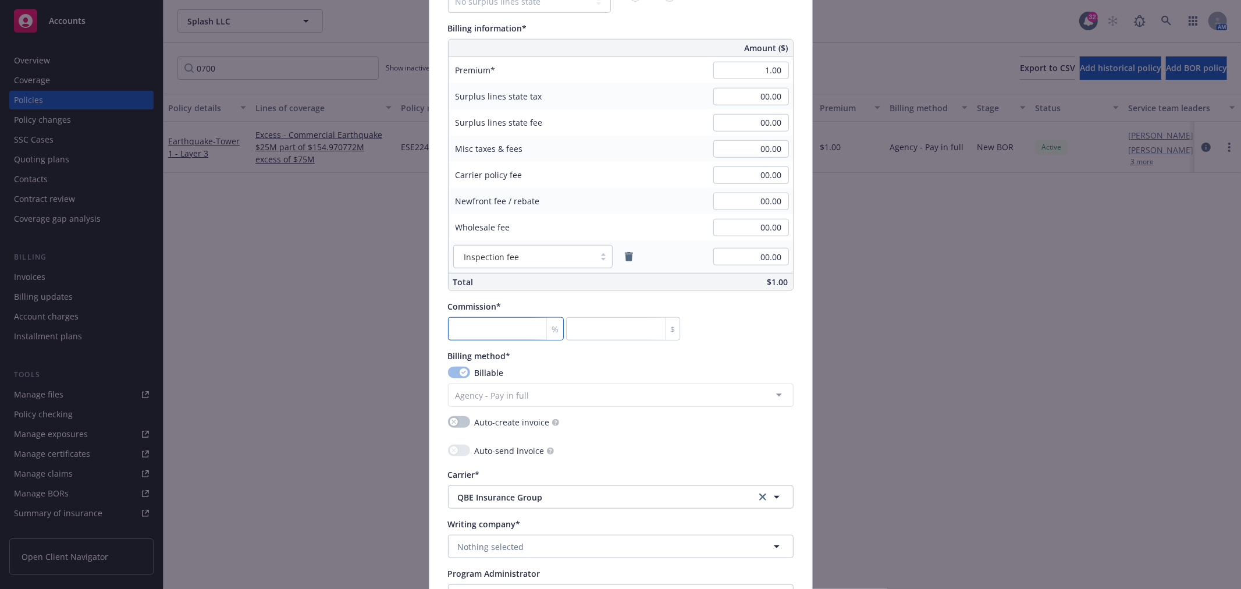
click at [514, 329] on input "number" at bounding box center [506, 328] width 116 height 23
type input "0"
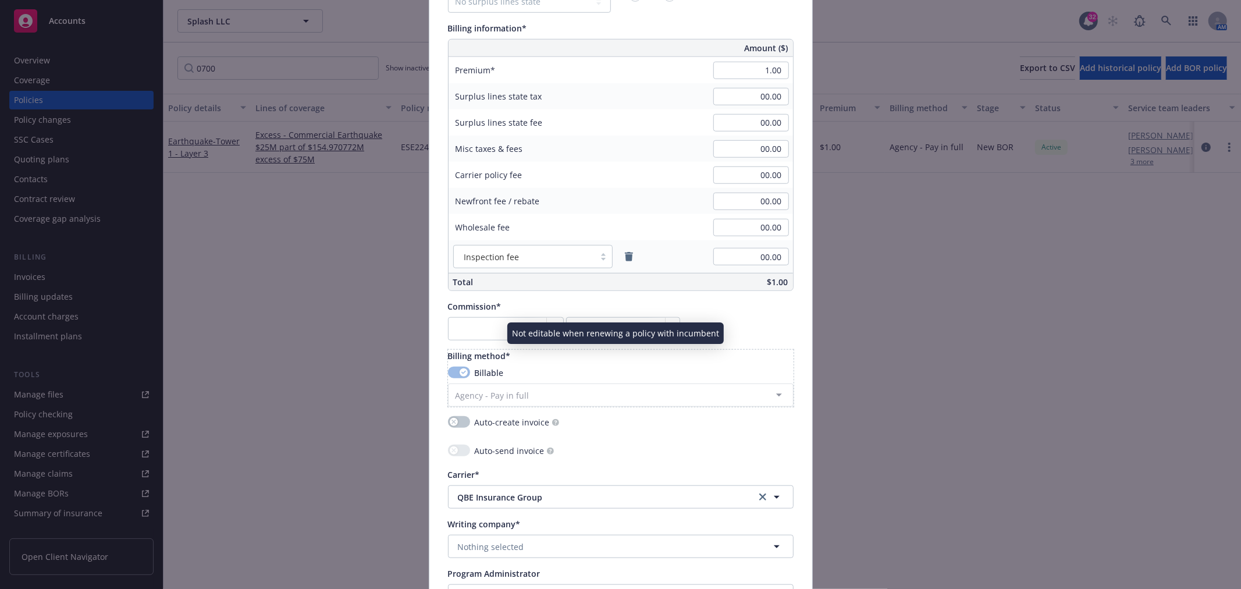
click at [624, 371] on div "Billable" at bounding box center [621, 373] width 346 height 12
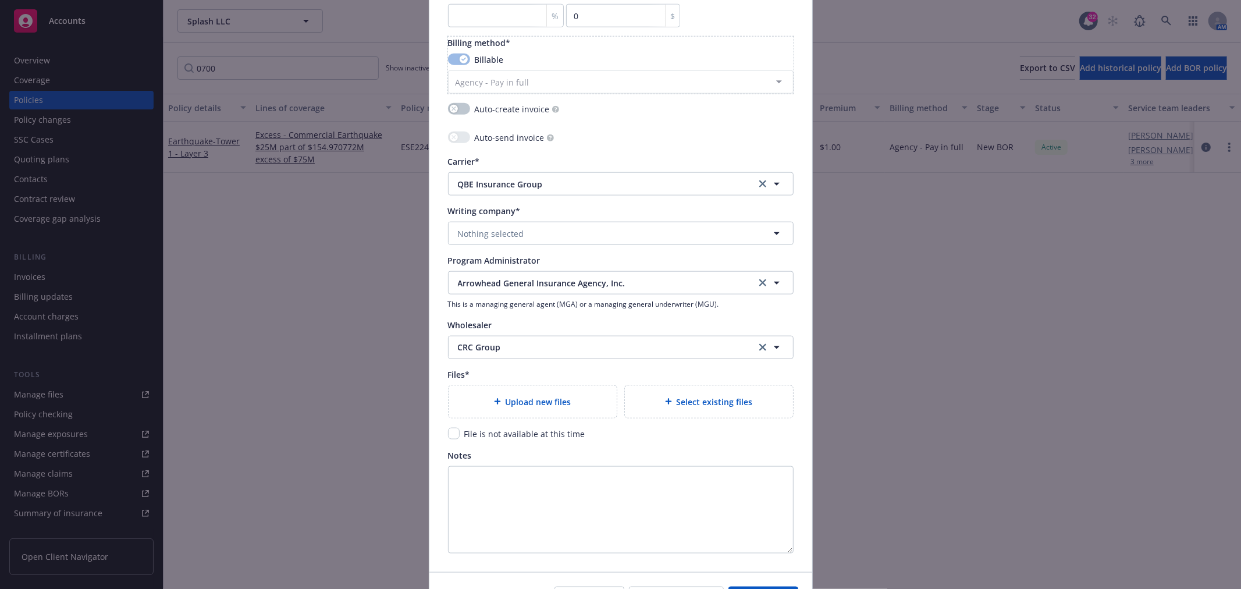
scroll to position [1162, 0]
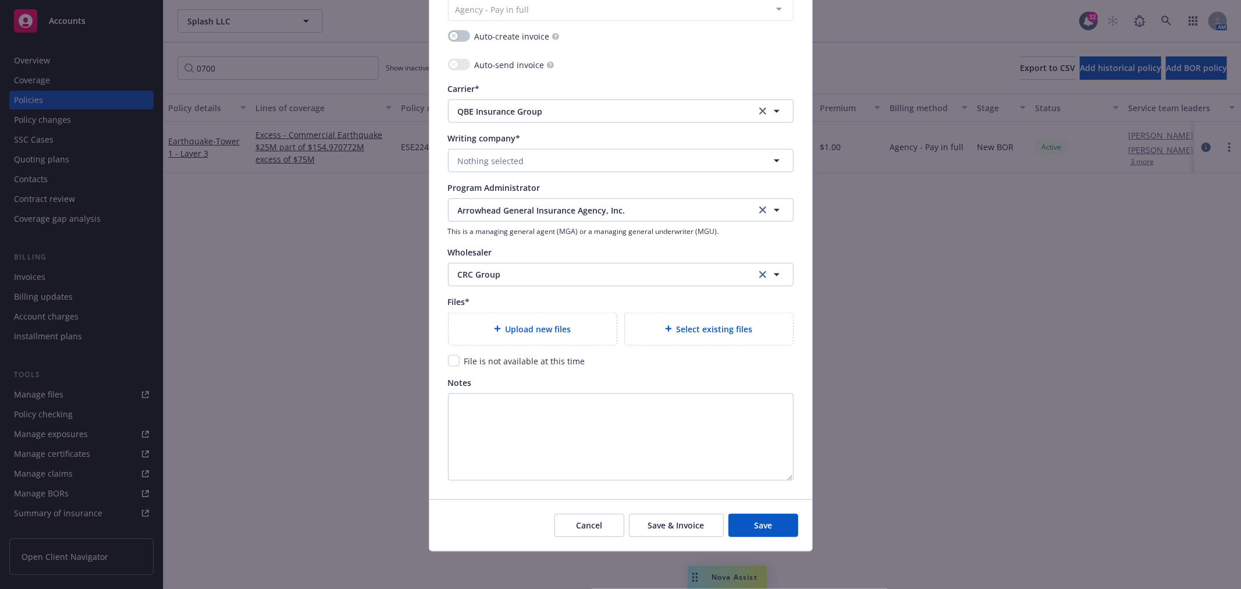
click at [460, 367] on div "File is not available at this time" at bounding box center [524, 361] width 128 height 12
click at [451, 365] on input "checkbox" at bounding box center [454, 361] width 12 height 12
checkbox input "true"
drag, startPoint x: 746, startPoint y: 528, endPoint x: 729, endPoint y: 529, distance: 17.5
click at [746, 529] on button "Save" at bounding box center [763, 525] width 70 height 23
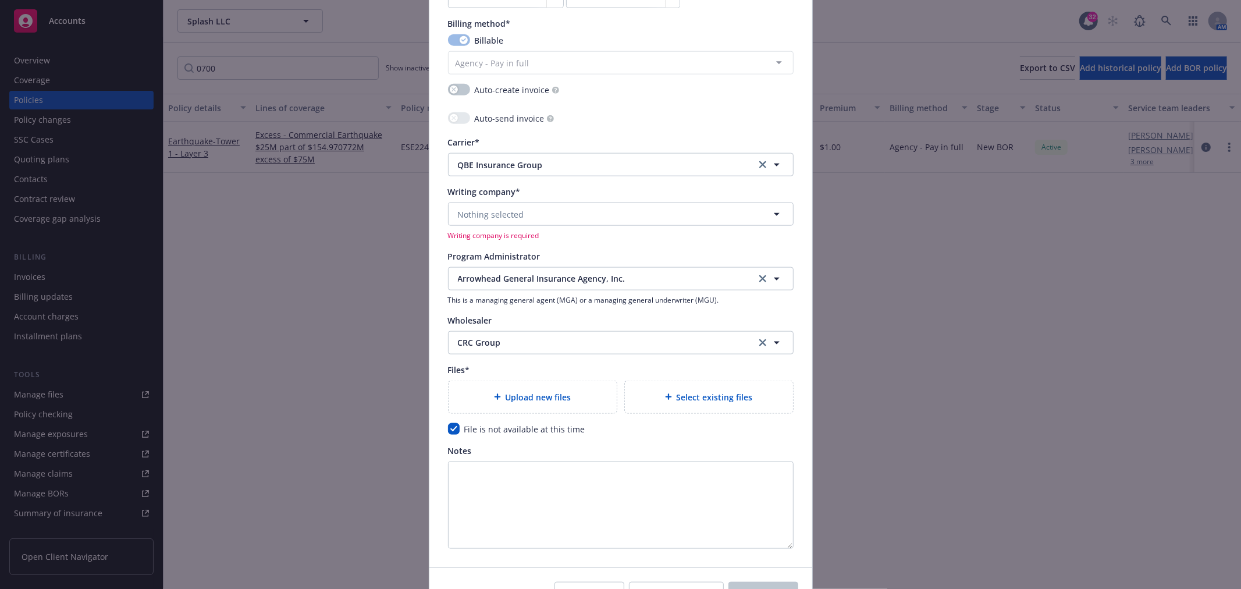
scroll to position [1033, 0]
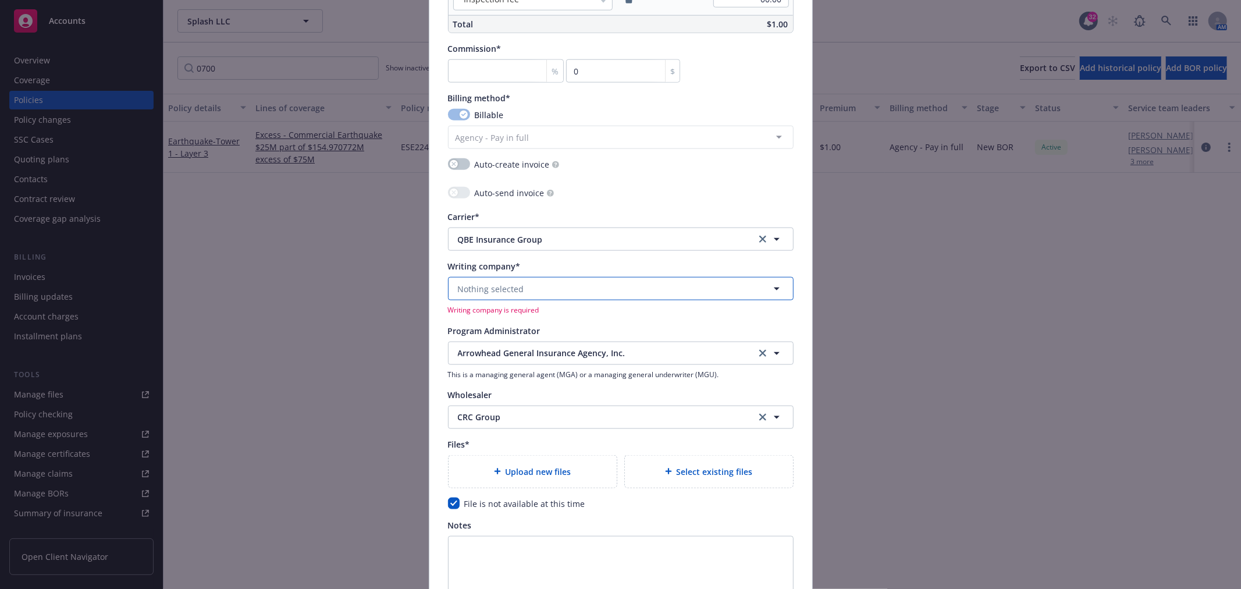
click at [521, 291] on button "Nothing selected" at bounding box center [621, 288] width 346 height 23
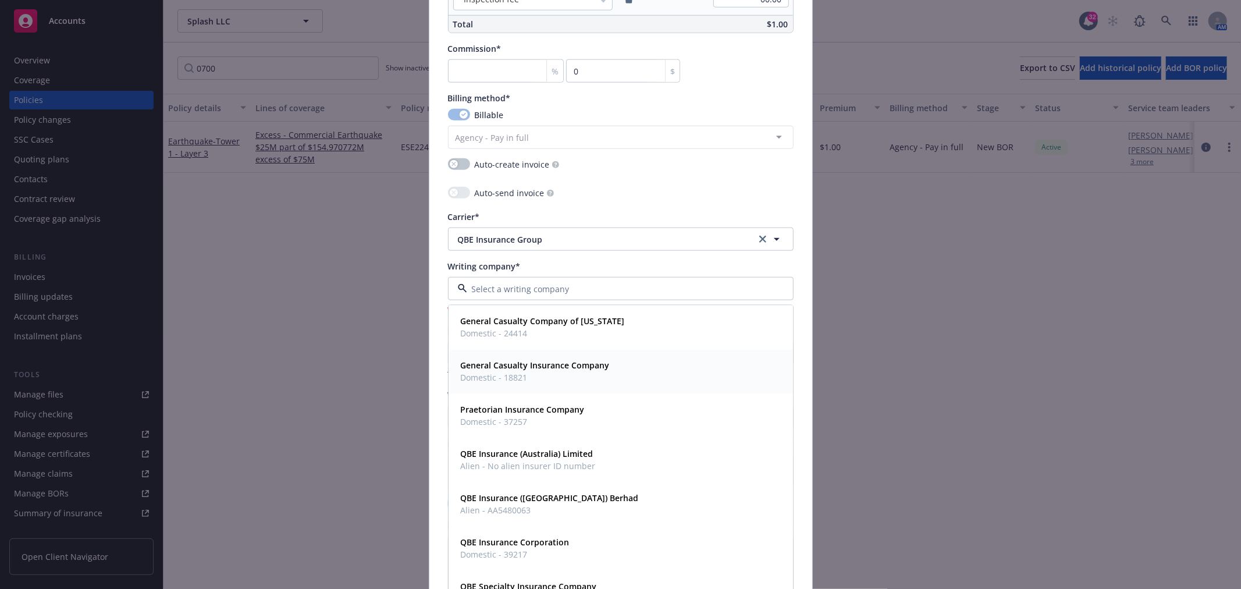
scroll to position [62, 0]
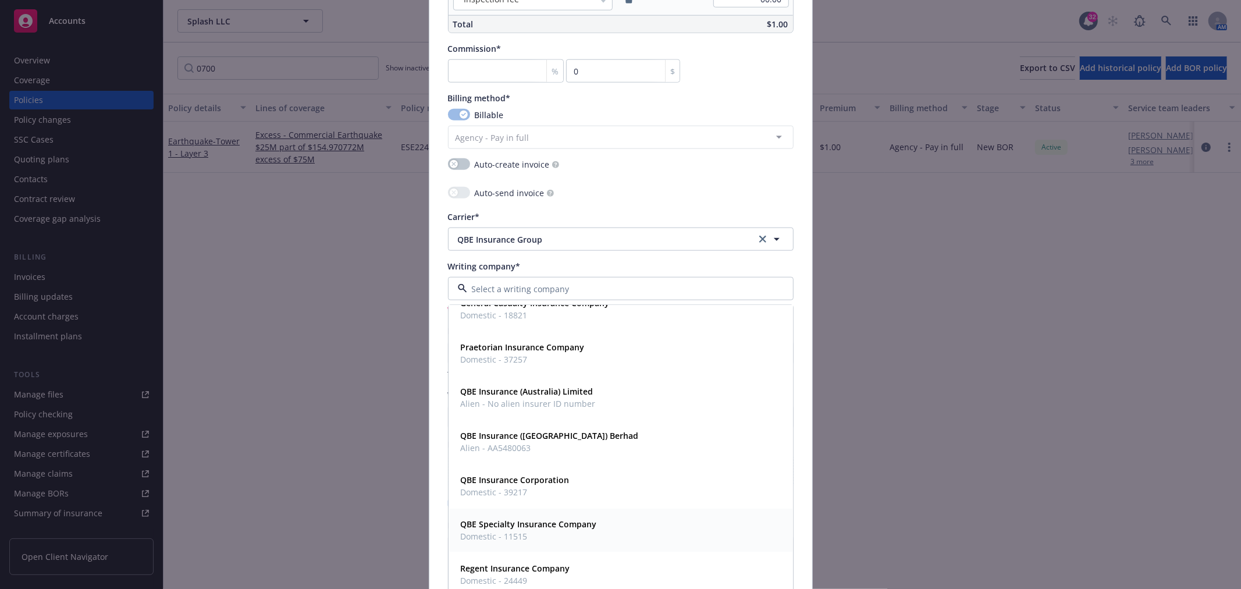
click at [551, 521] on strong "QBE Specialty Insurance Company" at bounding box center [529, 524] width 136 height 11
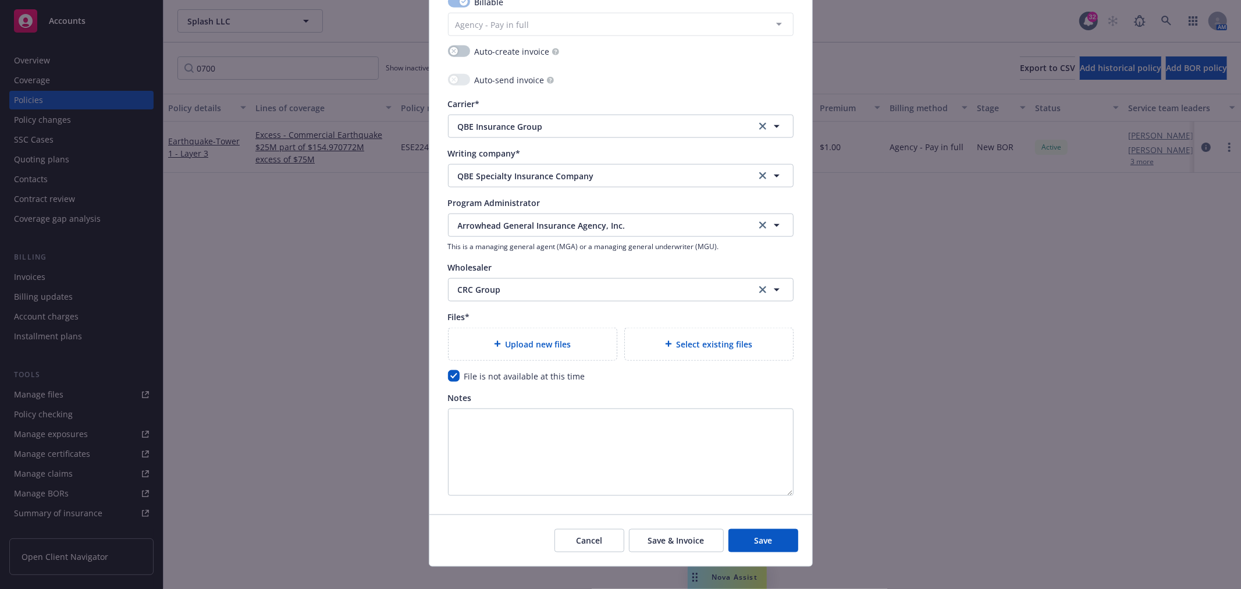
scroll to position [1162, 0]
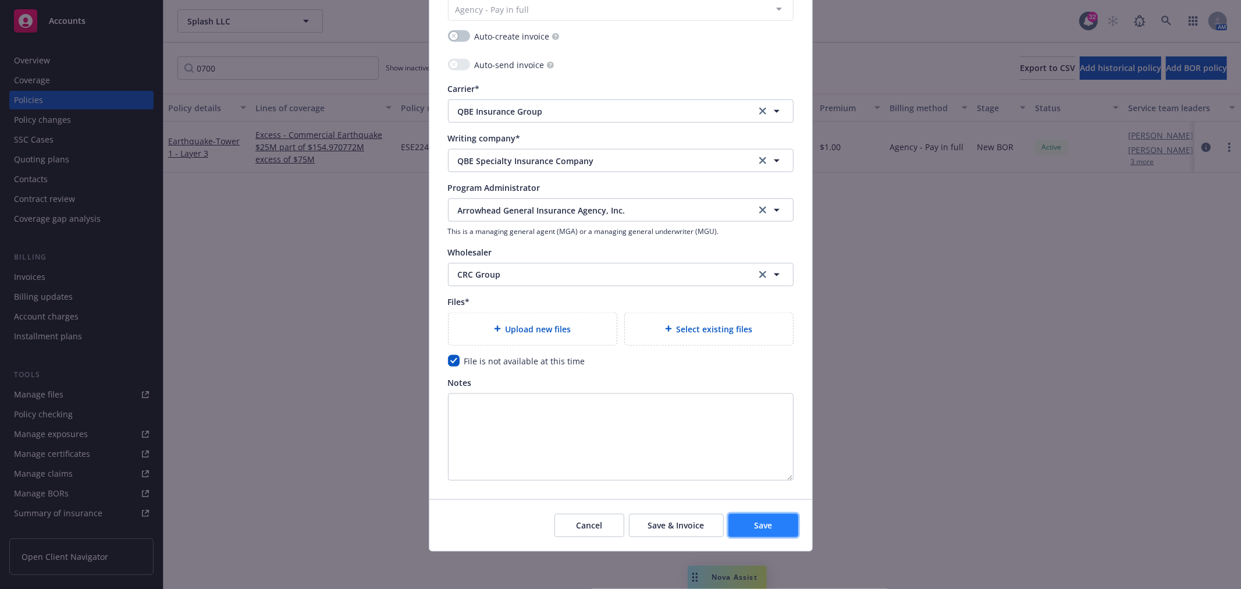
click at [769, 526] on button "Save" at bounding box center [763, 525] width 70 height 23
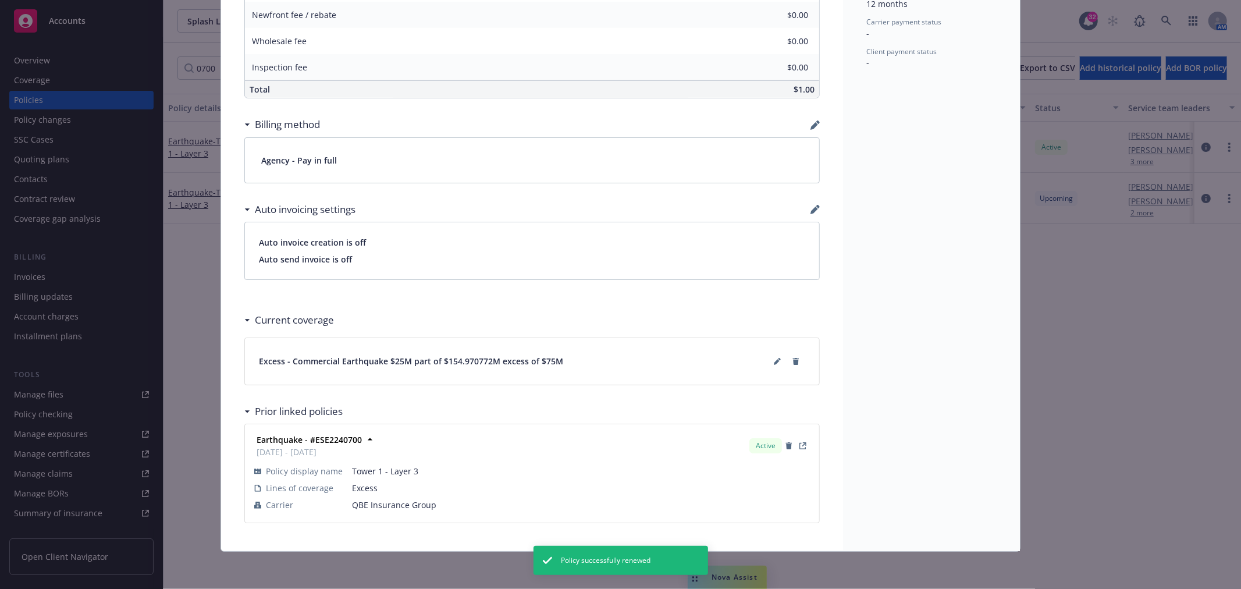
scroll to position [624, 0]
click at [774, 362] on icon at bounding box center [777, 361] width 7 height 7
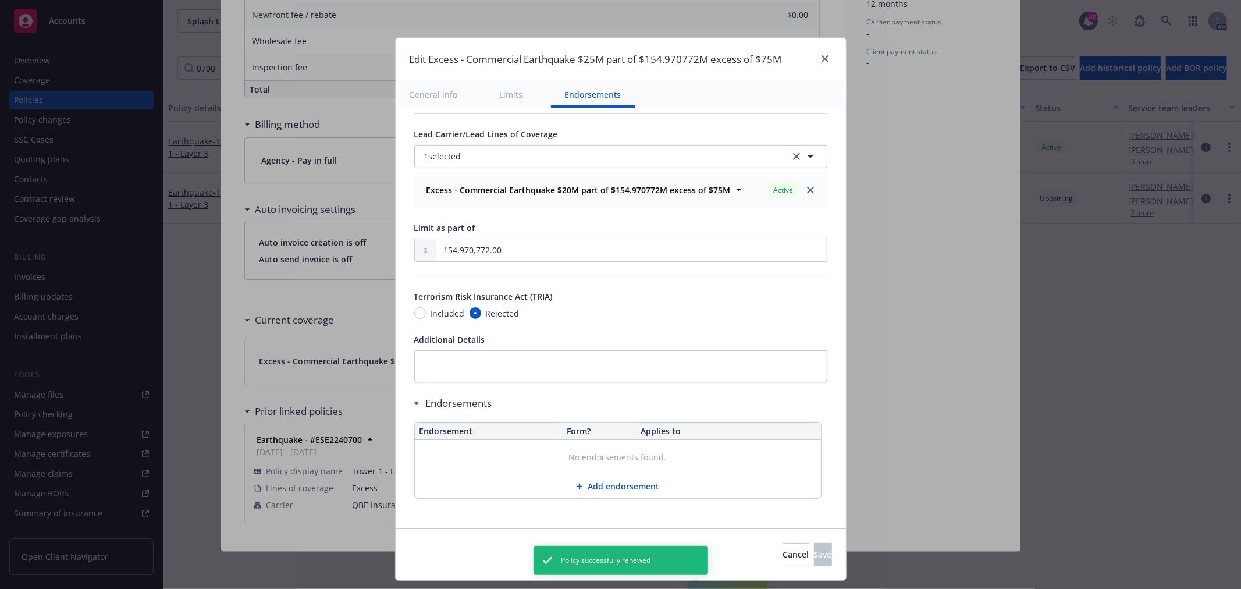
scroll to position [565, 0]
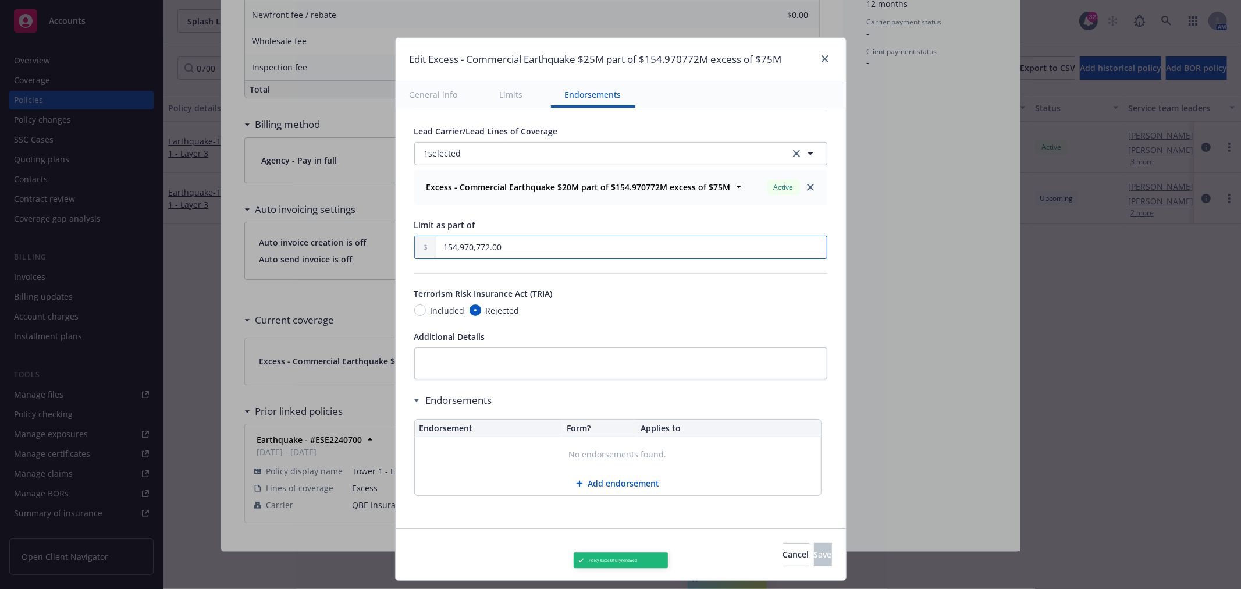
drag, startPoint x: 499, startPoint y: 246, endPoint x: 198, endPoint y: 248, distance: 301.4
click at [198, 248] on div "Edit Excess - Commercial Earthquake $25M part of $154.970772M excess of $75M Ge…" at bounding box center [620, 294] width 1241 height 589
type input "1.00"
type input "Commercial Earthquake $25M part of $1 excess of $75M"
type input "13.00"
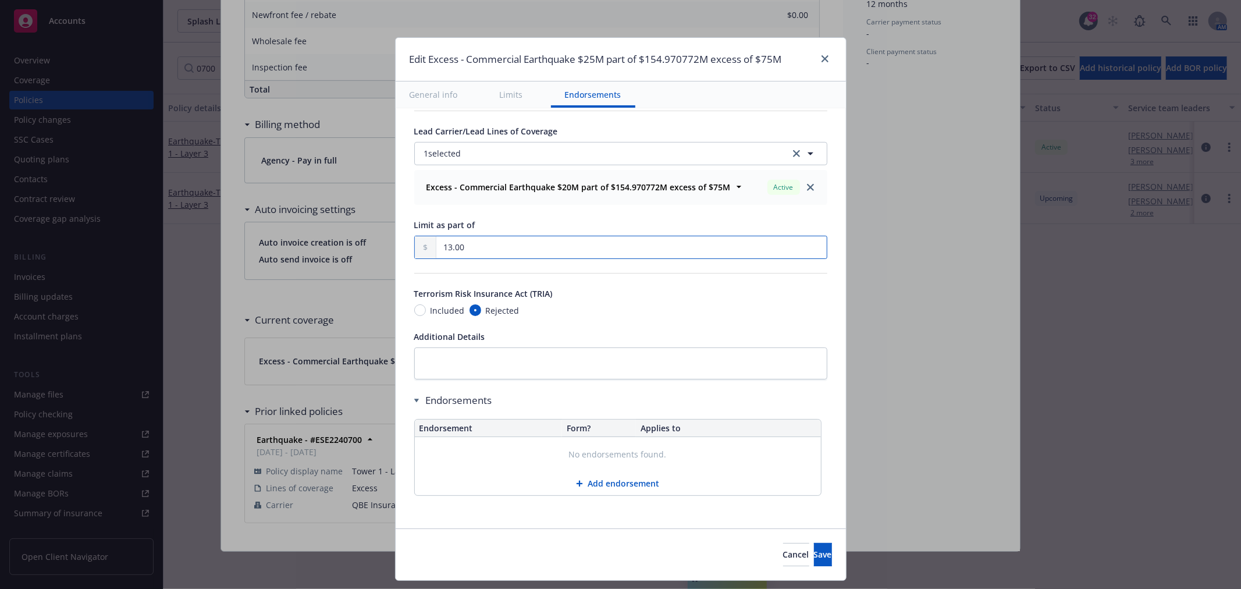
type input "Commercial Earthquake $25M part of $13 excess of $75M"
type input "130.00"
type input "Commercial Earthquake $25M part of $130 excess of $75M"
type input "1,307.00"
type input "Commercial Earthquake $25M part of $1.307K excess of $75M"
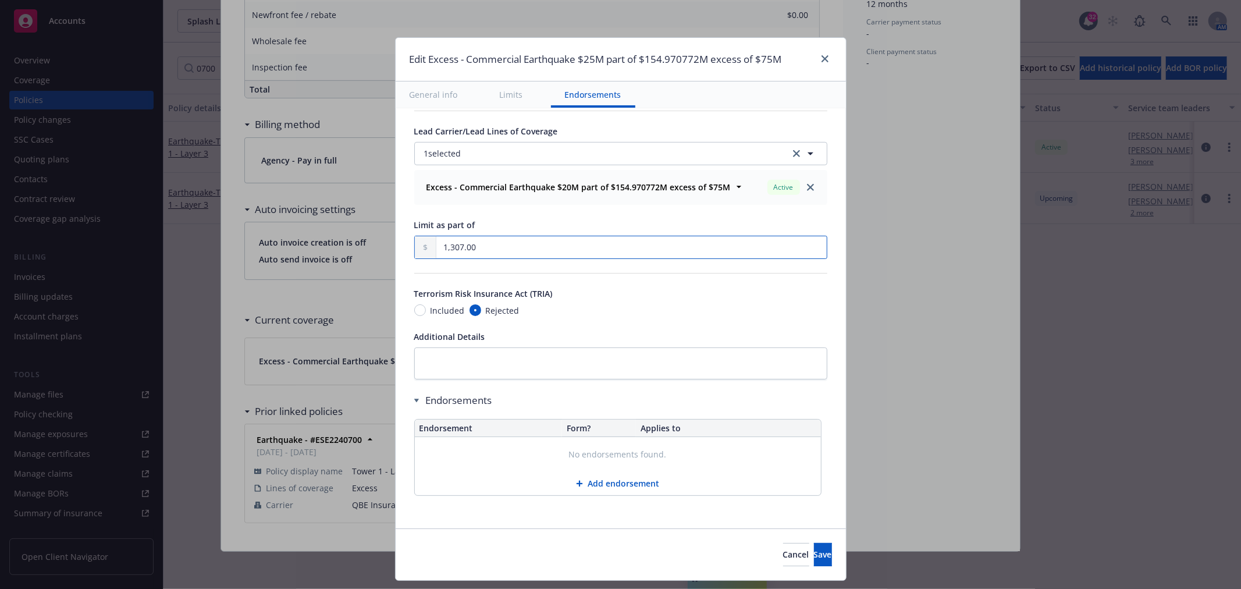
type input "13,076.00"
type input "Commercial Earthquake $25M part of $13.076K excess of $75M"
type input "130,763.00"
type input "Commercial Earthquake $25M part of $130.763K excess of $75M"
type input "1,307,637.00"
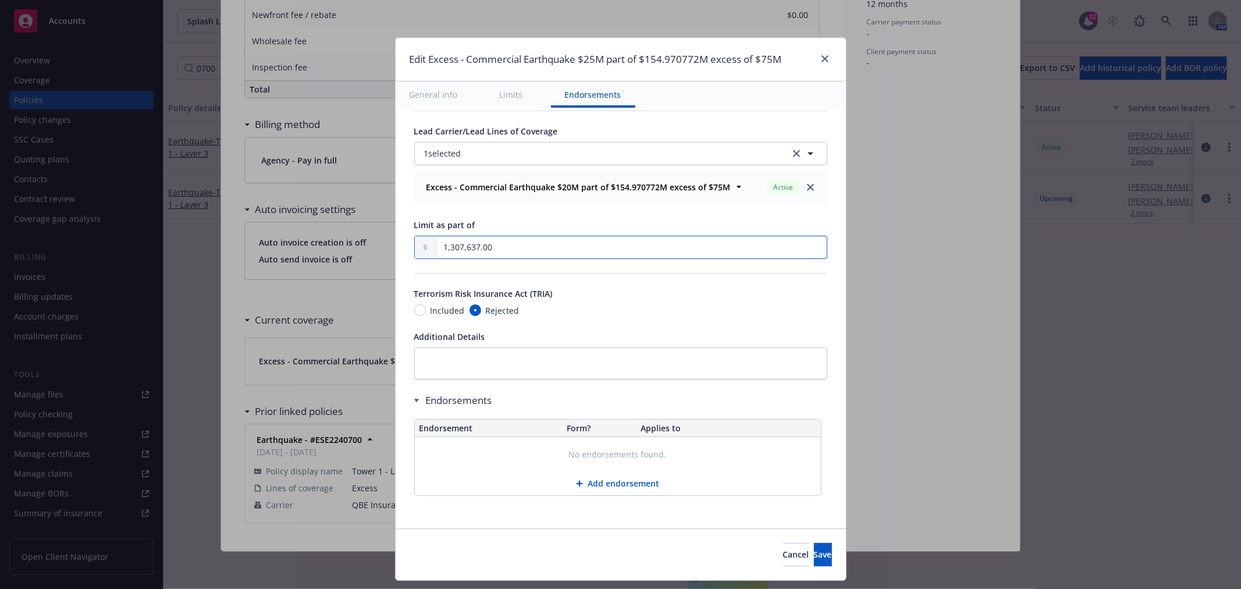
type input "Commercial Earthquake $25M part of $1.307637M excess of $75M"
type input "13,076,375.00"
type input "Commercial Earthquake $25M part of $13.076375M excess of $75M"
type input "130,763,753.00"
type input "Commercial Earthquake $25M part of $130.763753M excess of $75M"
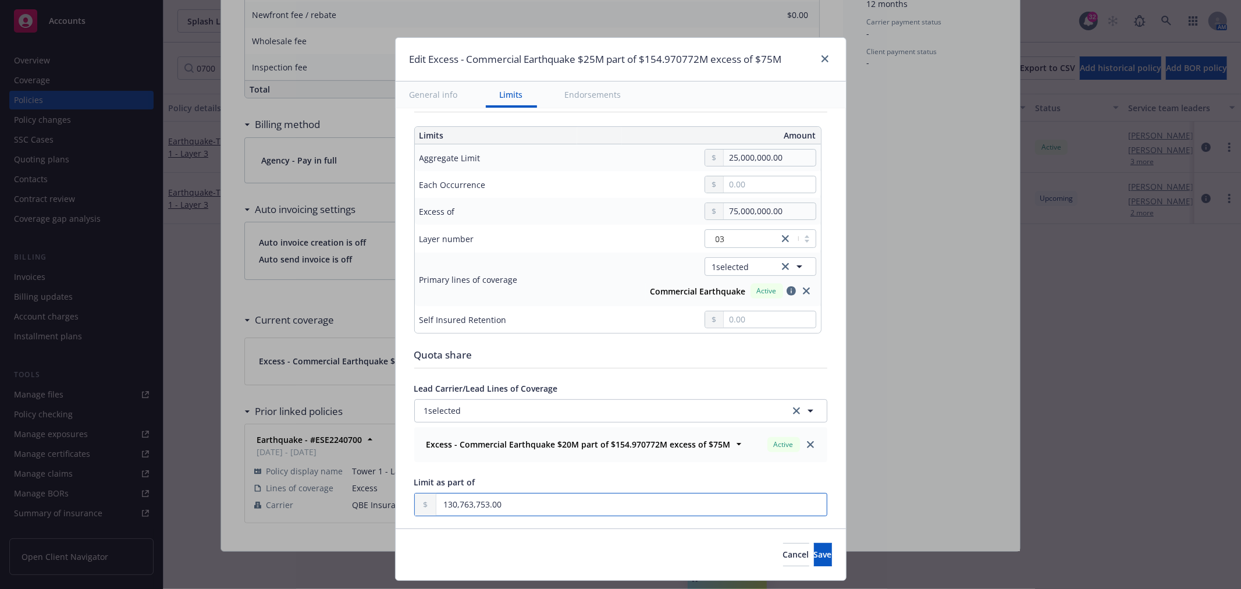
scroll to position [306, 0]
type input "130,763,753.00"
click at [814, 561] on button "Save" at bounding box center [823, 554] width 18 height 23
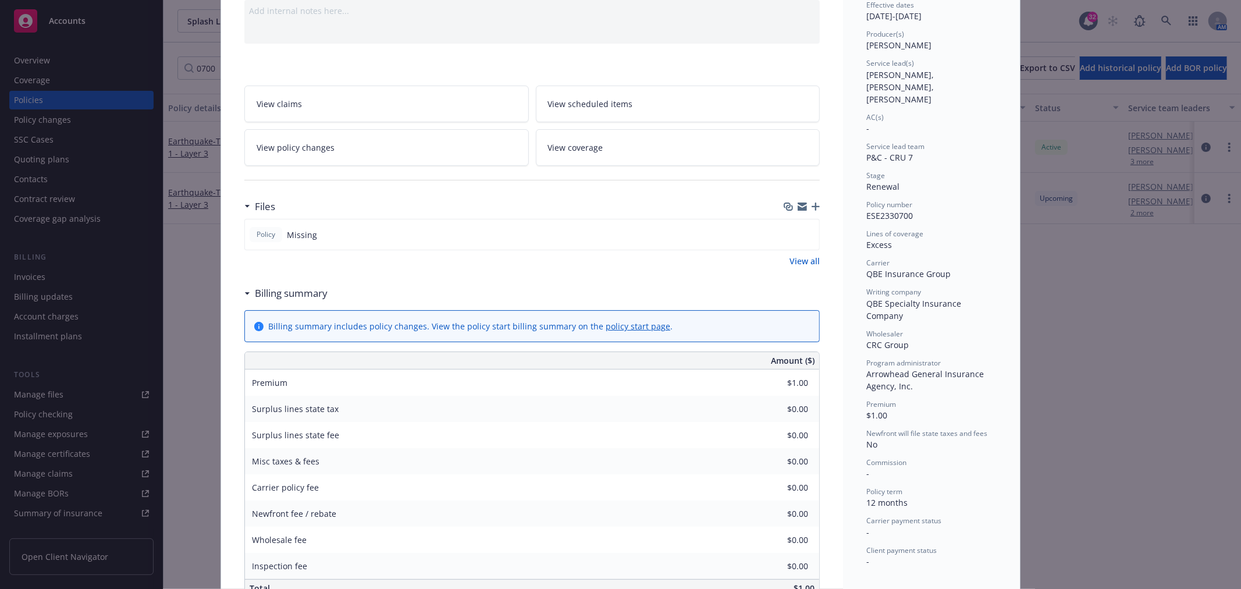
scroll to position [0, 0]
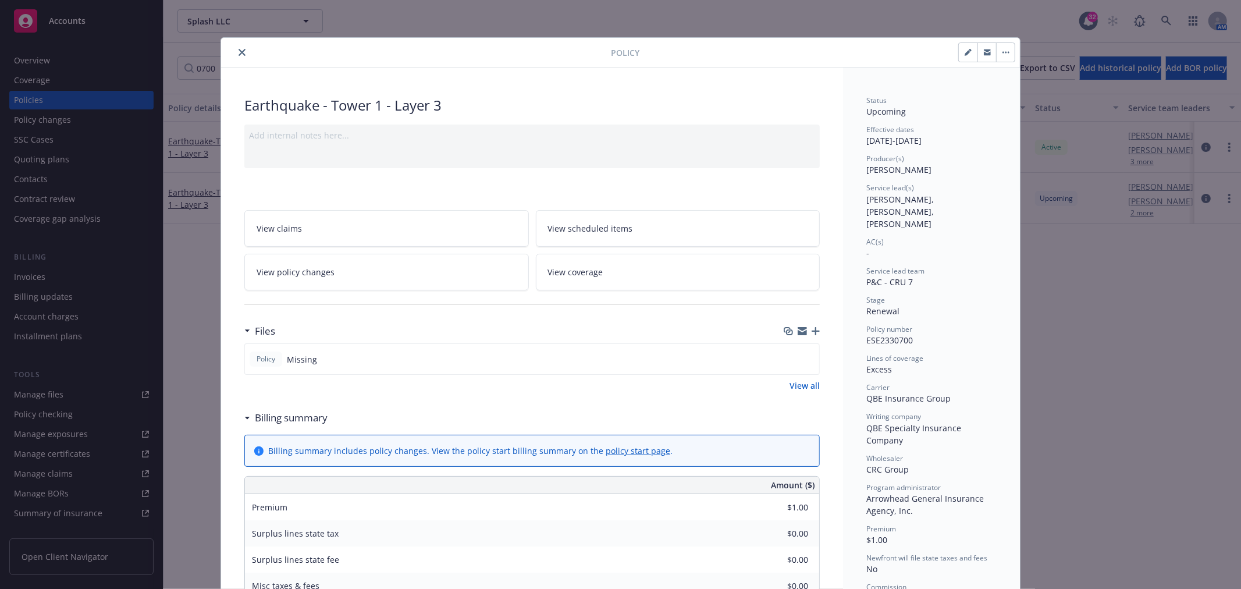
click at [239, 54] on icon "close" at bounding box center [242, 52] width 7 height 7
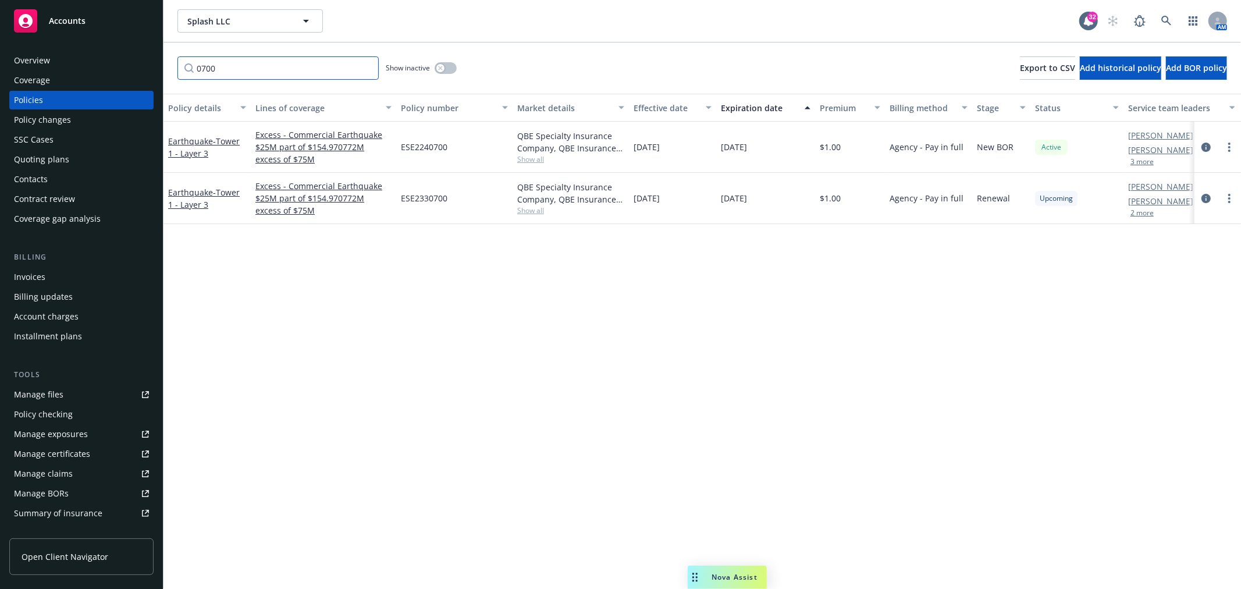
drag, startPoint x: 229, startPoint y: 65, endPoint x: 58, endPoint y: 55, distance: 170.8
click at [141, 72] on div "Accounts Overview Coverage Policies Policy changes SSC Cases Quoting plans Cont…" at bounding box center [620, 294] width 1241 height 589
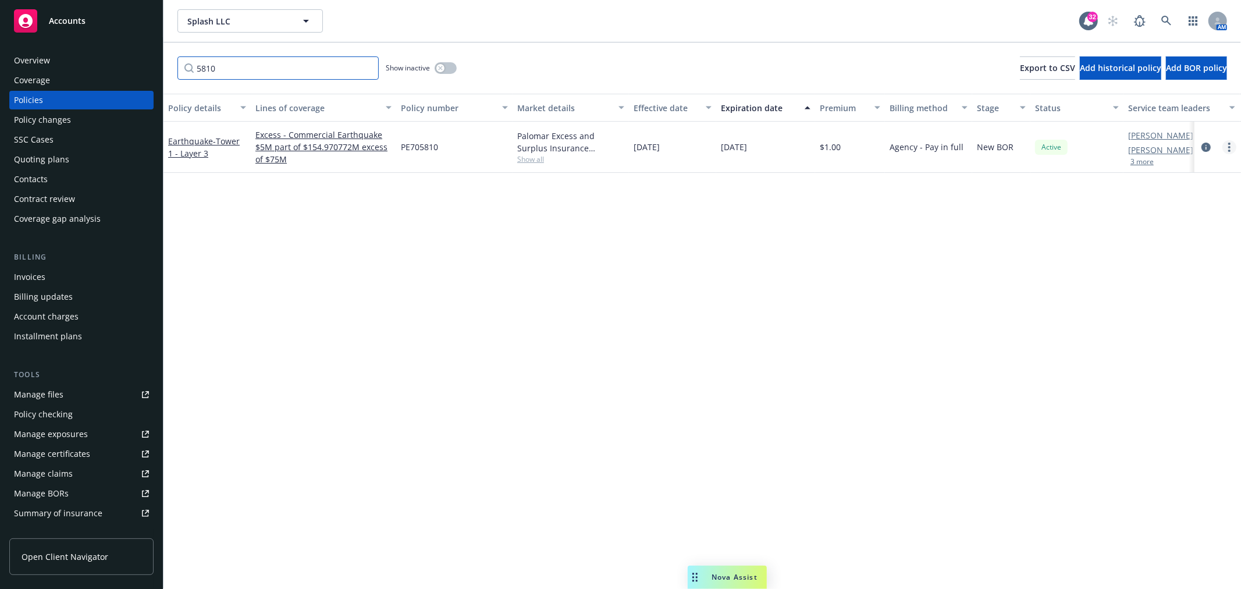
type input "5810"
click at [1224, 150] on link "more" at bounding box center [1229, 147] width 14 height 14
click at [1178, 193] on link "Renew with incumbent" at bounding box center [1167, 193] width 137 height 23
select select "12"
select select "CA"
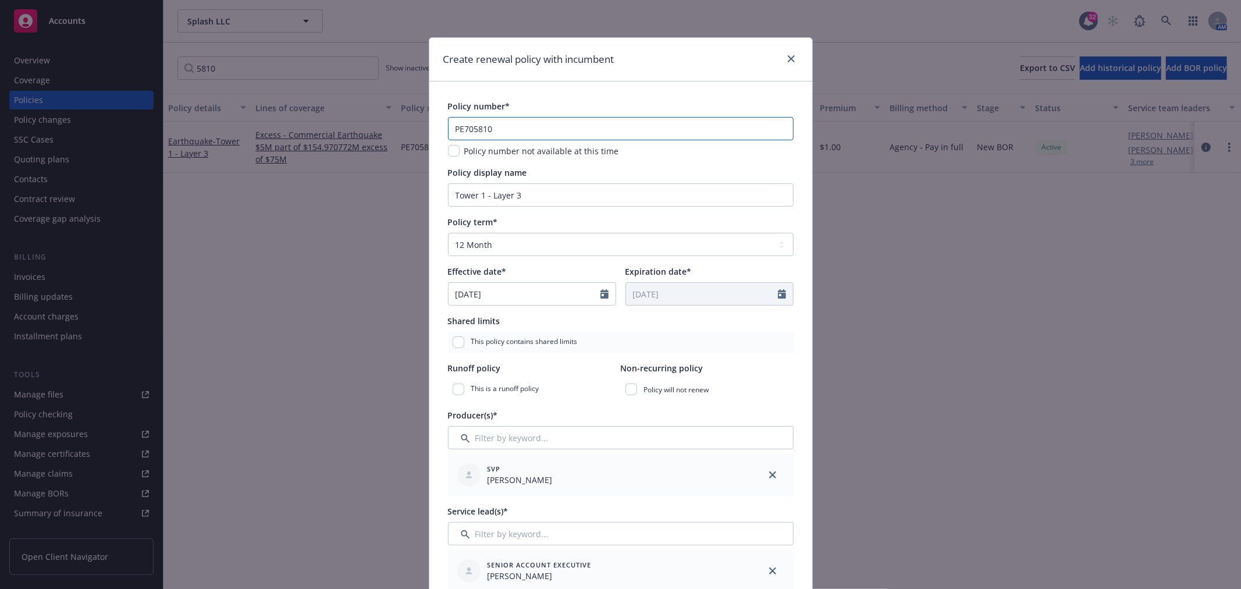
drag, startPoint x: 514, startPoint y: 123, endPoint x: 375, endPoint y: 124, distance: 138.5
click at [376, 125] on div "Create renewal policy with incumbent Policy number* PE705810 Policy number not …" at bounding box center [620, 294] width 1241 height 589
paste input "7481"
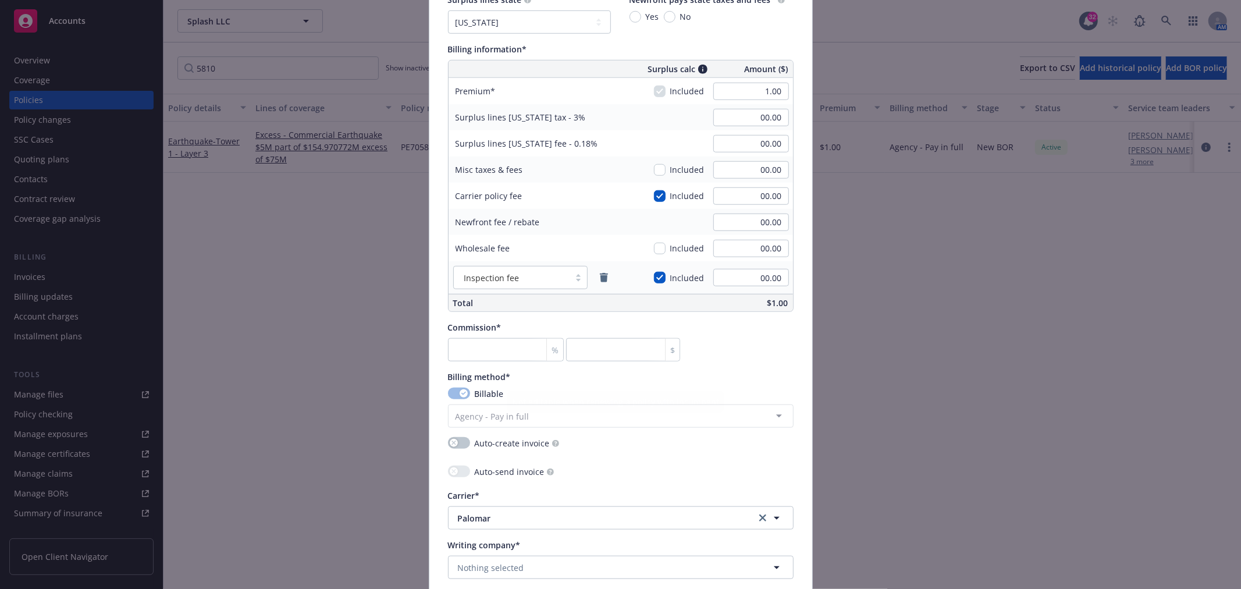
scroll to position [756, 0]
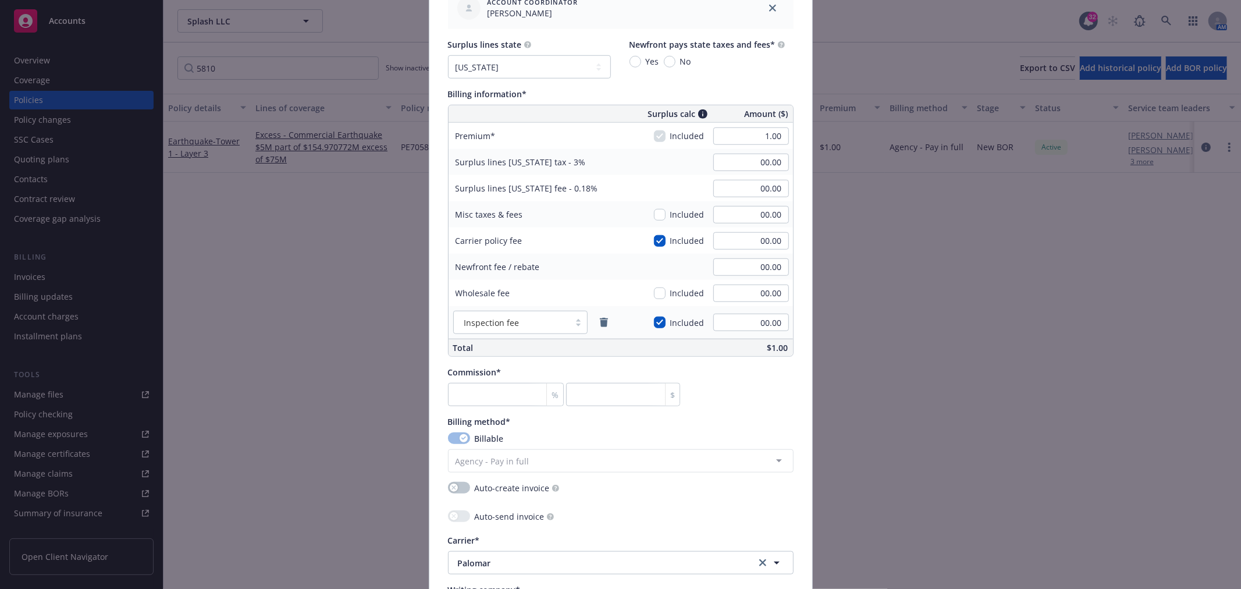
type input "PE707481"
click at [527, 67] on select "No surplus lines state [US_STATE] [US_STATE] [US_STATE] [US_STATE] [US_STATE] […" at bounding box center [529, 66] width 163 height 23
select select "NONE"
click at [448, 55] on select "No surplus lines state [US_STATE] [US_STATE] [US_STATE] [US_STATE] [US_STATE] […" at bounding box center [529, 66] width 163 height 23
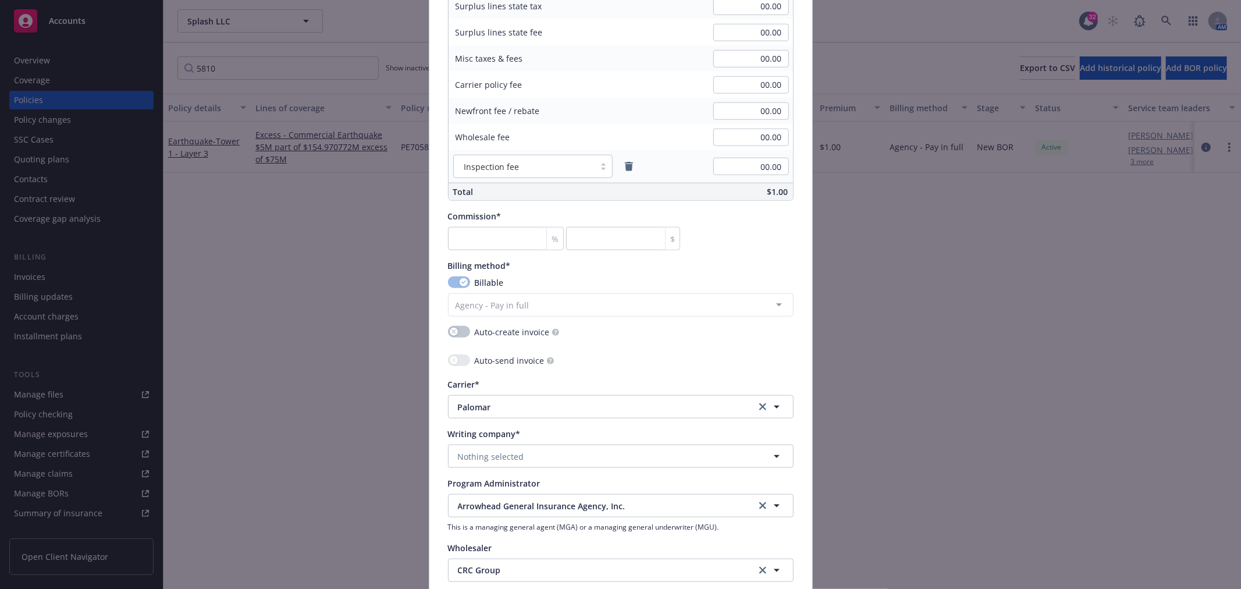
scroll to position [950, 0]
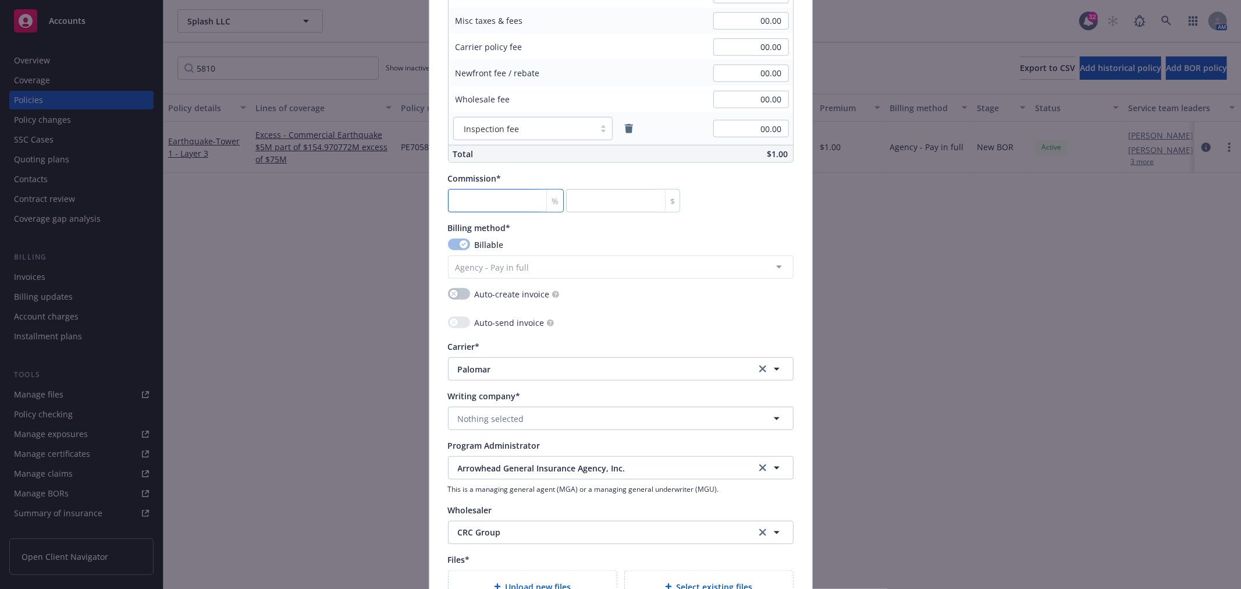
click at [469, 197] on input "number" at bounding box center [506, 200] width 116 height 23
type input "0"
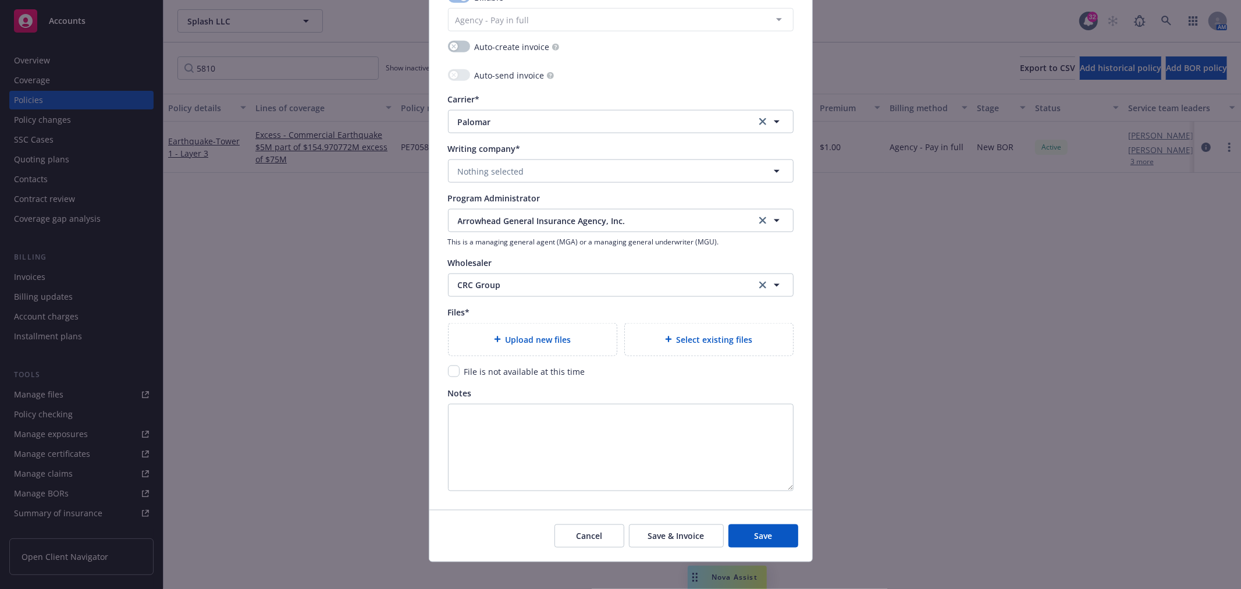
scroll to position [1208, 0]
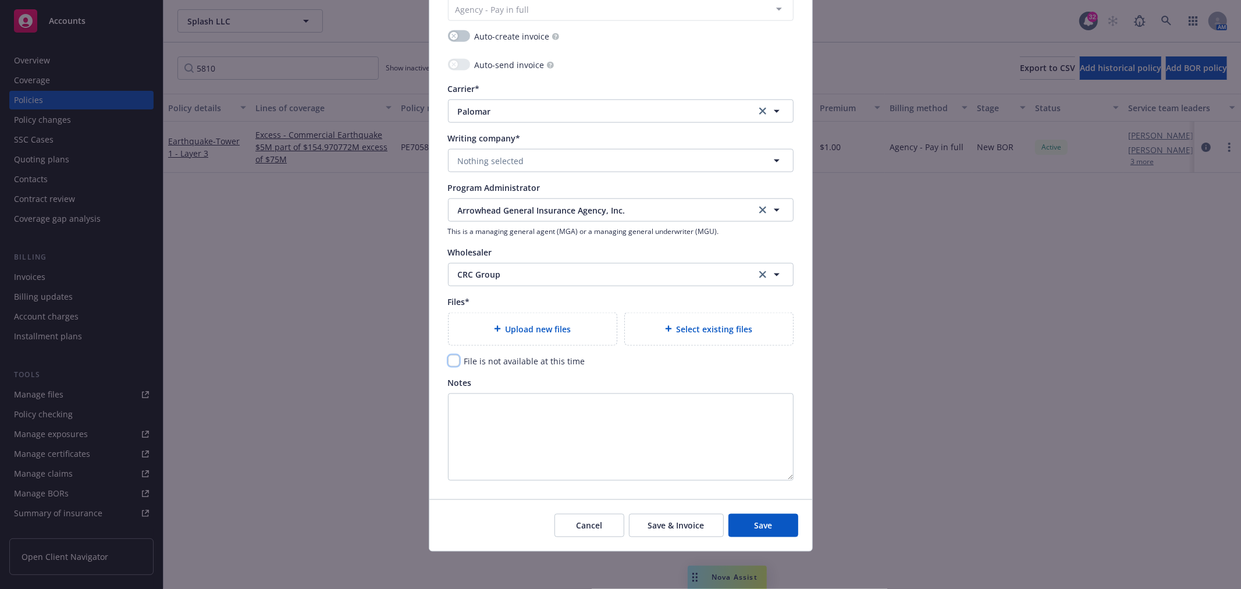
click at [448, 361] on input "checkbox" at bounding box center [454, 361] width 12 height 12
checkbox input "true"
click at [747, 522] on button "Save" at bounding box center [763, 525] width 70 height 23
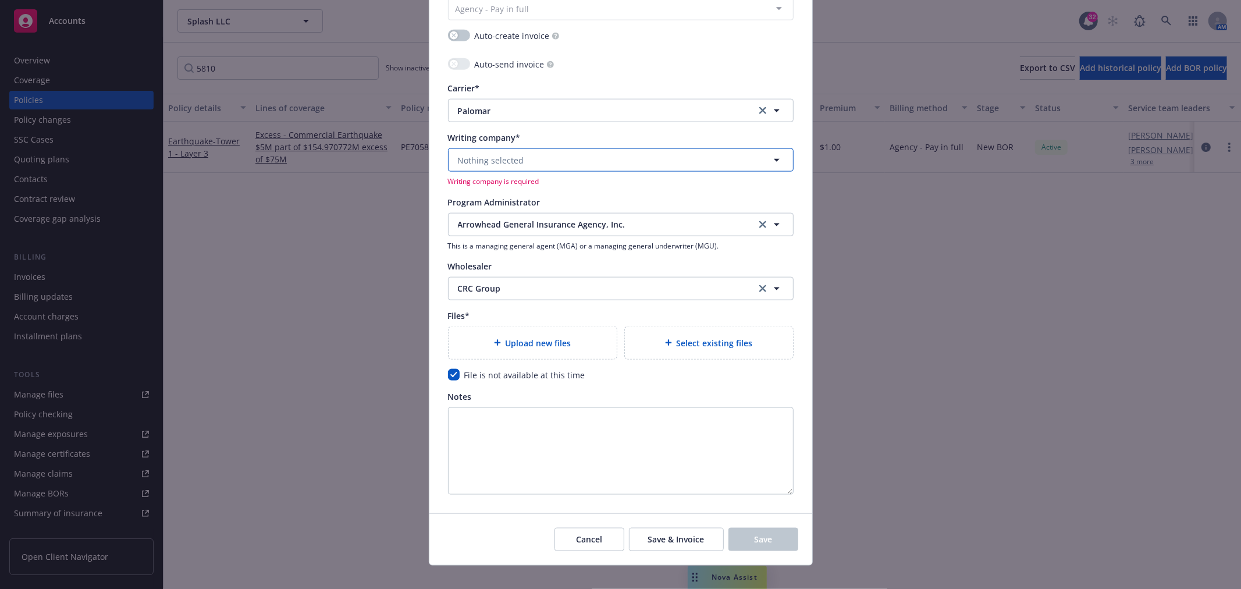
click at [583, 160] on button "Nothing selected" at bounding box center [621, 159] width 346 height 23
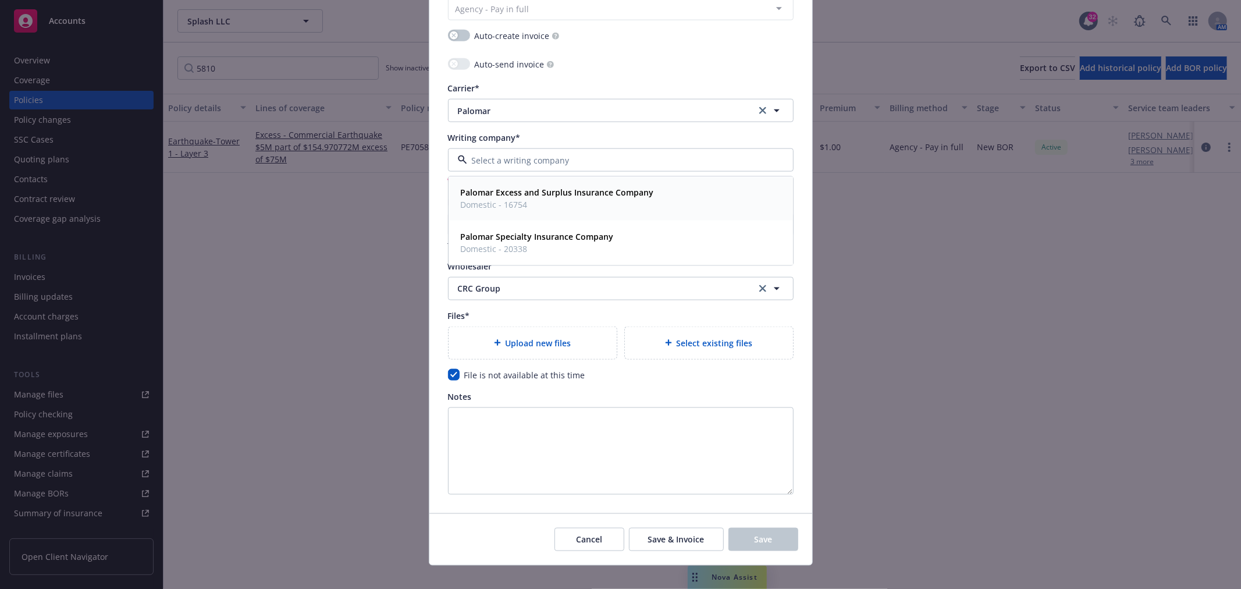
click at [566, 190] on strong "Palomar Excess and Surplus Insurance Company" at bounding box center [557, 192] width 193 height 11
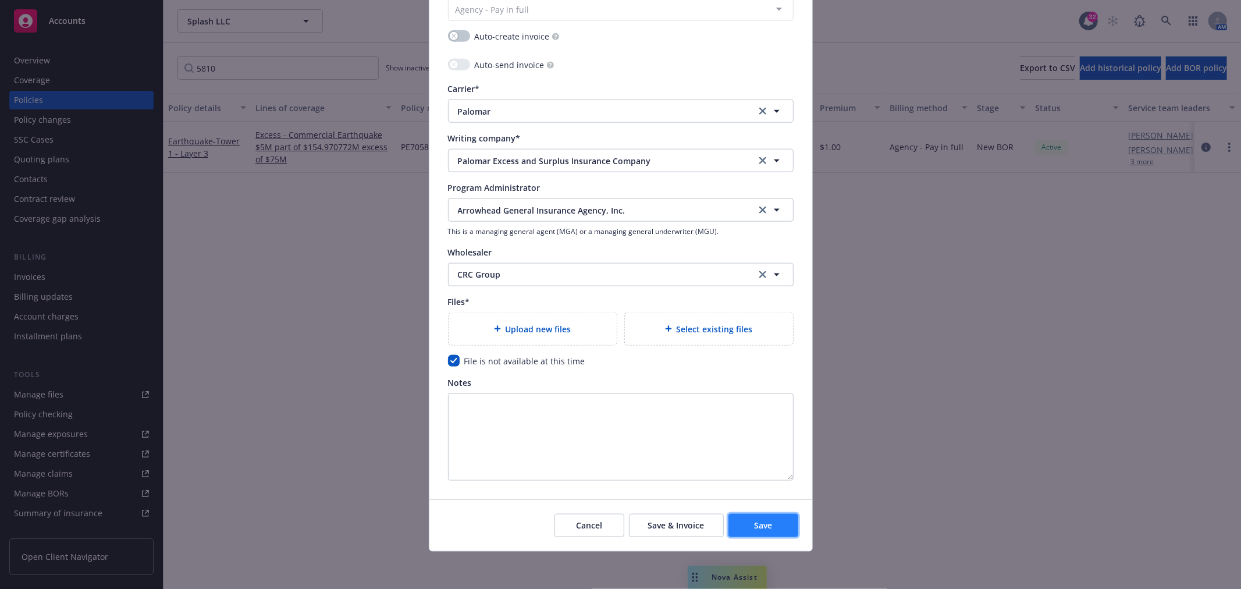
click at [774, 527] on button "Save" at bounding box center [763, 525] width 70 height 23
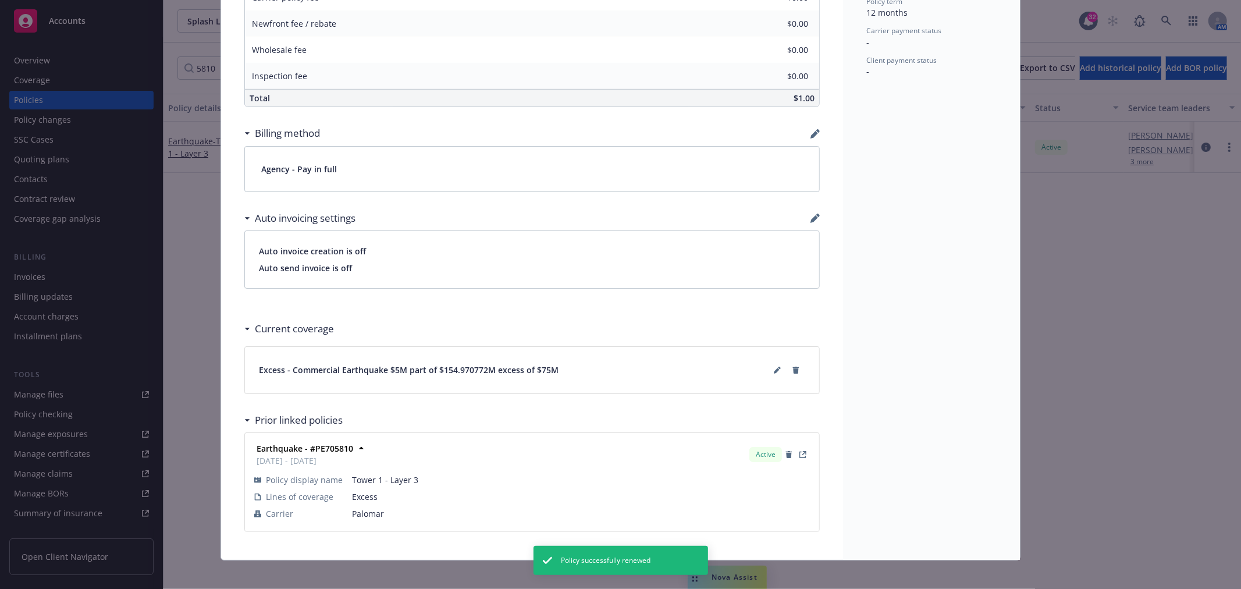
scroll to position [624, 0]
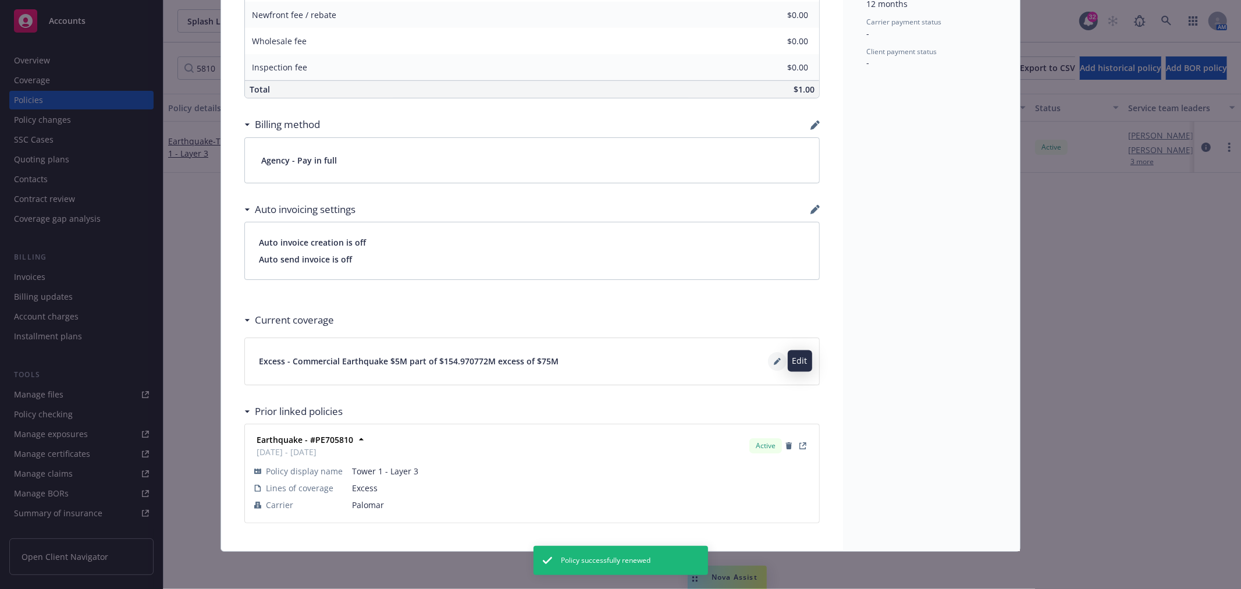
click at [774, 358] on icon at bounding box center [777, 361] width 7 height 7
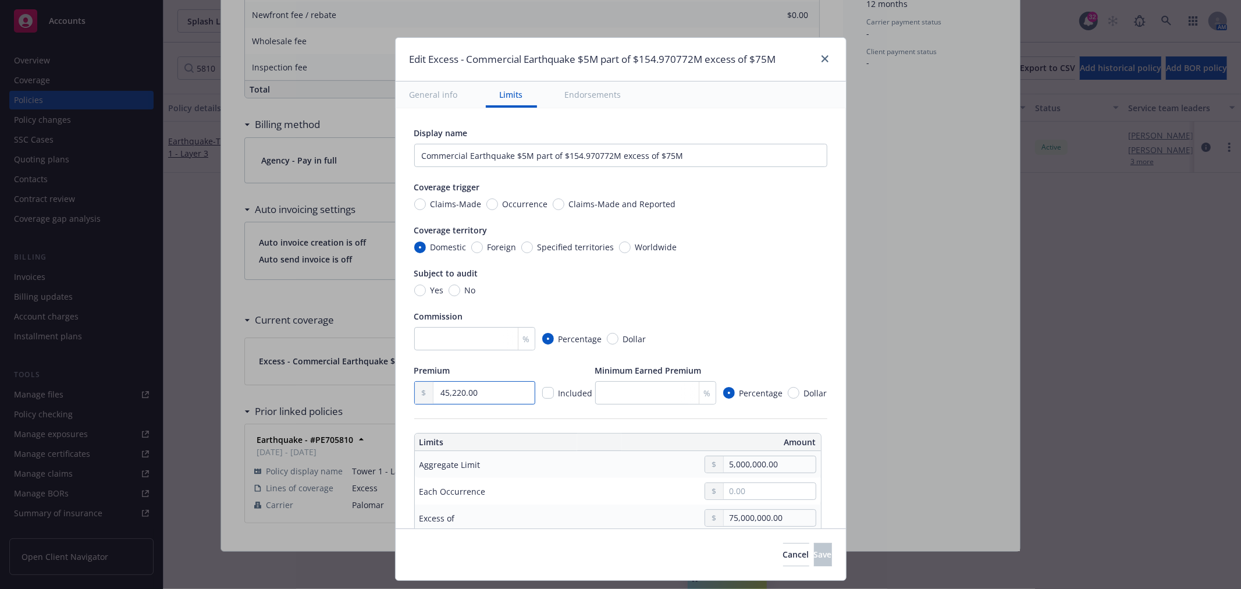
drag, startPoint x: 489, startPoint y: 394, endPoint x: 351, endPoint y: 382, distance: 137.8
click at [352, 382] on div "Edit Excess - Commercial Earthquake $5M part of $154.970772M excess of $75M Gen…" at bounding box center [620, 294] width 1241 height 589
click at [724, 464] on input "5,000,000.00" at bounding box center [769, 464] width 91 height 16
type input "25,000,000.00"
type input "Commercial Earthquake $25M part of $154.970772M excess of $75M"
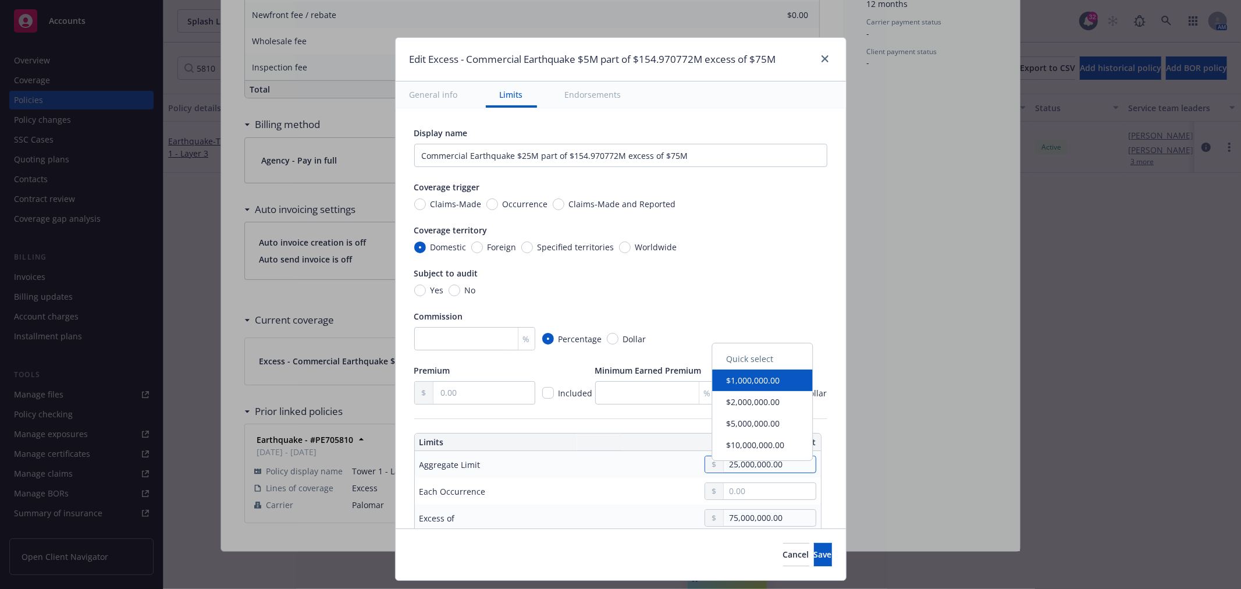
type input "25,000,000.00"
click at [611, 489] on div at bounding box center [705, 490] width 222 height 17
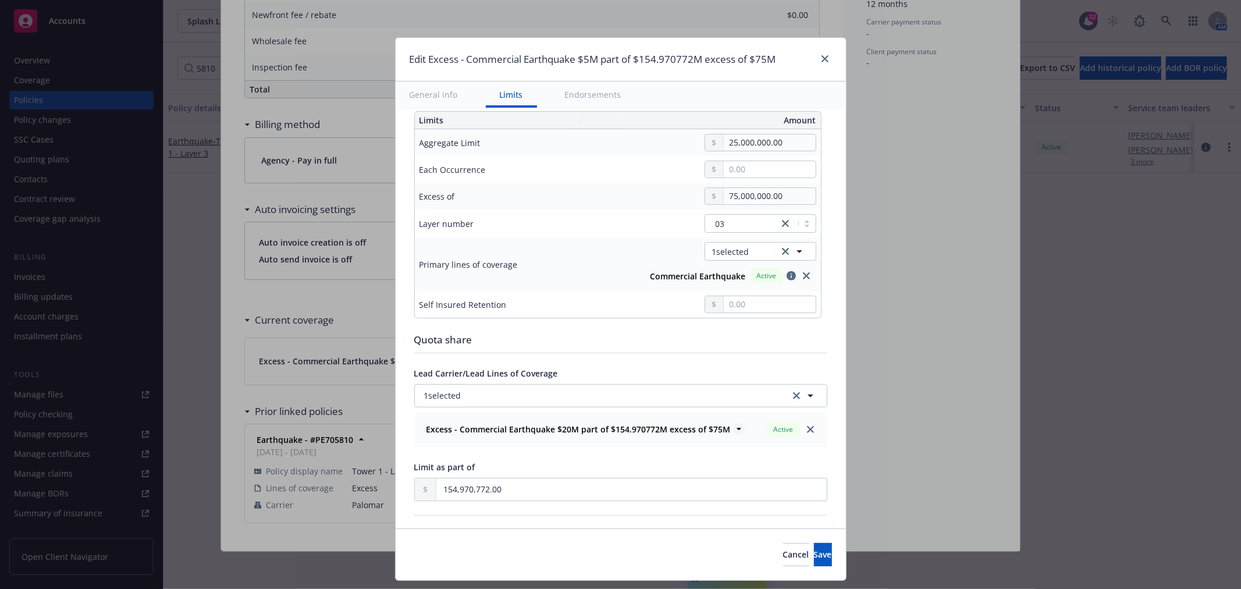
scroll to position [323, 0]
drag, startPoint x: 513, startPoint y: 490, endPoint x: 375, endPoint y: 484, distance: 138.0
click at [376, 484] on div "Edit Excess - Commercial Earthquake $5M part of $154.970772M excess of $75M Gen…" at bounding box center [620, 294] width 1241 height 589
type input "1.00"
type input "Commercial Earthquake $25M part of $1 excess of $75M"
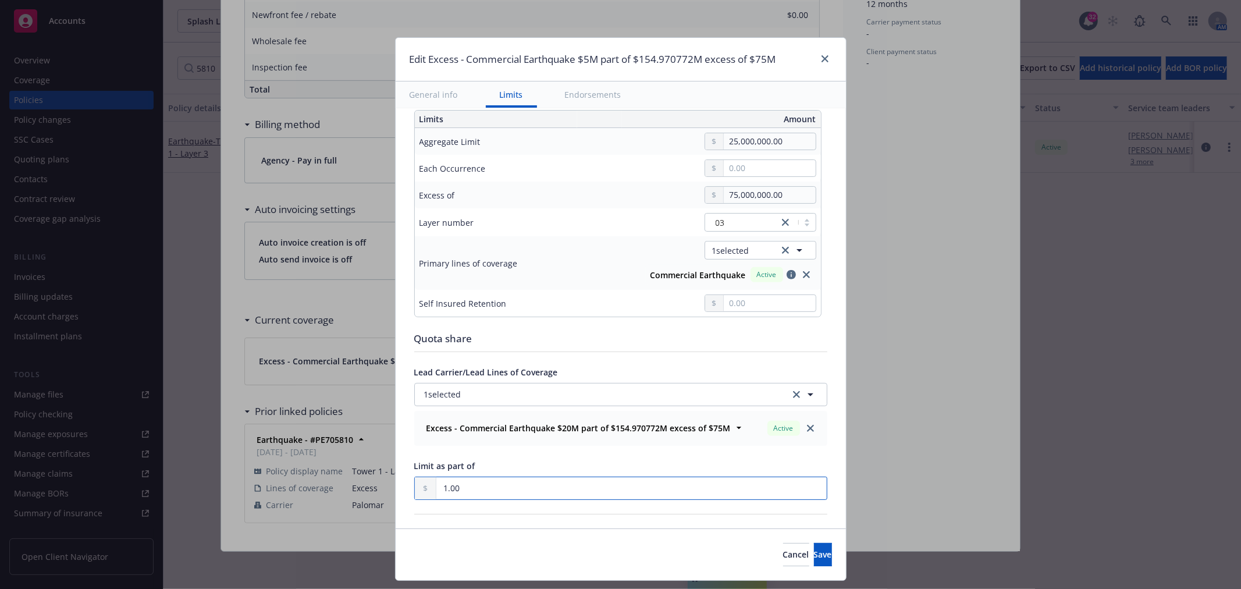
type input "13.00"
type input "Commercial Earthquake $25M part of $13 excess of $75M"
type input "130.00"
type input "Commercial Earthquake $25M part of $130 excess of $75M"
type input "1,307.00"
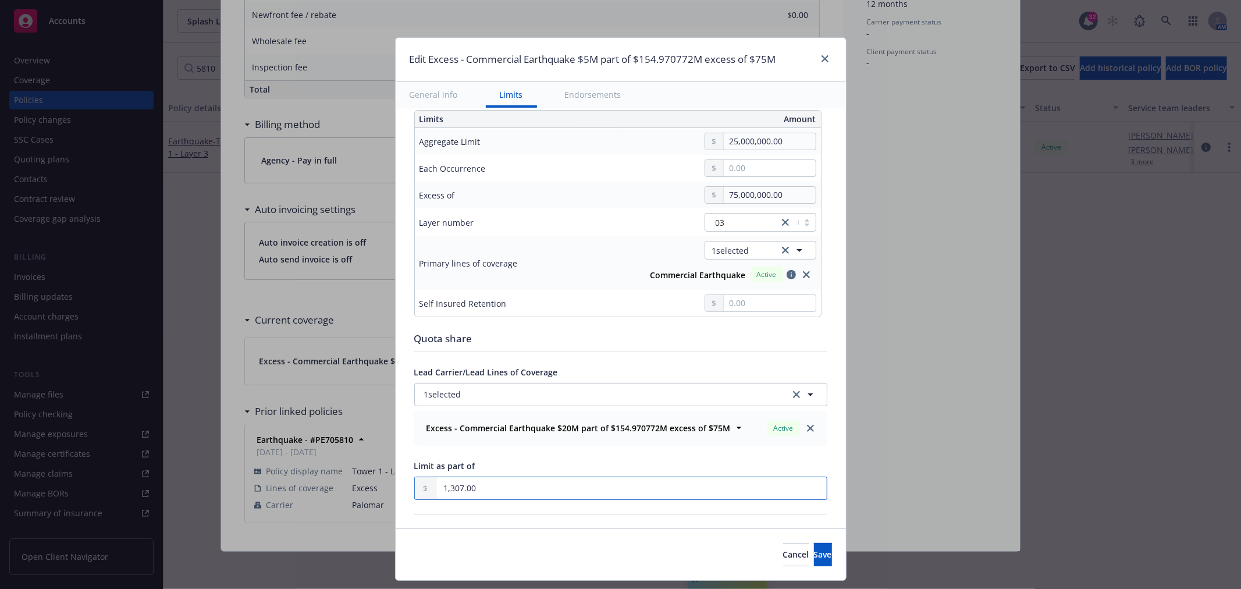
type input "Commercial Earthquake $25M part of $1.307K excess of $75M"
type input "13,076.00"
type input "Commercial Earthquake $25M part of $13.076K excess of $75M"
type input "130,763.00"
type input "Commercial Earthquake $25M part of $130.763K excess of $75M"
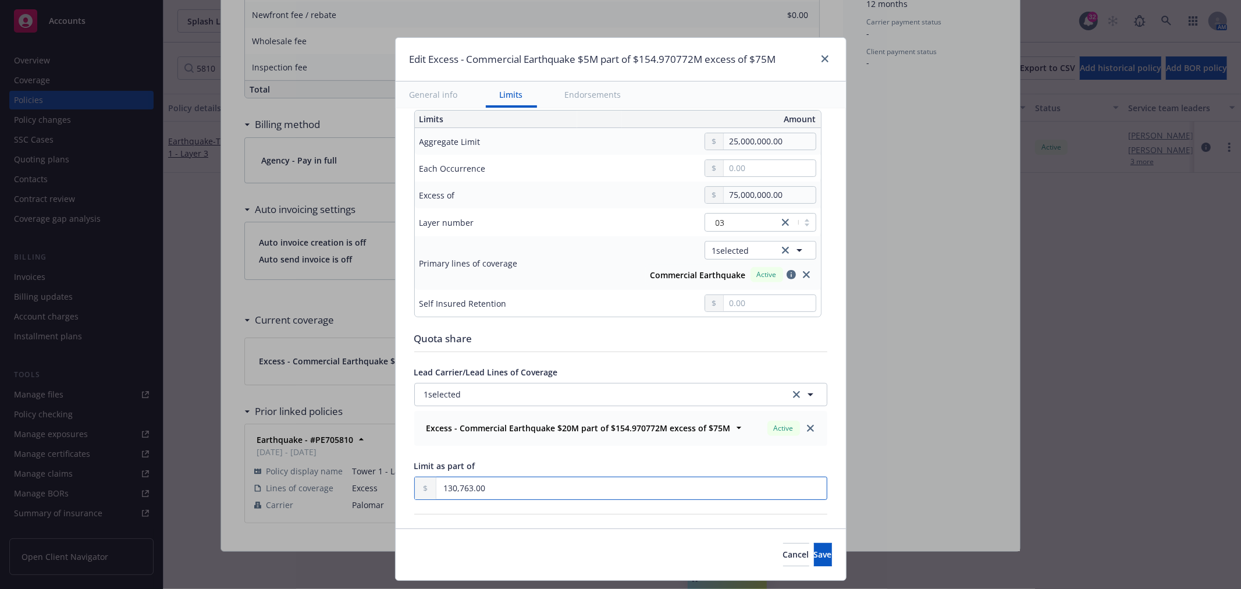
type input "1,307,631.00"
type input "Commercial Earthquake $25M part of $1.307631M excess of $75M"
type input "13,076,315.00"
type input "Commercial Earthquake $25M part of $13.076315M excess of $75M"
type input "130,763,153.00"
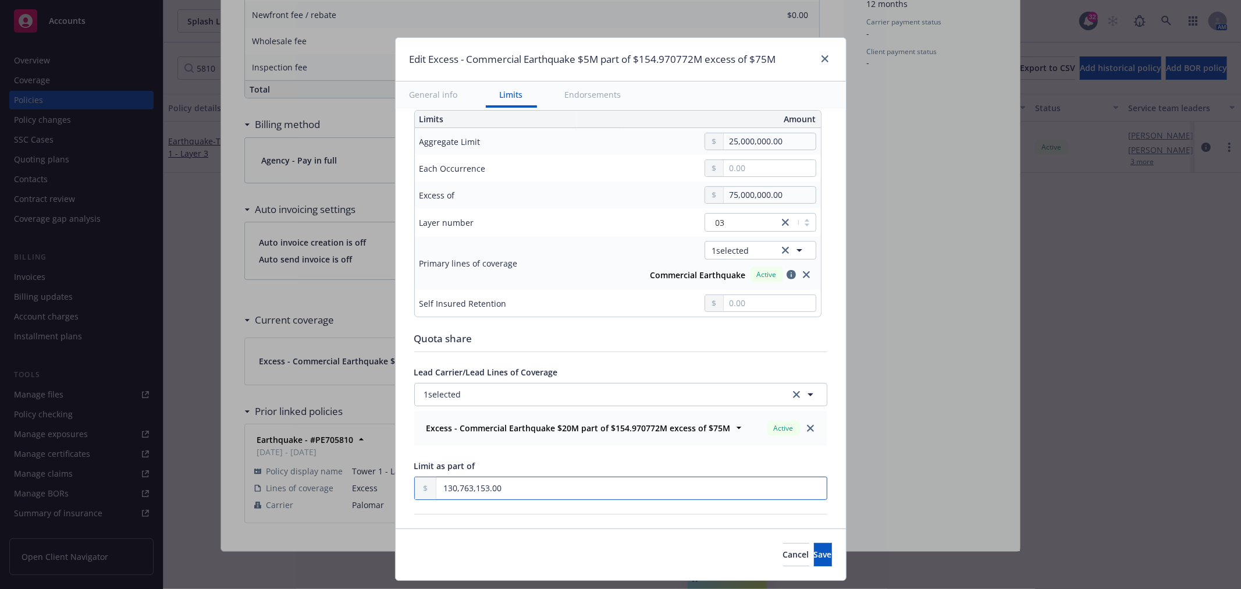
type input "Commercial Earthquake $25M part of $130.763153M excess of $75M"
type input "130,763,153.00"
click at [814, 560] on button "Save" at bounding box center [823, 554] width 18 height 23
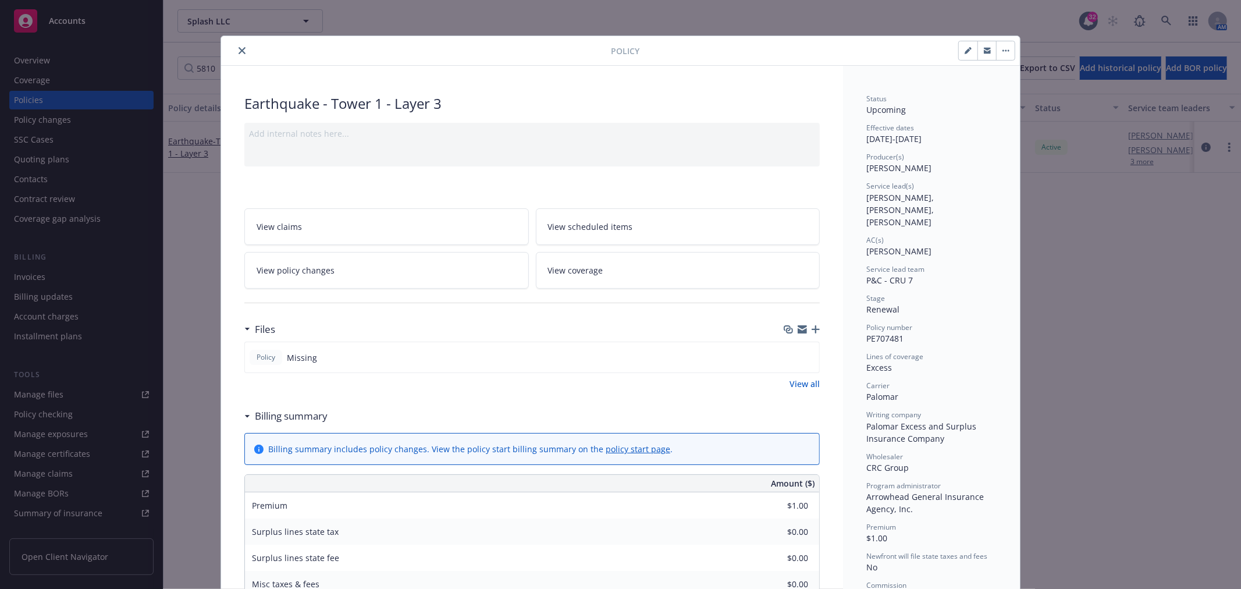
scroll to position [0, 0]
click at [239, 55] on icon "close" at bounding box center [242, 52] width 7 height 7
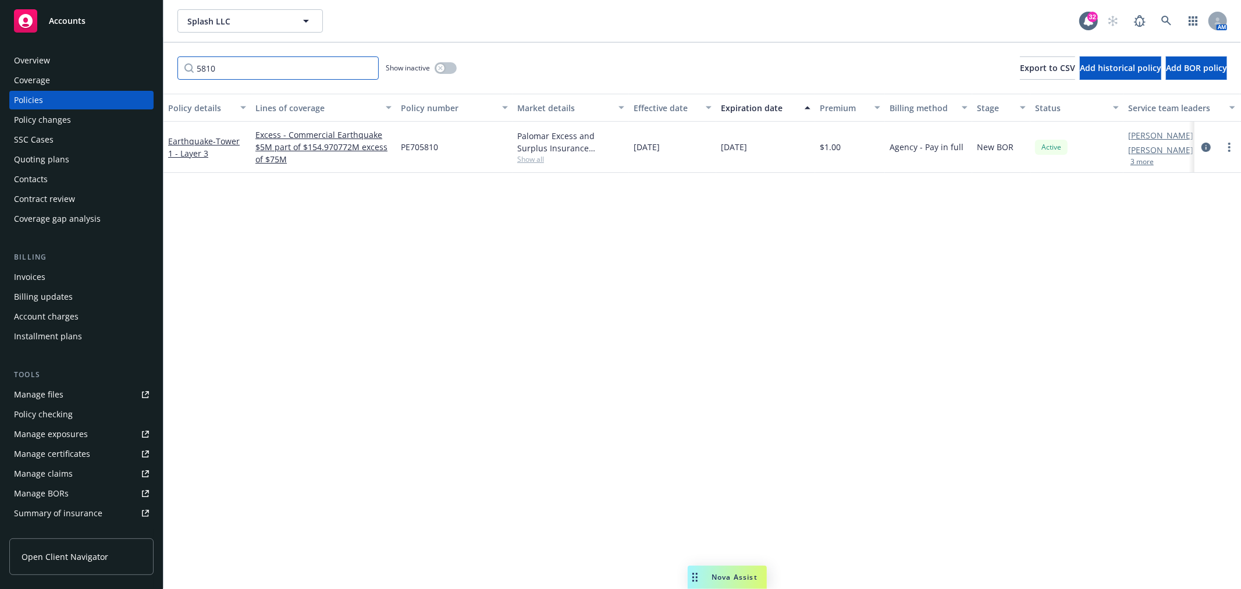
drag, startPoint x: 282, startPoint y: 74, endPoint x: 105, endPoint y: 79, distance: 176.9
click at [105, 79] on div "Accounts Overview Coverage Policies Policy changes SSC Cases Quoting plans Cont…" at bounding box center [620, 294] width 1241 height 589
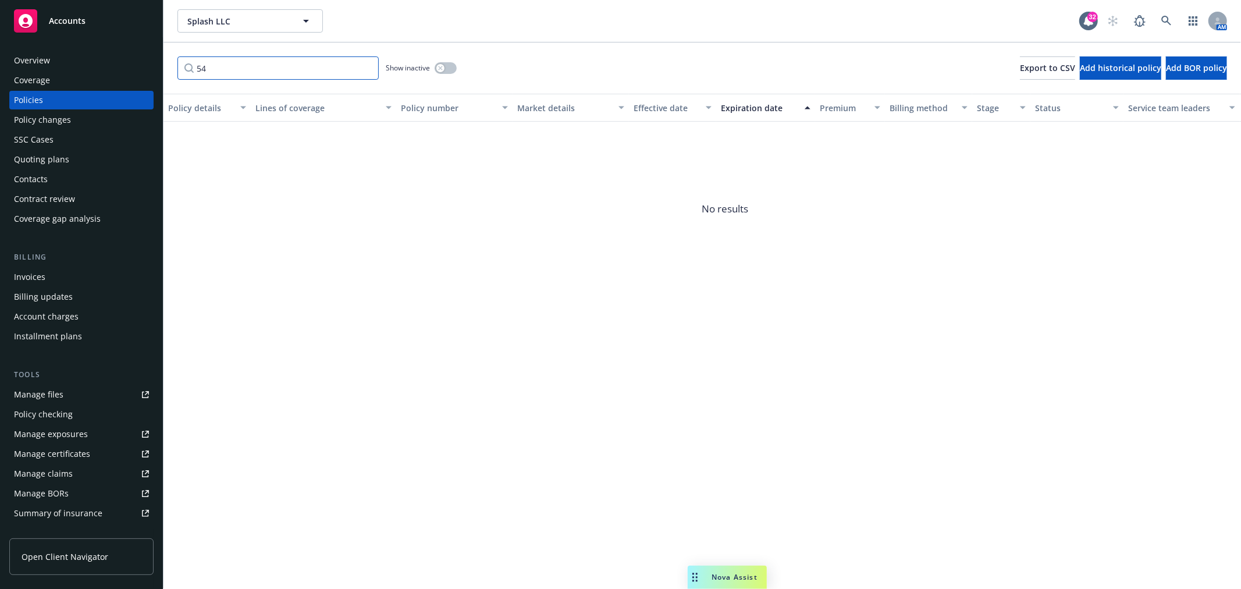
type input "5"
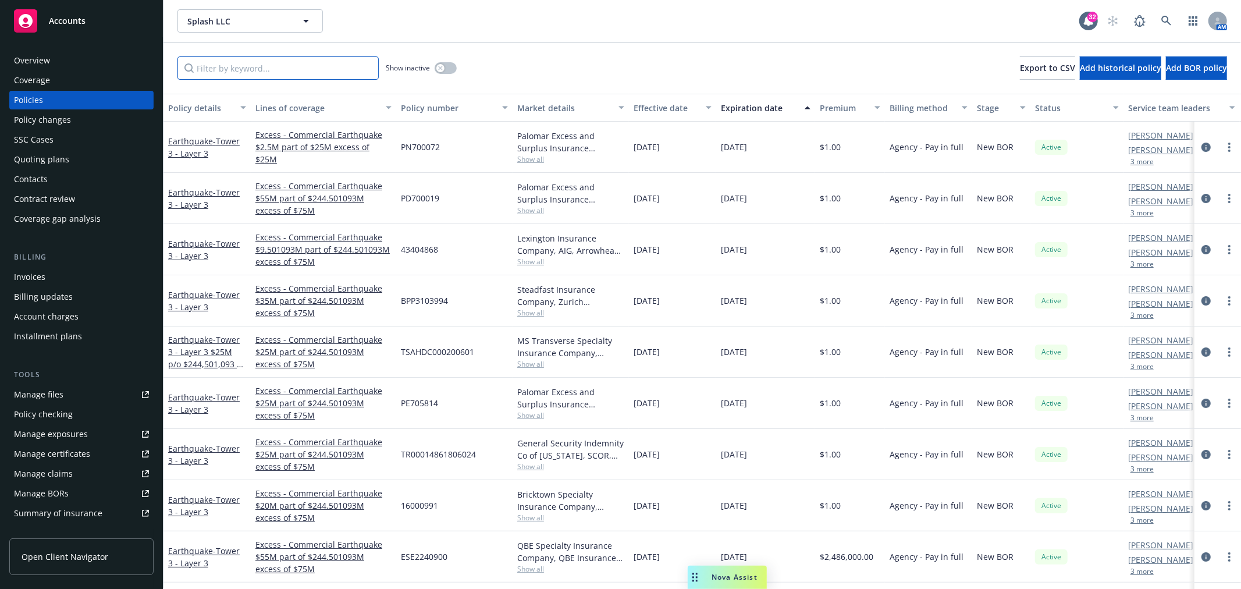
type input "7"
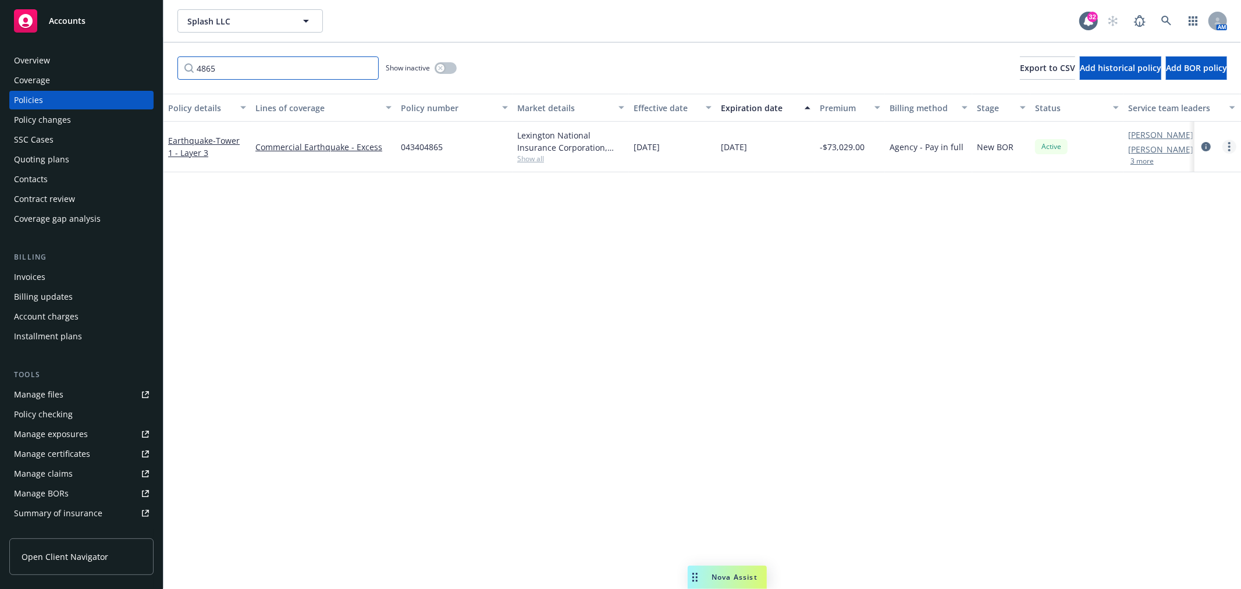
type input "4865"
click at [1229, 145] on icon "more" at bounding box center [1229, 146] width 2 height 9
click at [1187, 193] on link "Renew with incumbent" at bounding box center [1167, 193] width 137 height 23
select select "12"
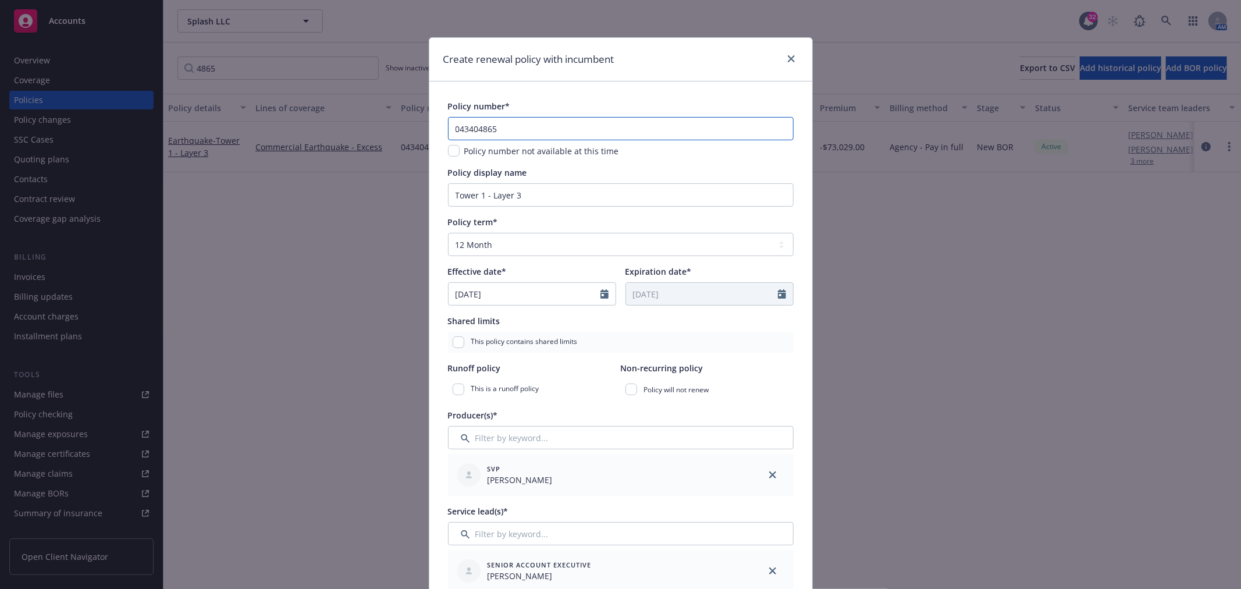
drag, startPoint x: 504, startPoint y: 130, endPoint x: 357, endPoint y: 136, distance: 147.3
click at [357, 136] on div "Create renewal policy with incumbent Policy number* 043404865 Policy number not…" at bounding box center [620, 294] width 1241 height 589
paste input "5481"
type input "043405481"
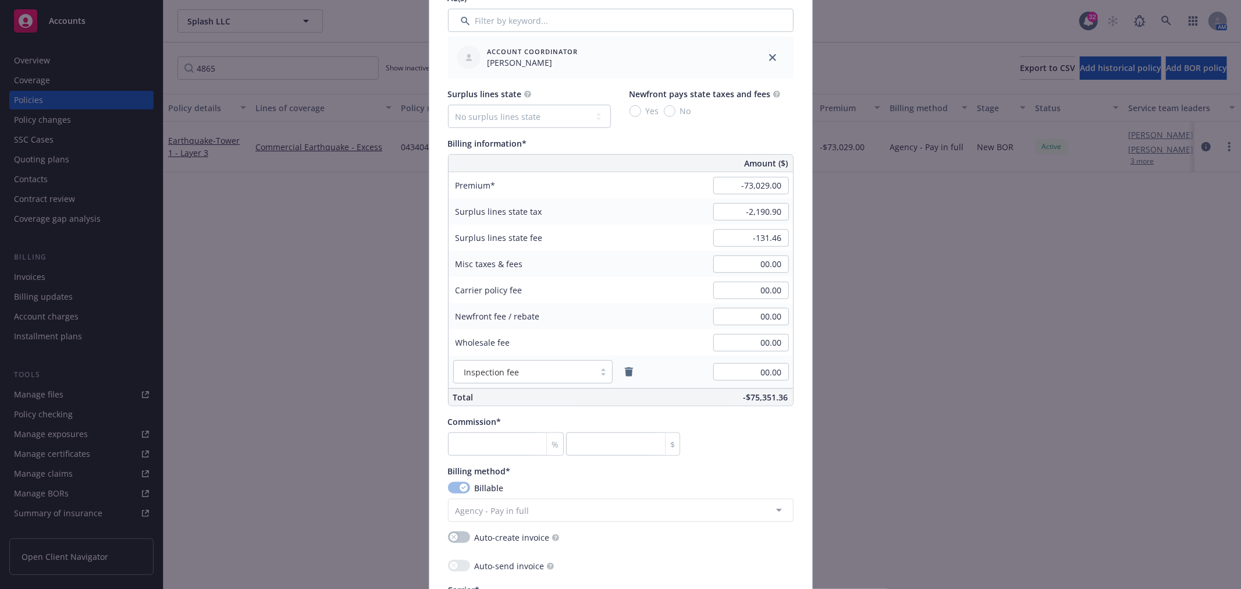
scroll to position [711, 0]
click at [726, 183] on input "-73,029.00" at bounding box center [751, 181] width 76 height 17
type input "00.00"
click at [736, 208] on input "-2,190.90" at bounding box center [751, 207] width 76 height 17
type input "00.00"
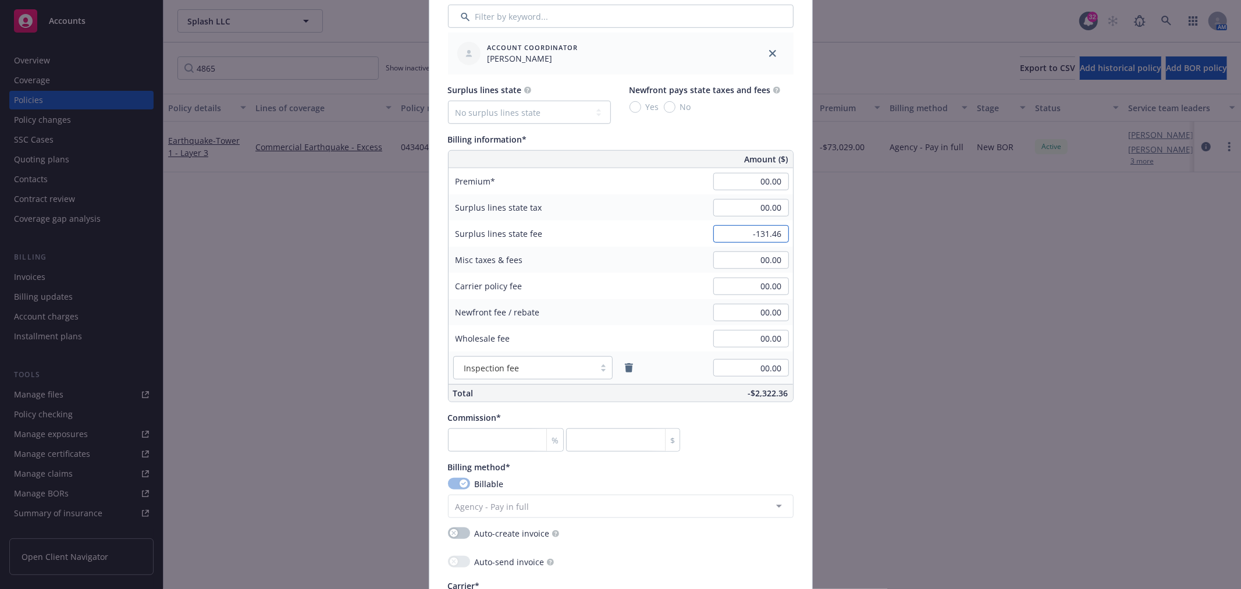
click at [727, 233] on input "-131.46" at bounding box center [751, 233] width 76 height 17
type input "00.00"
click at [706, 408] on div "Policy number* 043405481 Policy number not available at this time Policy displa…" at bounding box center [621, 207] width 346 height 1637
click at [512, 440] on input "number" at bounding box center [506, 439] width 116 height 23
type input "0"
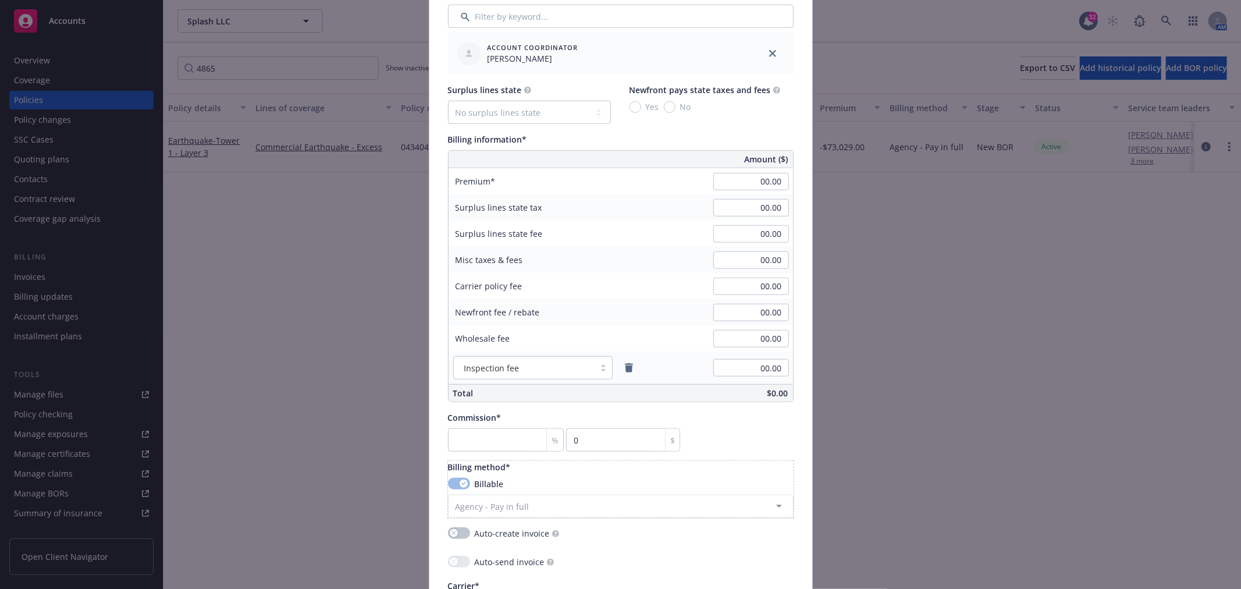
click at [767, 462] on div "Billing method*" at bounding box center [621, 467] width 346 height 12
click at [729, 182] on input "00.00" at bounding box center [751, 181] width 76 height 17
type input "1.00"
click at [751, 449] on div "Commission* % $" at bounding box center [621, 431] width 346 height 40
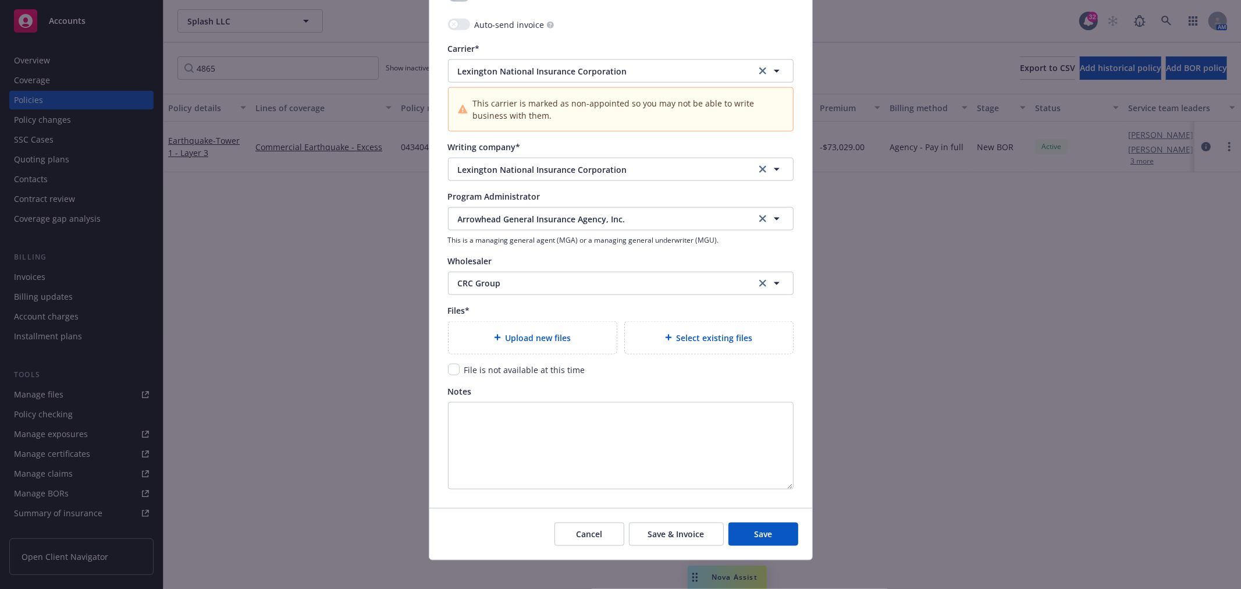
scroll to position [1258, 0]
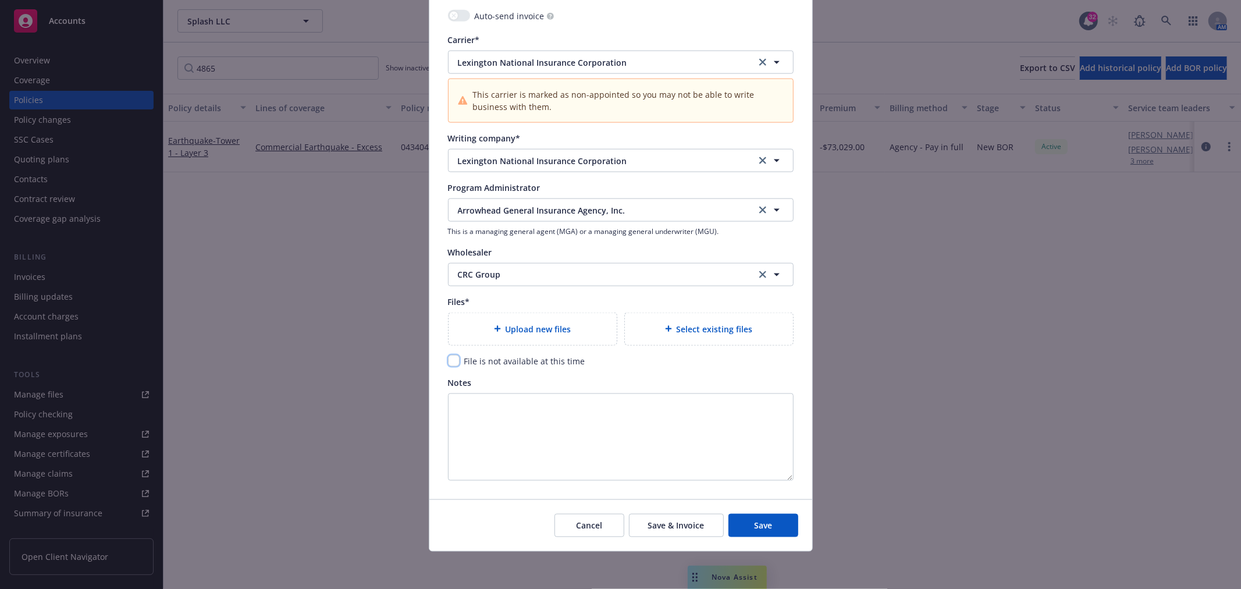
click at [450, 361] on input "checkbox" at bounding box center [454, 361] width 12 height 12
checkbox input "true"
drag, startPoint x: 761, startPoint y: 526, endPoint x: 720, endPoint y: 512, distance: 43.6
click at [762, 525] on span "Save" at bounding box center [763, 525] width 18 height 11
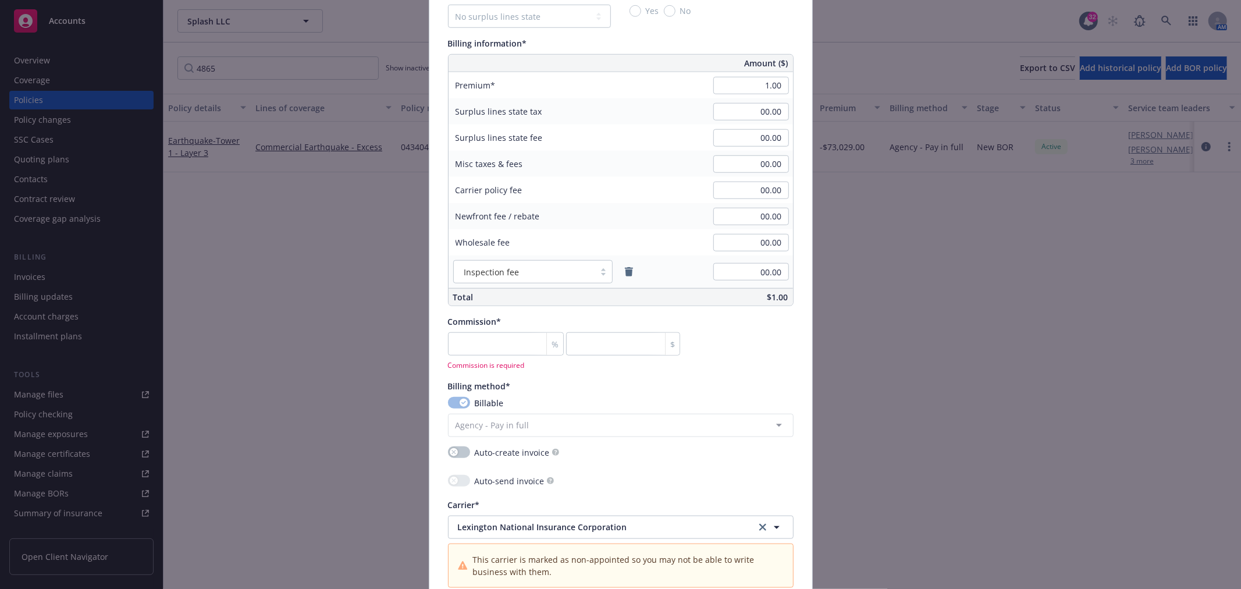
scroll to position [755, 0]
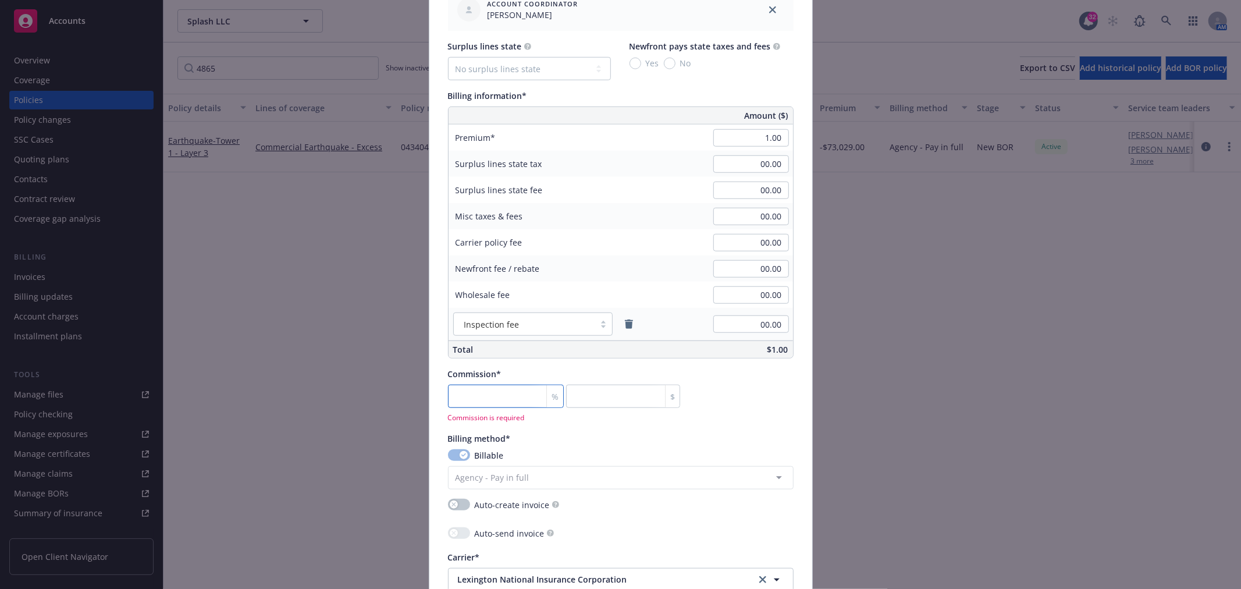
click at [504, 396] on input "number" at bounding box center [506, 396] width 116 height 23
type input "1"
type input "0.01"
type input "1"
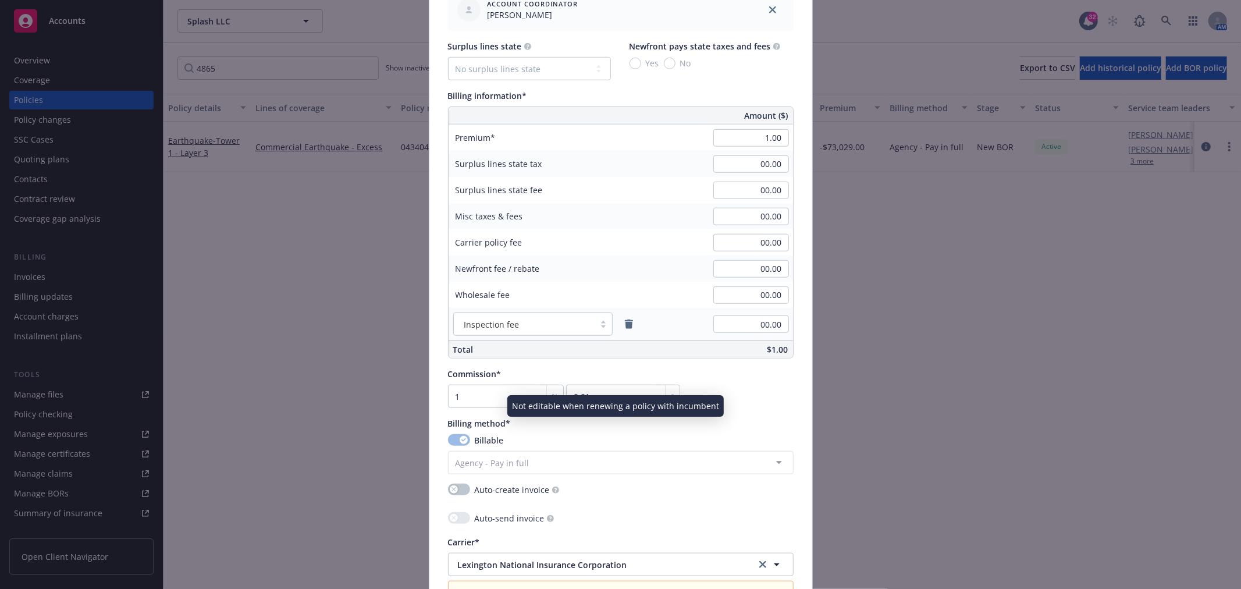
click at [749, 417] on div "Policy number* 043405481 Policy number not available at this time Policy displa…" at bounding box center [621, 163] width 346 height 1637
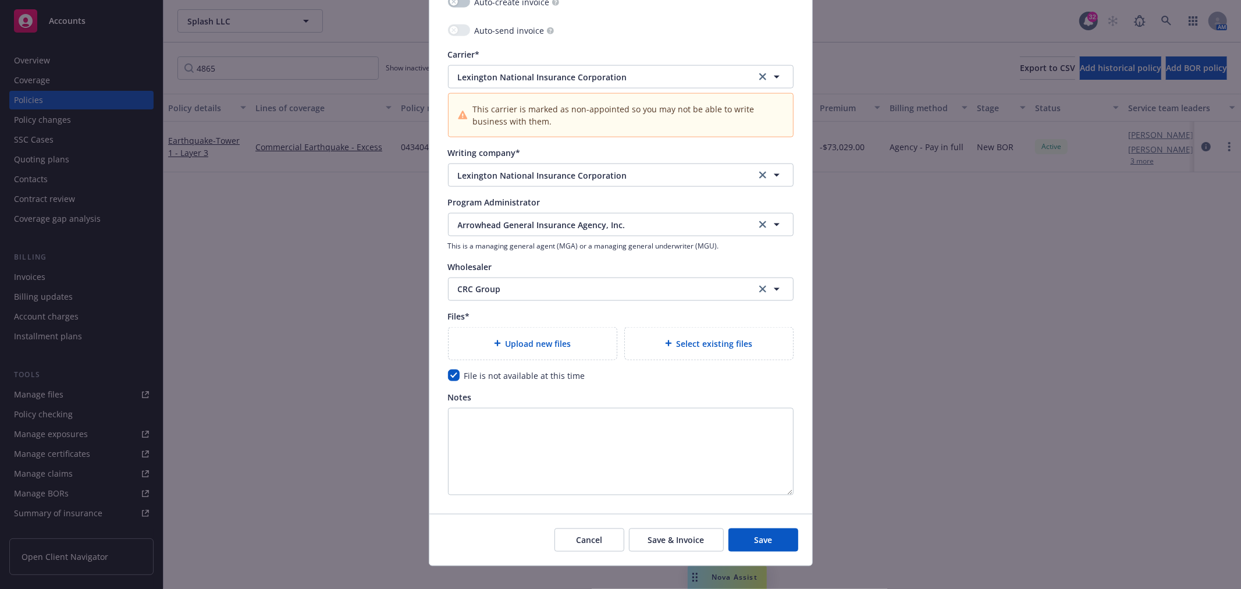
scroll to position [1258, 0]
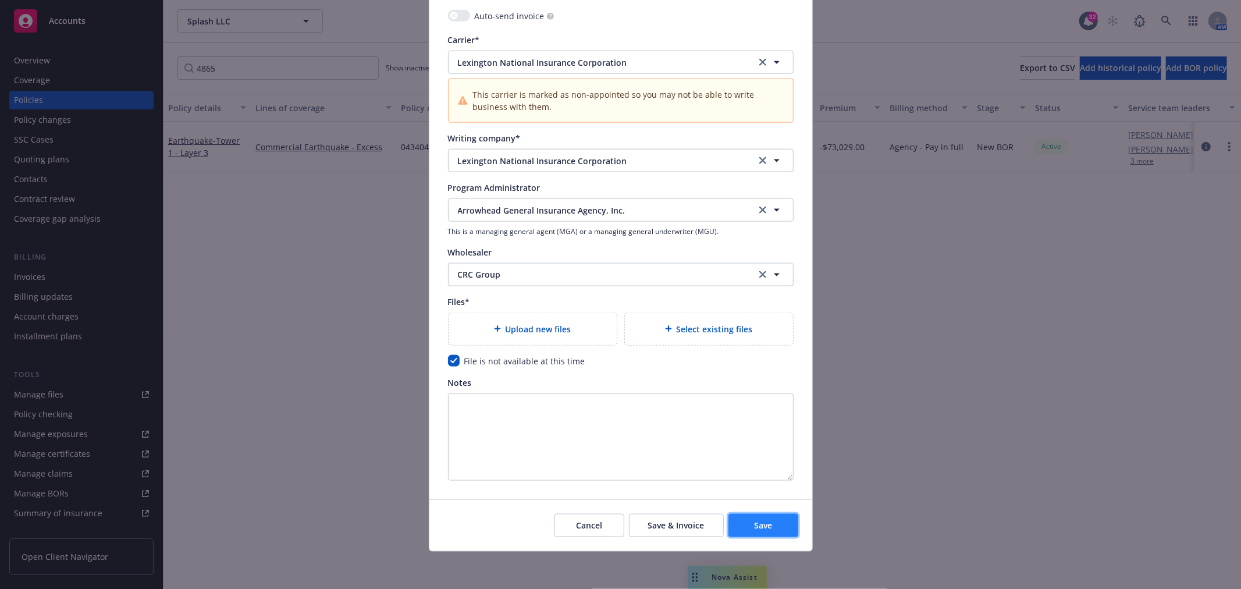
click at [755, 524] on span "Save" at bounding box center [763, 525] width 18 height 11
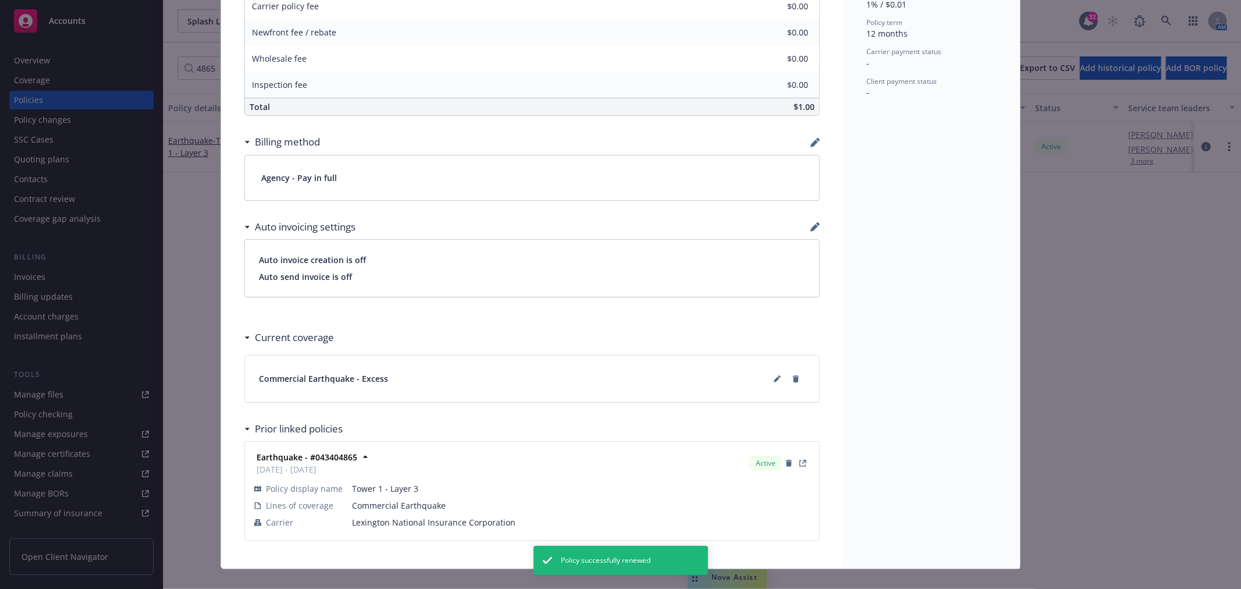
scroll to position [624, 0]
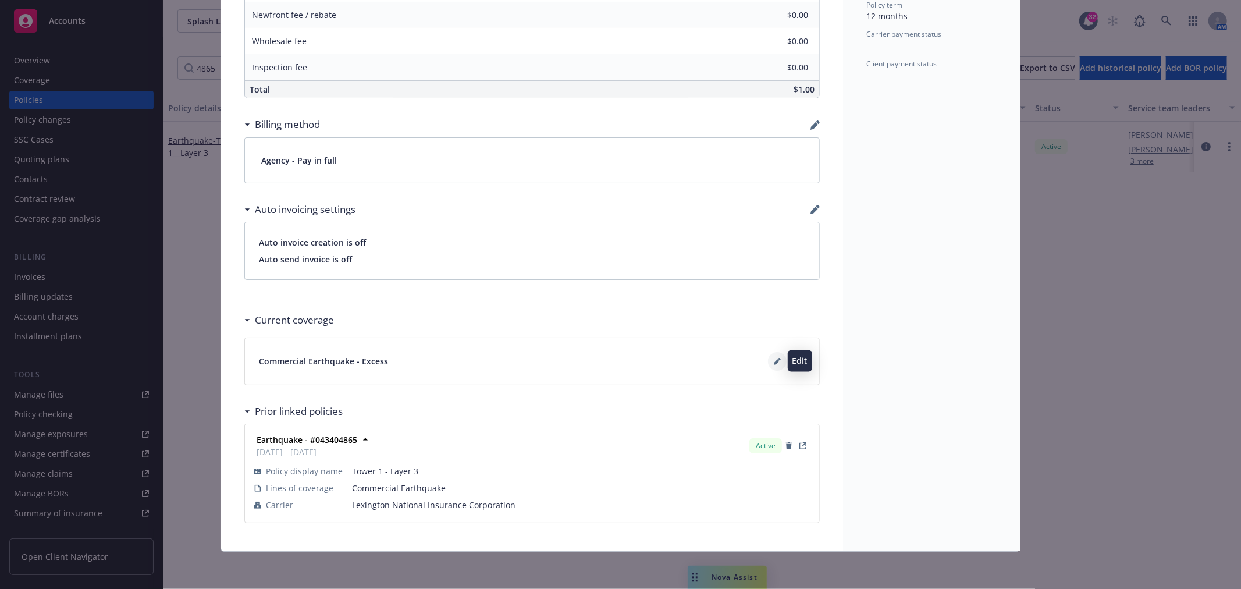
click at [774, 358] on icon at bounding box center [777, 361] width 7 height 7
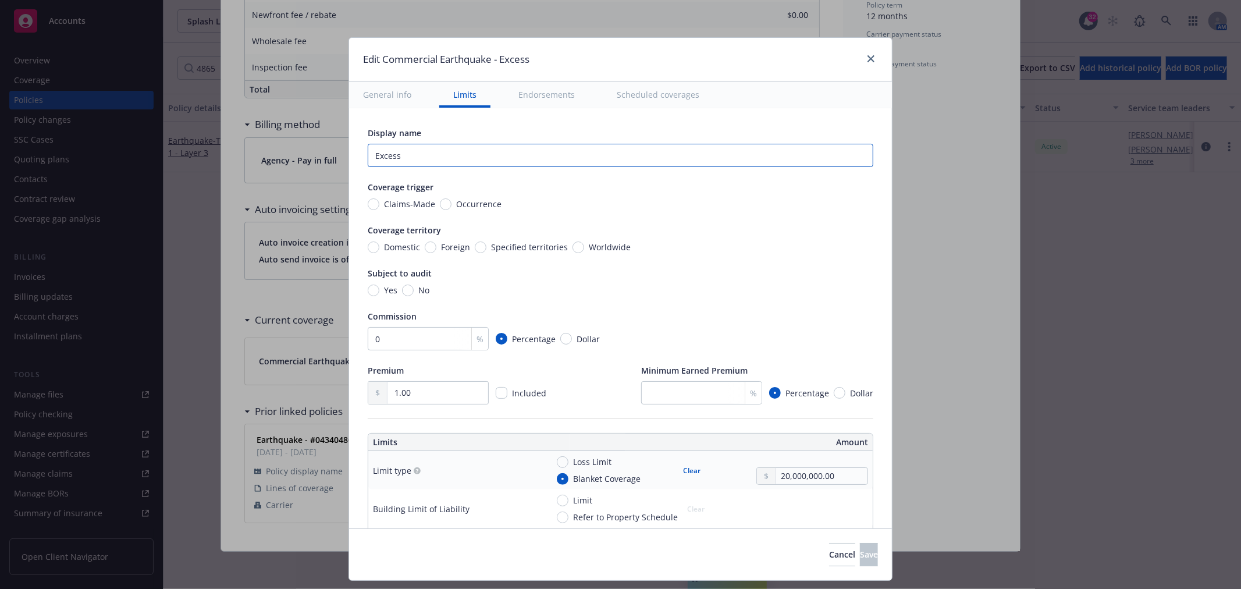
click at [432, 155] on input "Excess" at bounding box center [621, 155] width 506 height 23
drag, startPoint x: 432, startPoint y: 155, endPoint x: 211, endPoint y: 150, distance: 221.2
click at [212, 150] on div "Edit Commercial Earthquake - Excess General info Limits Endorsements Scheduled …" at bounding box center [620, 294] width 1241 height 589
type input "L"
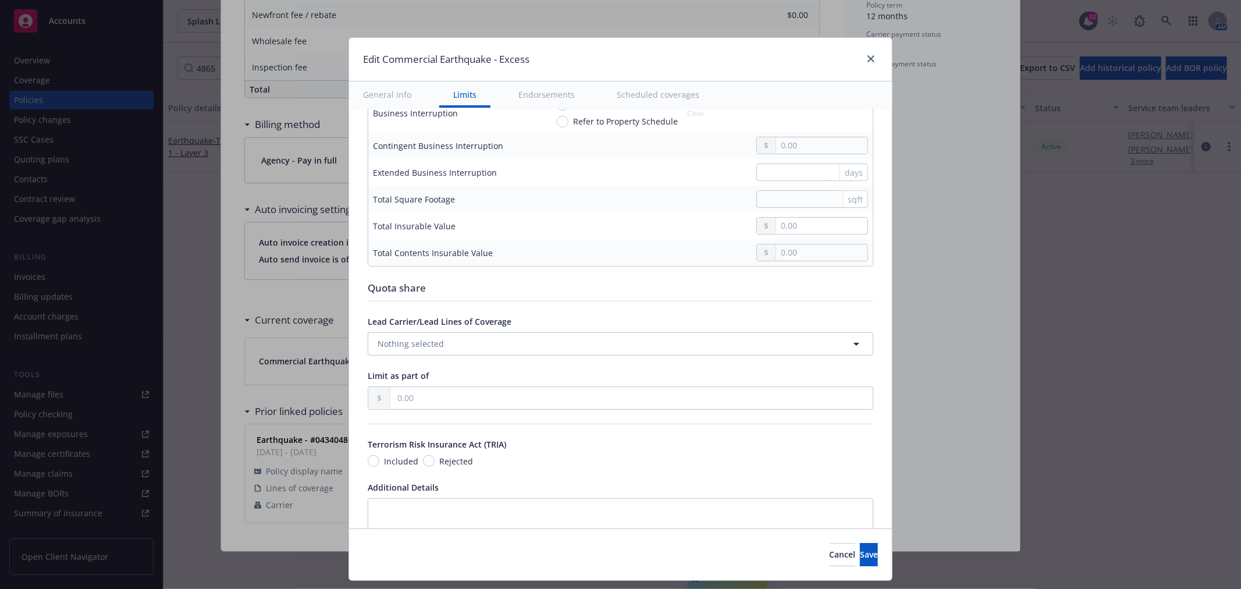
scroll to position [399, 0]
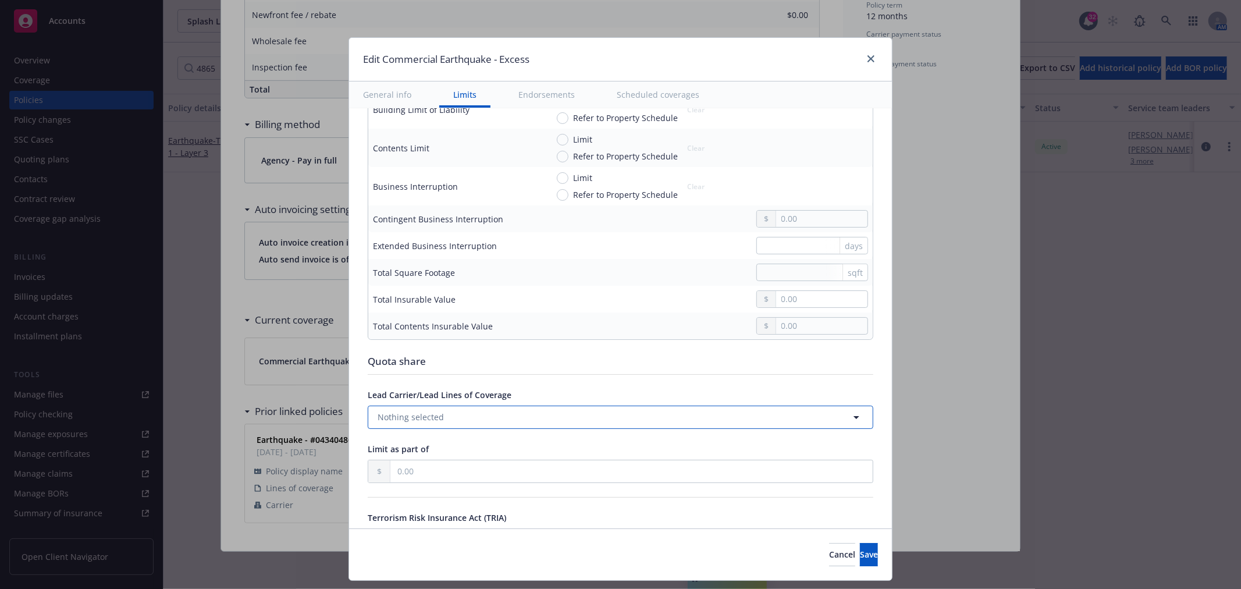
click at [472, 410] on button "Nothing selected" at bounding box center [621, 417] width 506 height 23
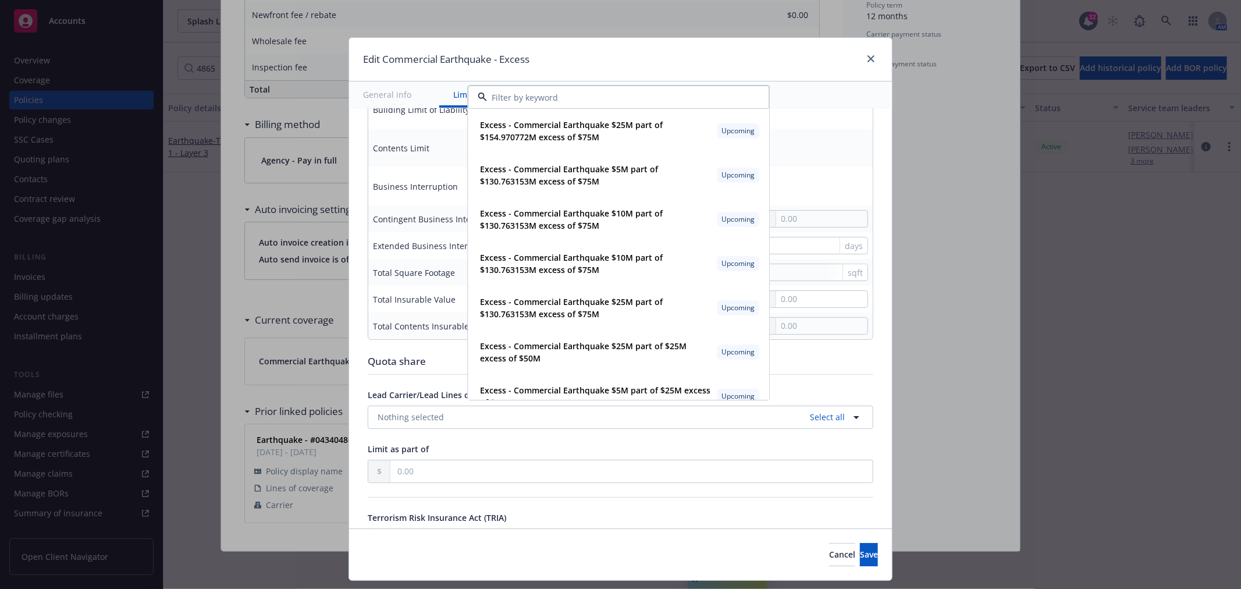
click at [426, 347] on div "Display name $20M po Coverage trigger Claims-Made Occurrence Coverage territory…" at bounding box center [621, 231] width 506 height 1006
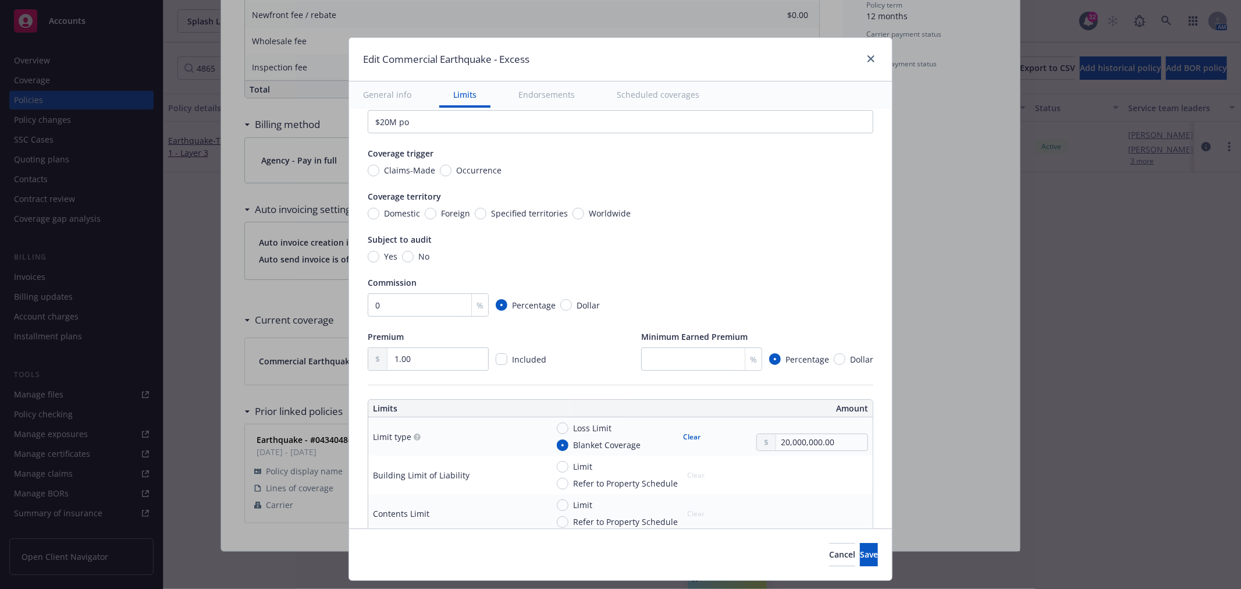
scroll to position [12, 0]
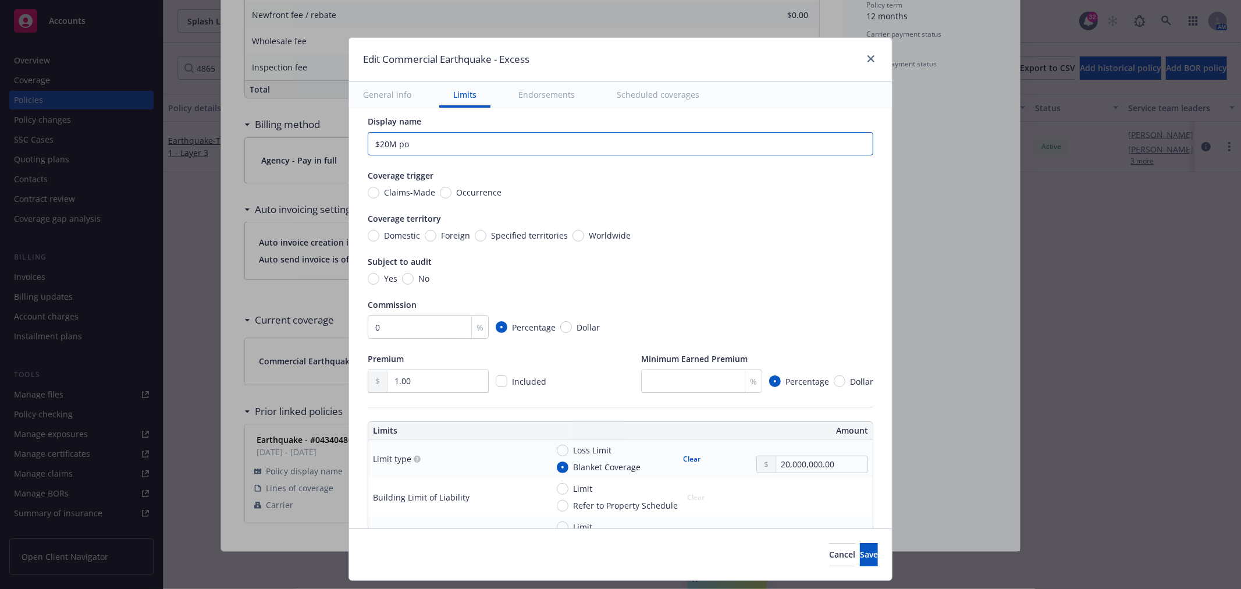
click at [478, 143] on input "$20M po" at bounding box center [621, 143] width 506 height 23
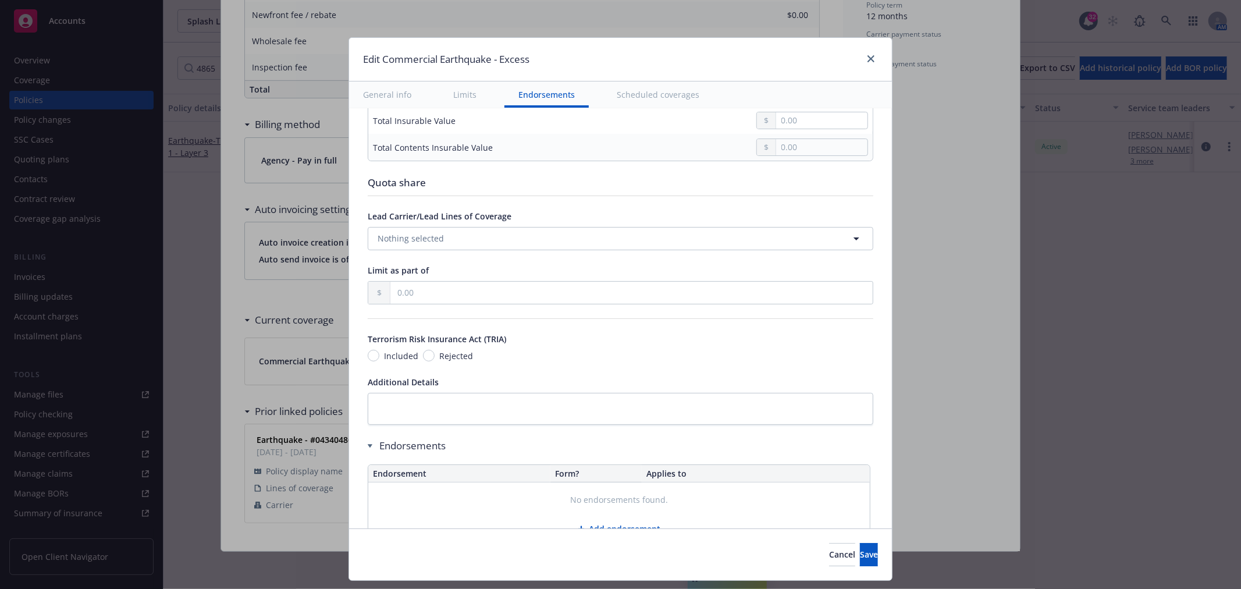
scroll to position [722, 0]
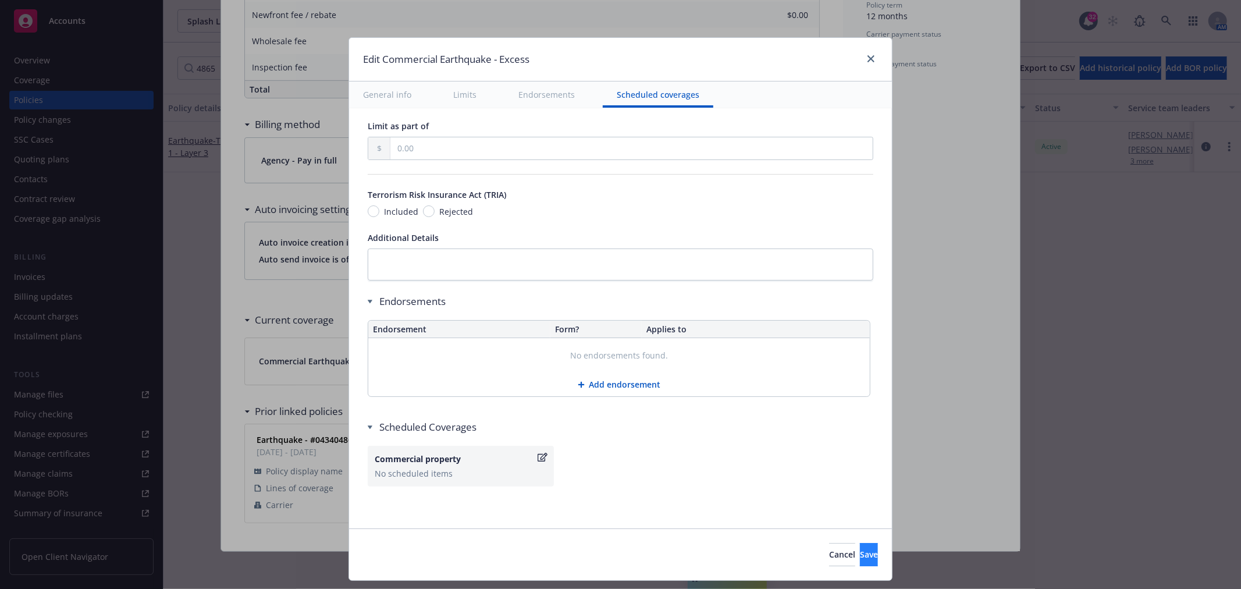
type input "$20M po 130,763,153M x 75M"
click at [862, 557] on button "Save" at bounding box center [869, 554] width 18 height 23
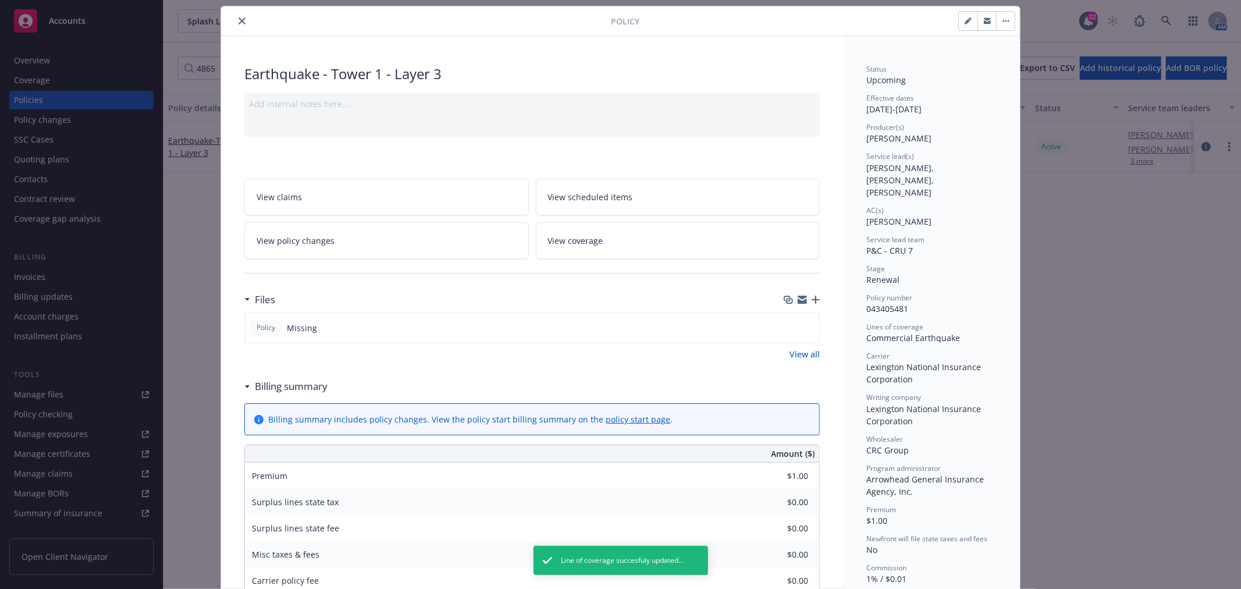
scroll to position [0, 0]
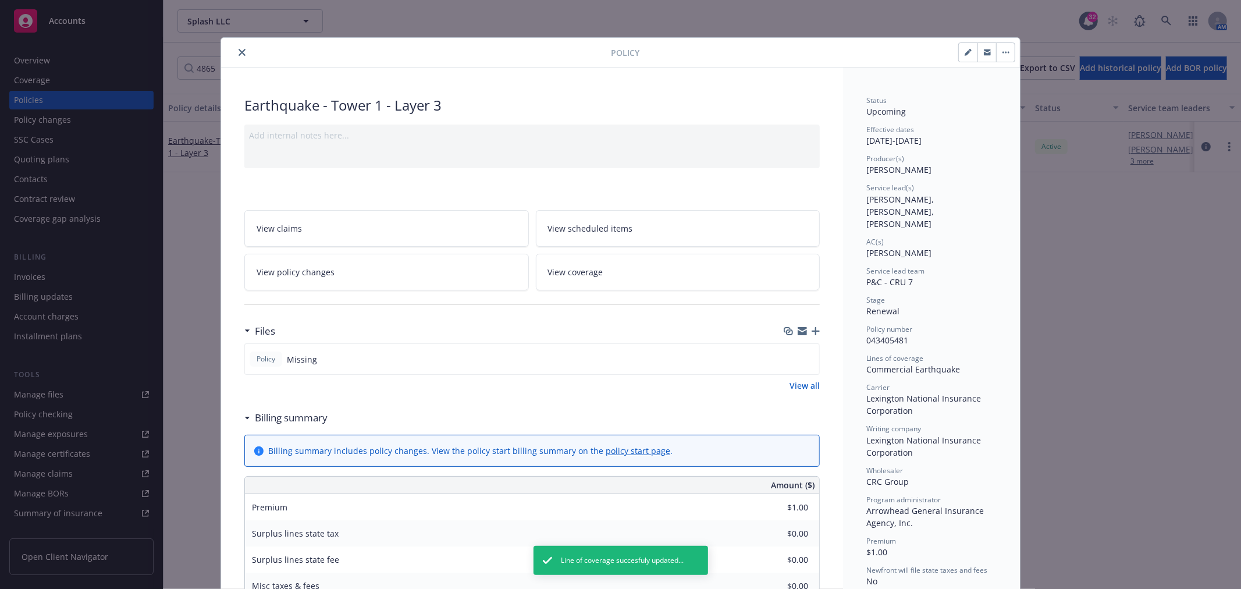
click at [235, 58] on button "close" at bounding box center [242, 52] width 14 height 14
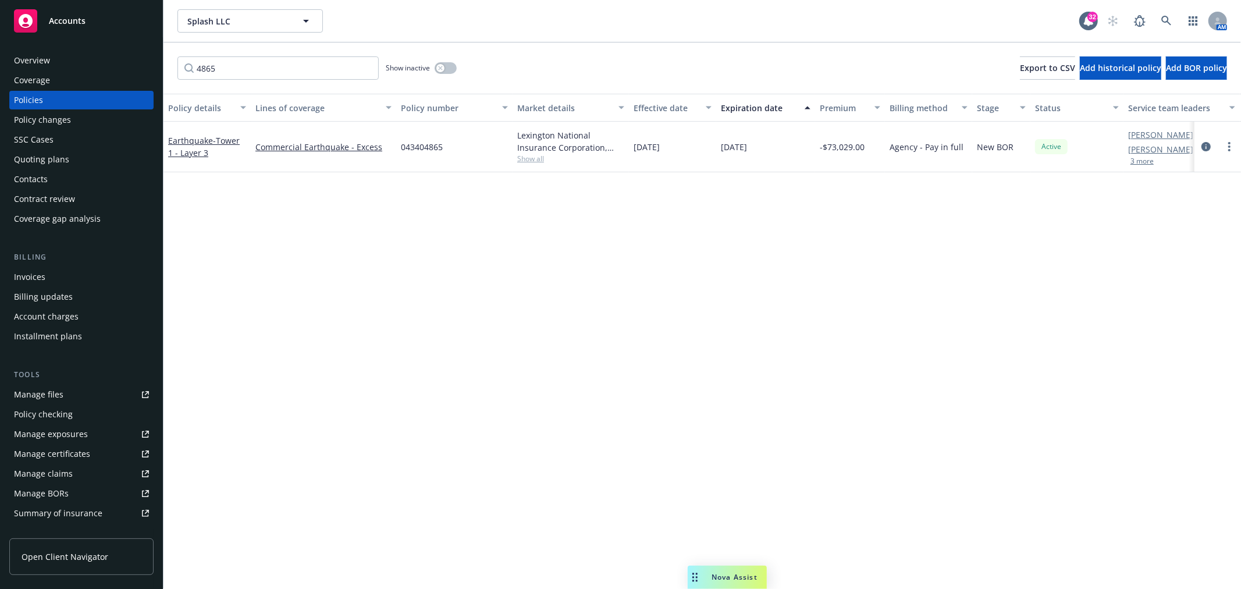
click at [19, 97] on div "Policies" at bounding box center [28, 100] width 29 height 19
drag, startPoint x: 229, startPoint y: 73, endPoint x: 140, endPoint y: 70, distance: 88.5
click at [140, 70] on div "Accounts Overview Coverage Policies Policy changes SSC Cases Quoting plans Cont…" at bounding box center [620, 294] width 1241 height 589
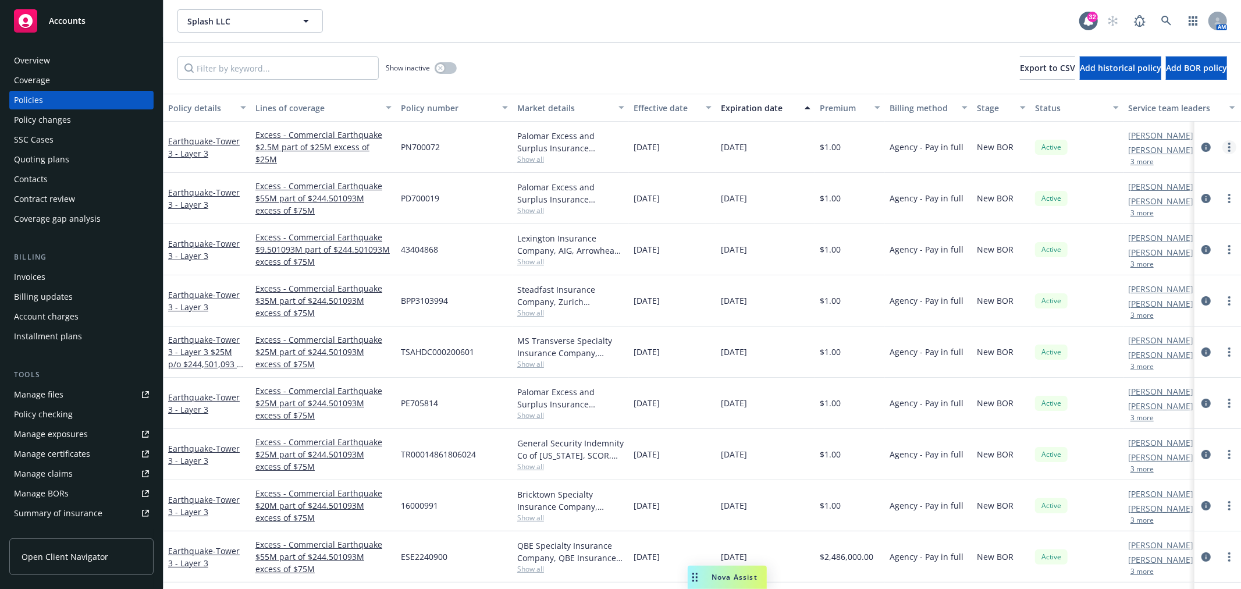
click at [1222, 150] on link "more" at bounding box center [1229, 147] width 14 height 14
click at [279, 61] on input "Filter by keyword..." at bounding box center [277, 67] width 201 height 23
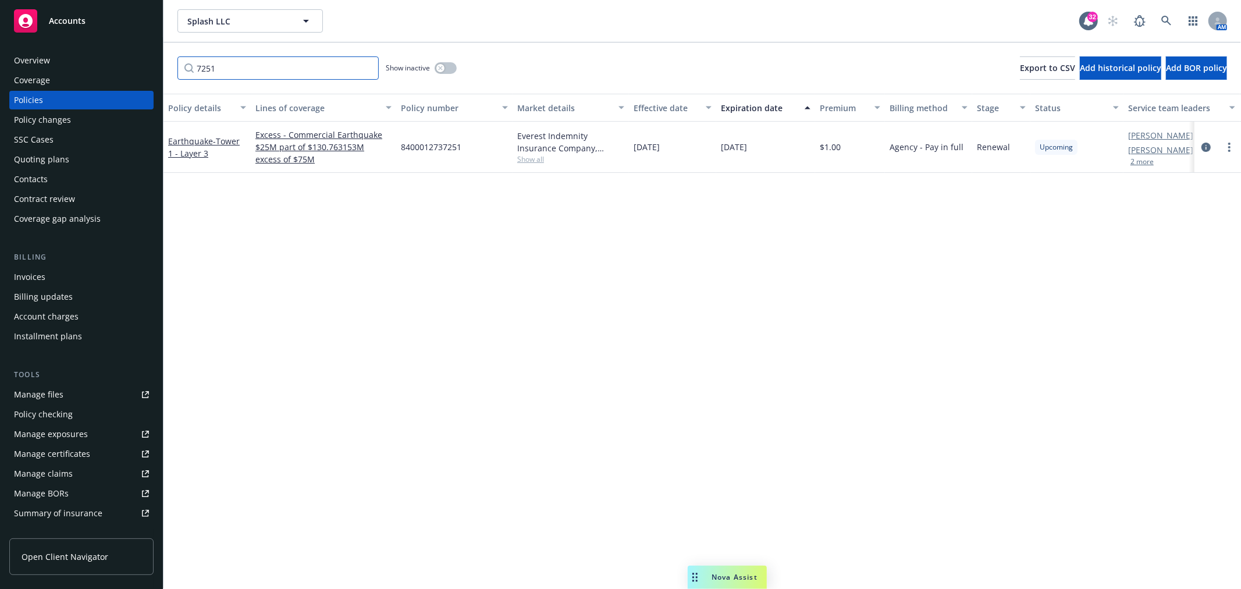
drag, startPoint x: 253, startPoint y: 72, endPoint x: 140, endPoint y: 69, distance: 113.5
click at [140, 69] on div "Accounts Overview Coverage Policies Policy changes SSC Cases Quoting plans Cont…" at bounding box center [620, 294] width 1241 height 589
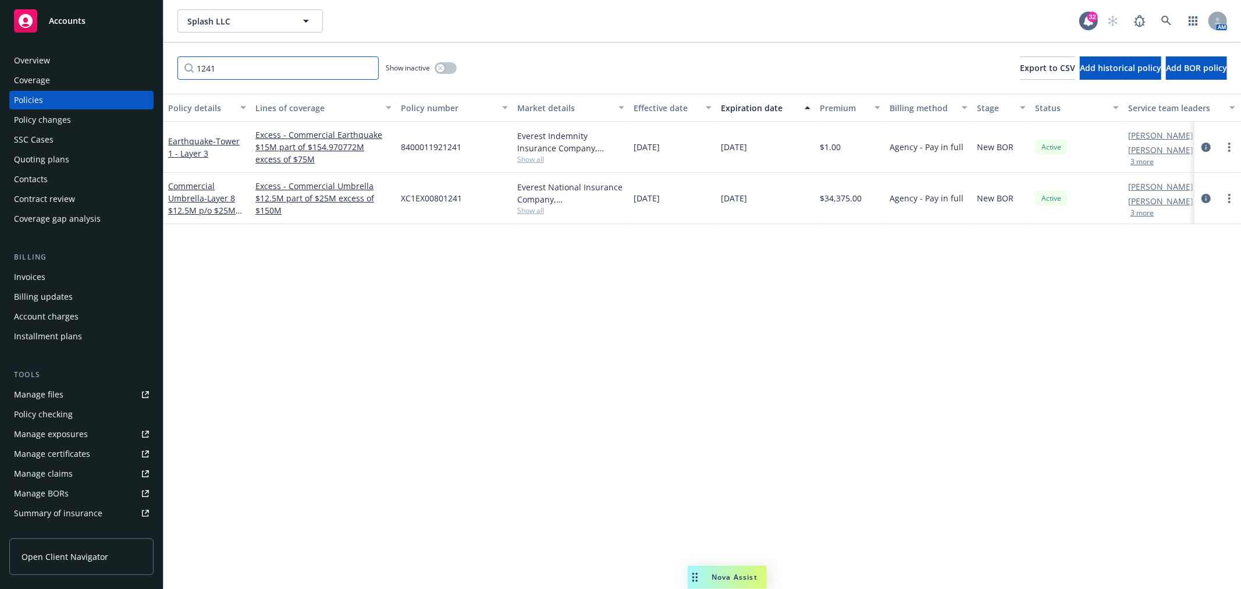
click at [194, 67] on input "1241" at bounding box center [277, 67] width 201 height 23
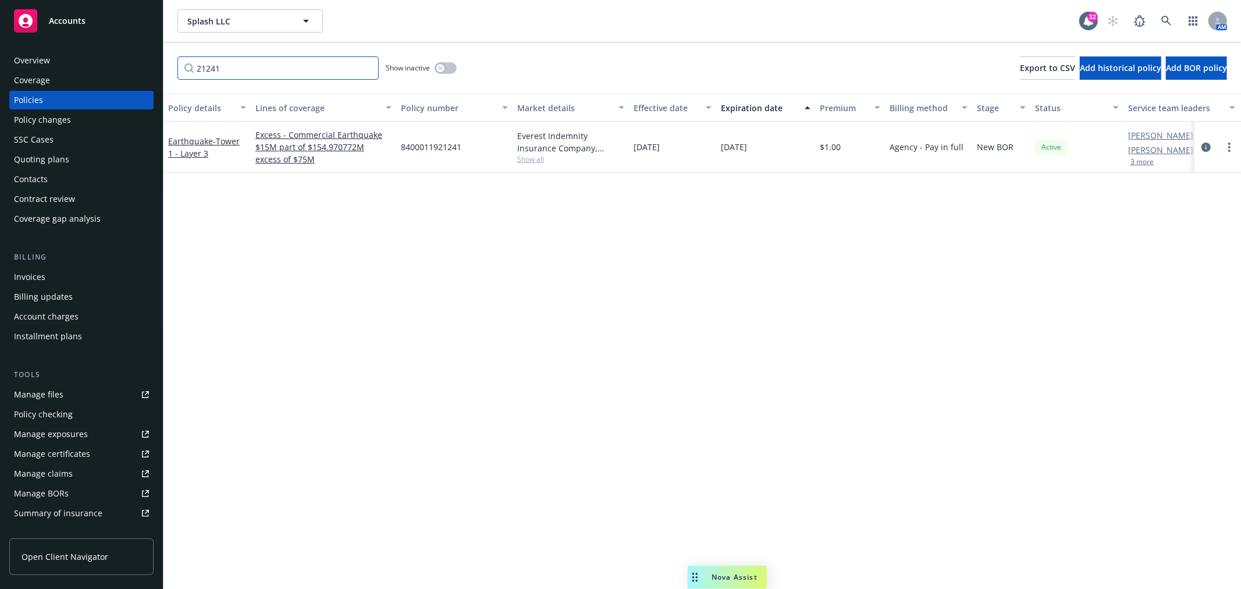
drag, startPoint x: 249, startPoint y: 71, endPoint x: 158, endPoint y: 72, distance: 90.8
click at [186, 71] on input "21241" at bounding box center [277, 67] width 201 height 23
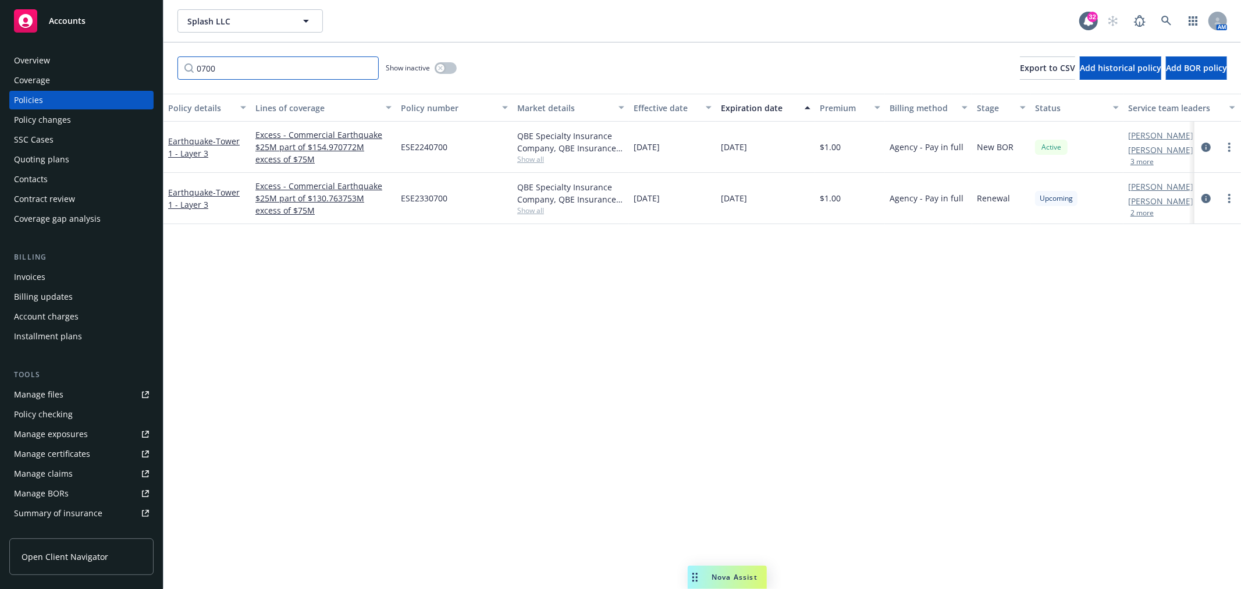
type input "0700"
click at [43, 95] on div "Policies" at bounding box center [81, 100] width 135 height 19
drag, startPoint x: 240, startPoint y: 70, endPoint x: 129, endPoint y: 79, distance: 111.5
click at [129, 79] on div "Accounts Overview Coverage Policies Policy changes SSC Cases Quoting plans Cont…" at bounding box center [620, 294] width 1241 height 589
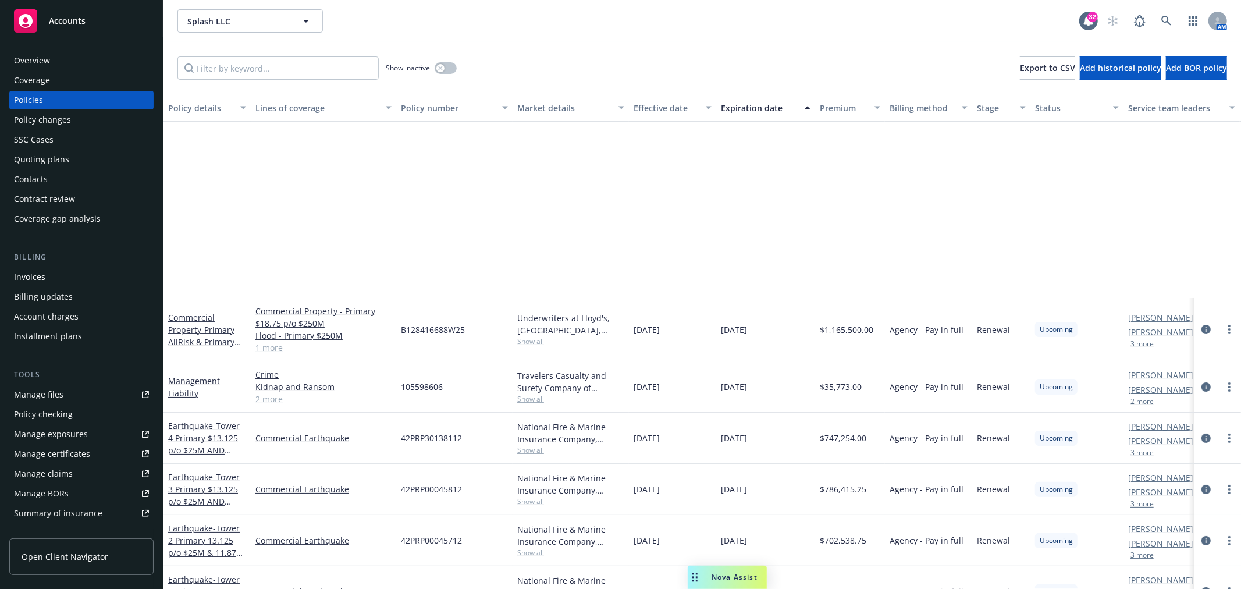
scroll to position [7628, 0]
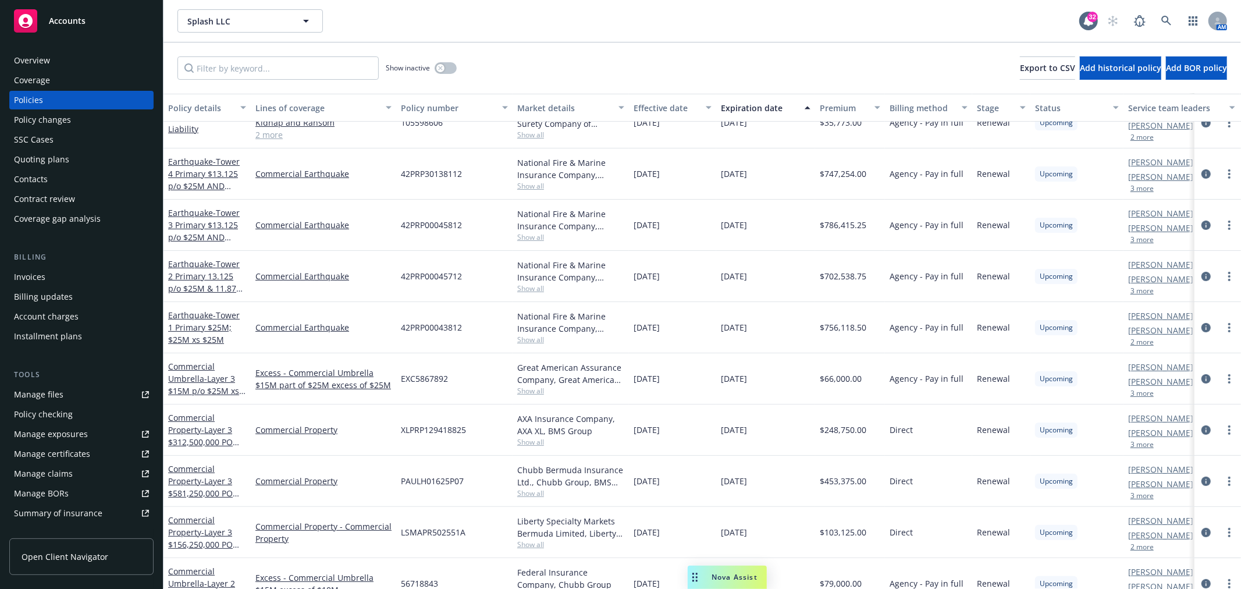
click at [743, 582] on span "Nova Assist" at bounding box center [735, 577] width 46 height 10
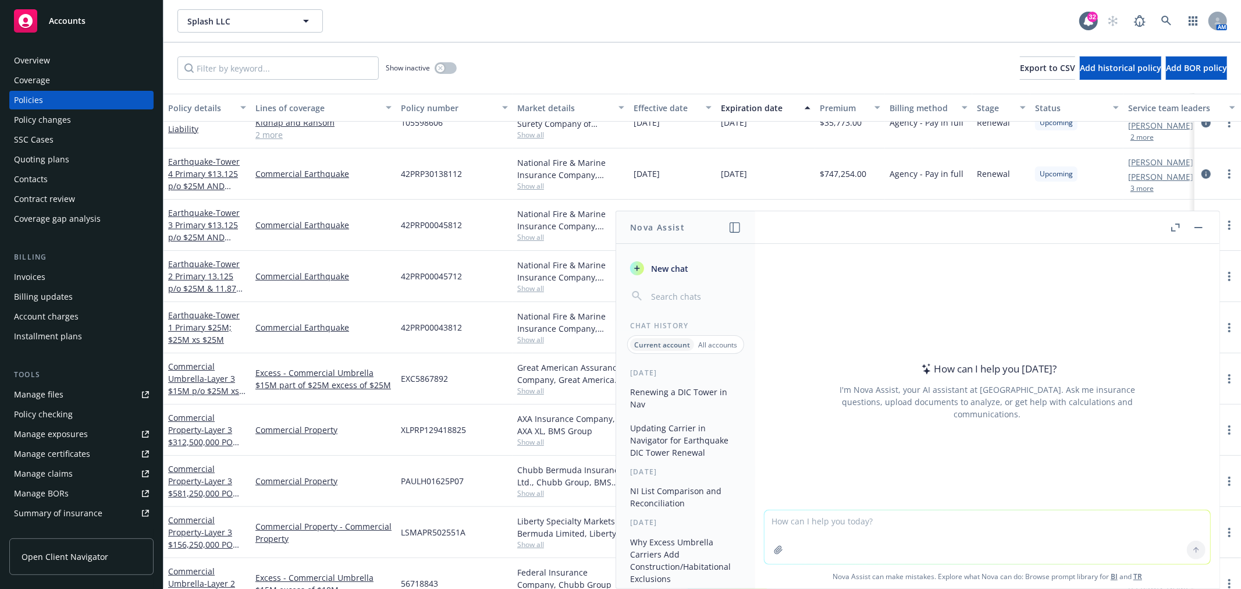
click at [684, 399] on button "Renewing a DIC Tower in Nav" at bounding box center [685, 397] width 120 height 31
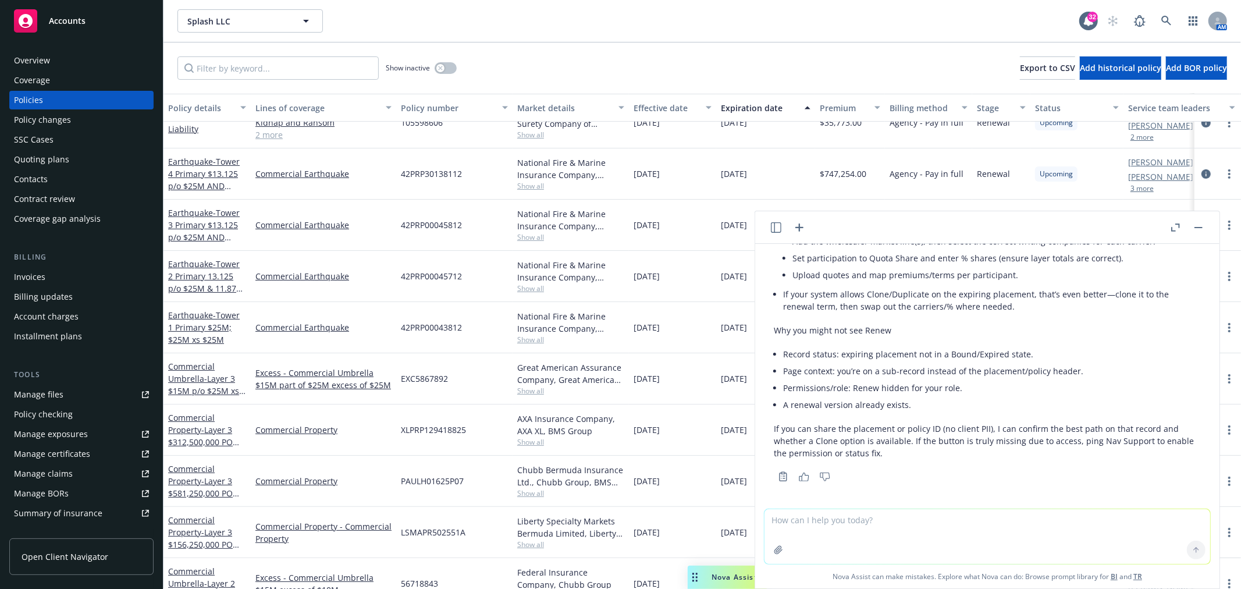
scroll to position [1404, 0]
click at [897, 527] on textarea at bounding box center [987, 536] width 446 height 55
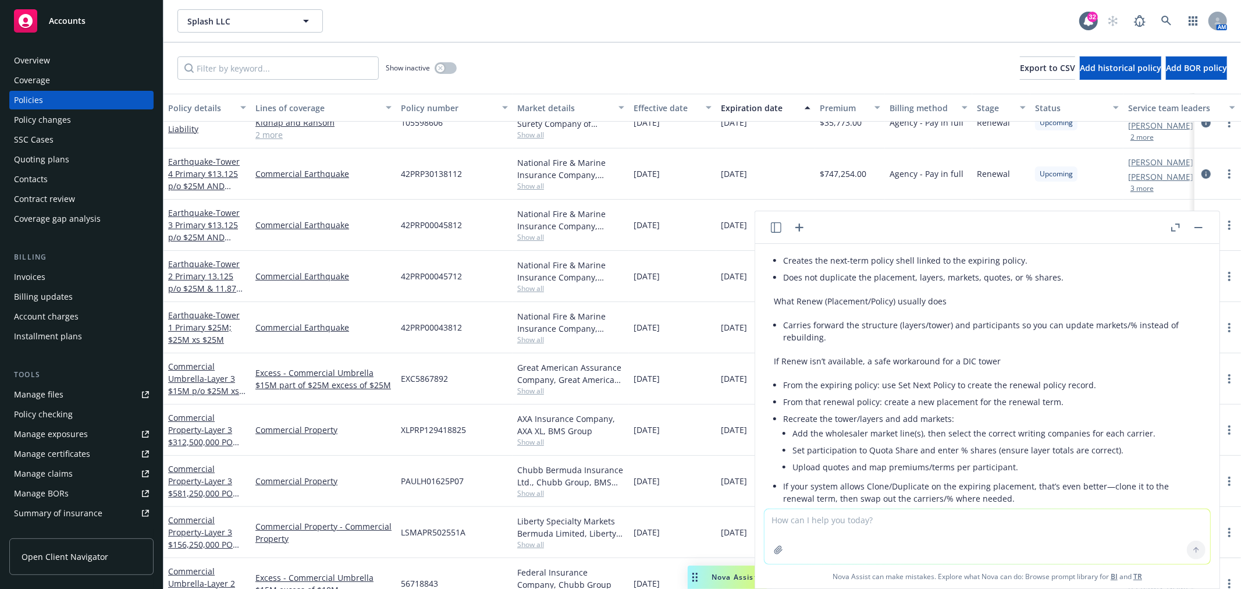
scroll to position [1211, 0]
click at [1196, 225] on button "button" at bounding box center [1199, 228] width 14 height 14
